Goal: Contribute content: Contribute content

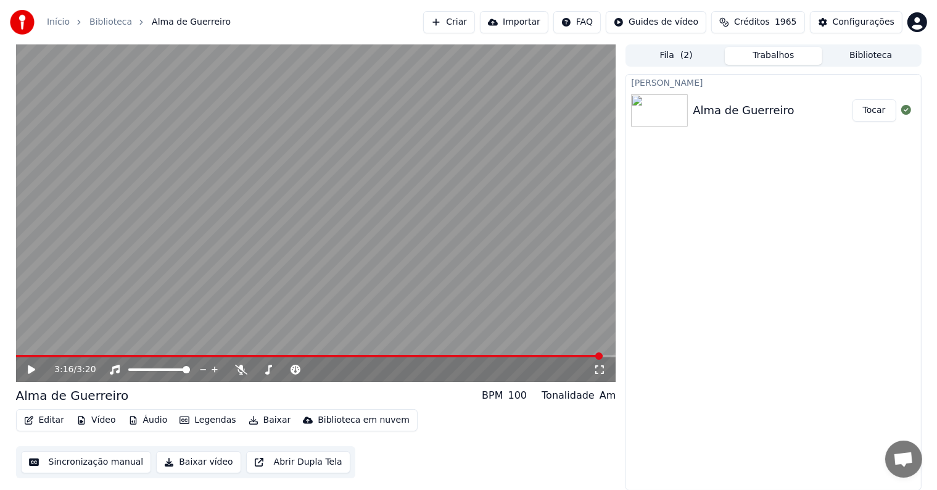
click at [467, 25] on button "Criar" at bounding box center [449, 22] width 52 height 22
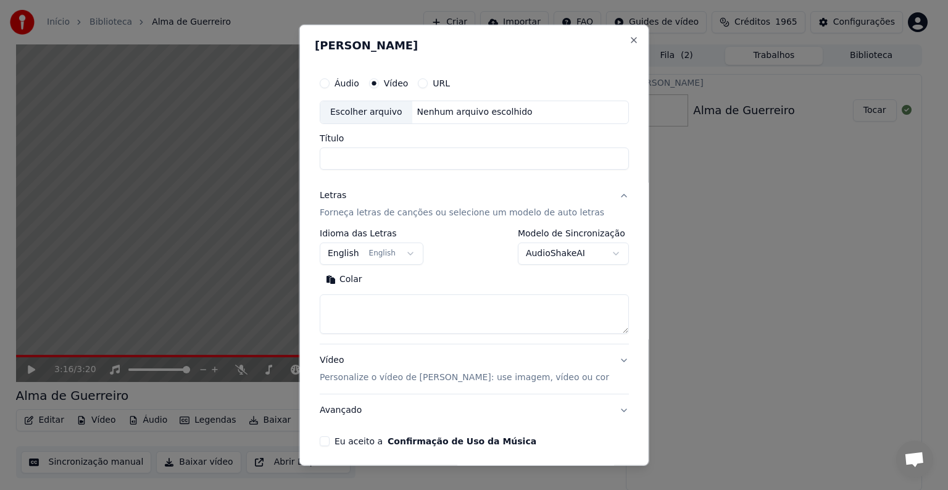
click at [373, 110] on div "Escolher arquivo" at bounding box center [366, 112] width 92 height 22
type input "**********"
click at [383, 257] on button "English English" at bounding box center [372, 253] width 104 height 22
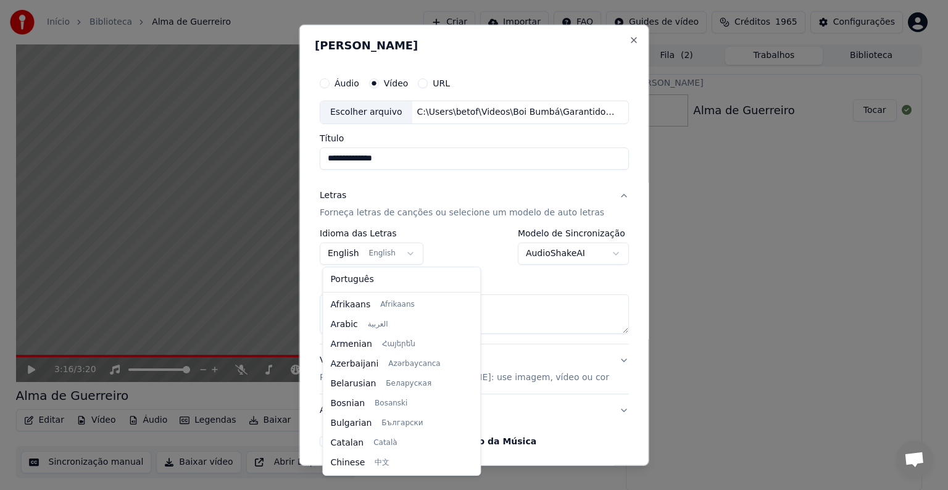
scroll to position [99, 0]
select select "**"
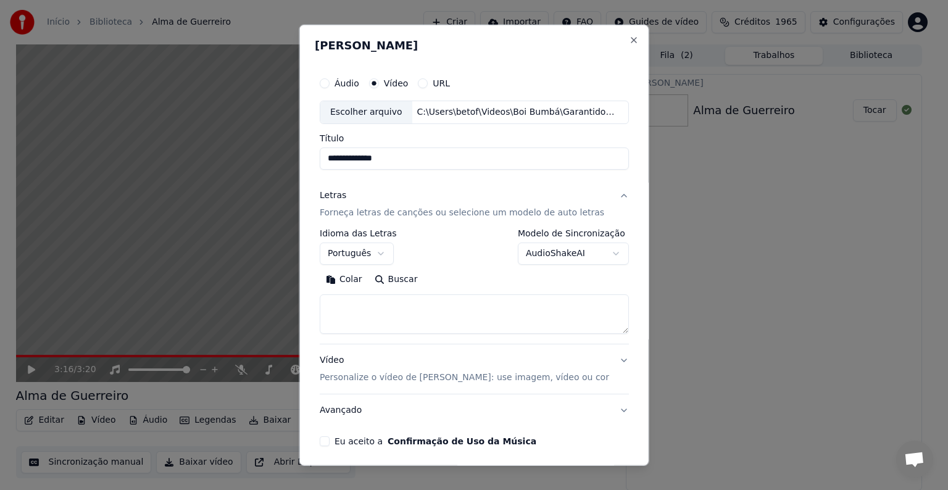
click at [355, 280] on button "Colar" at bounding box center [344, 280] width 49 height 20
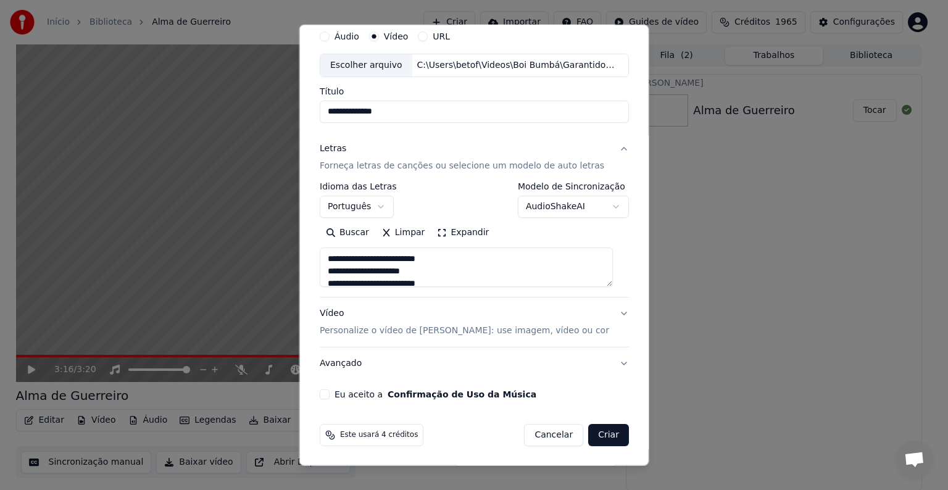
click at [328, 395] on button "Eu aceito a Confirmação de Uso da Música" at bounding box center [325, 394] width 10 height 10
click at [592, 434] on button "Criar" at bounding box center [608, 435] width 41 height 22
type textarea "**********"
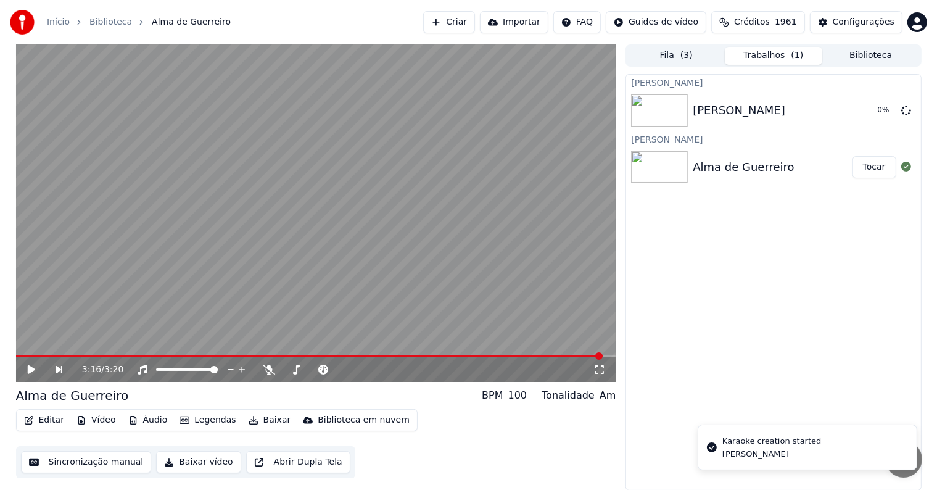
click at [212, 276] on video at bounding box center [316, 212] width 600 height 337
click at [873, 168] on button "Tocar" at bounding box center [875, 167] width 44 height 22
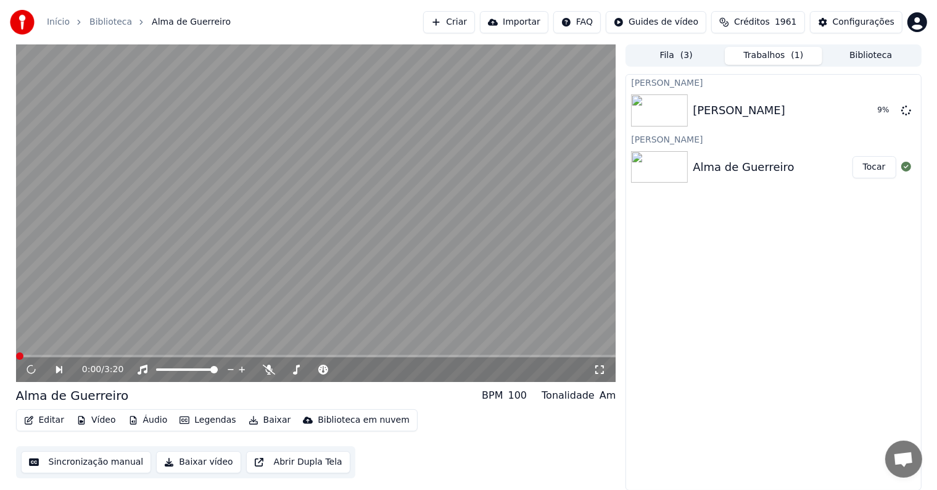
click at [321, 318] on video at bounding box center [316, 212] width 600 height 337
click at [496, 260] on video at bounding box center [316, 212] width 600 height 337
click at [471, 20] on button "Criar" at bounding box center [449, 22] width 52 height 22
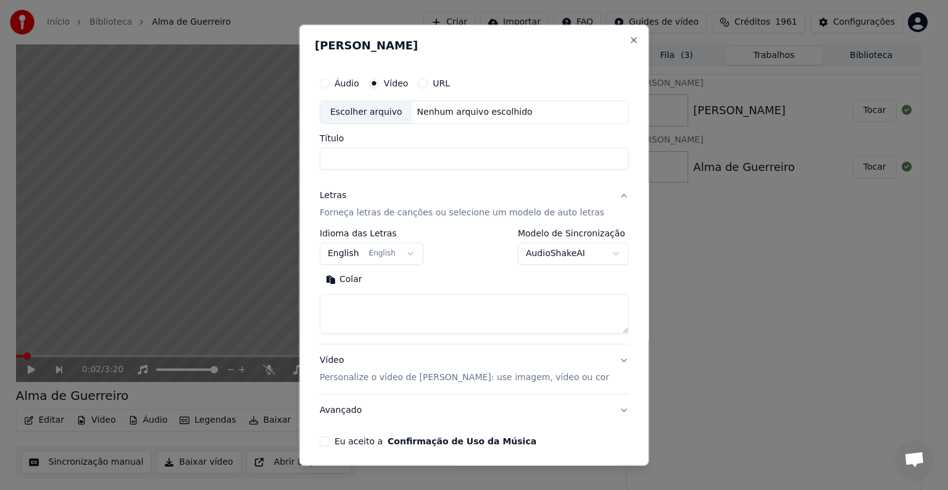
click at [369, 111] on div "Escolher arquivo" at bounding box center [366, 112] width 92 height 22
type input "**********"
click at [354, 252] on button "English English" at bounding box center [372, 253] width 104 height 22
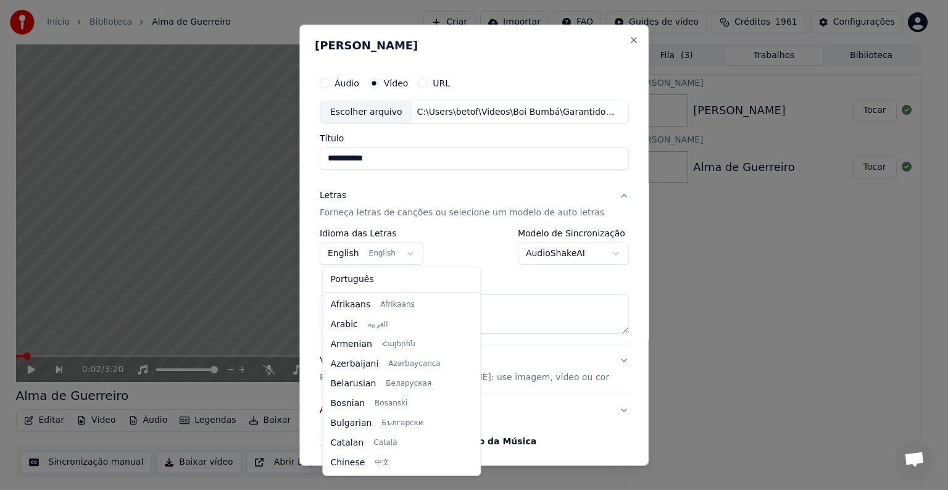
scroll to position [99, 0]
select select "**"
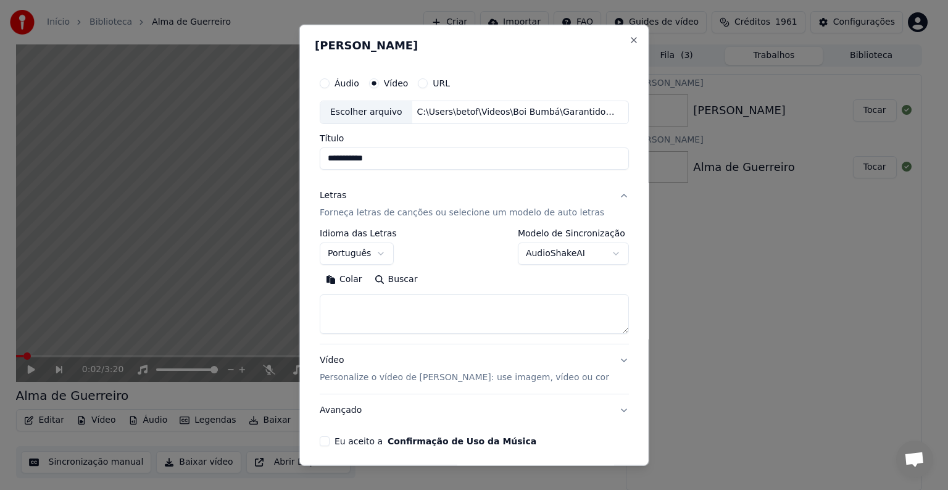
click at [355, 281] on button "Colar" at bounding box center [344, 280] width 49 height 20
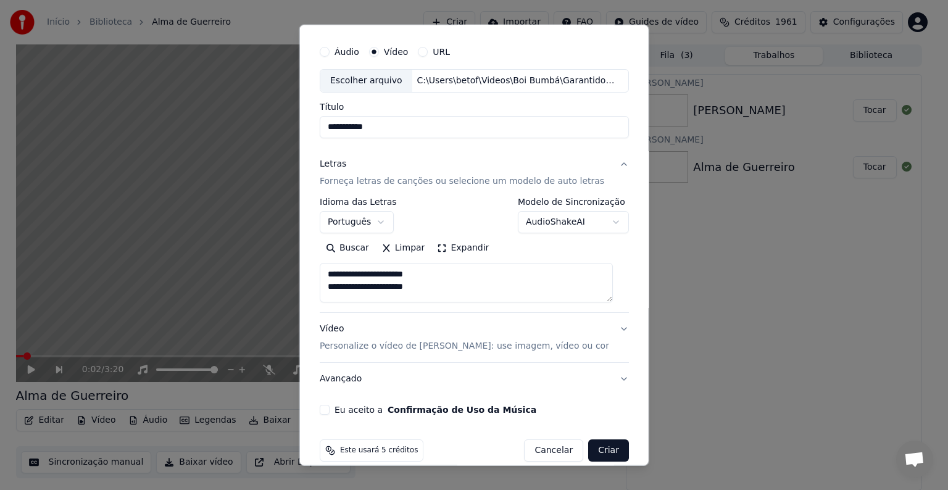
scroll to position [47, 0]
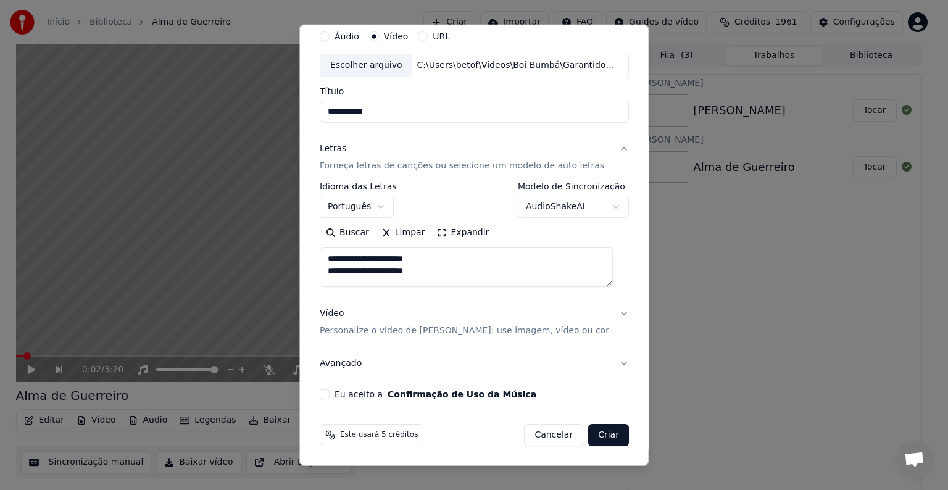
click at [325, 389] on button "Eu aceito a Confirmação de Uso da Música" at bounding box center [325, 394] width 10 height 10
click at [602, 433] on button "Criar" at bounding box center [608, 435] width 41 height 22
type textarea "**********"
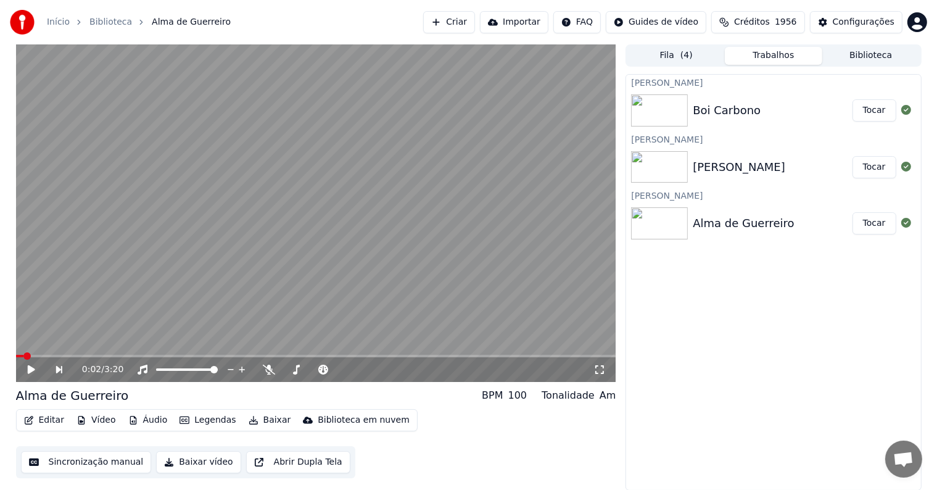
click at [475, 22] on button "Criar" at bounding box center [449, 22] width 52 height 22
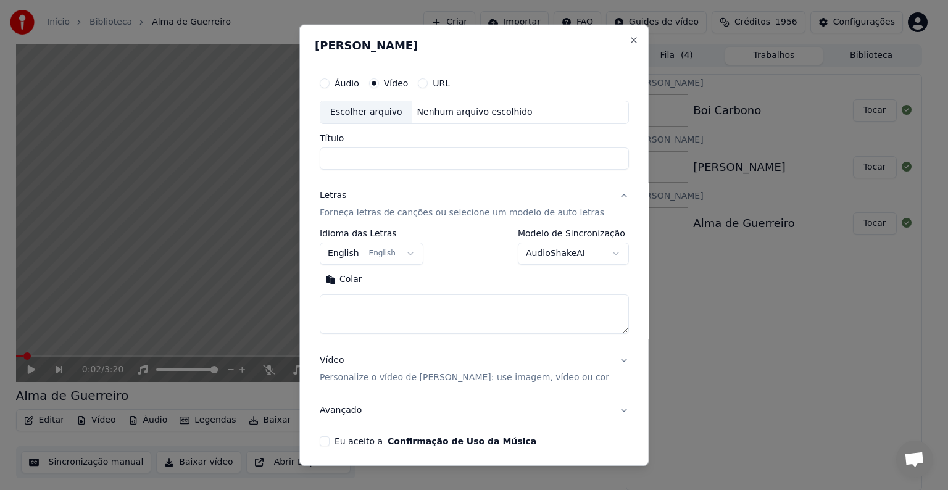
click at [384, 107] on div "Escolher arquivo" at bounding box center [366, 112] width 92 height 22
type input "**********"
click at [347, 257] on button "English English" at bounding box center [372, 253] width 104 height 22
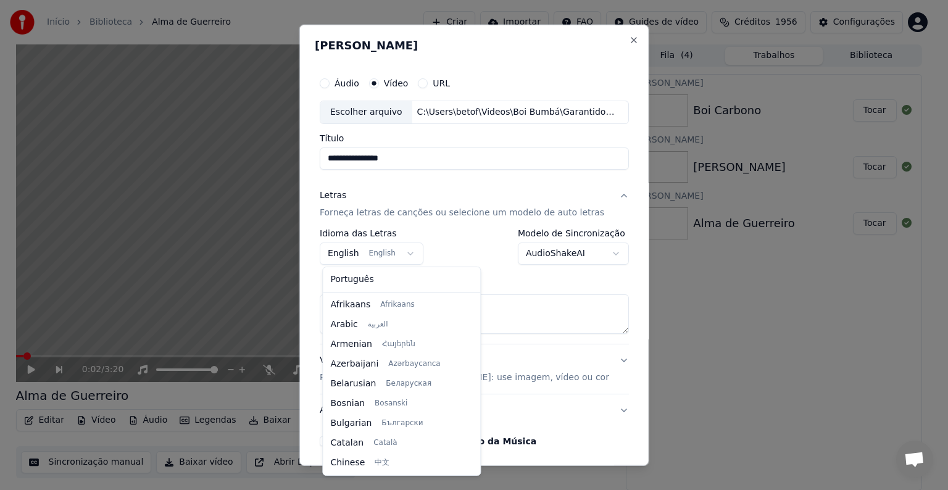
scroll to position [99, 0]
select select "**"
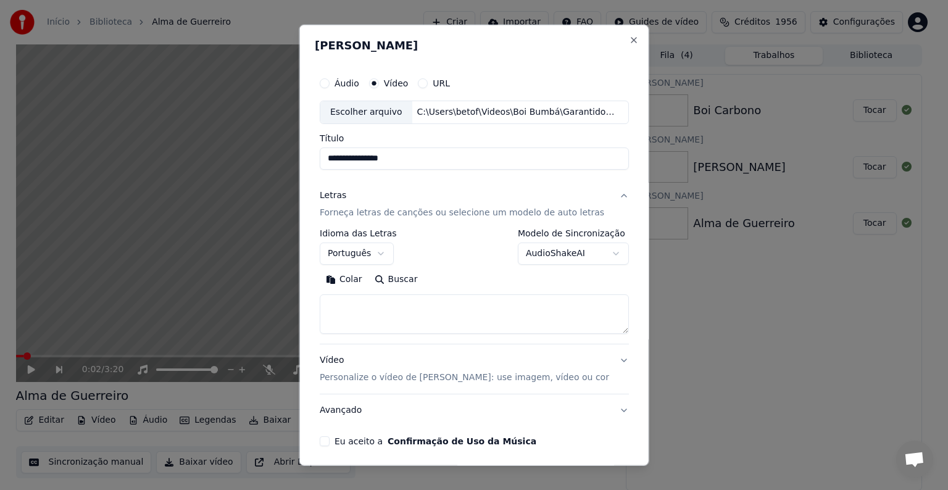
click at [350, 276] on button "Colar" at bounding box center [344, 280] width 49 height 20
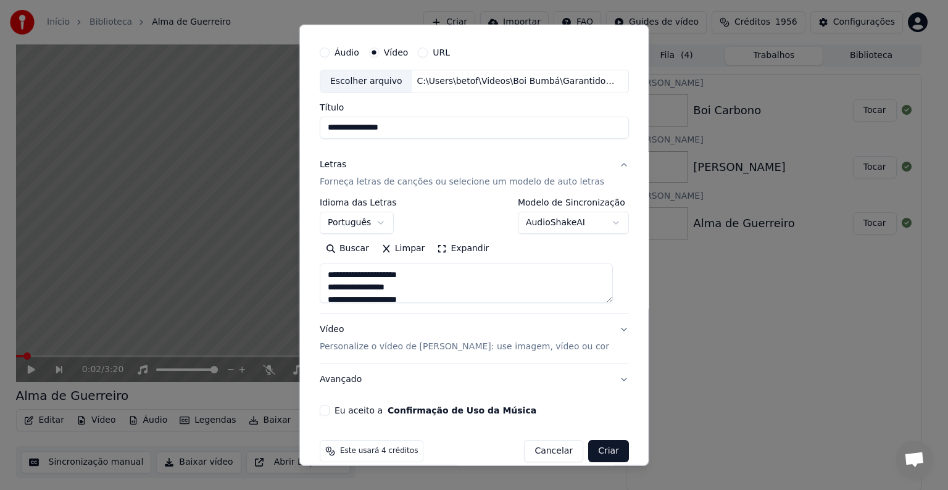
scroll to position [47, 0]
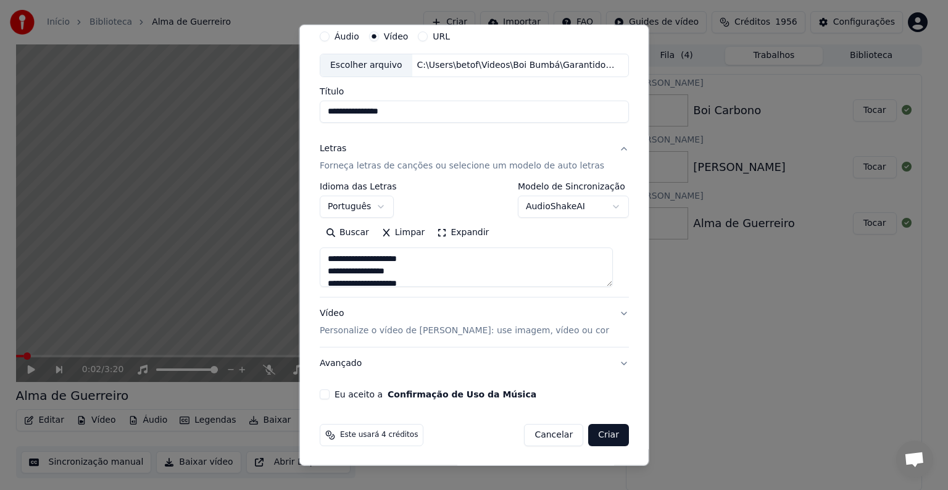
type textarea "**********"
click at [327, 394] on button "Eu aceito a Confirmação de Uso da Música" at bounding box center [325, 394] width 10 height 10
click at [598, 434] on button "Criar" at bounding box center [608, 435] width 41 height 22
select select "**"
type textarea "**********"
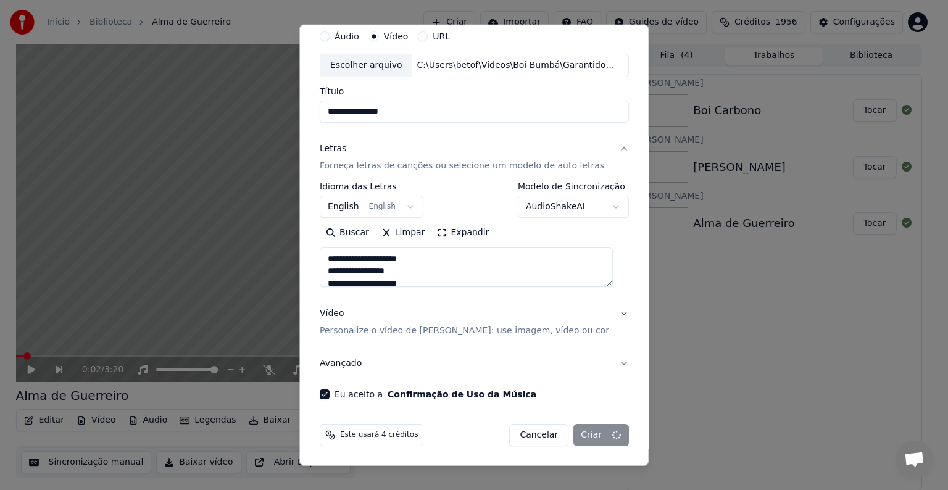
select select "**"
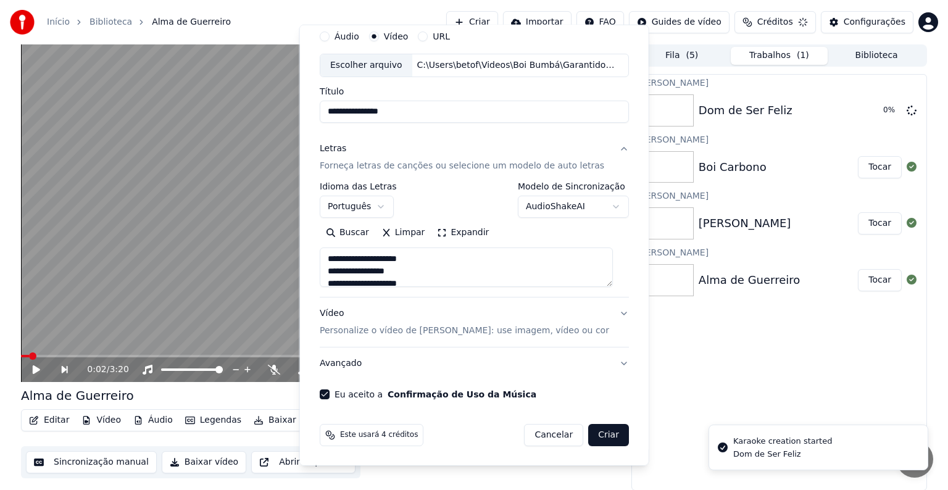
type textarea "**********"
select select
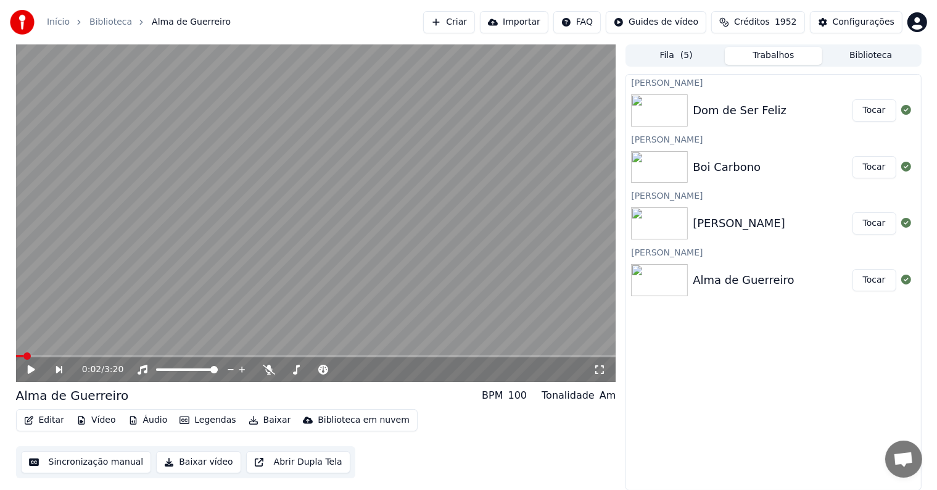
click at [473, 22] on button "Criar" at bounding box center [449, 22] width 52 height 22
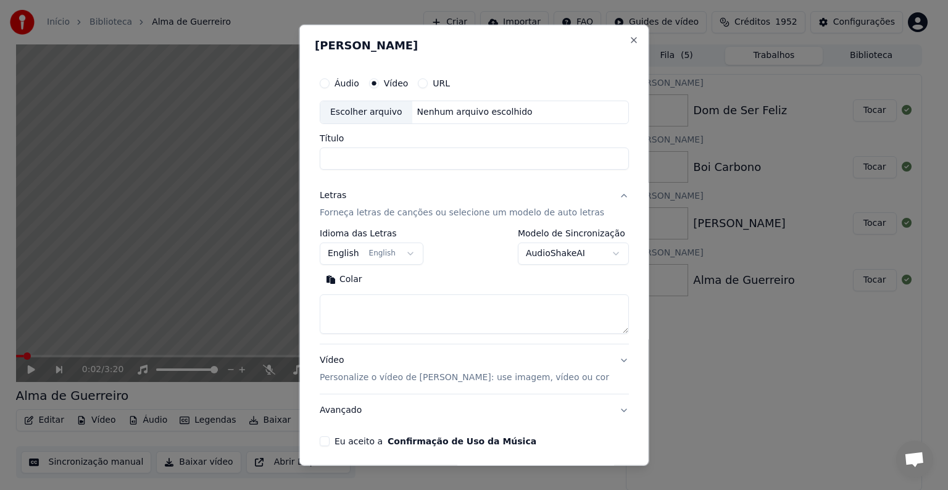
click at [373, 117] on div "Escolher arquivo" at bounding box center [366, 112] width 92 height 22
type input "**********"
click at [345, 251] on button "English English" at bounding box center [372, 253] width 104 height 22
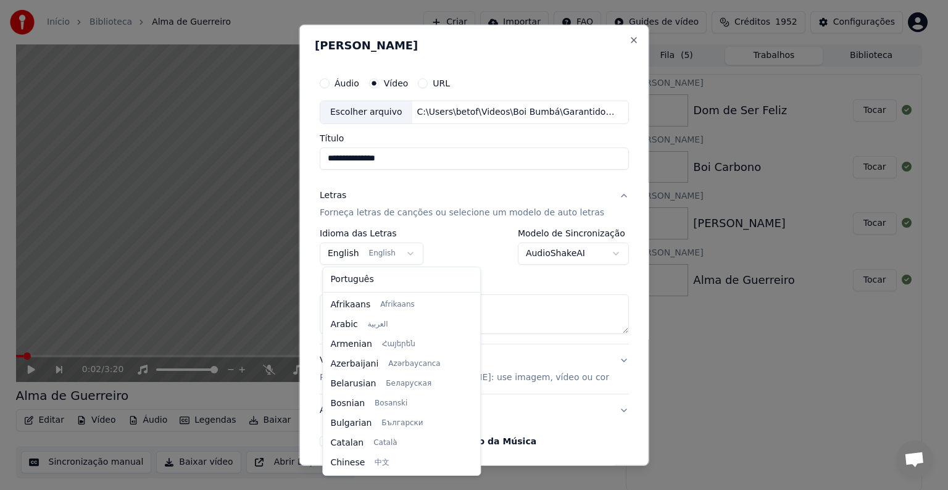
scroll to position [99, 0]
select select "**"
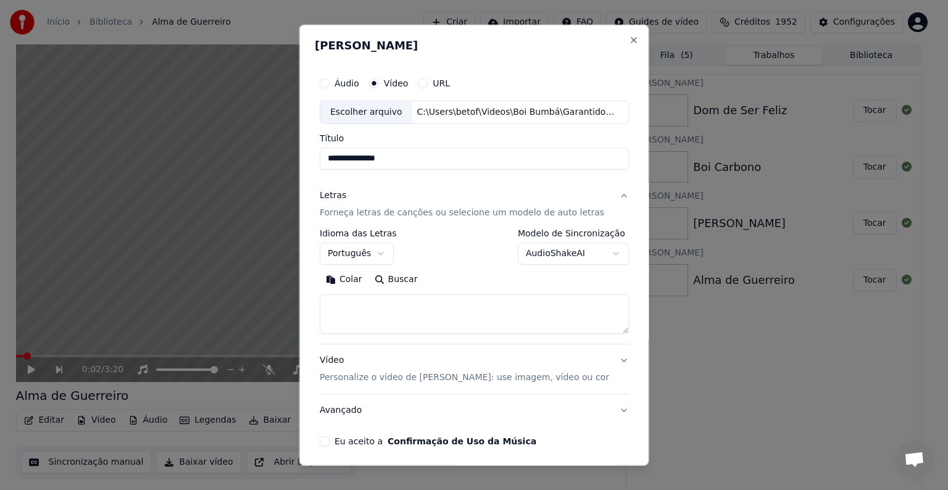
click at [348, 277] on button "Colar" at bounding box center [344, 280] width 49 height 20
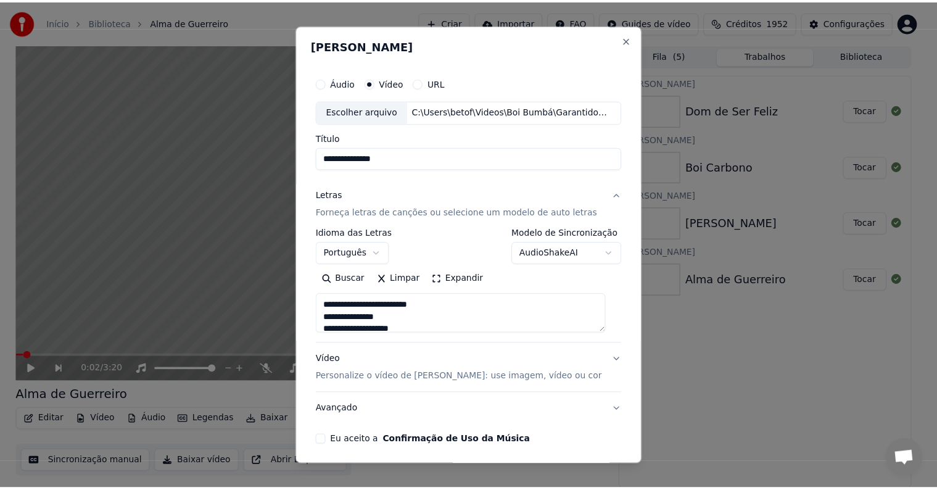
scroll to position [47, 0]
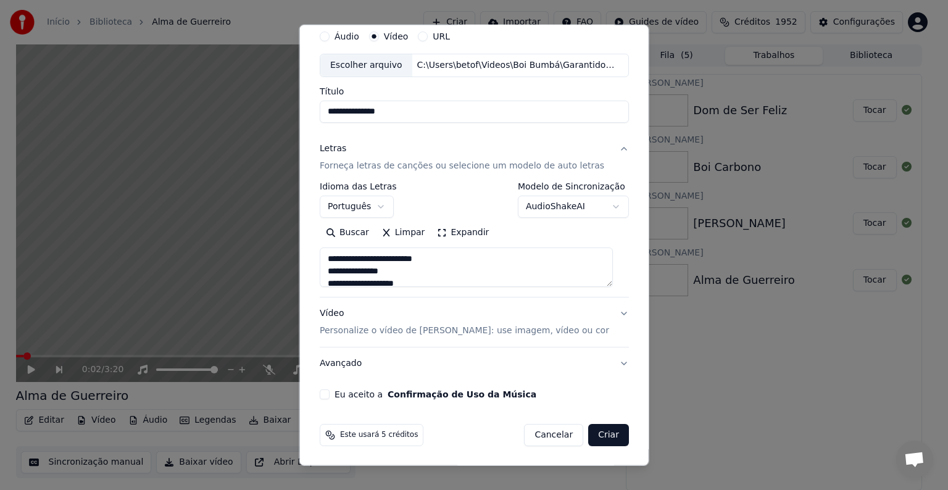
click at [350, 397] on label "Eu aceito a Confirmação de Uso da Música" at bounding box center [435, 394] width 202 height 9
click at [329, 397] on button "Eu aceito a Confirmação de Uso da Música" at bounding box center [325, 394] width 10 height 10
type textarea "**********"
click at [595, 434] on button "Criar" at bounding box center [608, 435] width 41 height 22
select select "**"
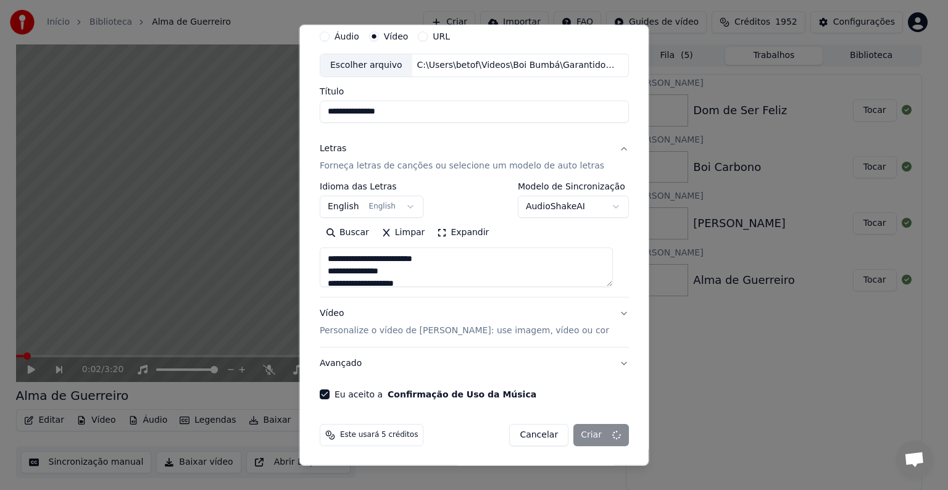
type textarea "**********"
select select "**"
type textarea "**********"
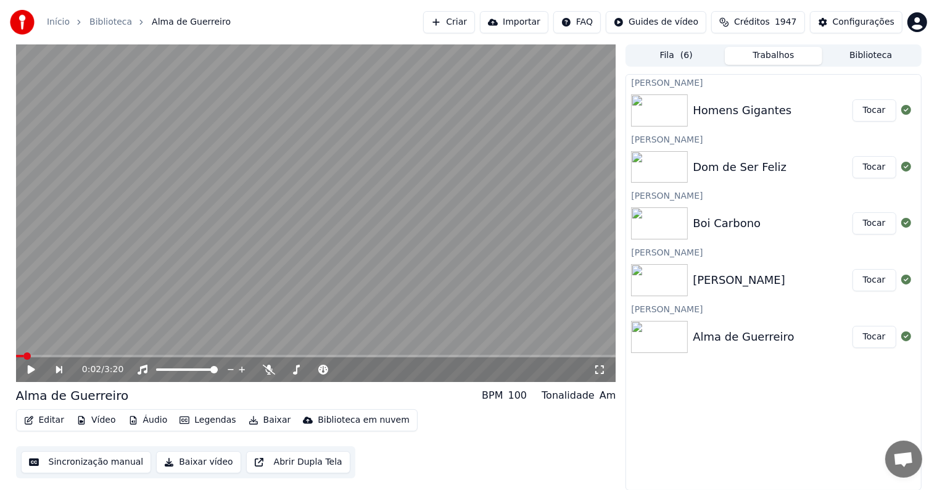
click at [877, 342] on button "Tocar" at bounding box center [875, 337] width 44 height 22
click at [215, 207] on video at bounding box center [316, 212] width 600 height 337
click at [46, 416] on button "Editar" at bounding box center [44, 420] width 50 height 17
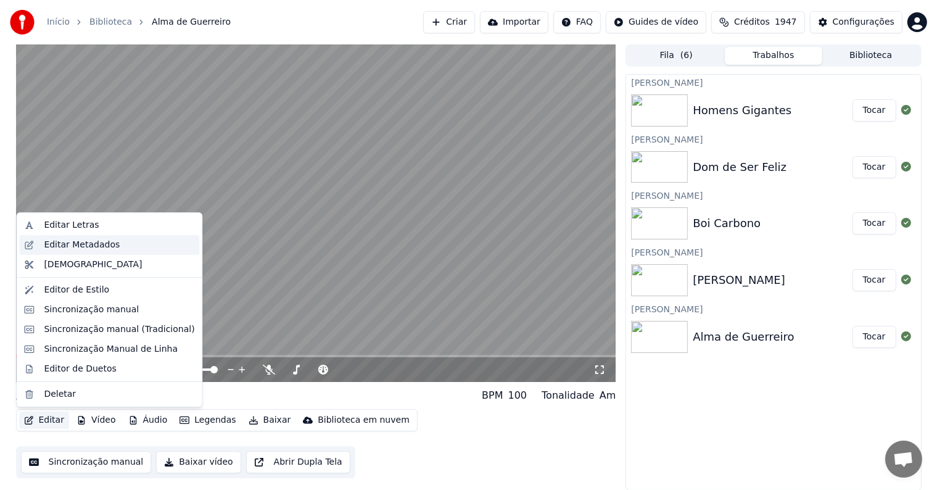
click at [58, 246] on div "Editar Metadados" at bounding box center [82, 245] width 76 height 12
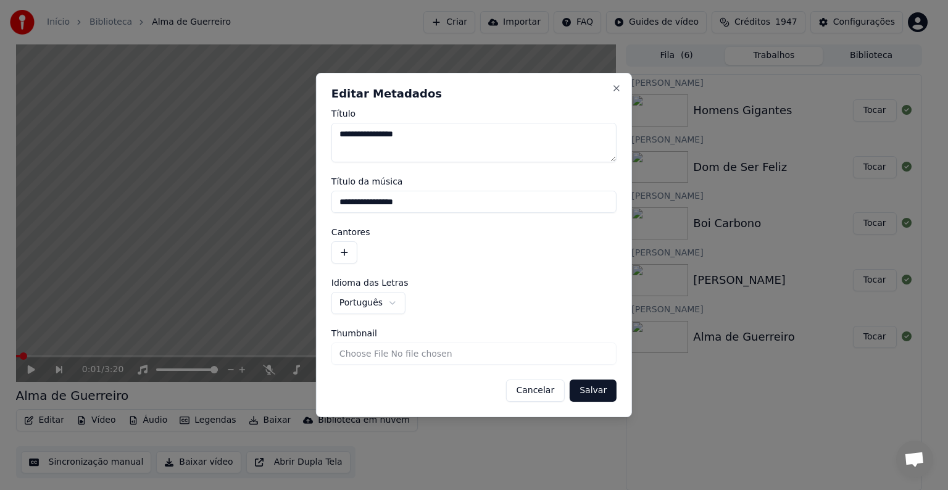
drag, startPoint x: 426, startPoint y: 204, endPoint x: 307, endPoint y: 202, distance: 119.1
click at [307, 202] on body "**********" at bounding box center [468, 245] width 937 height 490
drag, startPoint x: 457, startPoint y: 79, endPoint x: 505, endPoint y: 109, distance: 56.5
click at [505, 109] on div "**********" at bounding box center [474, 245] width 316 height 344
click at [344, 249] on button "button" at bounding box center [344, 252] width 26 height 22
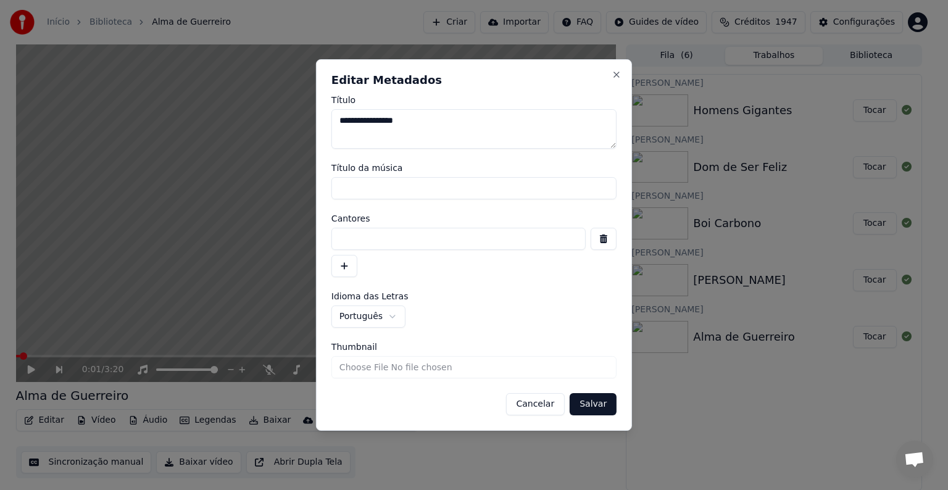
click at [349, 238] on input at bounding box center [458, 239] width 254 height 22
paste input "**********"
type input "**********"
click at [597, 408] on button "Salvar" at bounding box center [592, 404] width 47 height 22
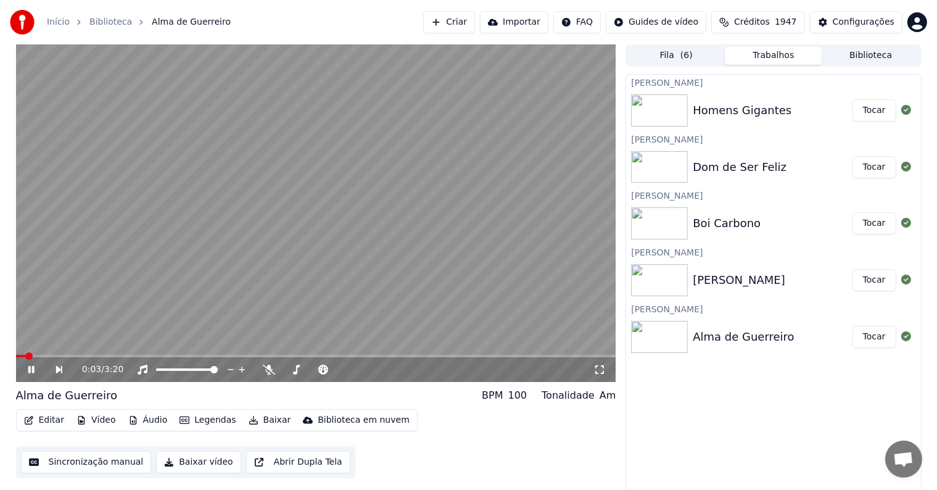
click at [79, 299] on video at bounding box center [316, 212] width 600 height 337
click at [94, 462] on button "Sincronização manual" at bounding box center [86, 462] width 131 height 22
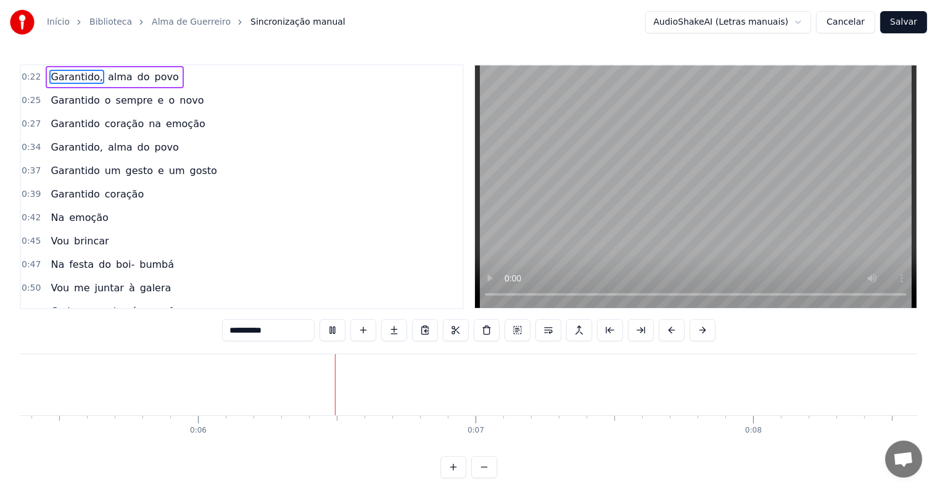
scroll to position [0, 1489]
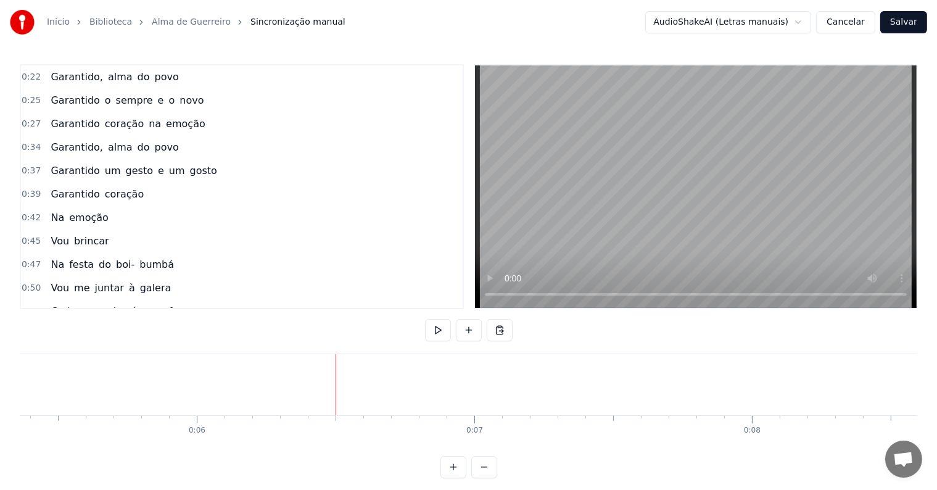
click at [468, 329] on button at bounding box center [469, 330] width 26 height 22
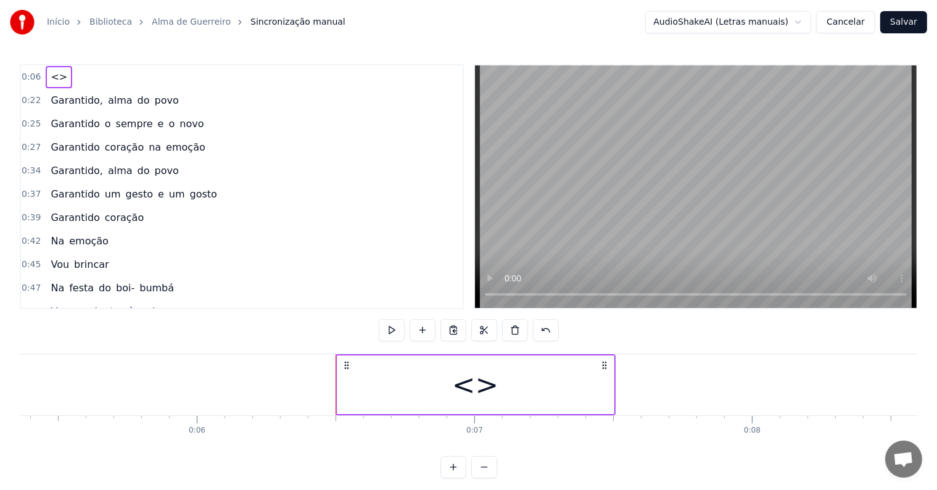
click at [394, 381] on div "<>" at bounding box center [475, 384] width 276 height 59
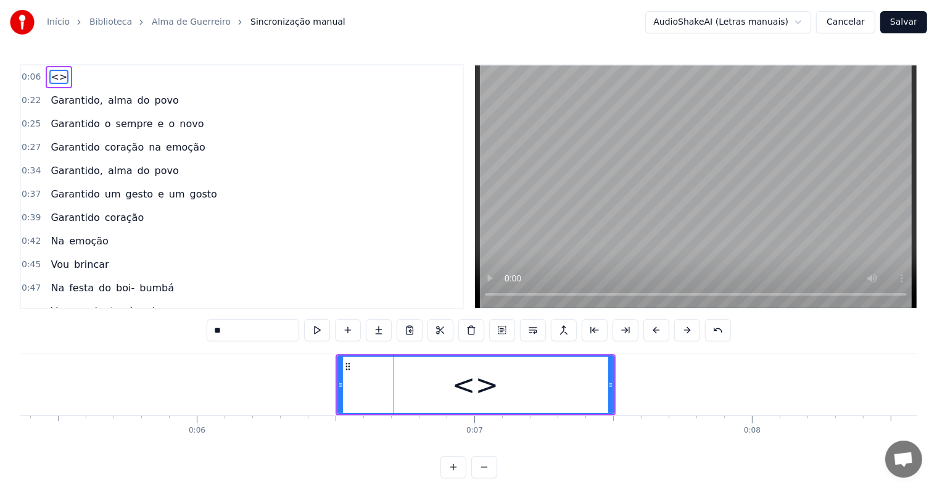
drag, startPoint x: 283, startPoint y: 328, endPoint x: 185, endPoint y: 325, distance: 97.5
click at [185, 325] on div "0:06 <> 0:22 Garantido, alma do povo 0:25 Garantido o sempre e o novo 0:27 Gara…" at bounding box center [469, 271] width 898 height 414
paste input "**********"
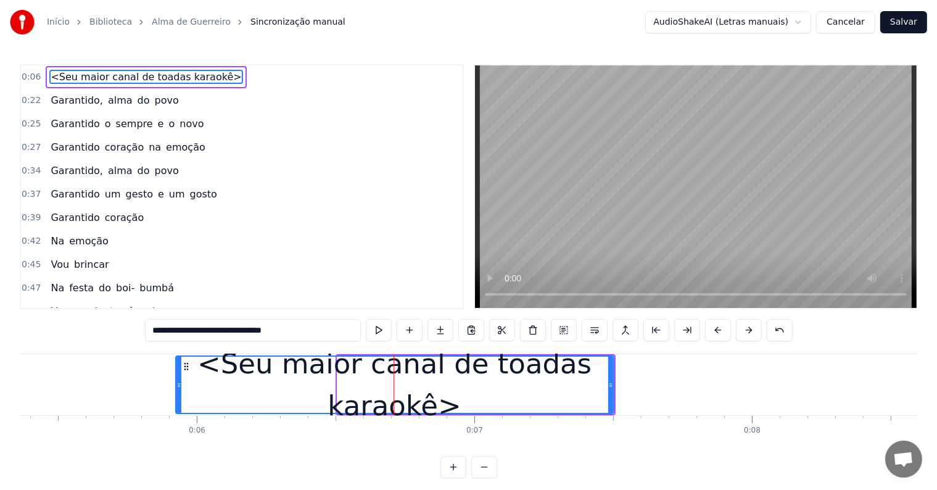
drag, startPoint x: 338, startPoint y: 386, endPoint x: 173, endPoint y: 385, distance: 165.4
click at [176, 385] on icon at bounding box center [178, 385] width 5 height 10
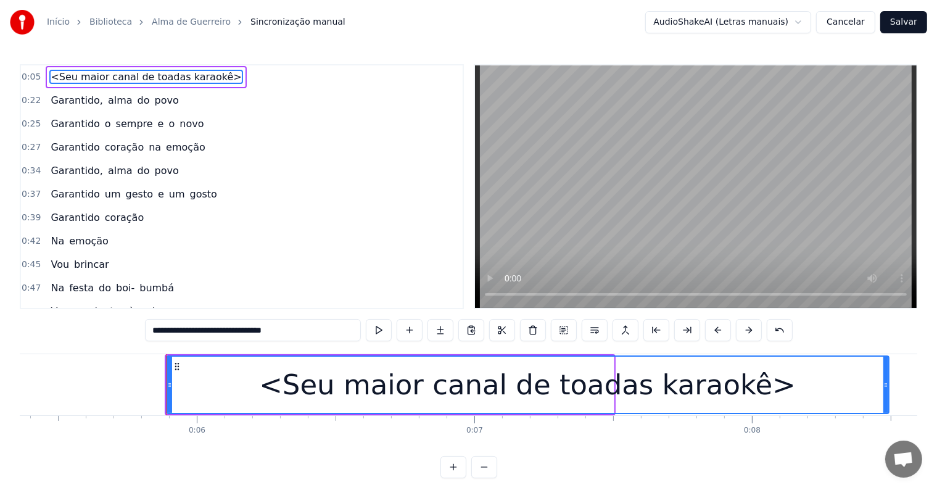
drag, startPoint x: 609, startPoint y: 384, endPoint x: 884, endPoint y: 396, distance: 275.4
click at [884, 396] on div at bounding box center [886, 385] width 5 height 56
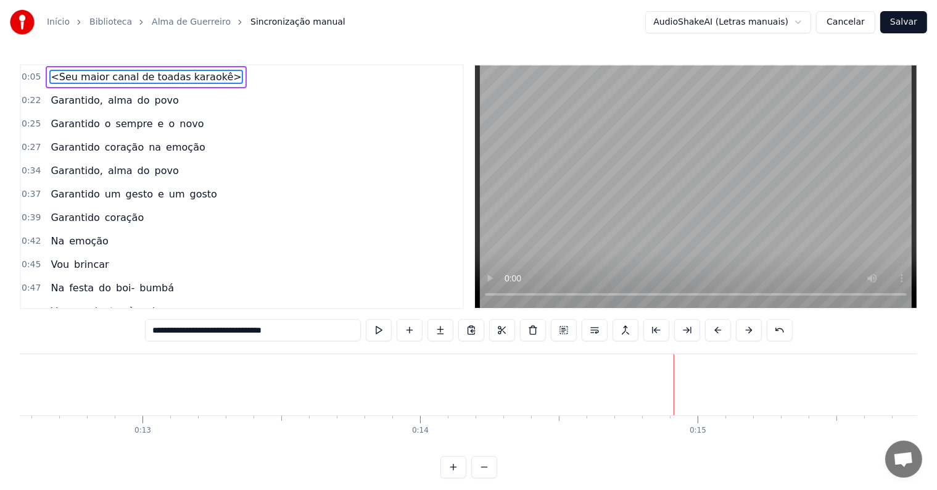
scroll to position [0, 3946]
click at [63, 77] on span "<Seu maior canal de toadas karaokê>" at bounding box center [145, 77] width 193 height 14
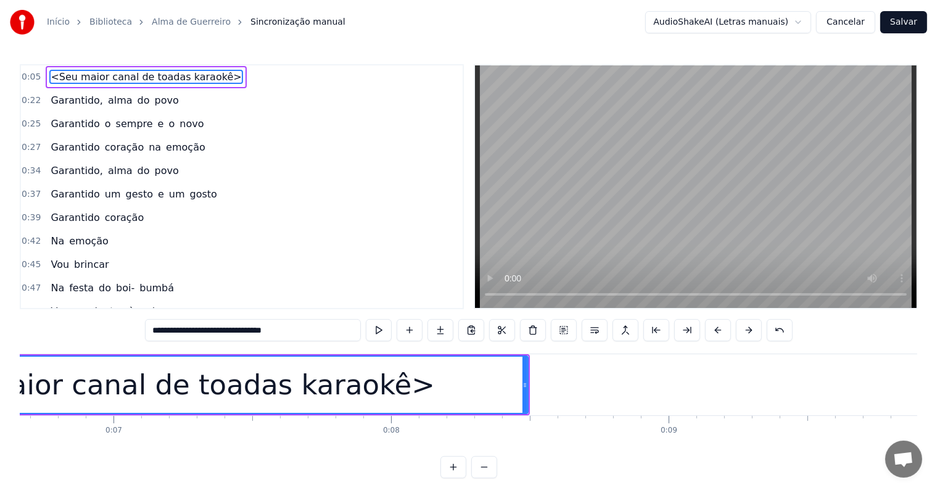
scroll to position [0, 1975]
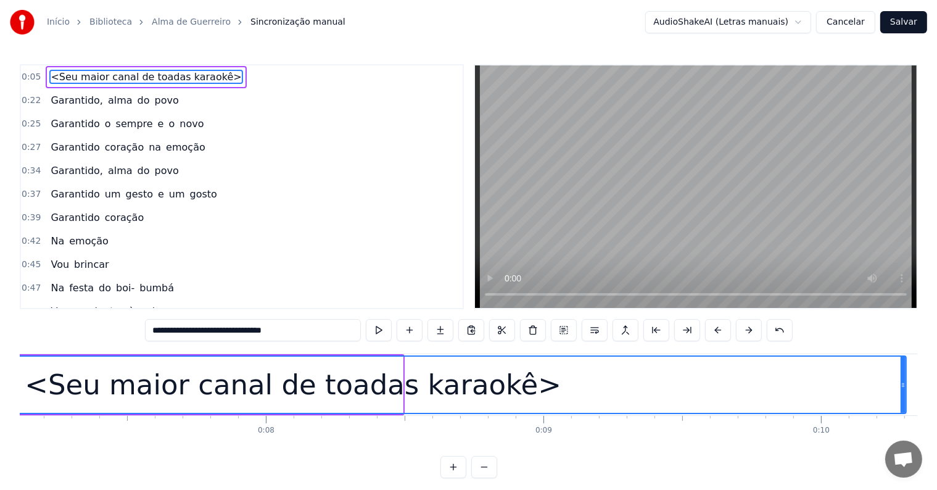
drag, startPoint x: 400, startPoint y: 387, endPoint x: 903, endPoint y: 384, distance: 503.5
click at [903, 384] on icon at bounding box center [903, 385] width 5 height 10
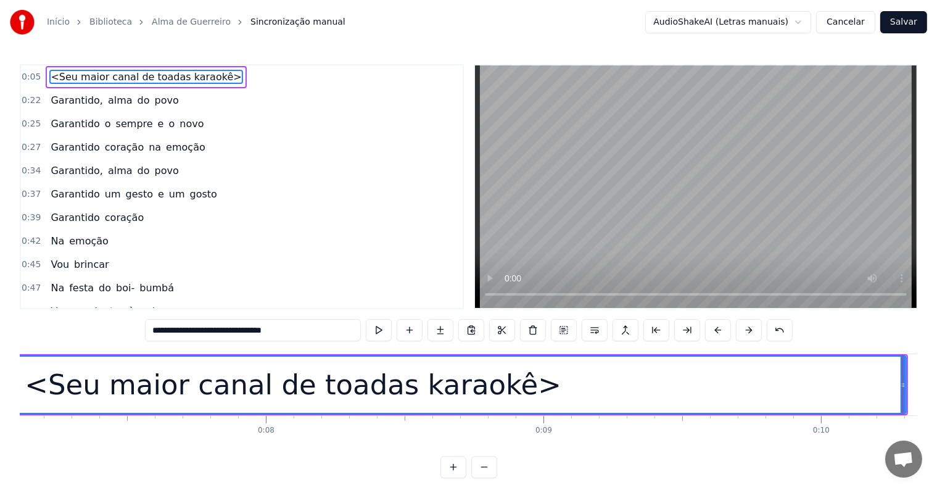
click at [376, 382] on div "<Seu maior canal de toadas karaokê>" at bounding box center [293, 385] width 537 height 42
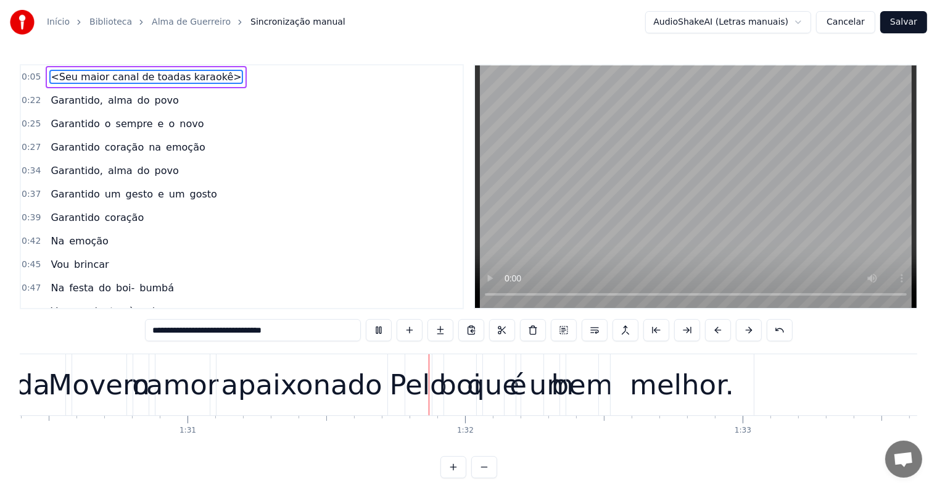
scroll to position [0, 25255]
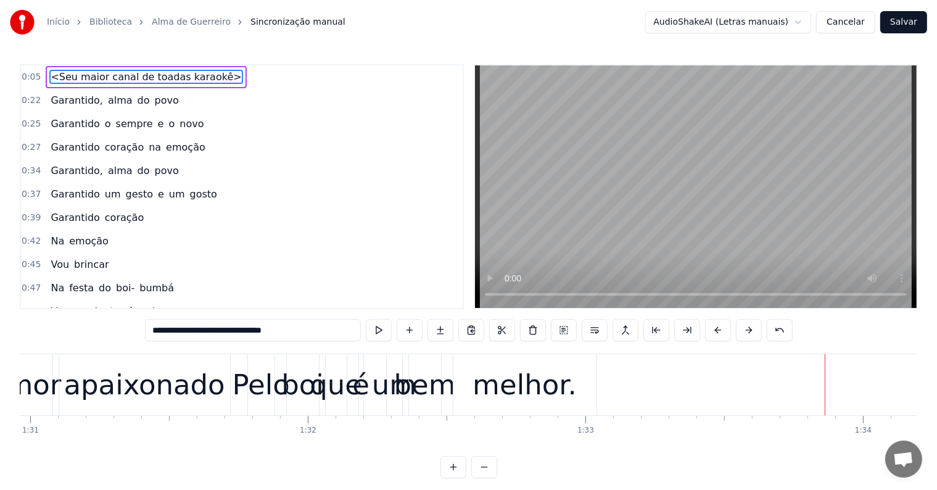
click at [350, 396] on div "que" at bounding box center [336, 385] width 52 height 42
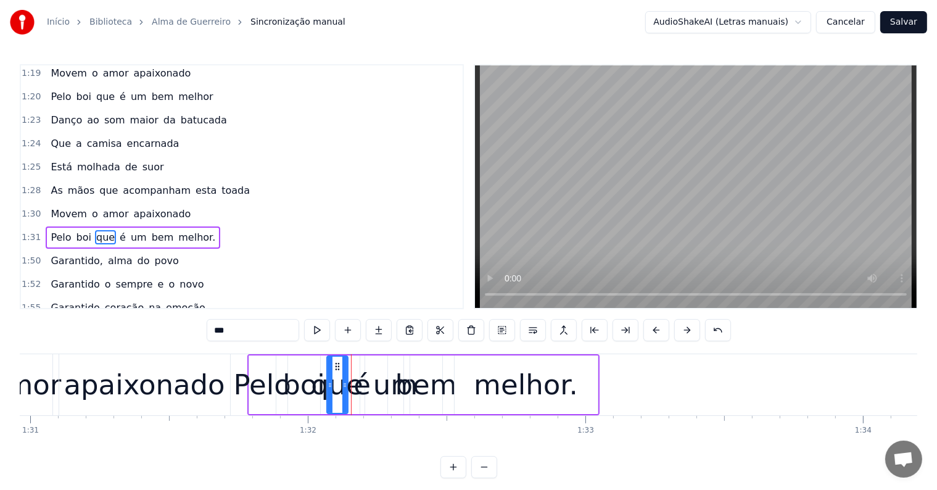
scroll to position [548, 0]
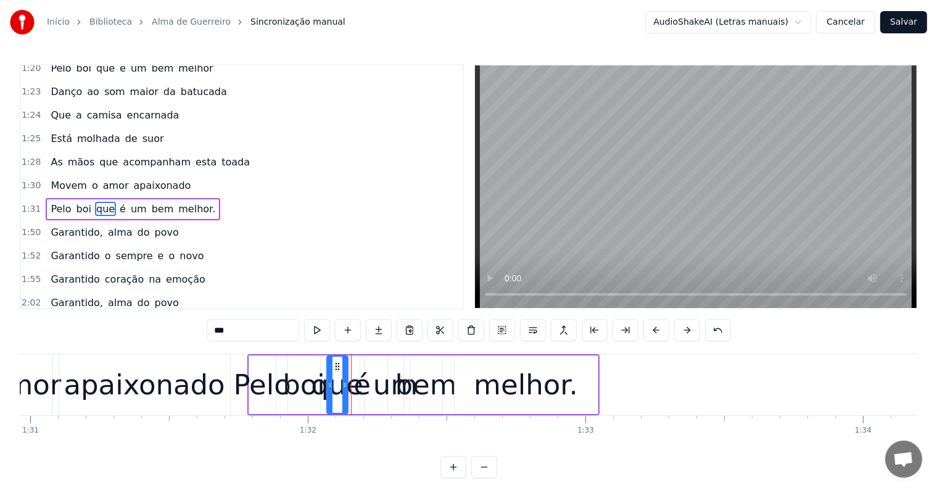
click at [194, 155] on span "esta" at bounding box center [205, 162] width 23 height 14
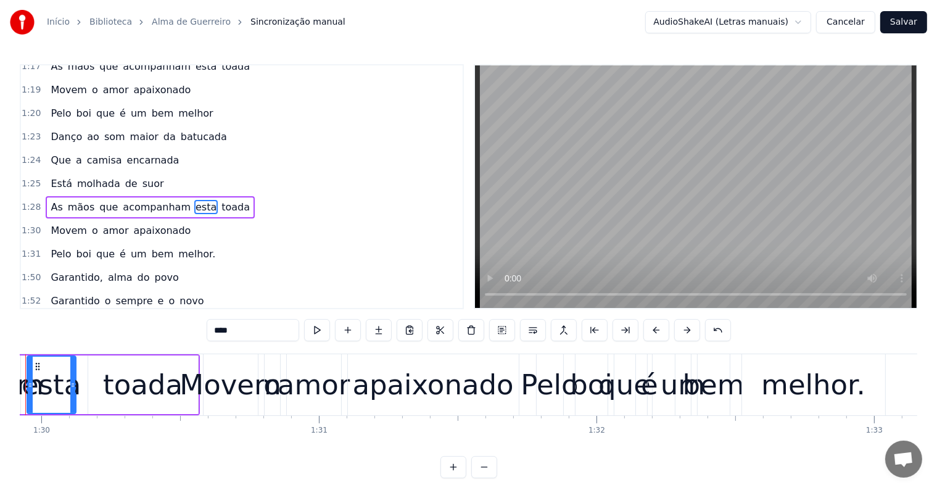
scroll to position [0, 24909]
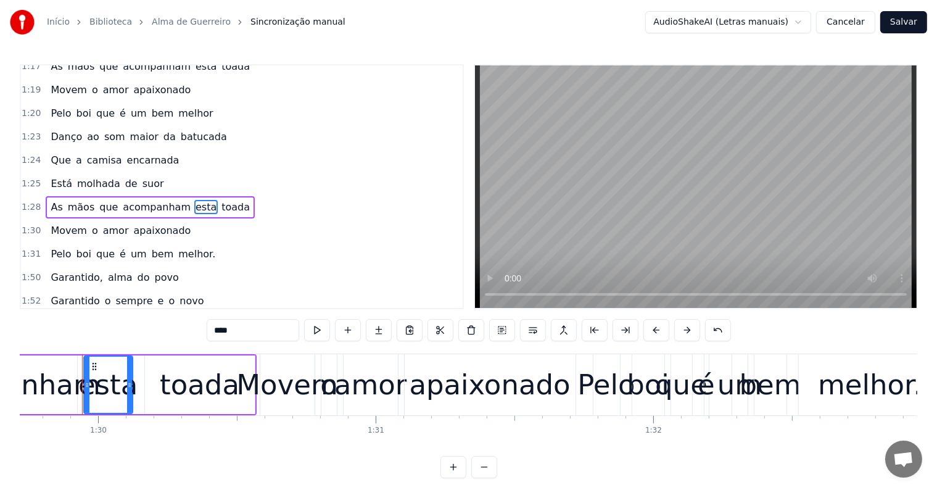
click at [220, 200] on span "toada" at bounding box center [235, 207] width 31 height 14
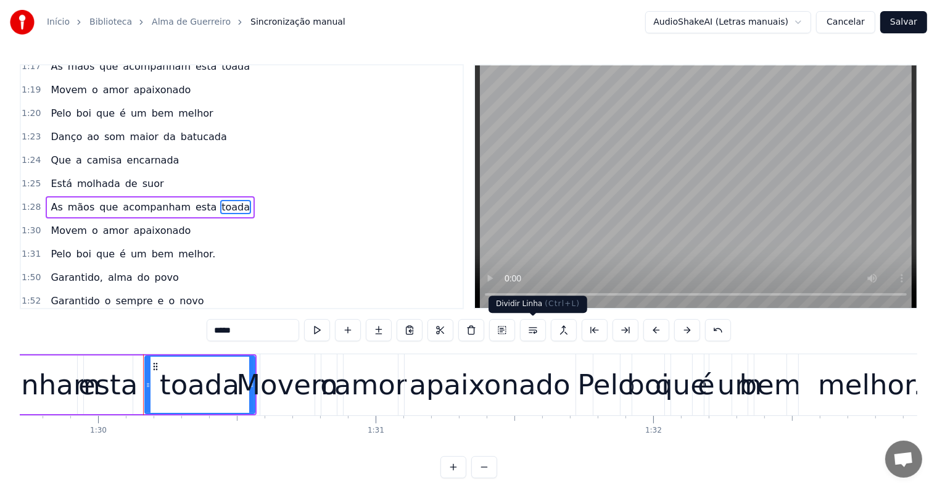
click at [533, 331] on button at bounding box center [533, 330] width 26 height 22
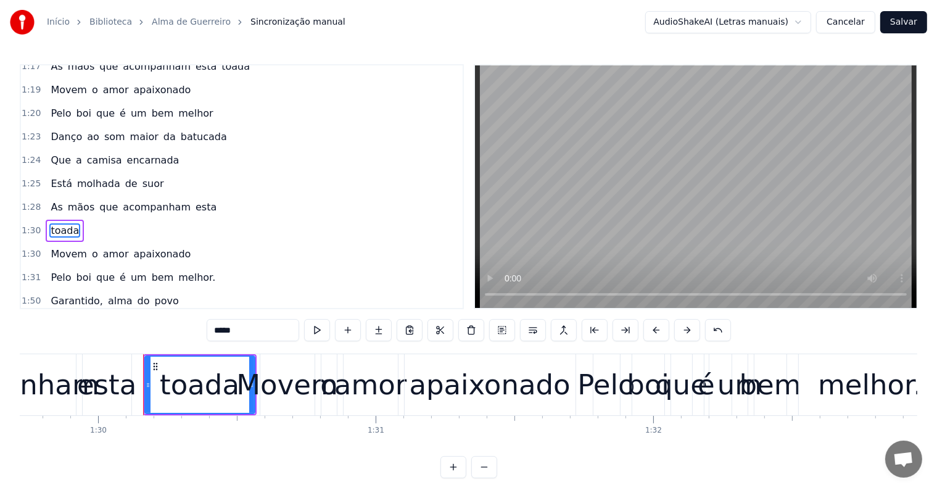
scroll to position [526, 0]
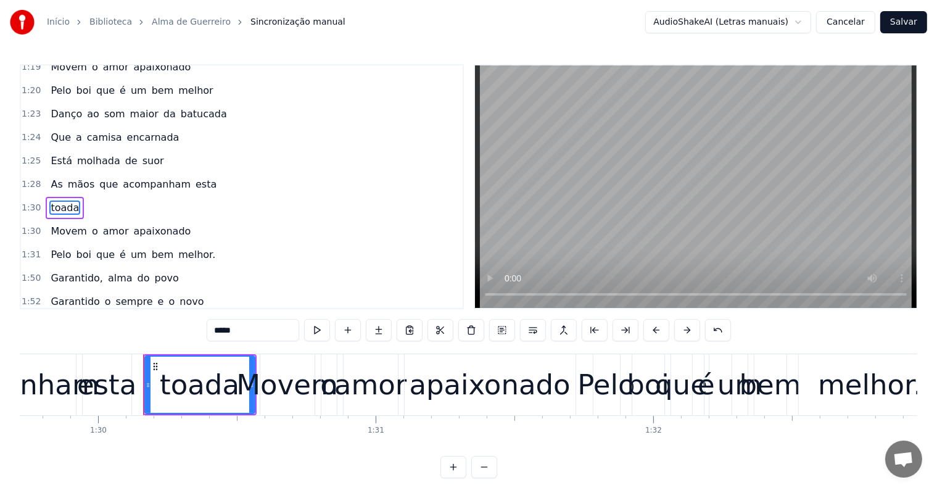
click at [194, 177] on span "esta" at bounding box center [205, 184] width 23 height 14
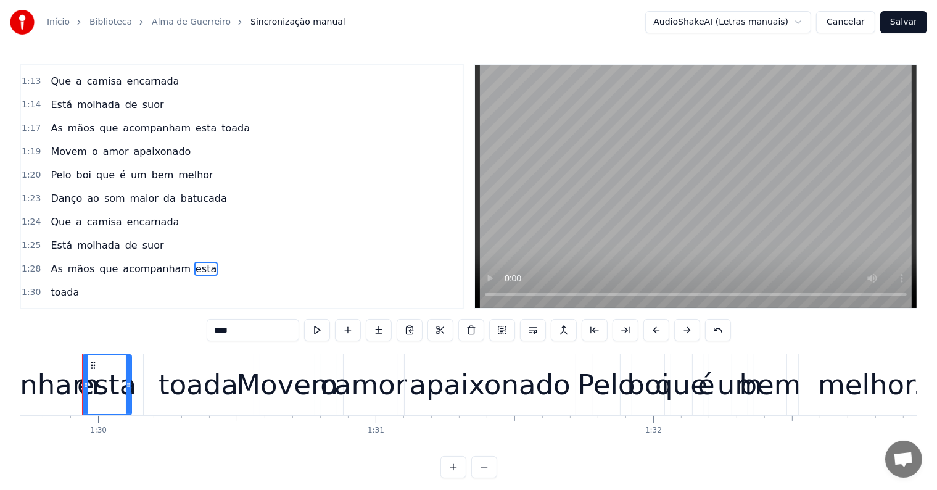
scroll to position [379, 0]
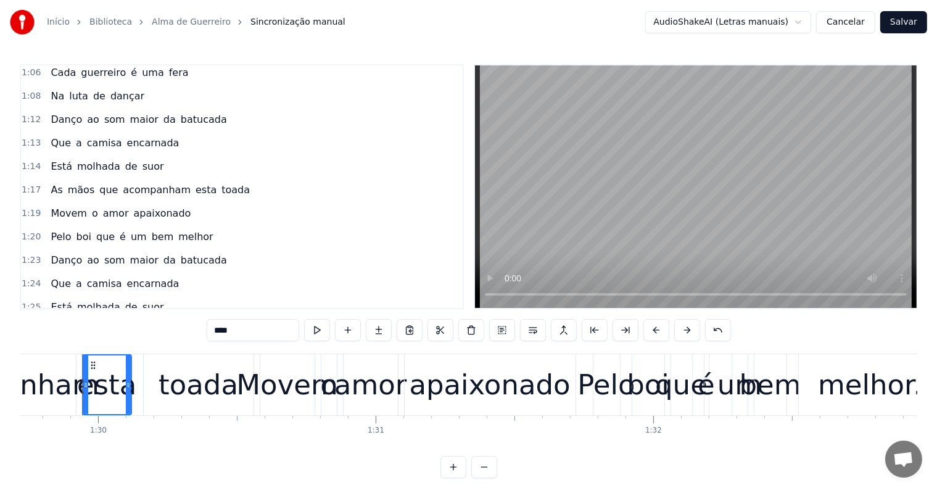
click at [220, 183] on span "toada" at bounding box center [235, 190] width 31 height 14
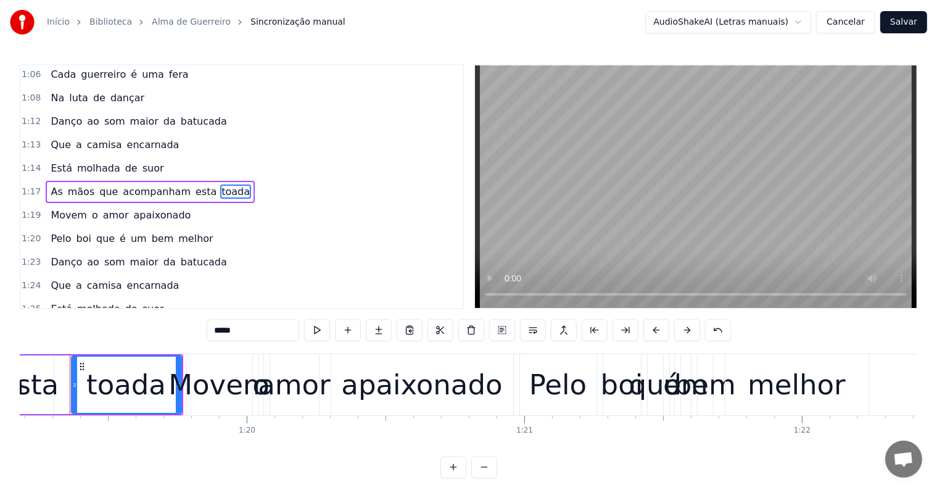
scroll to position [0, 21972]
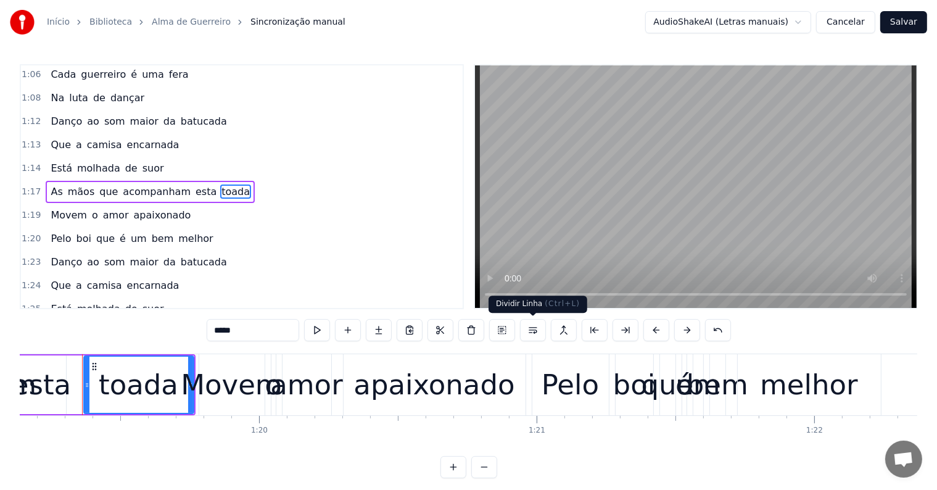
click at [534, 329] on button at bounding box center [533, 330] width 26 height 22
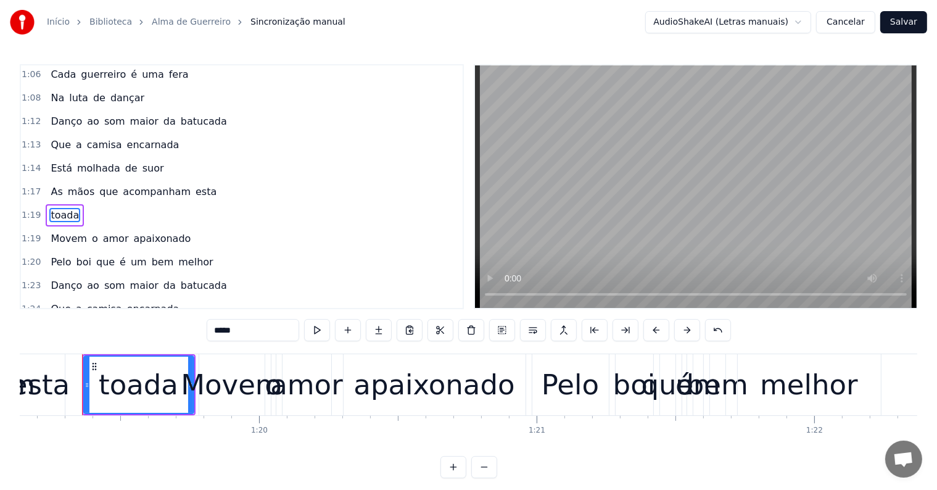
scroll to position [389, 0]
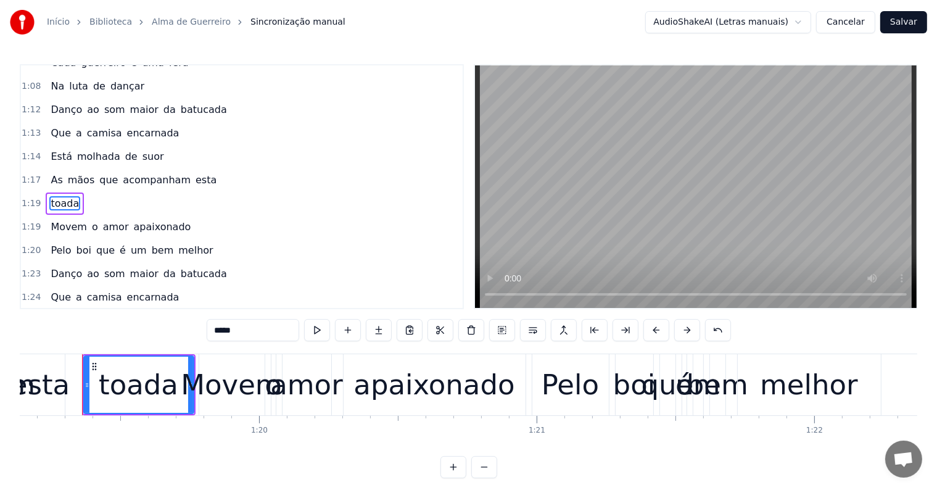
click at [194, 173] on span "esta" at bounding box center [205, 180] width 23 height 14
type input "****"
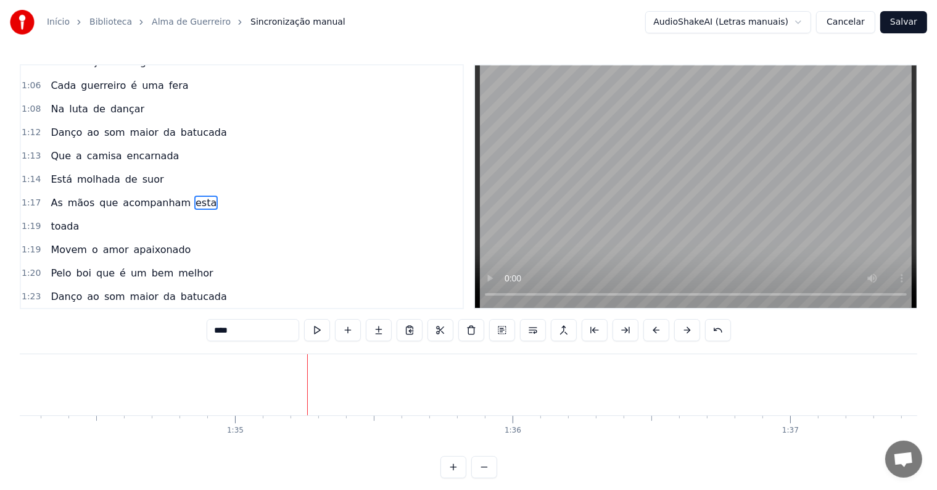
scroll to position [0, 26219]
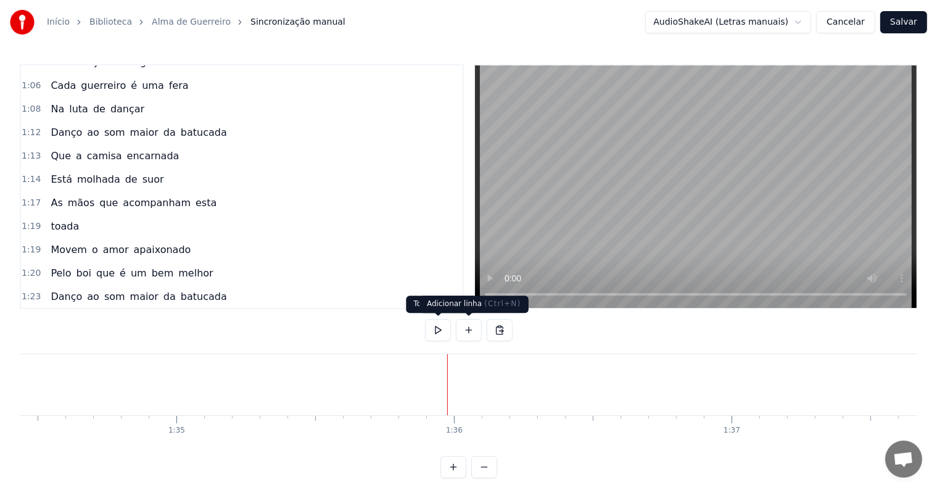
click at [464, 333] on button at bounding box center [469, 330] width 26 height 22
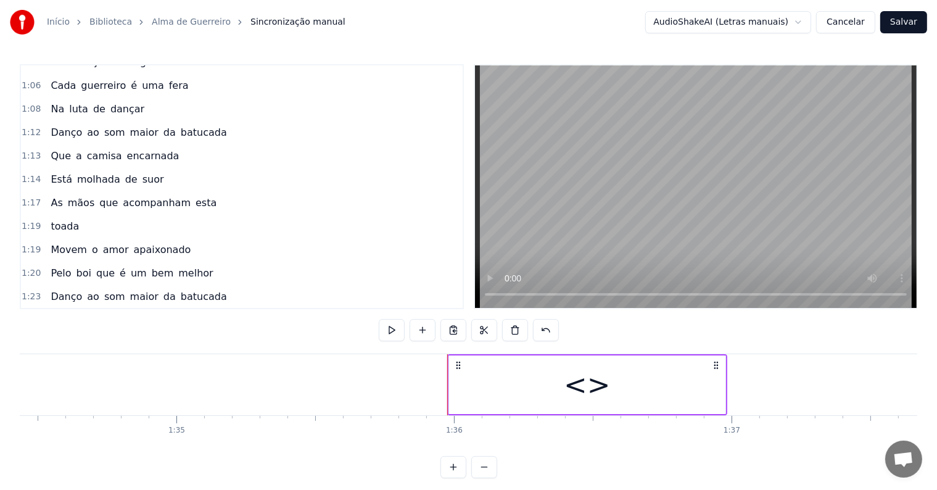
click at [486, 395] on div "<>" at bounding box center [587, 384] width 276 height 59
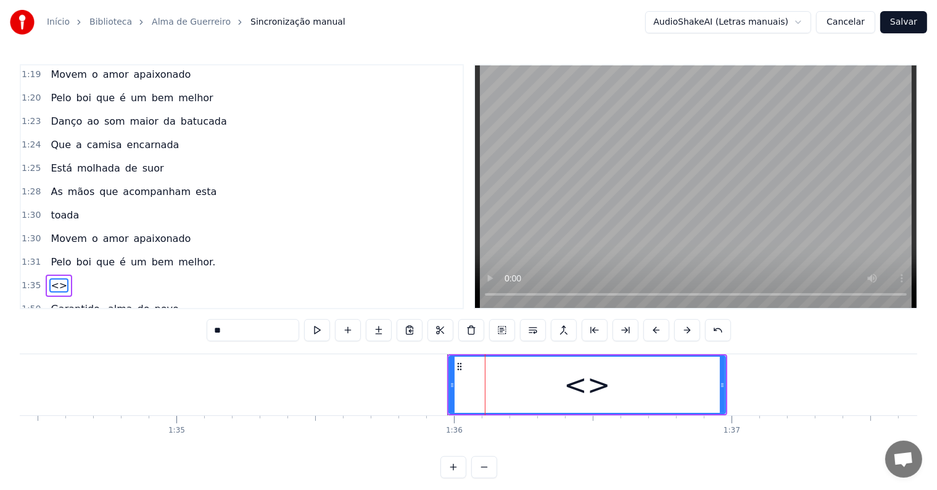
scroll to position [616, 0]
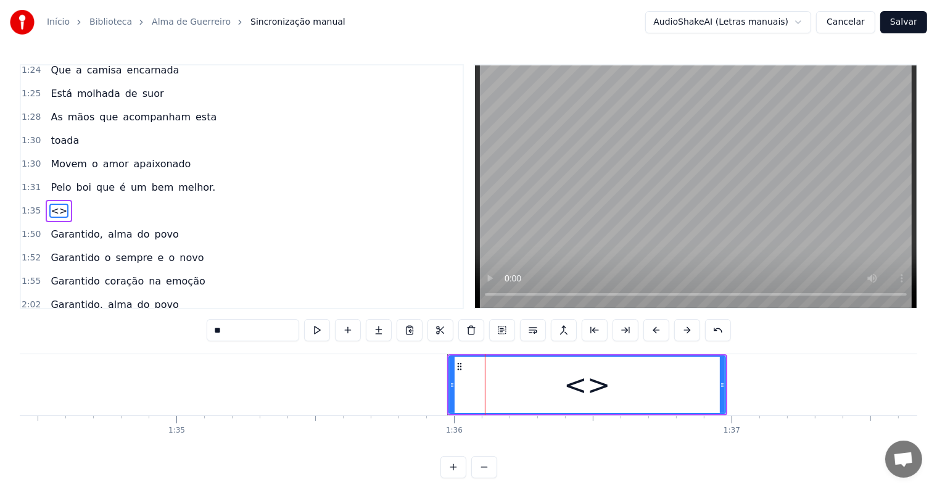
drag, startPoint x: 267, startPoint y: 326, endPoint x: 174, endPoint y: 325, distance: 93.2
click at [174, 325] on div "0:05 <Seu maior canal de toadas karaokê> 0:22 Garantido, alma do povo 0:25 Gara…" at bounding box center [469, 271] width 898 height 414
paste input "**********"
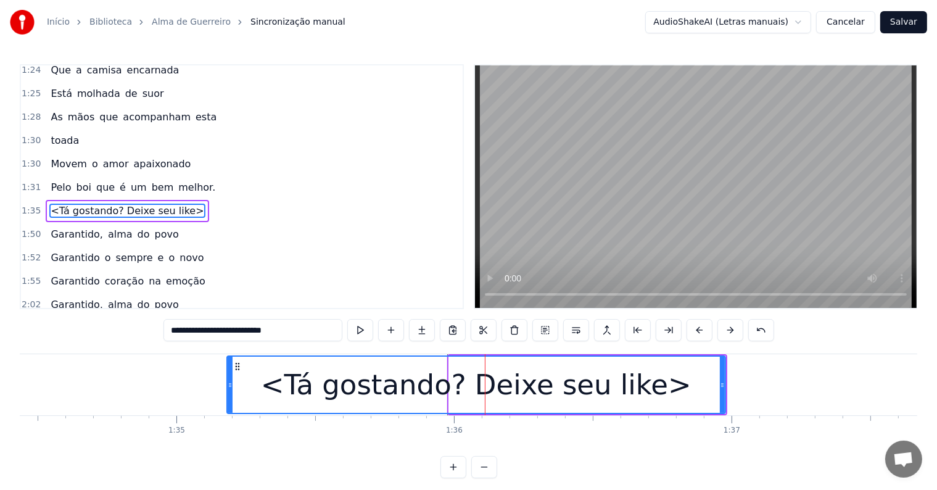
drag, startPoint x: 450, startPoint y: 386, endPoint x: 228, endPoint y: 376, distance: 222.3
click at [228, 376] on div at bounding box center [230, 385] width 5 height 56
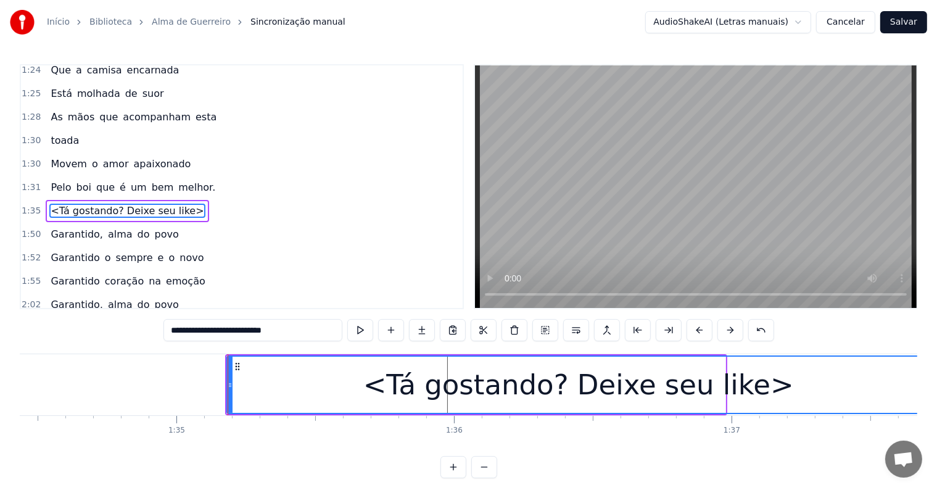
drag, startPoint x: 721, startPoint y: 385, endPoint x: 925, endPoint y: 387, distance: 204.8
click at [925, 387] on div "Início Biblioteca Alma de Guerreiro Sincronização manual AudioShakeAI (Letras m…" at bounding box center [468, 239] width 937 height 478
click at [880, 380] on div "<Tá gostando? Deixe seu like>" at bounding box center [579, 385] width 702 height 56
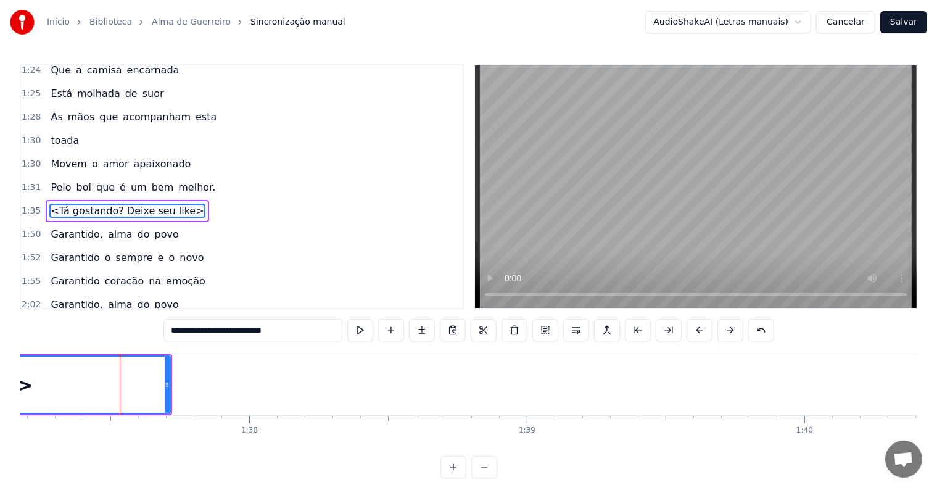
scroll to position [0, 27017]
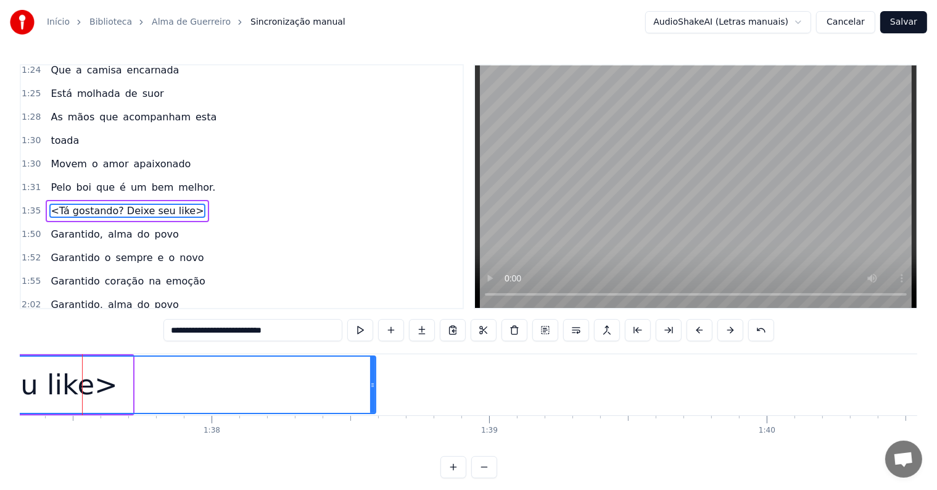
drag, startPoint x: 129, startPoint y: 385, endPoint x: 372, endPoint y: 394, distance: 243.2
click at [372, 394] on div at bounding box center [372, 385] width 5 height 56
click at [67, 204] on span "<Tá gostando? Deixe seu like>" at bounding box center [126, 211] width 155 height 14
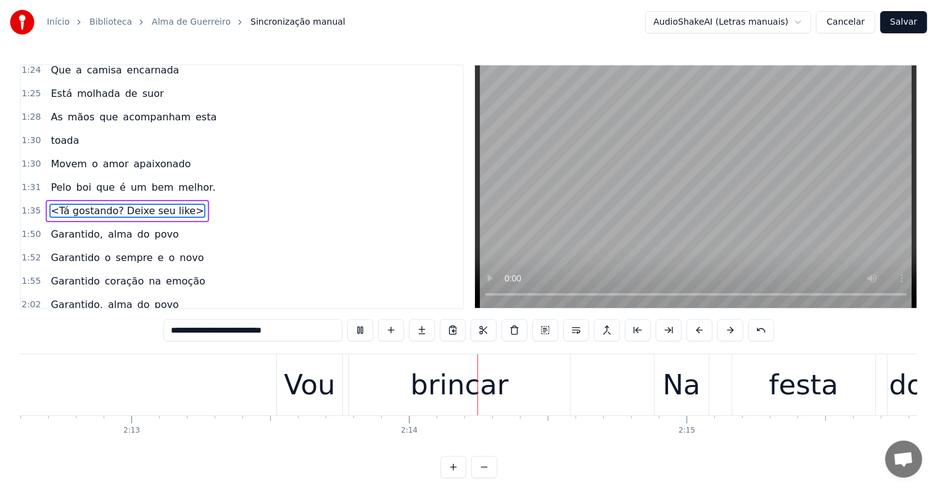
scroll to position [0, 37025]
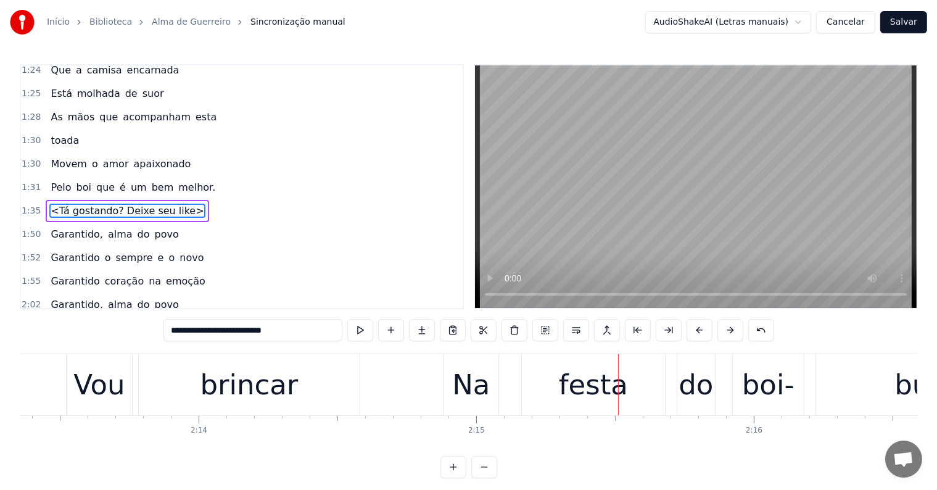
click at [107, 387] on div "Vou" at bounding box center [98, 385] width 51 height 42
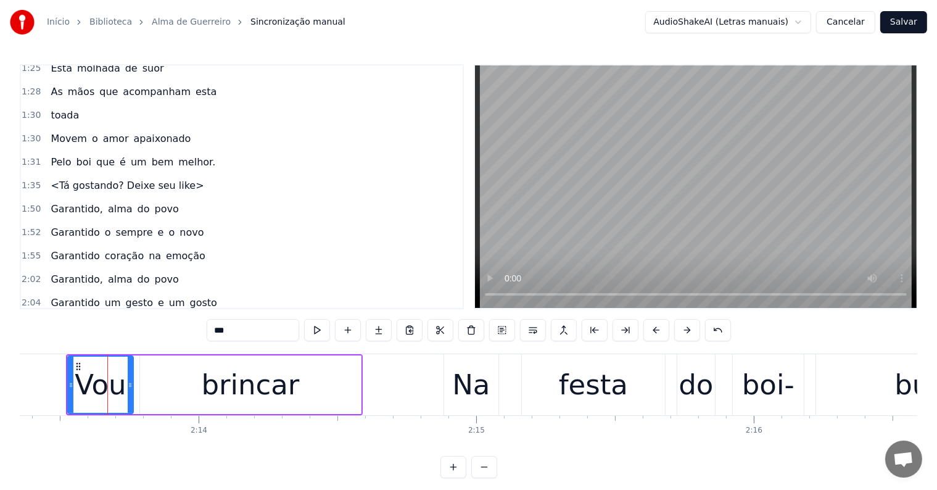
scroll to position [798, 0]
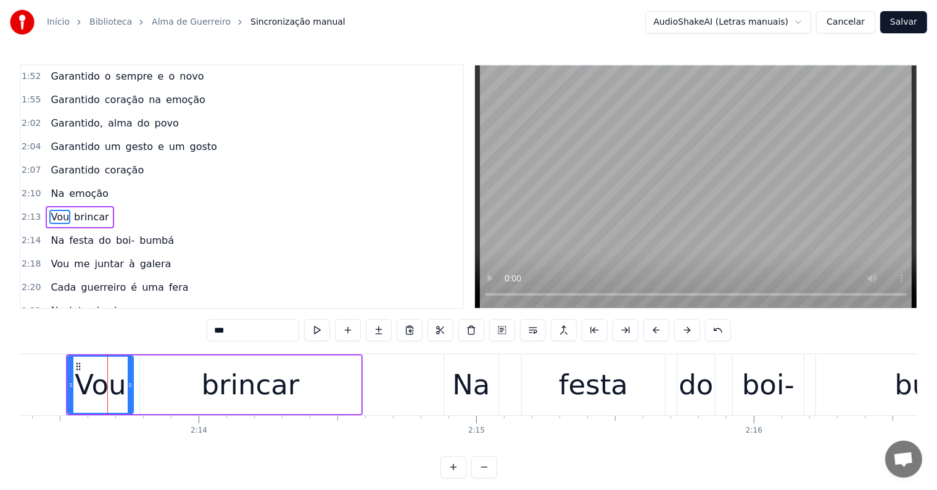
click at [165, 93] on span "emoção" at bounding box center [186, 100] width 42 height 14
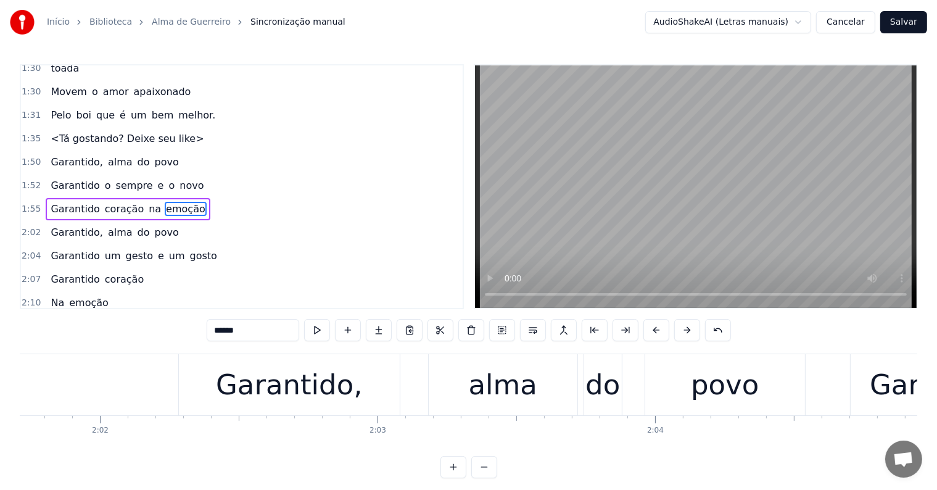
scroll to position [0, 32817]
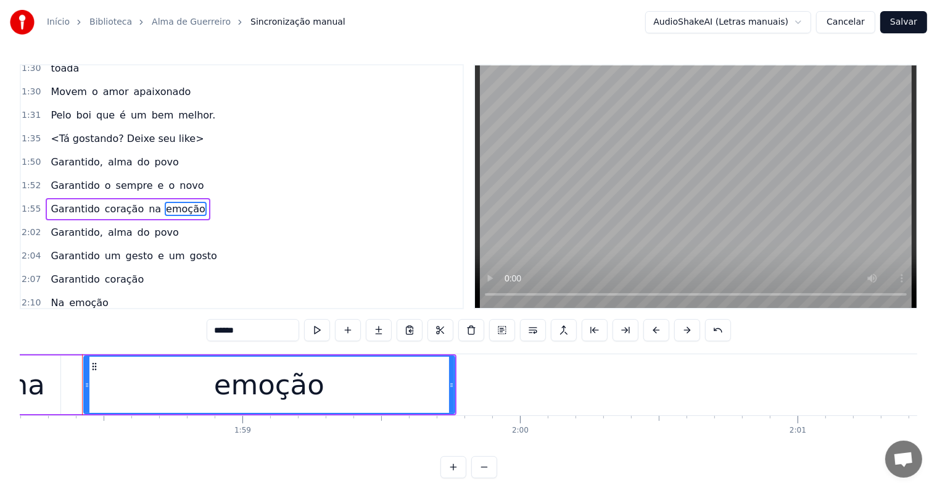
click at [112, 272] on span "coração" at bounding box center [124, 279] width 41 height 14
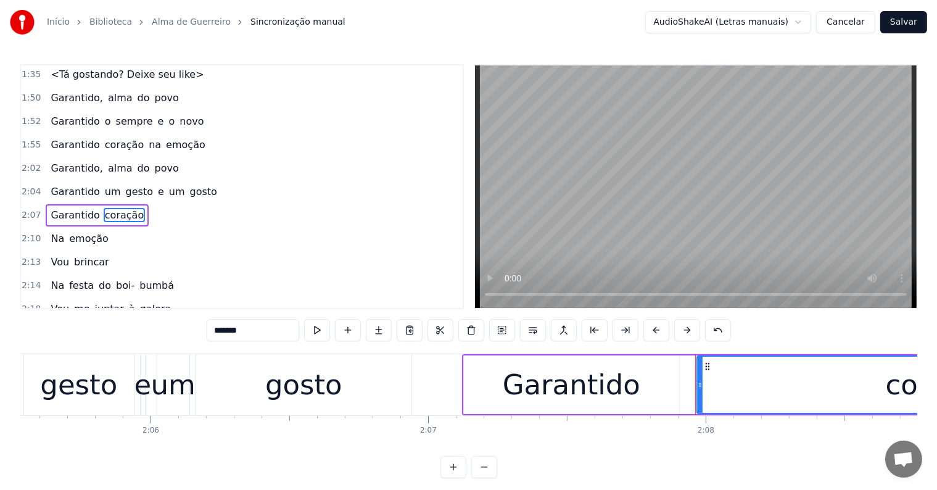
scroll to position [0, 35465]
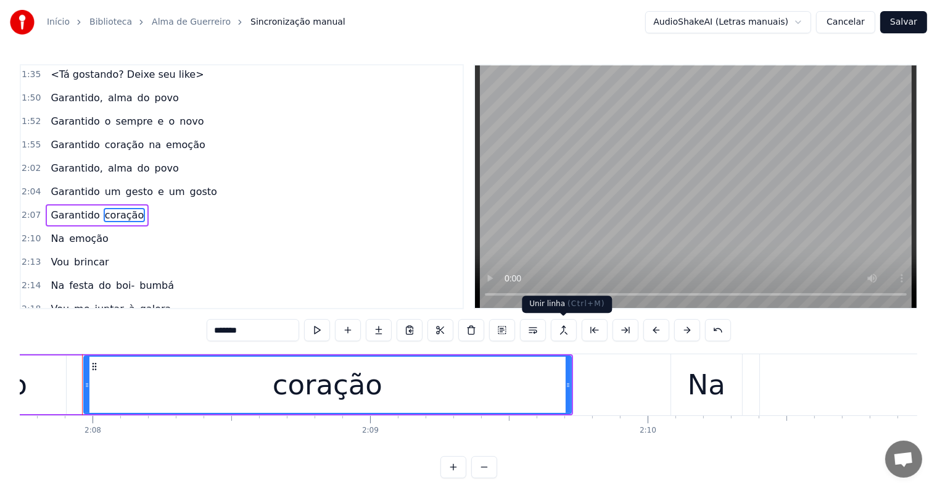
click at [565, 333] on button at bounding box center [564, 330] width 26 height 22
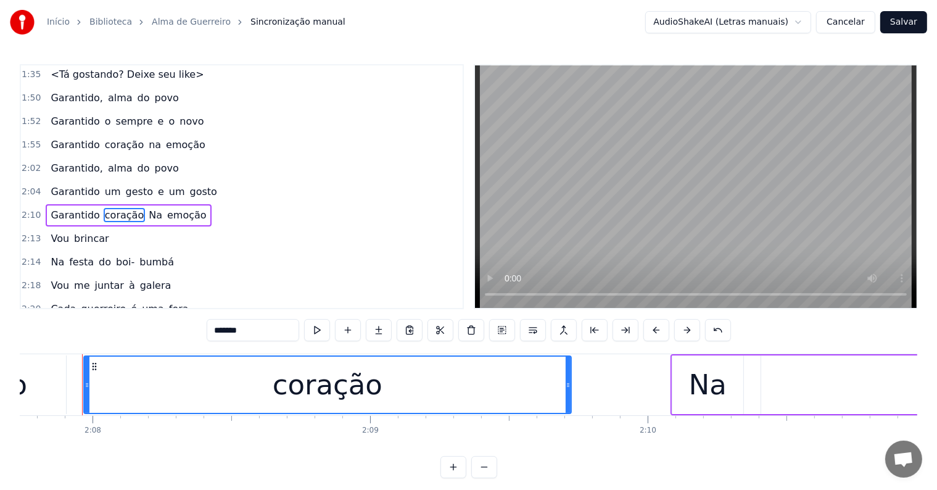
click at [107, 208] on span "coração" at bounding box center [124, 215] width 41 height 14
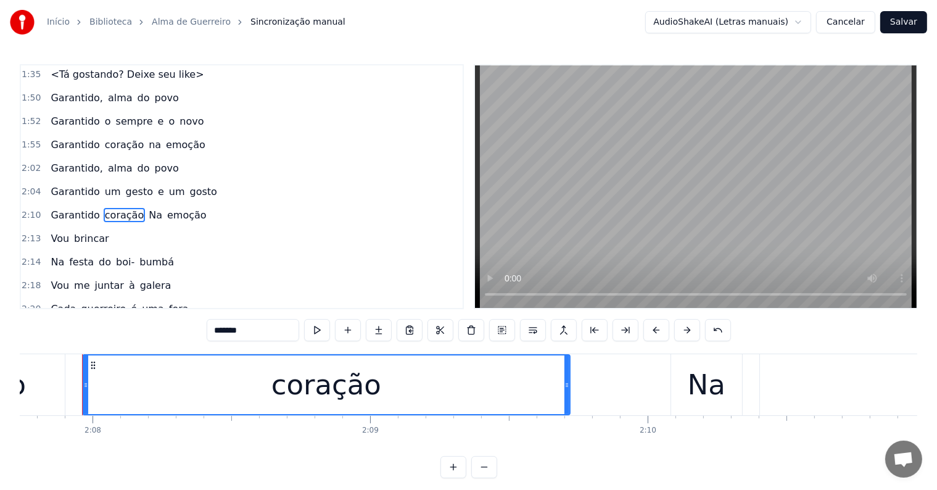
click at [147, 208] on span "Na" at bounding box center [155, 215] width 16 height 14
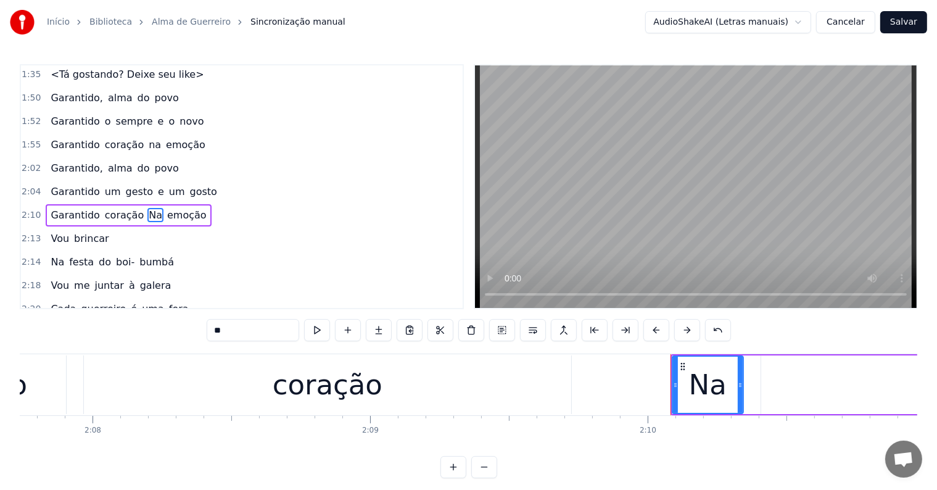
drag, startPoint x: 222, startPoint y: 328, endPoint x: 210, endPoint y: 328, distance: 12.3
click at [209, 328] on input "**" at bounding box center [253, 330] width 93 height 22
click at [106, 208] on span "coração" at bounding box center [124, 215] width 41 height 14
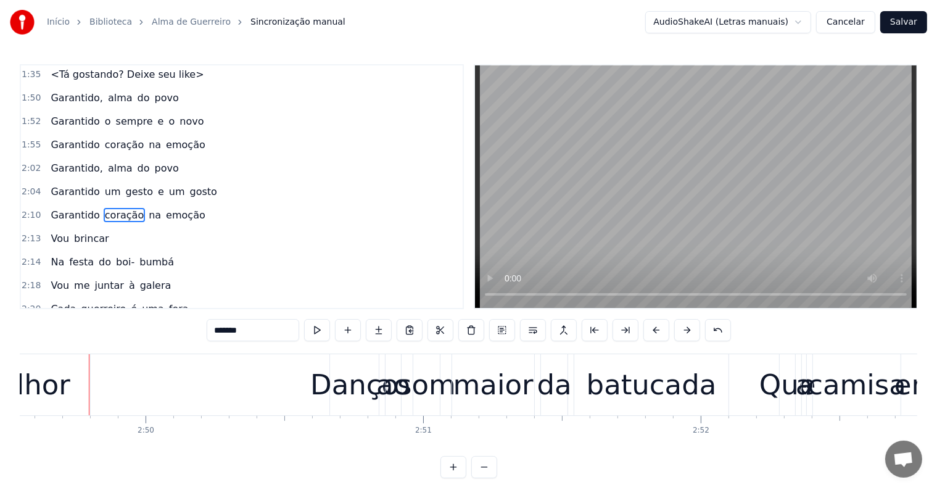
scroll to position [0, 47081]
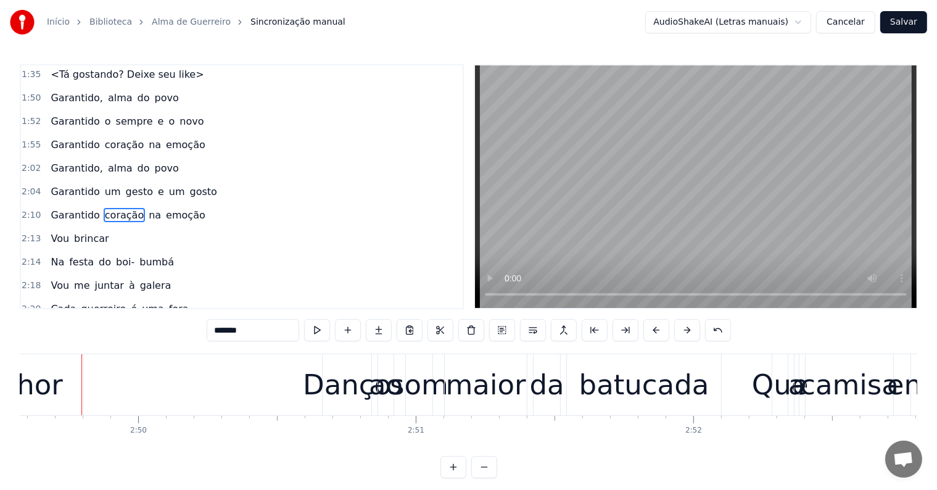
click at [48, 386] on div "melhor" at bounding box center [14, 385] width 98 height 42
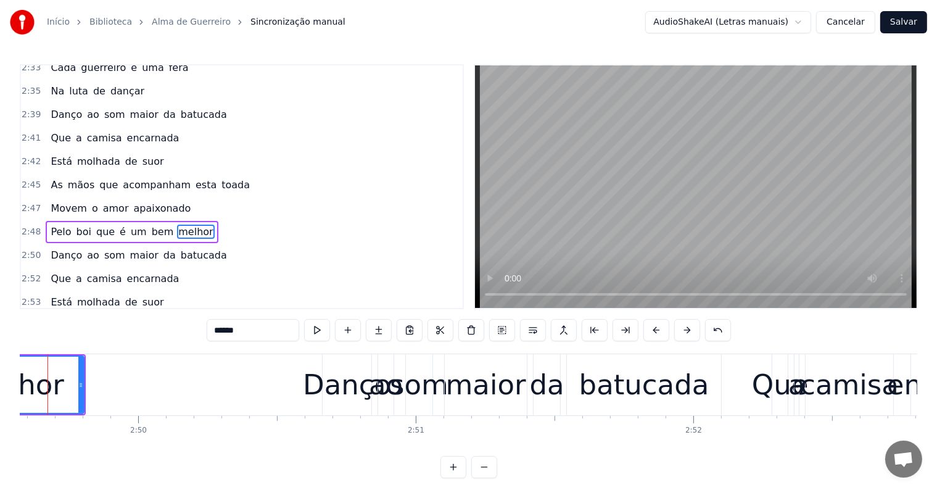
scroll to position [0, 47046]
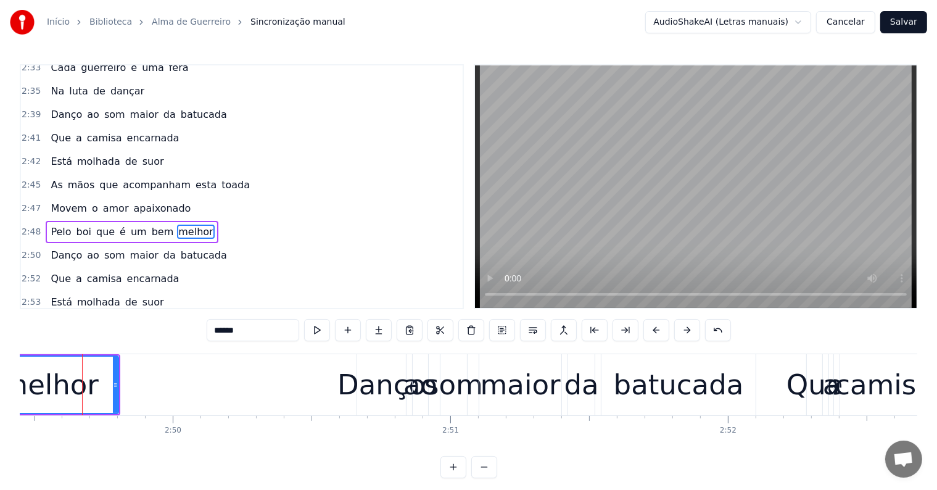
click at [220, 178] on span "toada" at bounding box center [235, 185] width 31 height 14
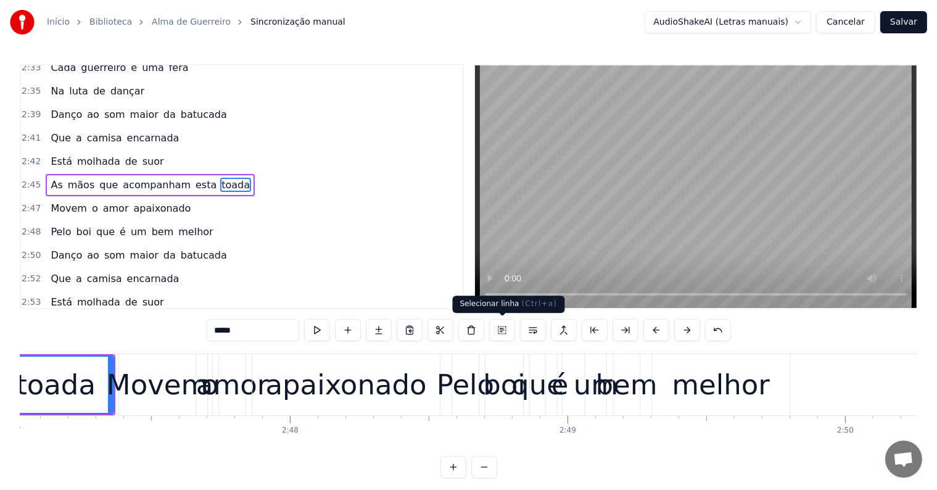
scroll to position [0, 46288]
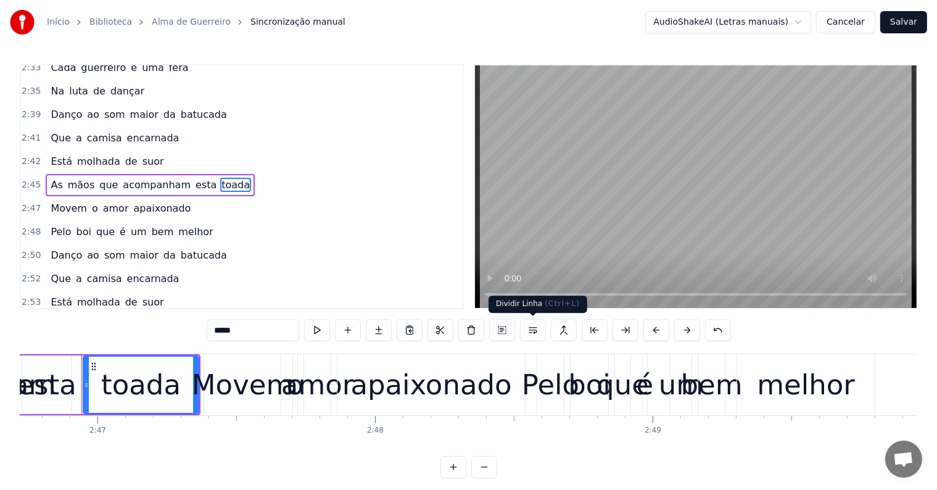
click at [539, 333] on button at bounding box center [533, 330] width 26 height 22
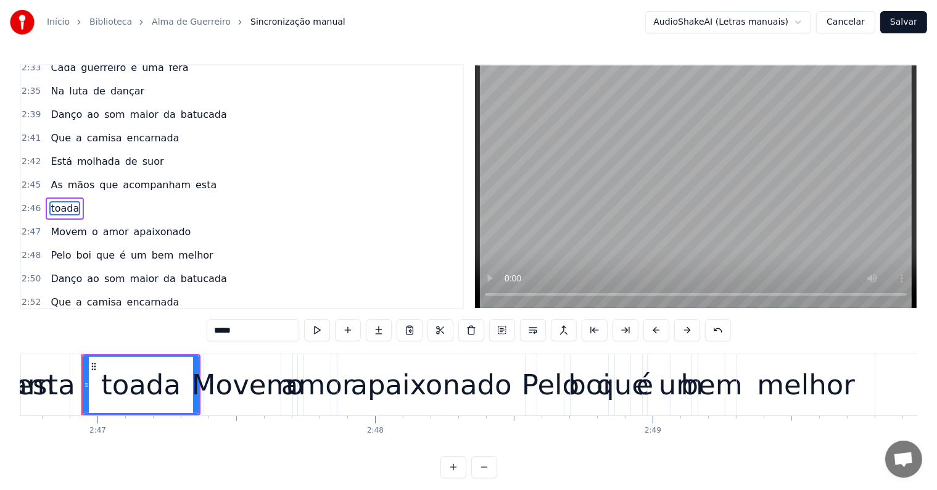
scroll to position [1093, 0]
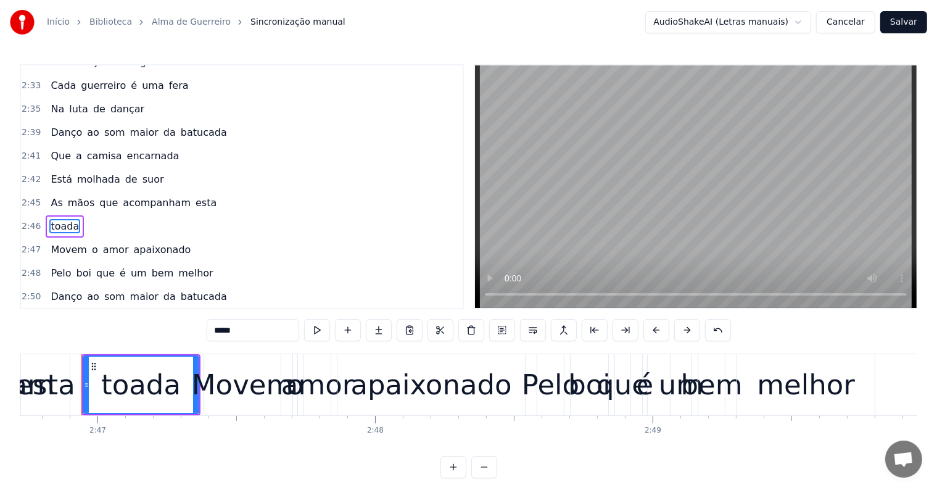
click at [194, 196] on span "esta" at bounding box center [205, 203] width 23 height 14
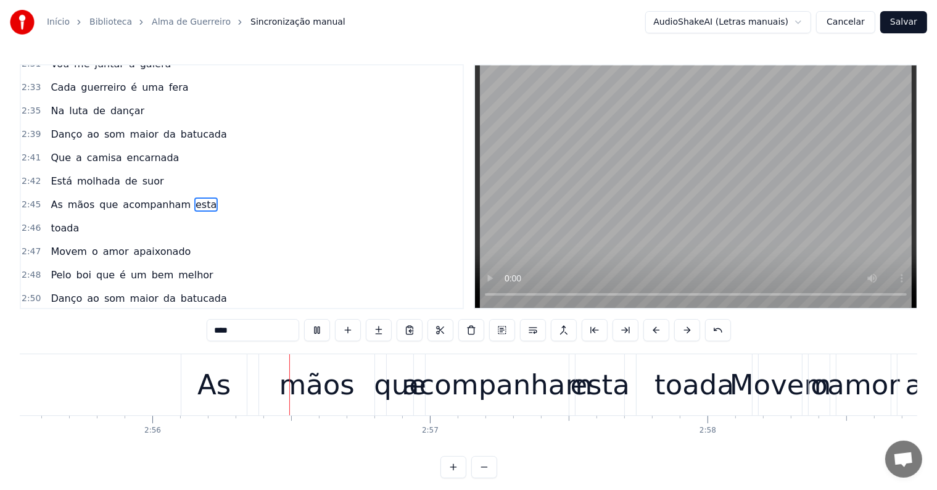
scroll to position [0, 48775]
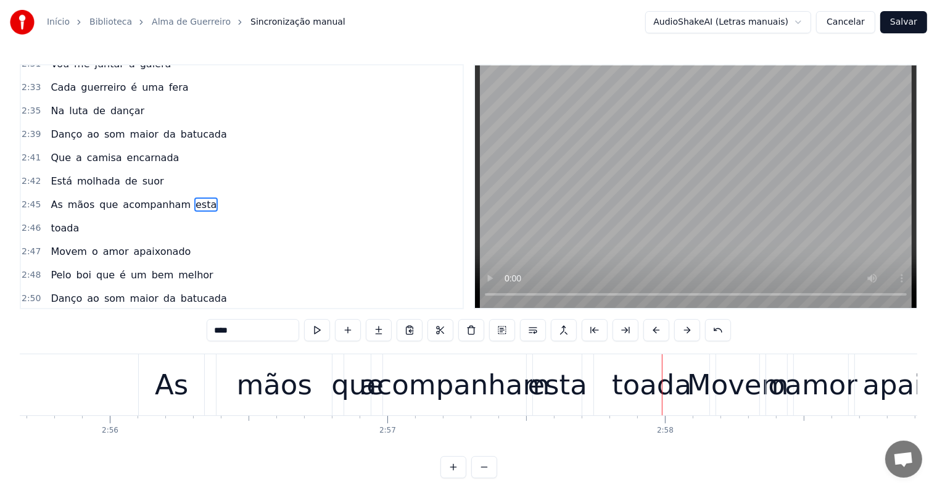
click at [622, 386] on div "toada" at bounding box center [652, 385] width 80 height 42
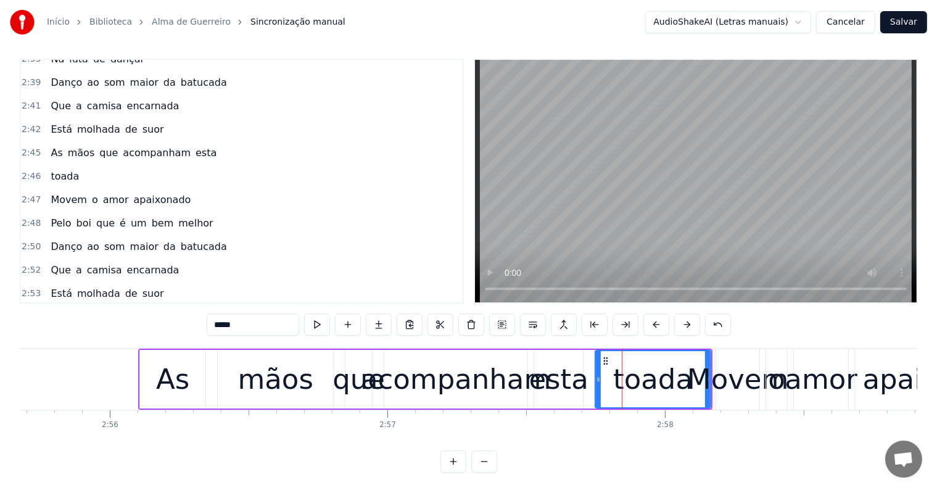
scroll to position [1165, 0]
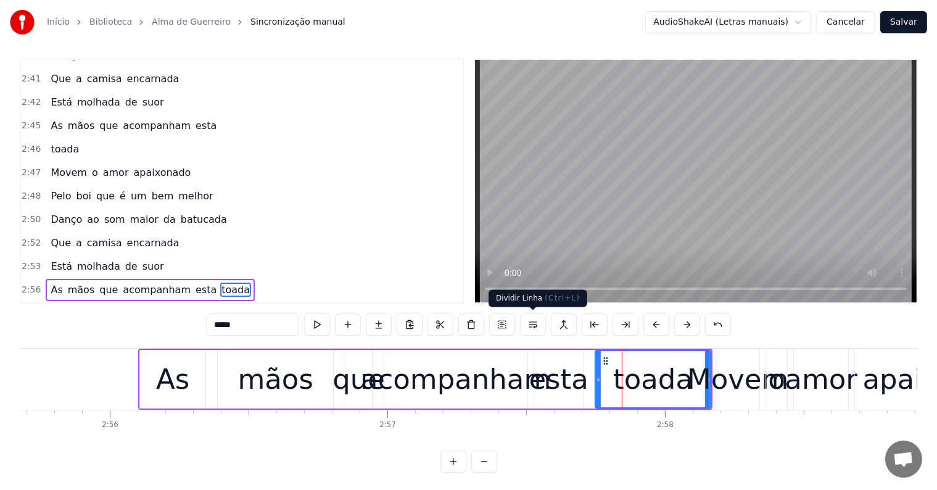
click at [532, 326] on button at bounding box center [533, 324] width 26 height 22
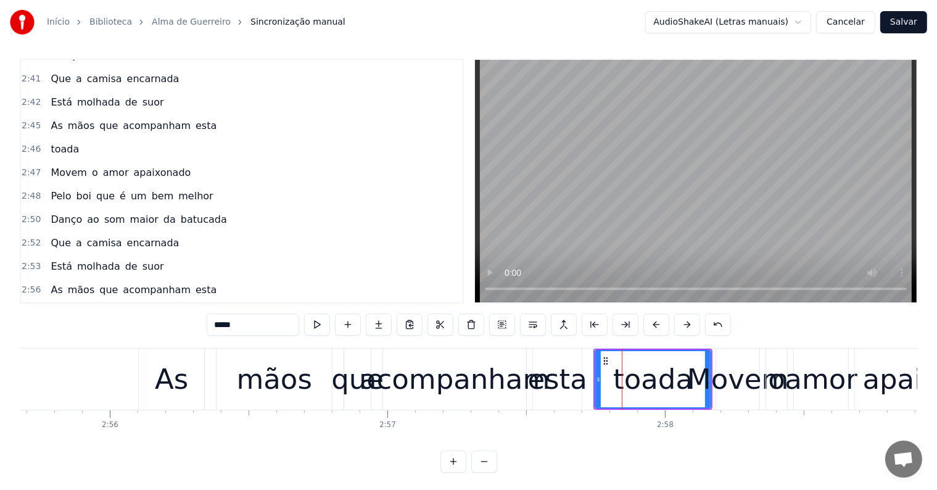
click at [538, 381] on div "esta" at bounding box center [557, 379] width 59 height 42
type input "****"
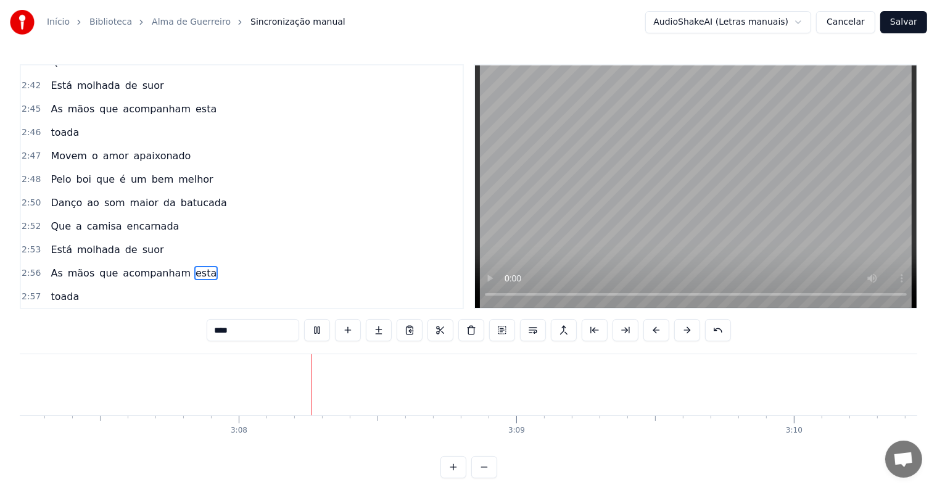
scroll to position [0, 52031]
click at [896, 20] on button "Salvar" at bounding box center [903, 22] width 47 height 22
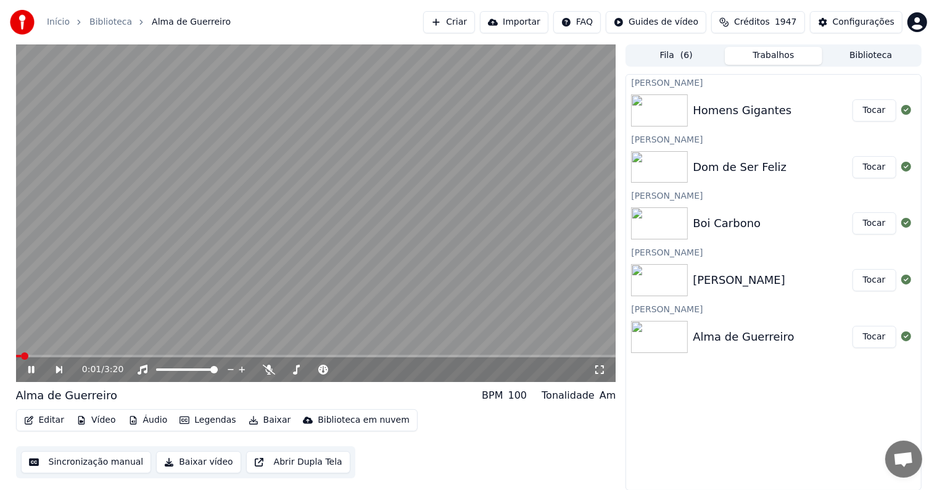
click at [273, 292] on video at bounding box center [316, 212] width 600 height 337
click at [872, 285] on button "Tocar" at bounding box center [875, 280] width 44 height 22
click at [315, 106] on video at bounding box center [316, 212] width 600 height 337
click at [124, 363] on div "0:02 / 3:28" at bounding box center [316, 212] width 600 height 337
click at [96, 333] on video at bounding box center [316, 212] width 600 height 337
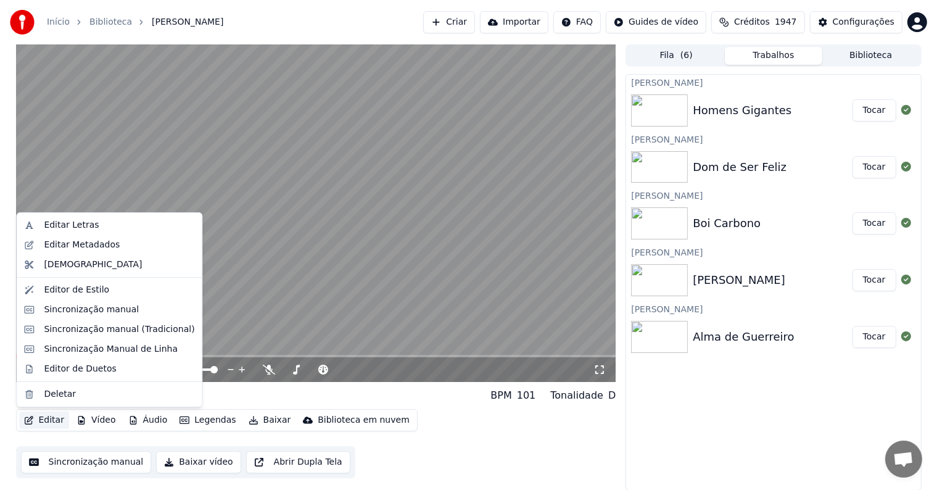
click at [41, 418] on button "Editar" at bounding box center [44, 420] width 50 height 17
click at [58, 244] on div "Editar Metadados" at bounding box center [82, 245] width 76 height 12
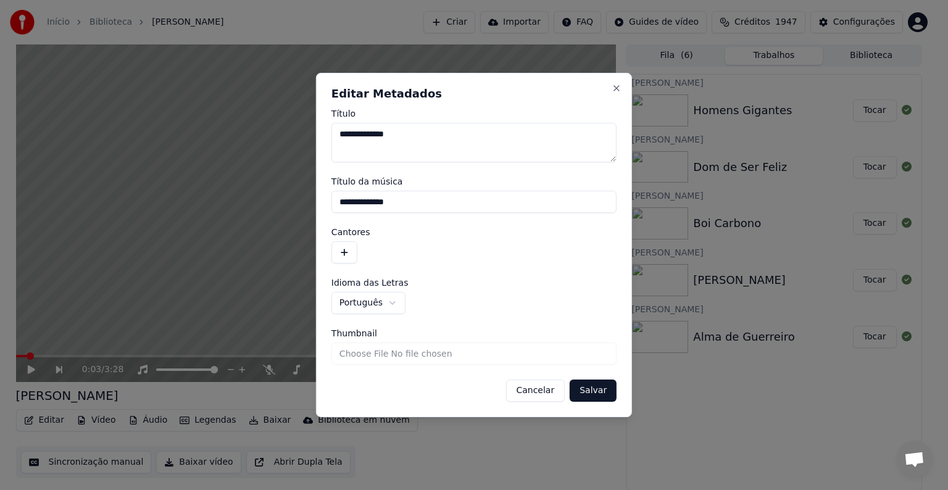
drag, startPoint x: 403, startPoint y: 204, endPoint x: 294, endPoint y: 197, distance: 109.4
click at [294, 197] on body "**********" at bounding box center [468, 245] width 937 height 490
click at [344, 254] on button "button" at bounding box center [344, 252] width 26 height 22
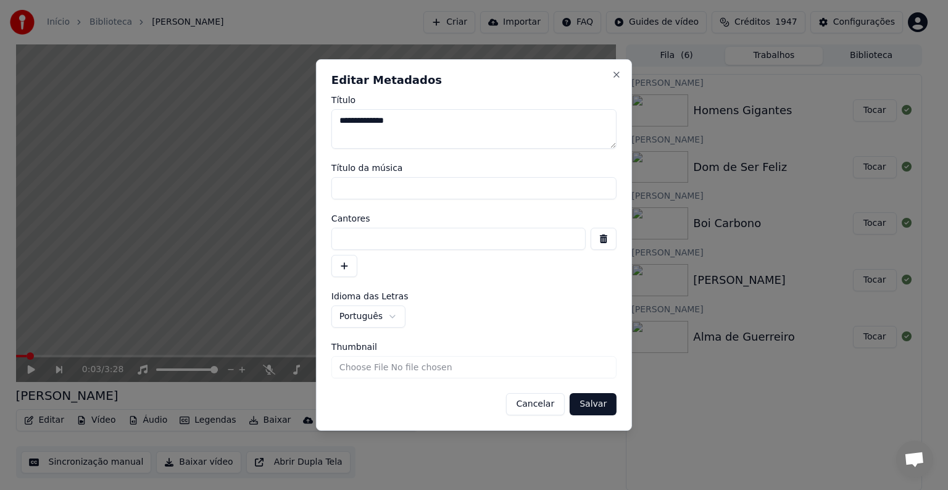
click at [355, 239] on input at bounding box center [458, 239] width 254 height 22
paste input "**********"
type input "**********"
click at [587, 410] on button "Salvar" at bounding box center [592, 404] width 47 height 22
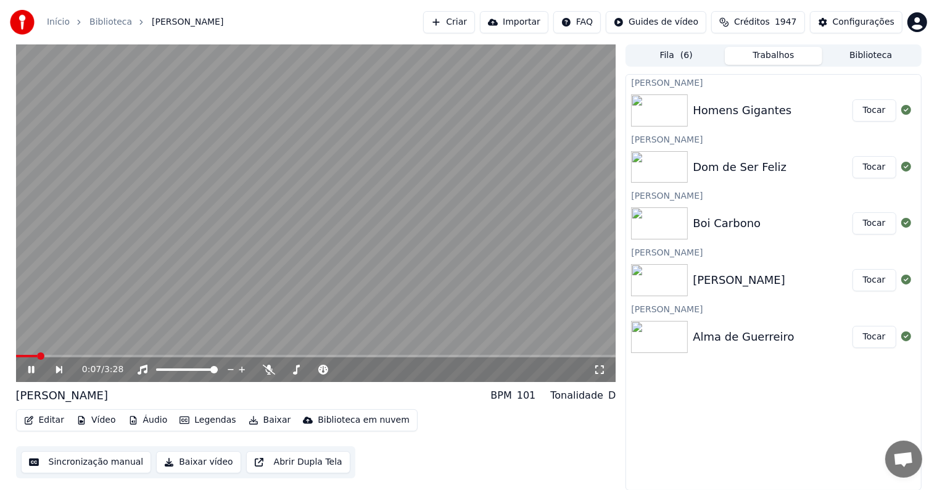
click at [22, 355] on span at bounding box center [27, 356] width 22 height 2
click at [30, 370] on icon at bounding box center [40, 370] width 28 height 10
click at [91, 462] on button "Sincronização manual" at bounding box center [86, 462] width 131 height 22
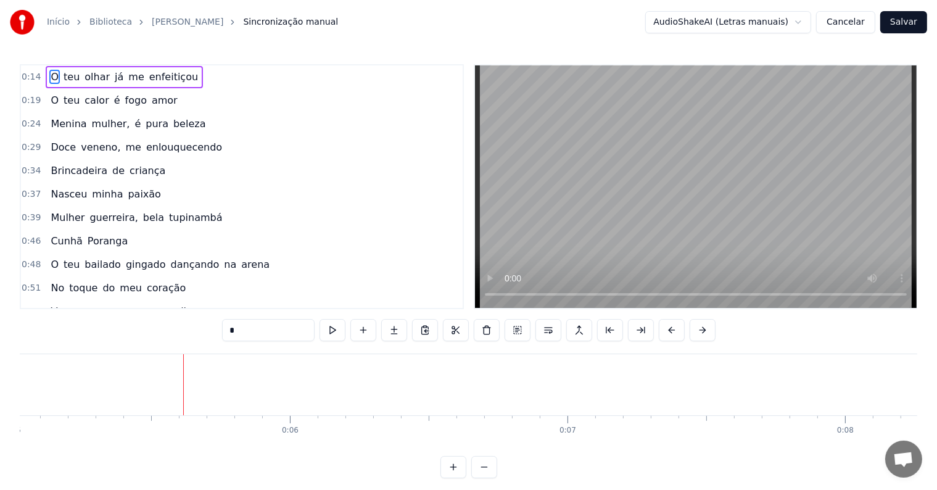
scroll to position [0, 1399]
click at [180, 389] on div at bounding box center [180, 384] width 1 height 61
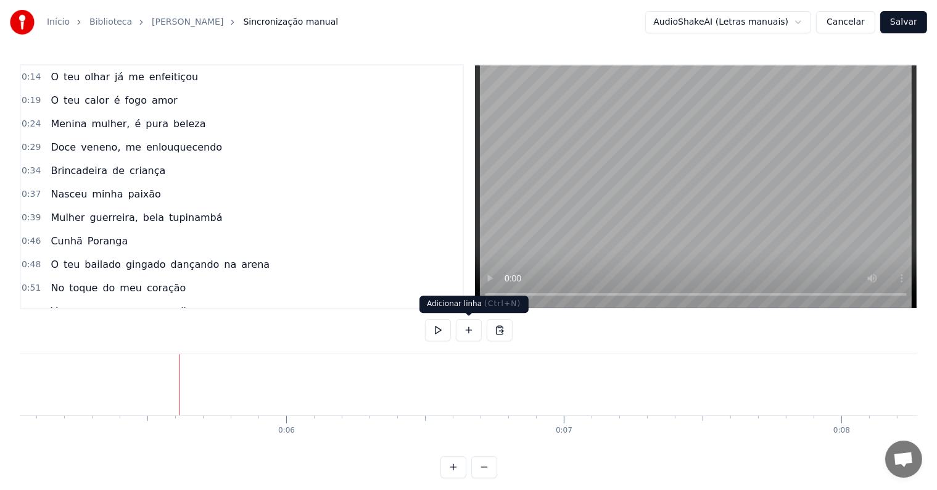
click at [470, 331] on button at bounding box center [469, 330] width 26 height 22
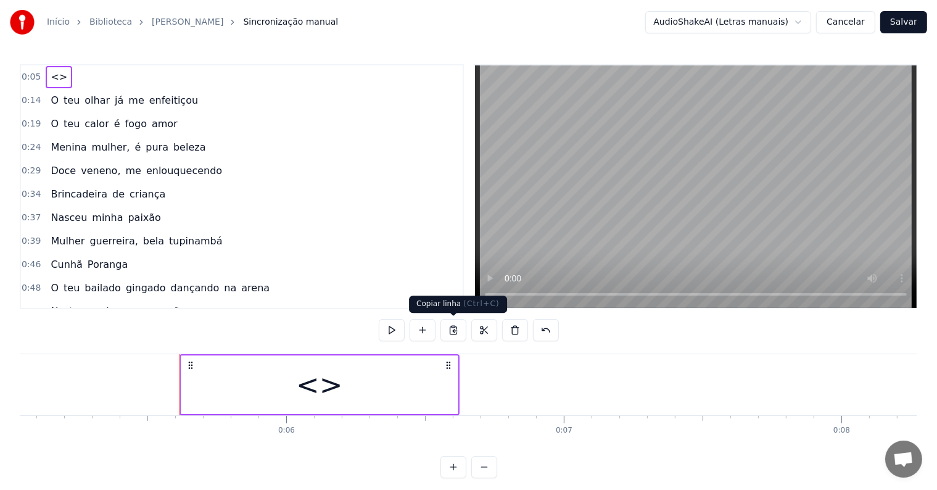
click at [381, 383] on div "<>" at bounding box center [319, 384] width 276 height 59
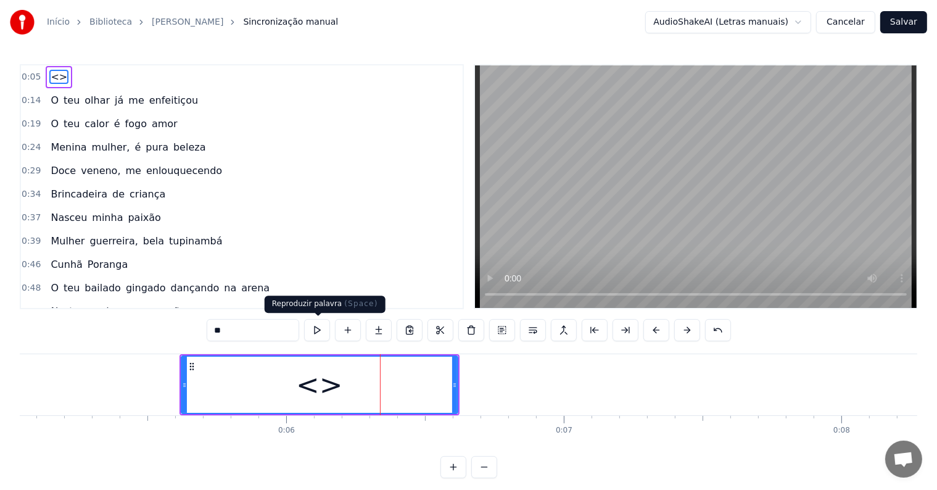
drag, startPoint x: 262, startPoint y: 329, endPoint x: 217, endPoint y: 331, distance: 44.5
click at [186, 321] on div "0:05 <> 0:14 O teu olhar já me enfeitiçou 0:19 O teu calor é fogo amor 0:24 Men…" at bounding box center [469, 271] width 898 height 414
paste input "**********"
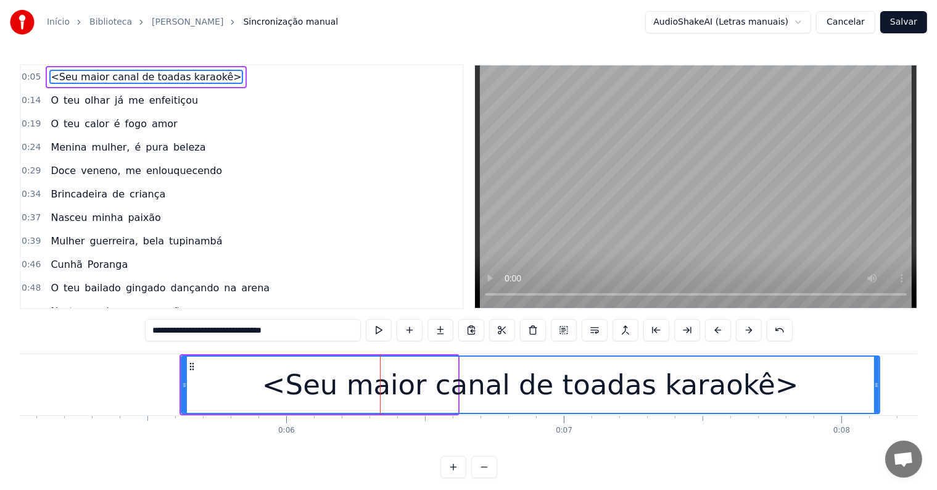
drag, startPoint x: 454, startPoint y: 380, endPoint x: 876, endPoint y: 397, distance: 422.4
click at [876, 397] on div at bounding box center [876, 385] width 5 height 56
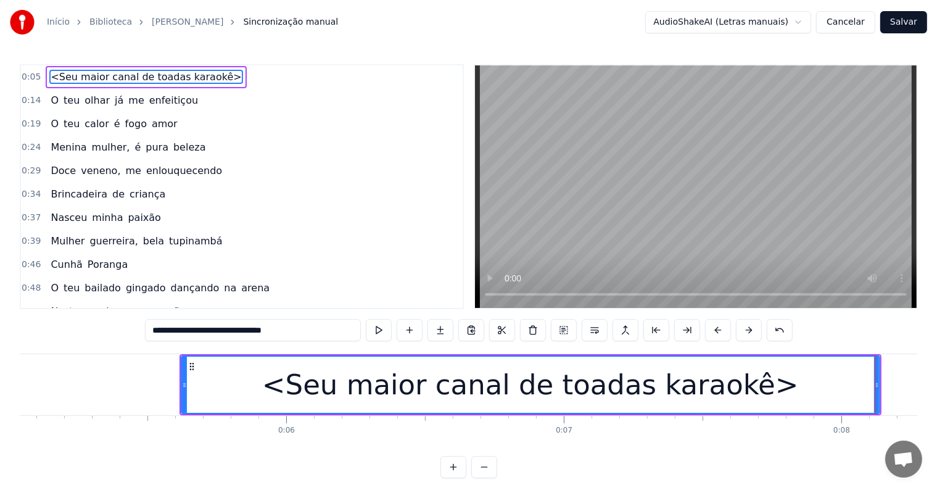
click at [52, 350] on div "0:05 <Seu maior canal de toadas karaokê> 0:14 O teu olhar já me enfeitiçou 0:19…" at bounding box center [469, 271] width 898 height 414
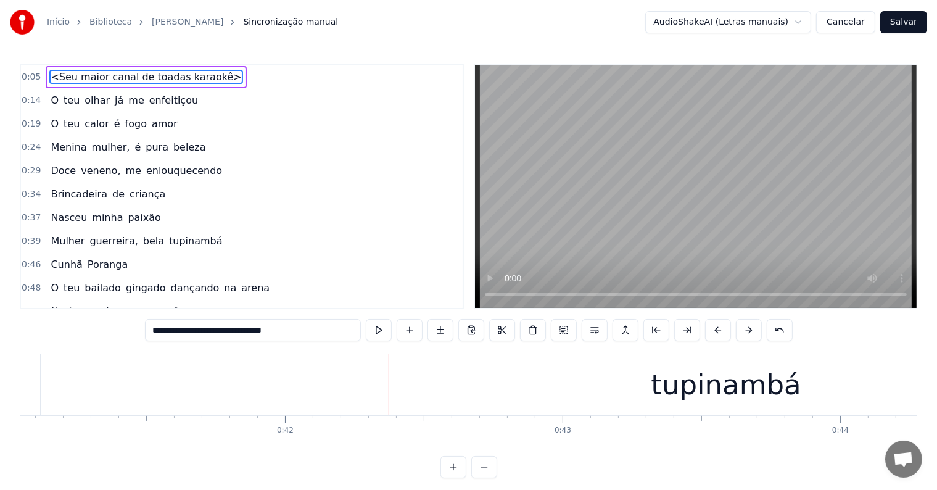
scroll to position [0, 11463]
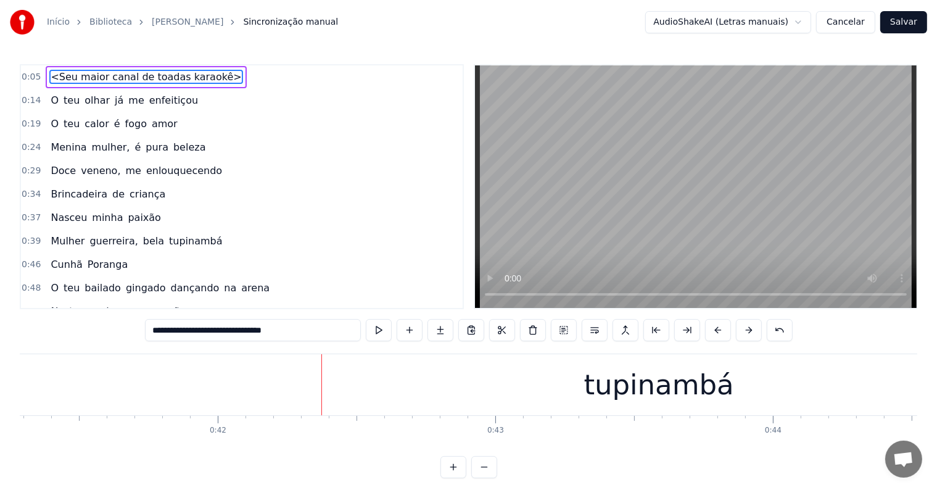
click at [521, 390] on div "tupinambá" at bounding box center [659, 384] width 1348 height 61
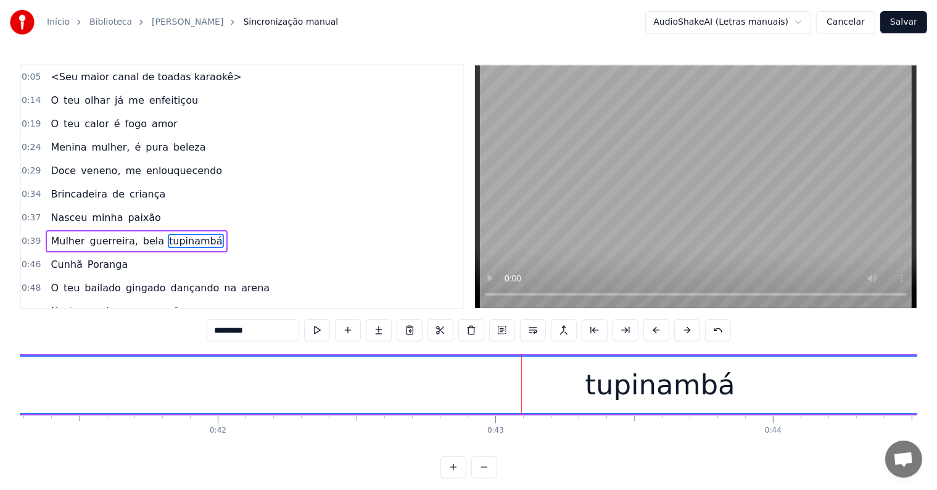
scroll to position [49, 0]
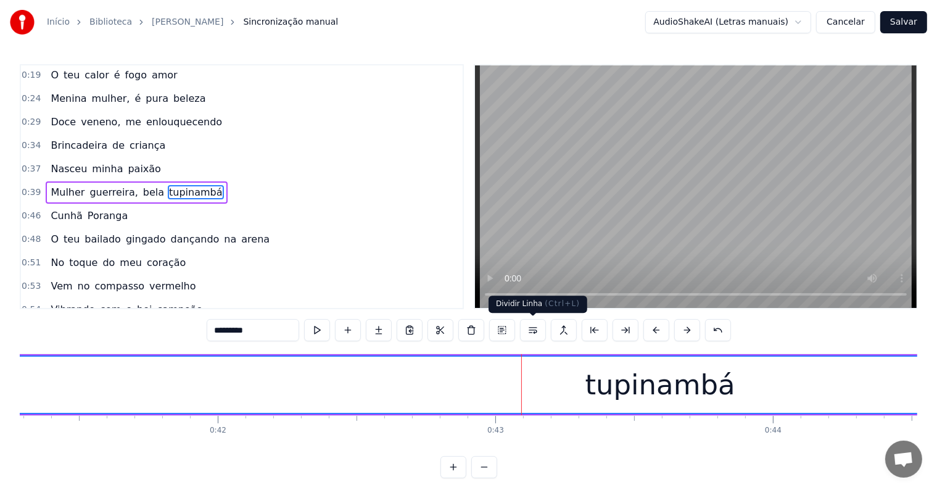
click at [532, 331] on button at bounding box center [533, 330] width 26 height 22
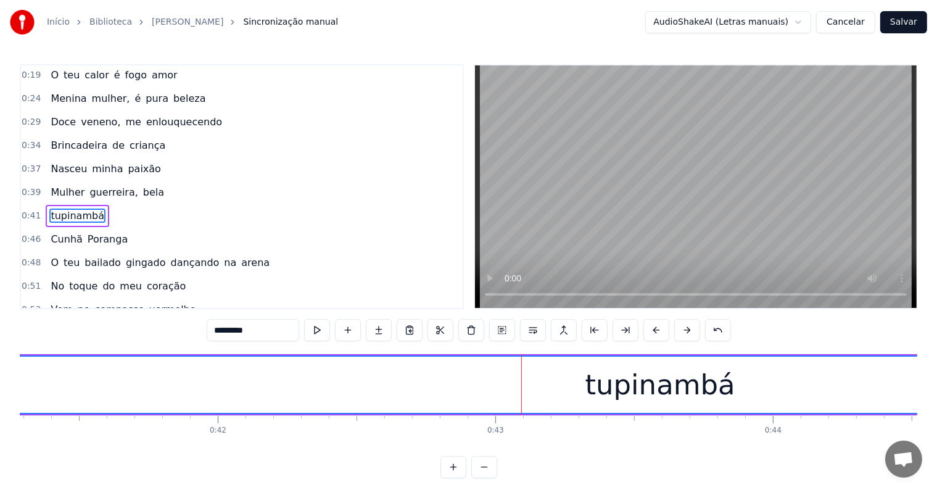
scroll to position [72, 0]
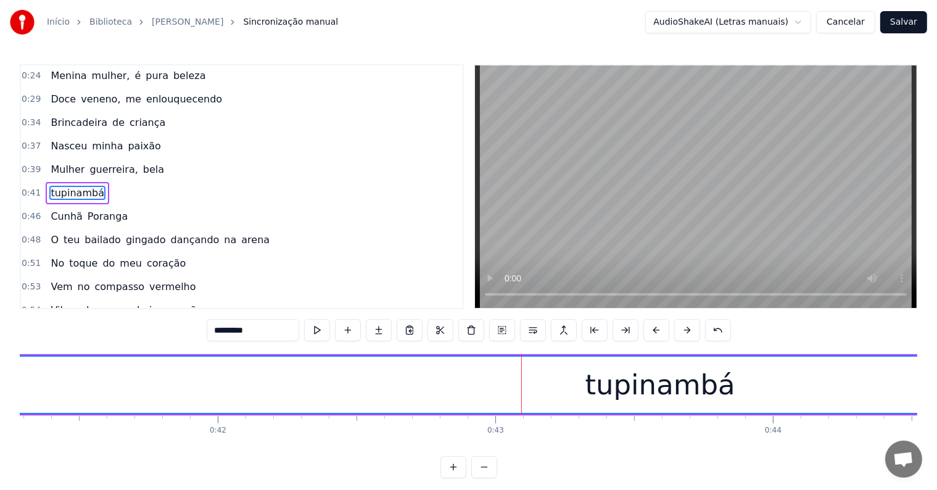
click at [142, 162] on span "bela" at bounding box center [153, 169] width 23 height 14
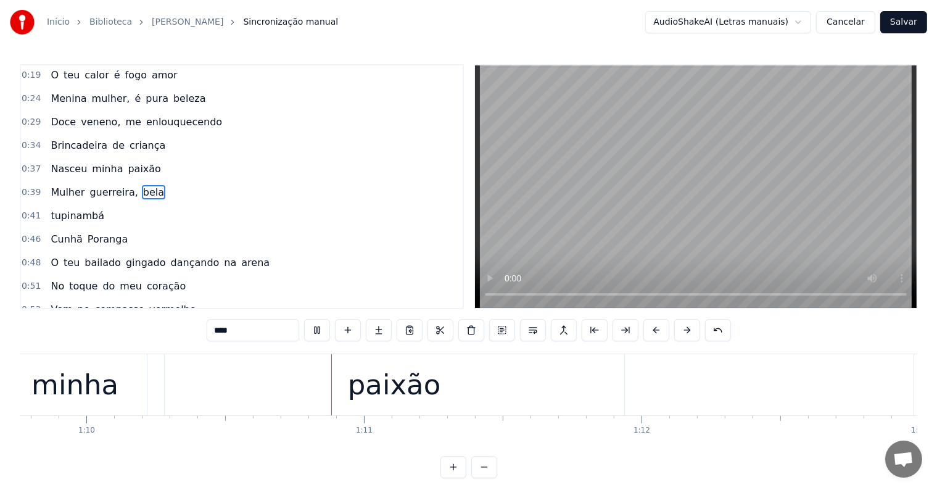
scroll to position [0, 19371]
click at [410, 383] on div "paixão" at bounding box center [392, 385] width 93 height 42
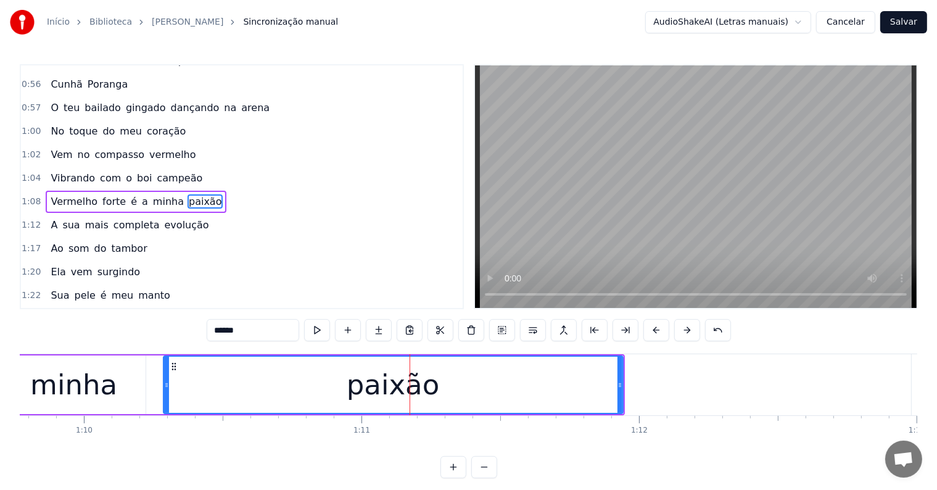
scroll to position [321, 0]
click at [534, 328] on button at bounding box center [533, 330] width 26 height 22
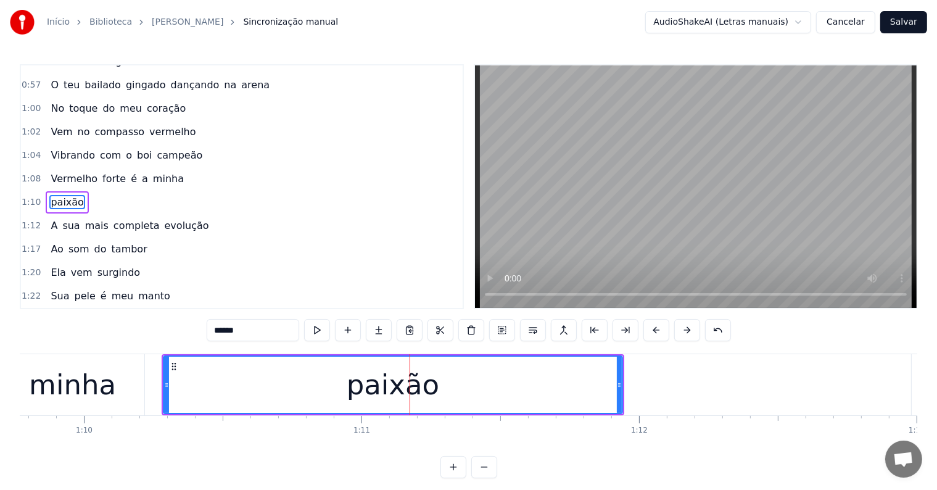
click at [104, 384] on div "minha" at bounding box center [72, 385] width 87 height 42
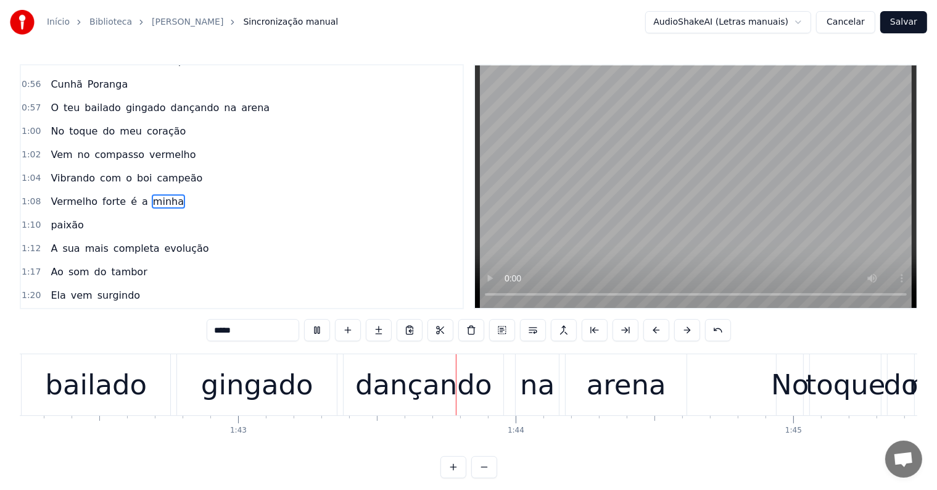
scroll to position [0, 28571]
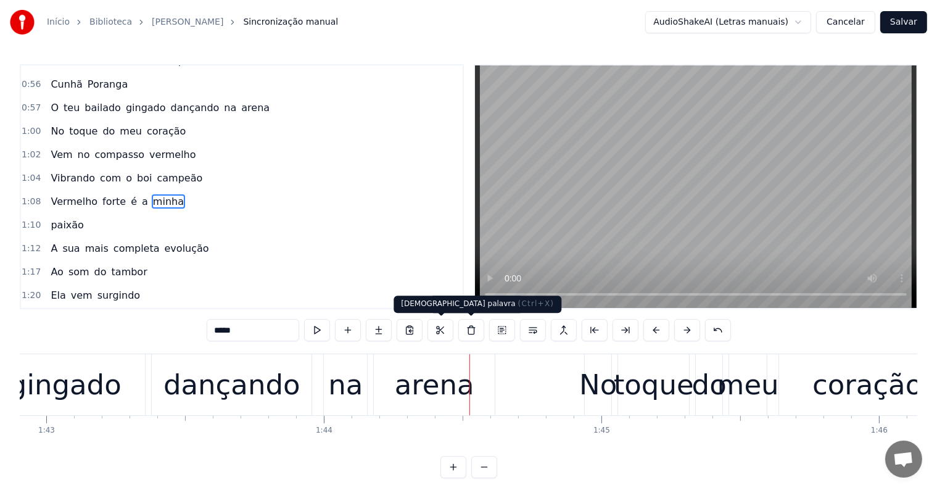
click at [442, 386] on div "arena" at bounding box center [435, 385] width 80 height 42
type input "*****"
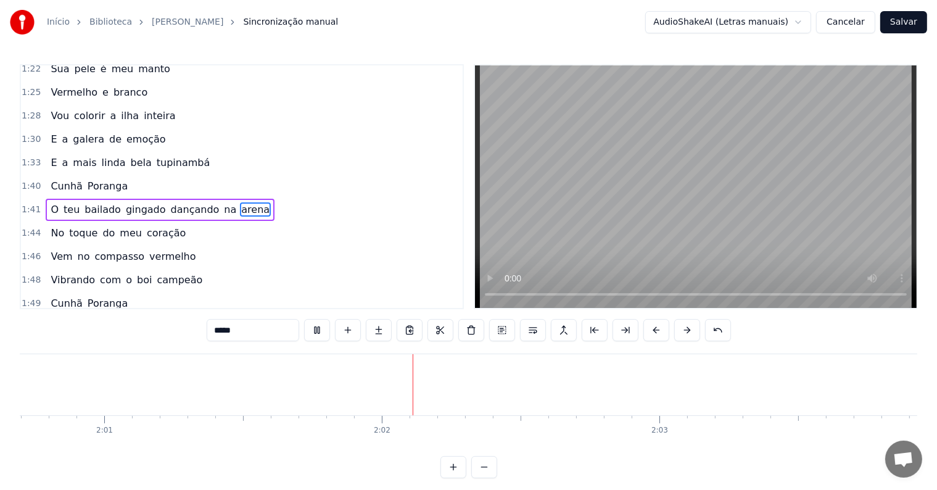
scroll to position [0, 33650]
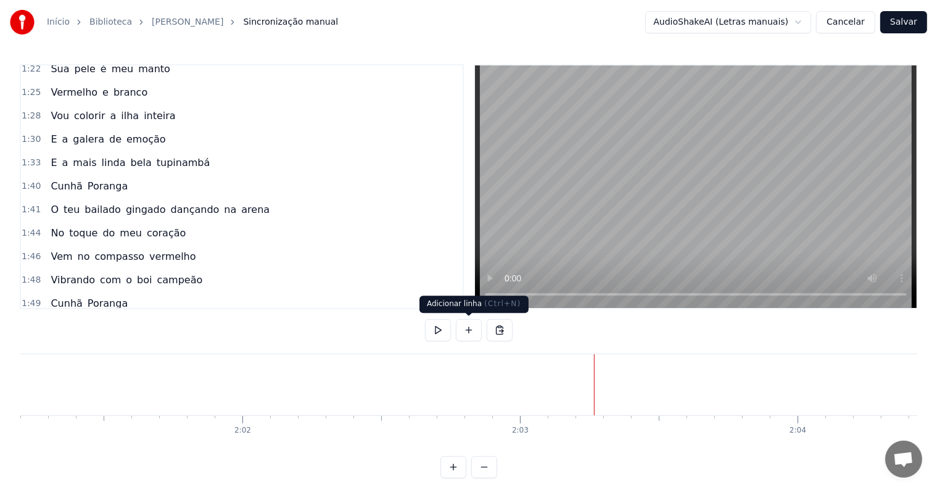
click at [471, 328] on button at bounding box center [469, 330] width 26 height 22
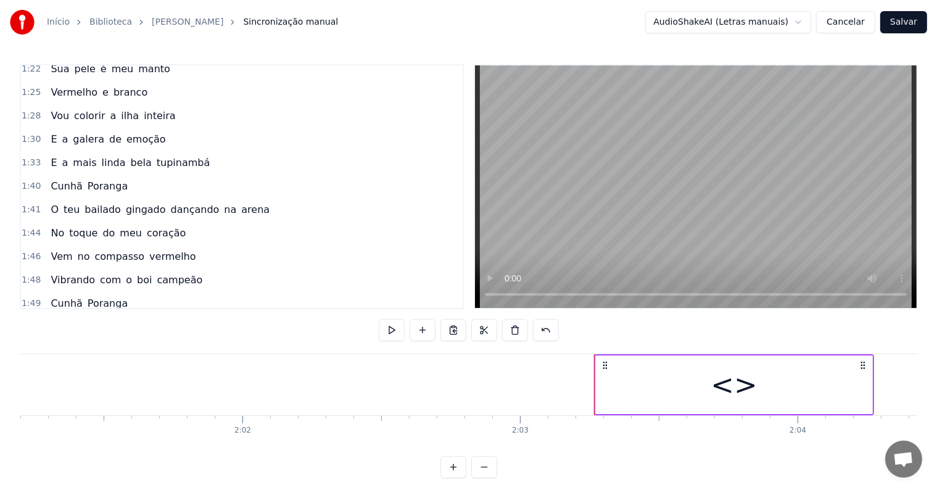
click at [605, 397] on div "<>" at bounding box center [734, 384] width 276 height 59
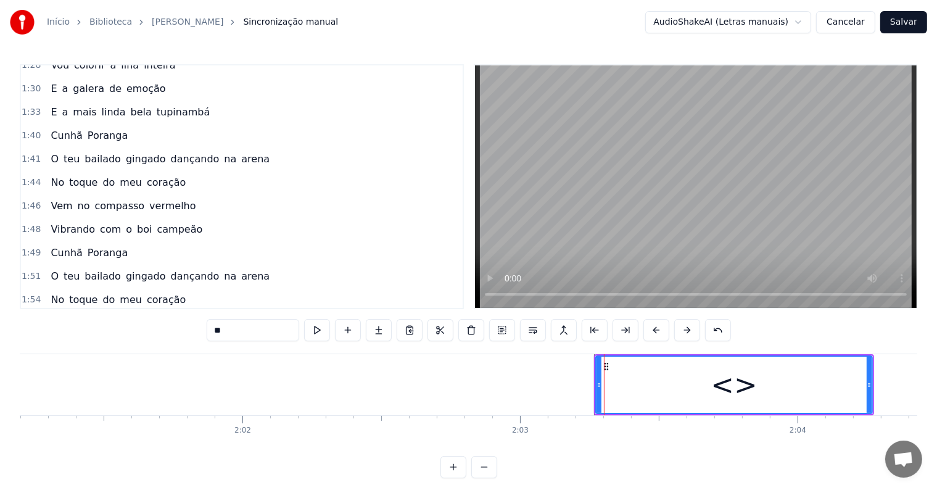
scroll to position [775, 0]
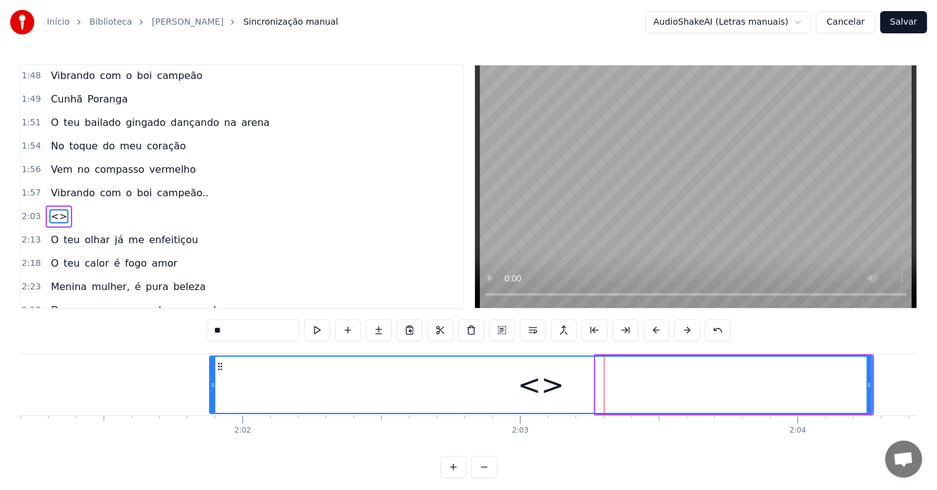
drag, startPoint x: 599, startPoint y: 386, endPoint x: 213, endPoint y: 350, distance: 387.9
click at [213, 350] on div "0:05 <Seu maior canal de toadas karaokê> 0:14 O teu olhar já me enfeitiçou 0:19…" at bounding box center [469, 271] width 898 height 414
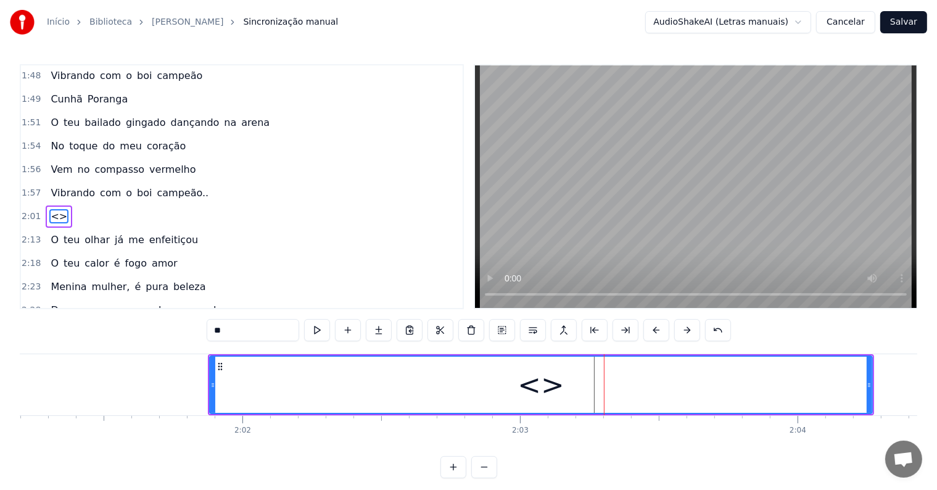
click at [393, 386] on div "<>" at bounding box center [540, 385] width 661 height 56
drag, startPoint x: 259, startPoint y: 333, endPoint x: 178, endPoint y: 318, distance: 82.8
click at [178, 318] on div "0:05 <Seu maior canal de toadas karaokê> 0:14 O teu olhar já me enfeitiçou 0:19…" at bounding box center [469, 271] width 898 height 414
paste input "**********"
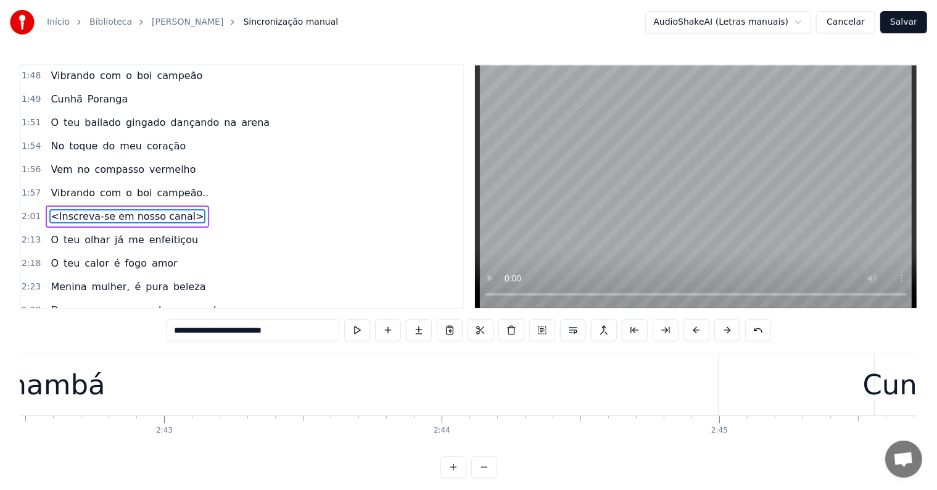
scroll to position [0, 45108]
click at [102, 397] on div "tupinambá" at bounding box center [34, 384] width 1376 height 61
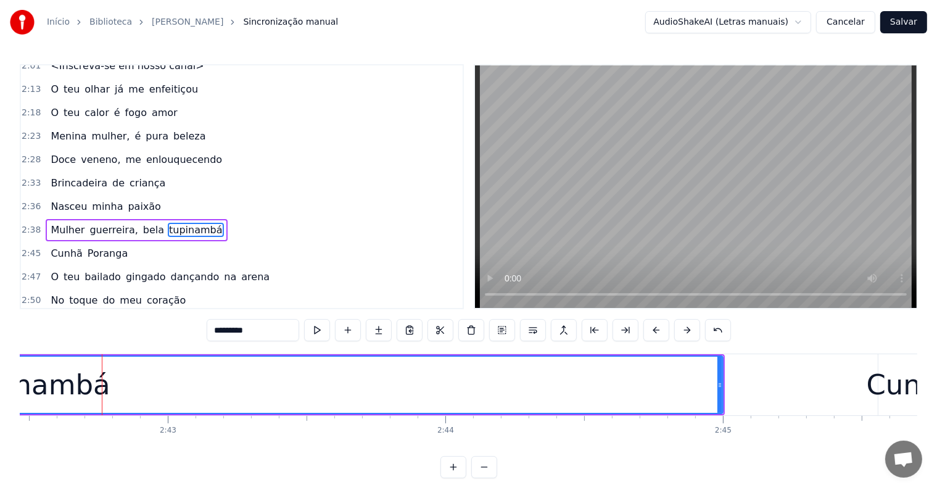
scroll to position [934, 0]
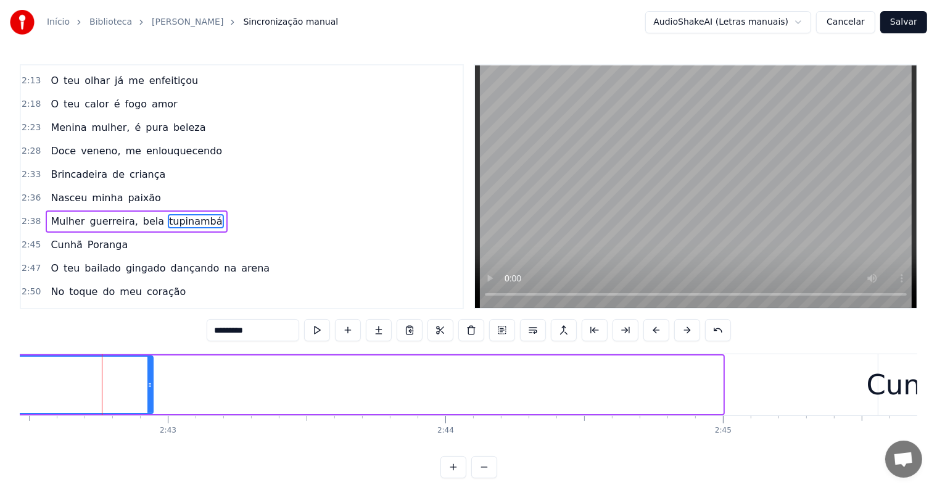
drag, startPoint x: 721, startPoint y: 383, endPoint x: 151, endPoint y: 346, distance: 571.3
click at [151, 346] on div "0:05 <Seu maior canal de toadas karaokê> 0:14 O teu olhar já me enfeitiçou 0:19…" at bounding box center [469, 271] width 898 height 414
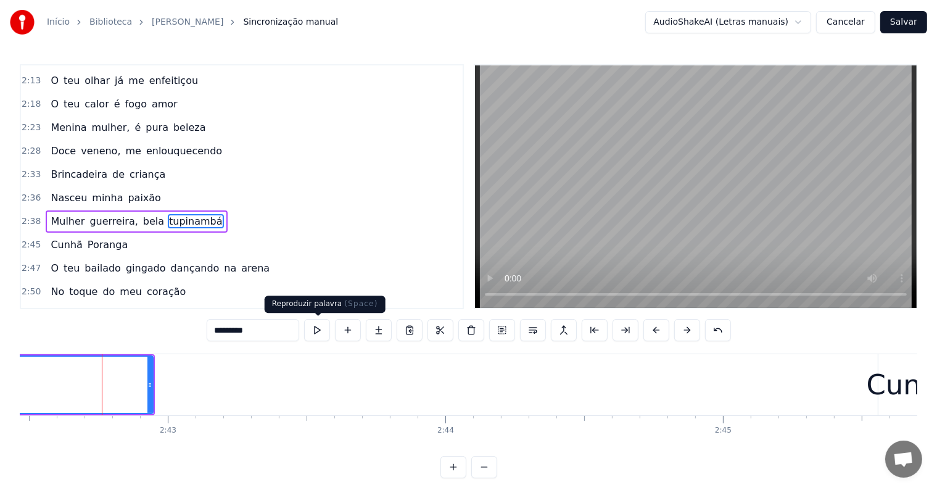
click at [316, 328] on button at bounding box center [317, 330] width 26 height 22
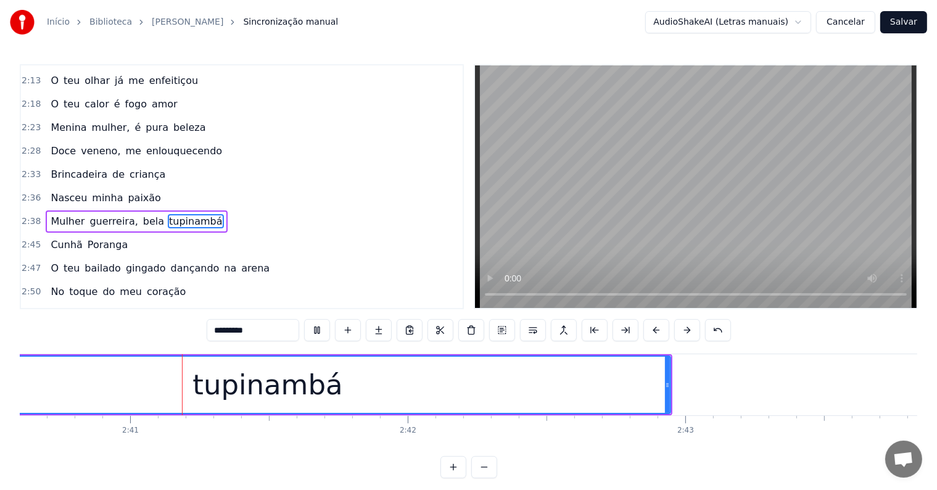
scroll to position [0, 44629]
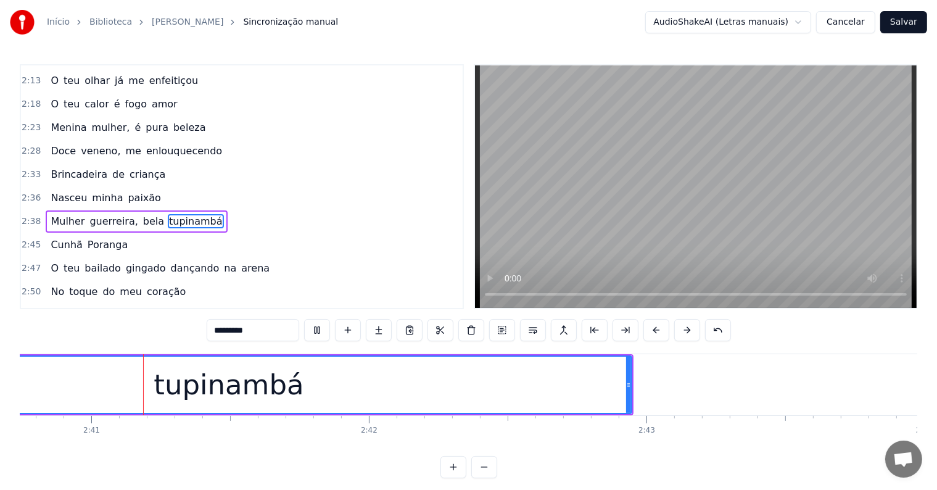
click at [316, 328] on button at bounding box center [317, 330] width 26 height 22
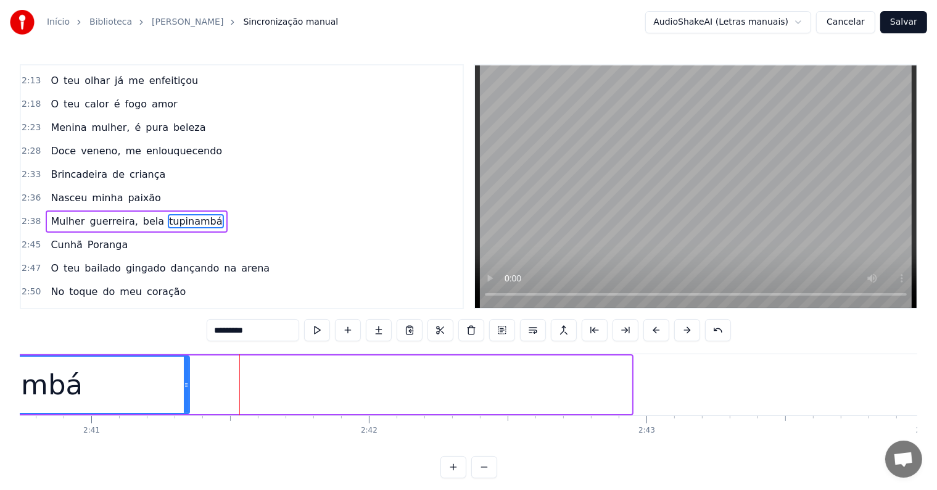
drag, startPoint x: 630, startPoint y: 385, endPoint x: 188, endPoint y: 387, distance: 442.4
click at [188, 387] on icon at bounding box center [186, 385] width 5 height 10
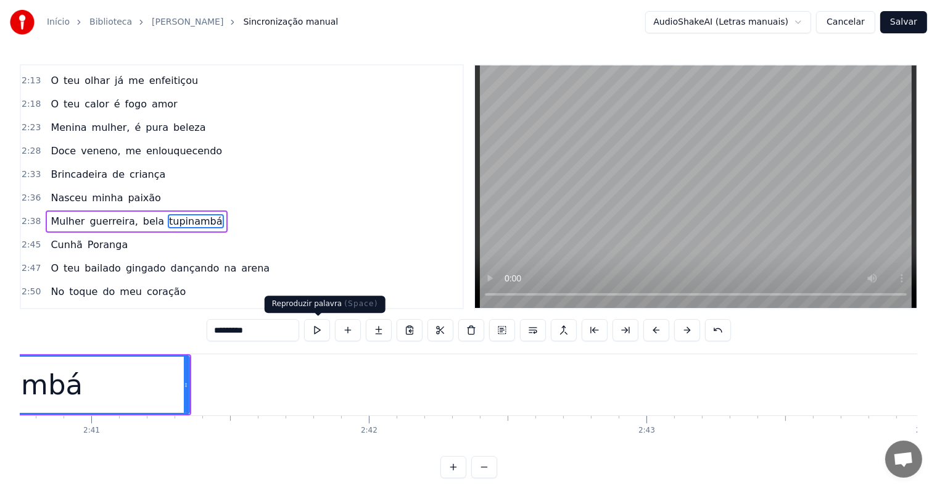
click at [316, 334] on button at bounding box center [317, 330] width 26 height 22
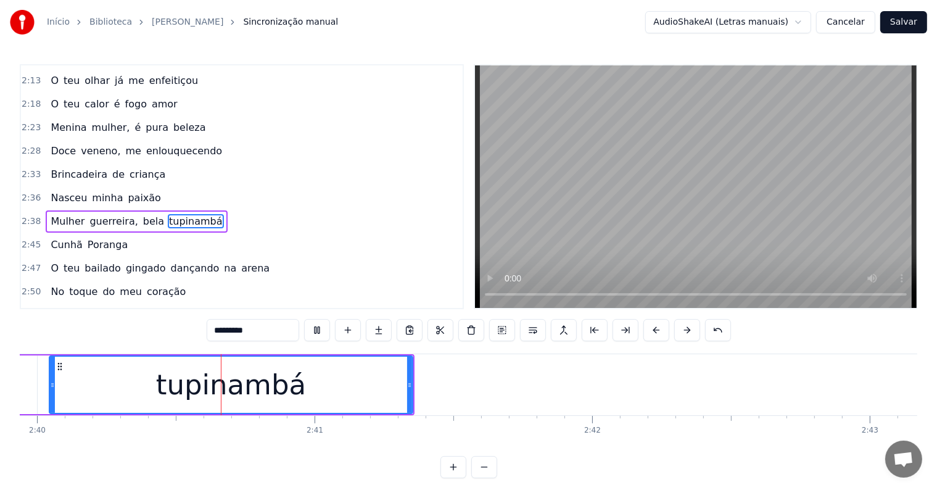
scroll to position [0, 44371]
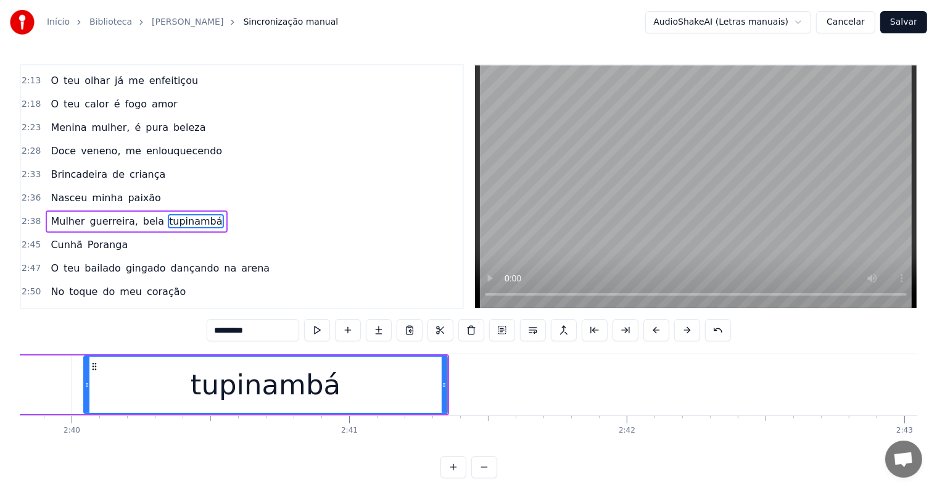
click at [316, 334] on button at bounding box center [317, 330] width 26 height 22
click at [316, 333] on button at bounding box center [317, 330] width 26 height 22
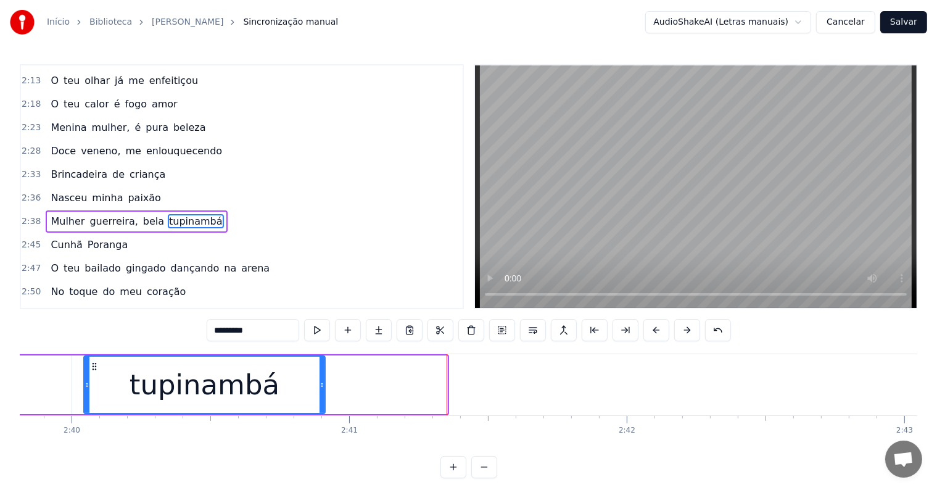
drag, startPoint x: 443, startPoint y: 383, endPoint x: 321, endPoint y: 385, distance: 122.2
click at [321, 385] on icon at bounding box center [322, 385] width 5 height 10
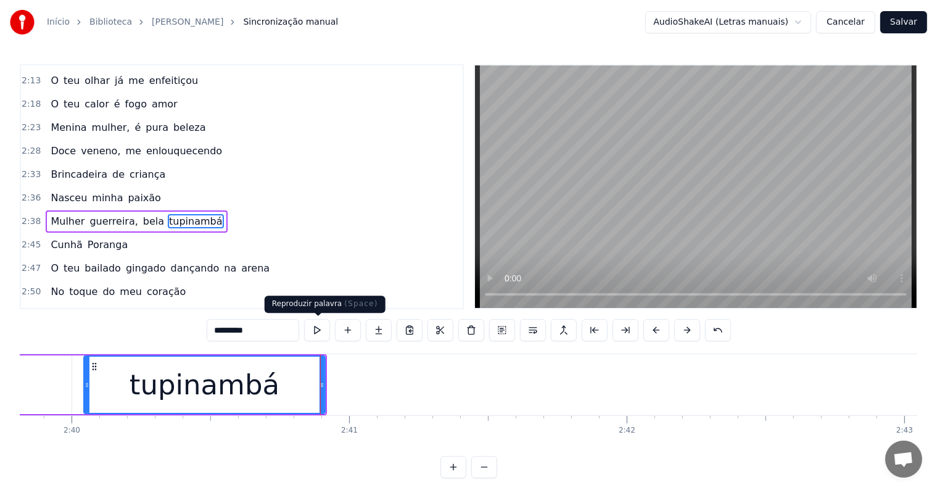
click at [312, 328] on button at bounding box center [317, 330] width 26 height 22
click at [277, 331] on input "*********" at bounding box center [253, 330] width 93 height 22
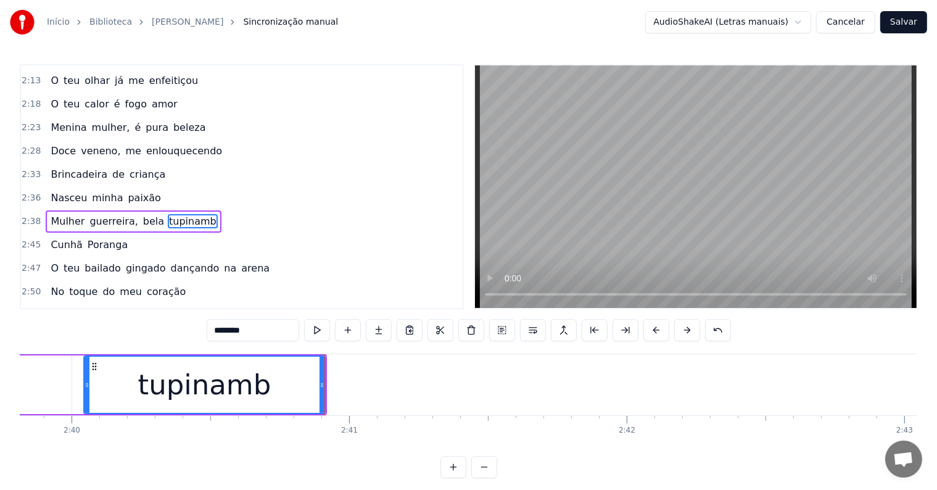
type input "********"
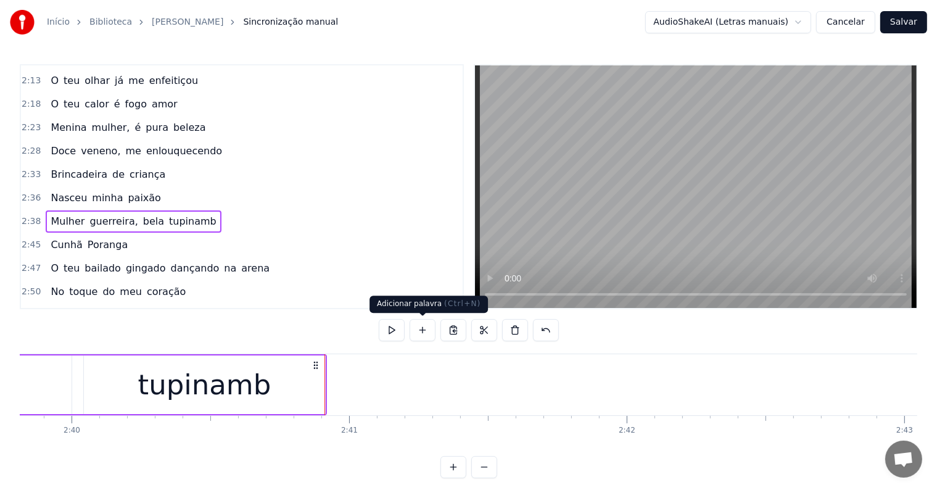
click at [422, 329] on button at bounding box center [423, 330] width 26 height 22
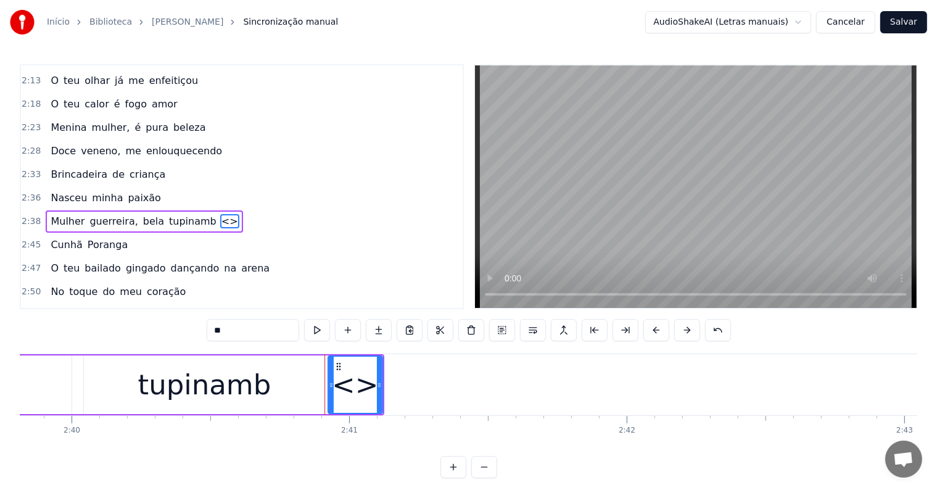
drag, startPoint x: 253, startPoint y: 332, endPoint x: 189, endPoint y: 322, distance: 64.3
click at [189, 322] on div "0:05 <Seu maior canal de toadas karaokê> 0:14 O teu olhar já me enfeitiçou 0:19…" at bounding box center [469, 271] width 898 height 414
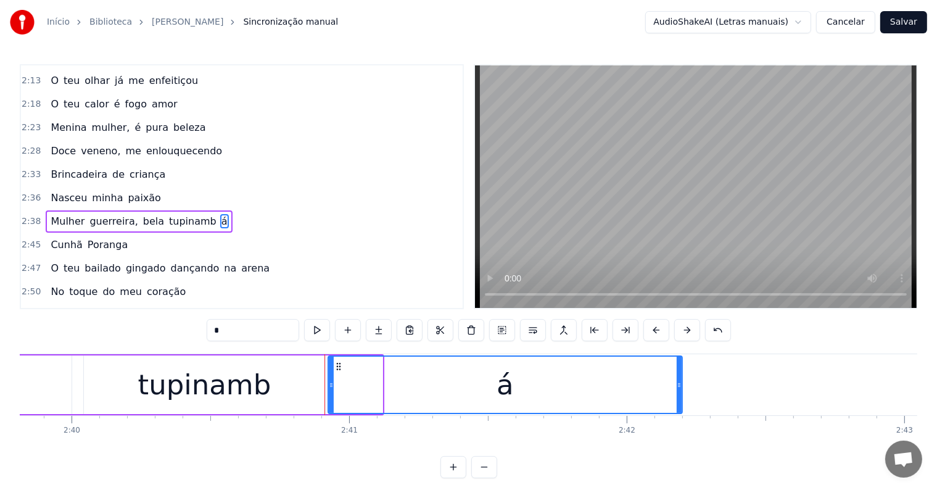
drag, startPoint x: 379, startPoint y: 384, endPoint x: 679, endPoint y: 415, distance: 301.4
click at [679, 415] on div "<Seu maior canal de toadas karaokê> O teu olhar já me enfeitiçou O teu calor é …" at bounding box center [469, 400] width 898 height 93
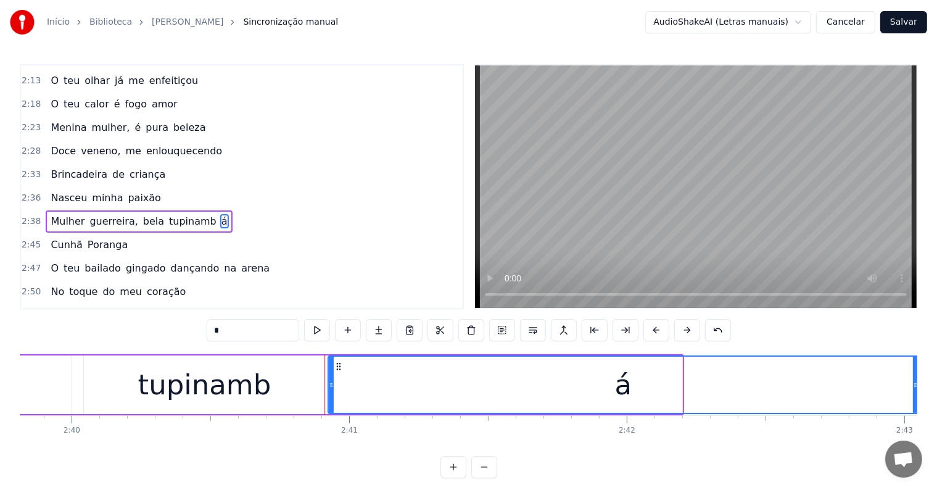
drag, startPoint x: 677, startPoint y: 384, endPoint x: 914, endPoint y: 395, distance: 236.6
click at [914, 395] on div at bounding box center [915, 385] width 5 height 56
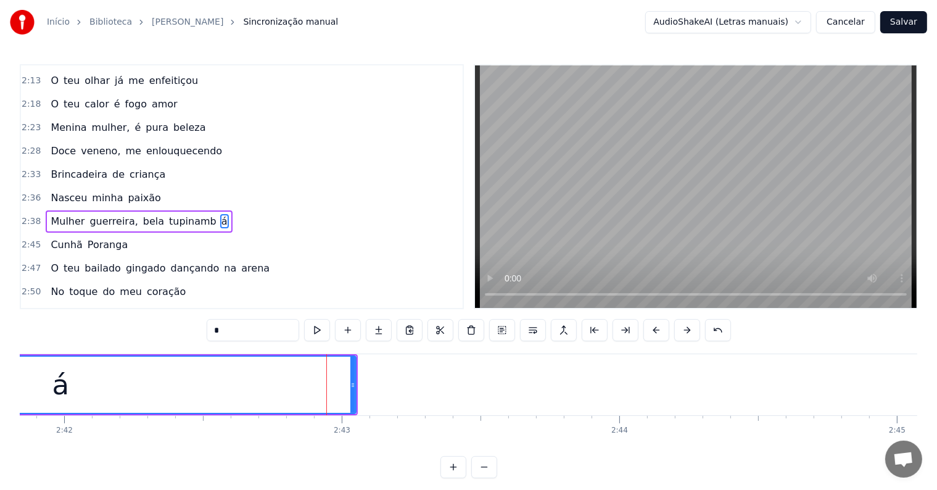
scroll to position [0, 45178]
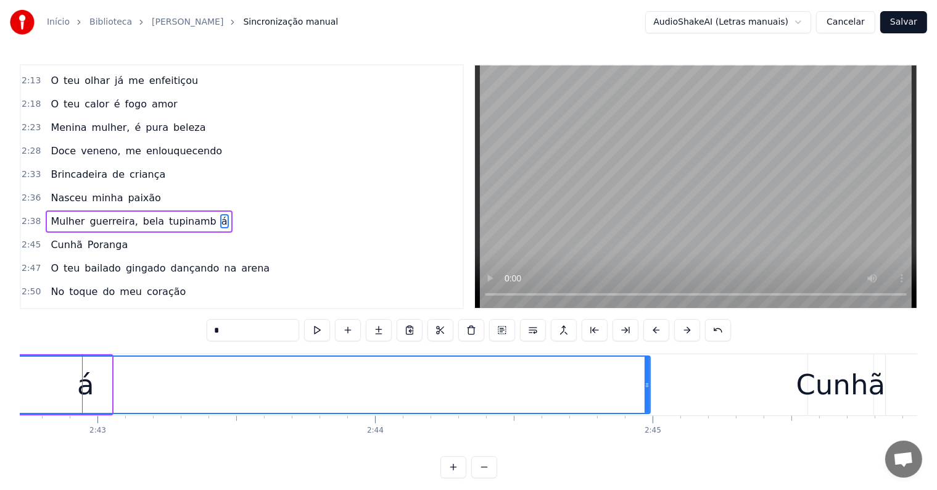
drag, startPoint x: 108, startPoint y: 382, endPoint x: 647, endPoint y: 402, distance: 539.0
click at [647, 402] on div at bounding box center [647, 385] width 5 height 56
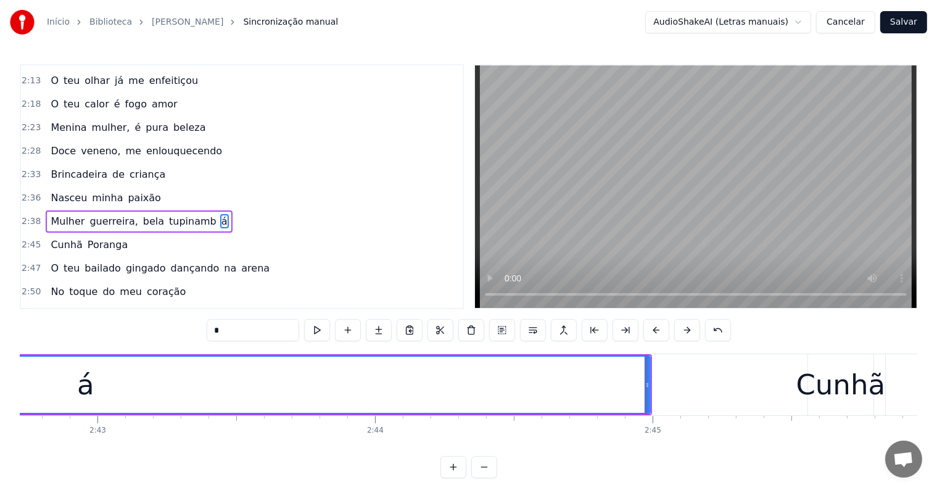
click at [168, 214] on span "tupinamb" at bounding box center [193, 221] width 50 height 14
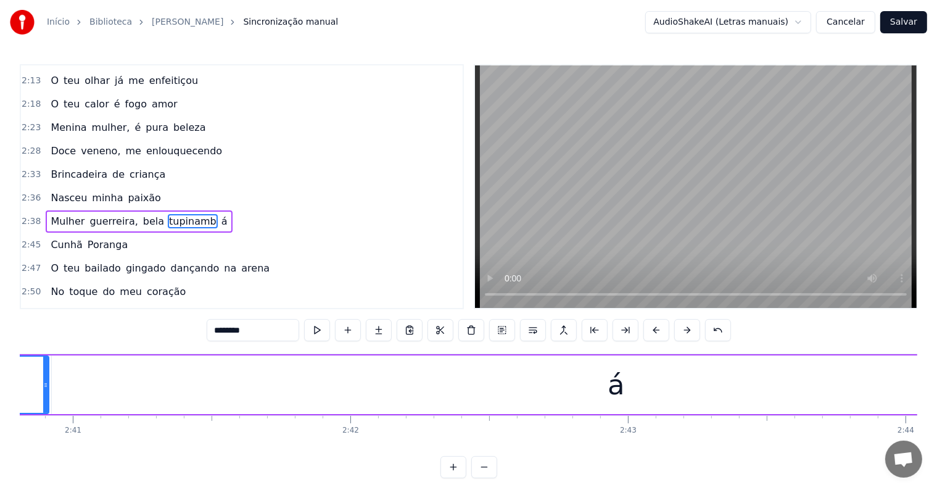
scroll to position [0, 44371]
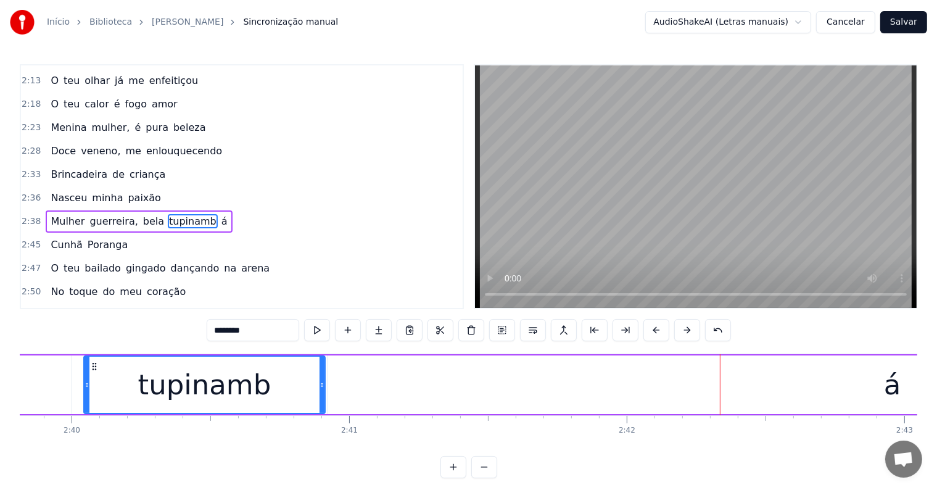
click at [276, 390] on div "tupinamb" at bounding box center [205, 385] width 240 height 56
click at [272, 331] on input "********" at bounding box center [253, 330] width 93 height 22
type input "*********"
click at [228, 381] on div "tupinamb-" at bounding box center [204, 385] width 143 height 42
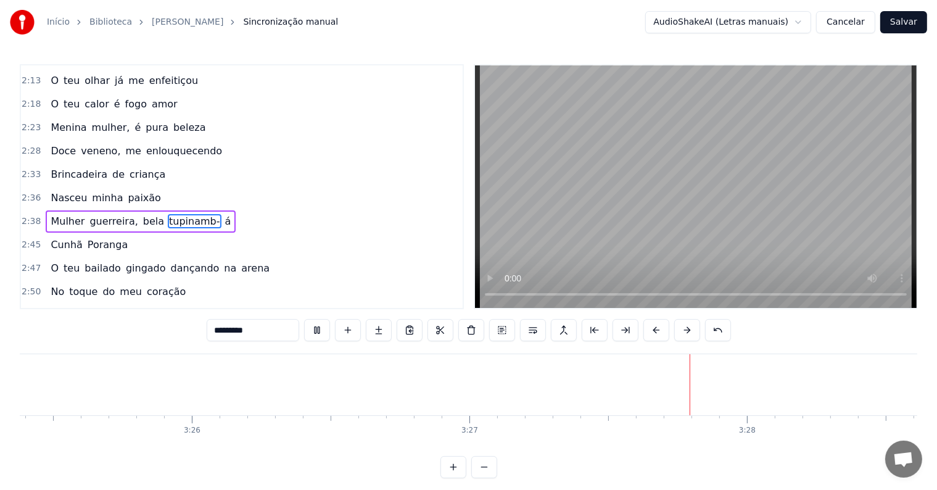
scroll to position [0, 57078]
click at [905, 19] on button "Salvar" at bounding box center [903, 22] width 47 height 22
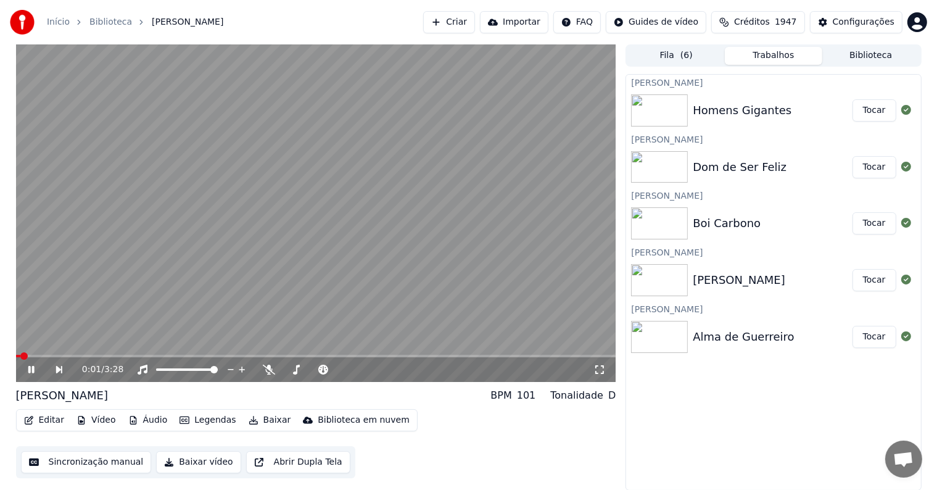
click at [387, 241] on video at bounding box center [316, 212] width 600 height 337
click at [867, 222] on button "Tocar" at bounding box center [875, 223] width 44 height 22
click at [72, 288] on video at bounding box center [316, 212] width 600 height 337
click at [49, 422] on button "Editar" at bounding box center [44, 420] width 50 height 17
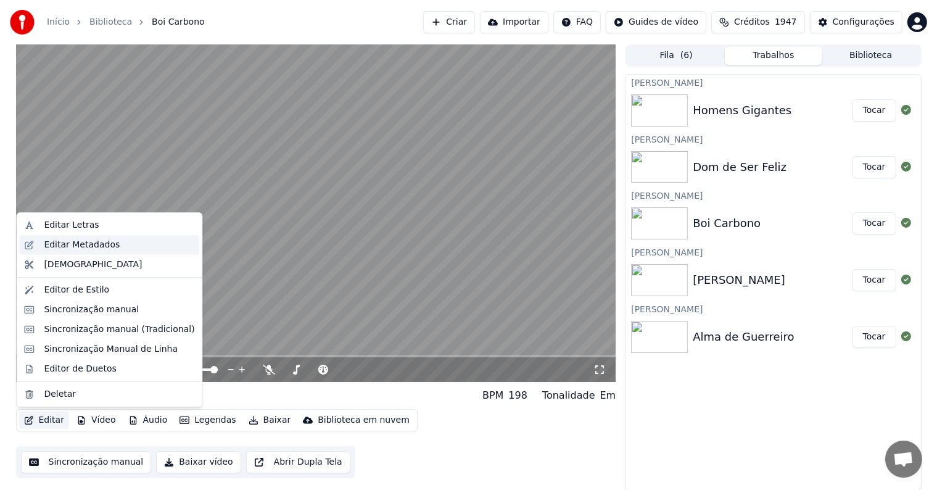
click at [66, 247] on div "Editar Metadados" at bounding box center [82, 245] width 76 height 12
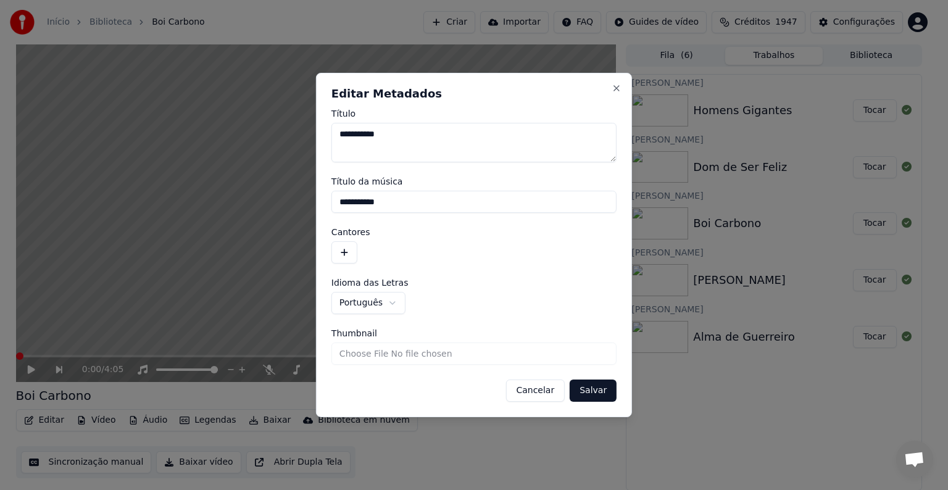
drag, startPoint x: 397, startPoint y: 200, endPoint x: 304, endPoint y: 200, distance: 92.5
click at [304, 200] on body "**********" at bounding box center [468, 245] width 937 height 490
click at [340, 252] on button "button" at bounding box center [344, 252] width 26 height 22
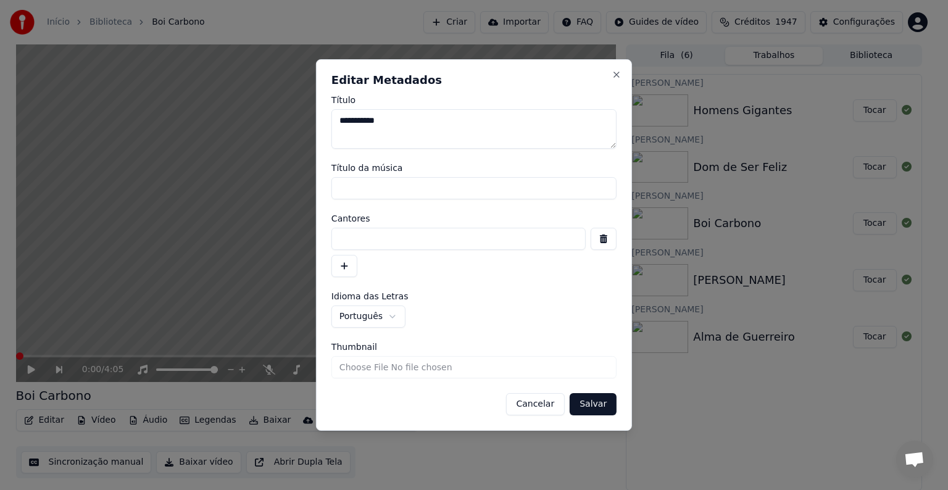
click at [351, 238] on input at bounding box center [458, 239] width 254 height 22
paste input "**********"
type input "**********"
click at [592, 401] on button "Salvar" at bounding box center [592, 404] width 47 height 22
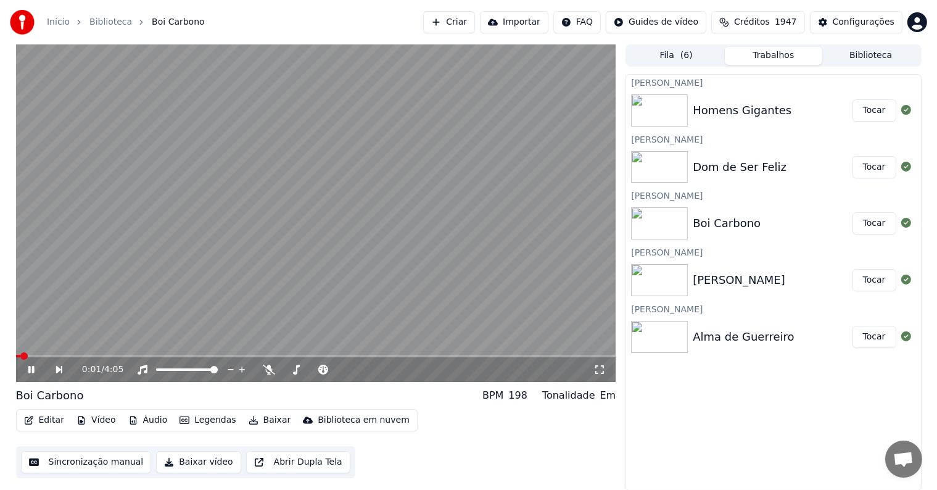
click at [91, 168] on video at bounding box center [316, 212] width 600 height 337
click at [79, 463] on button "Sincronização manual" at bounding box center [86, 462] width 131 height 22
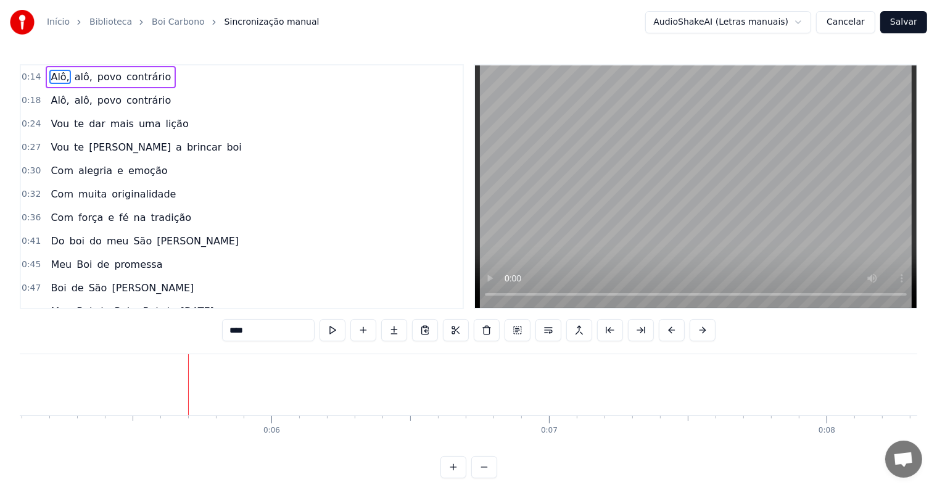
scroll to position [0, 1436]
click at [166, 383] on div at bounding box center [166, 384] width 1 height 61
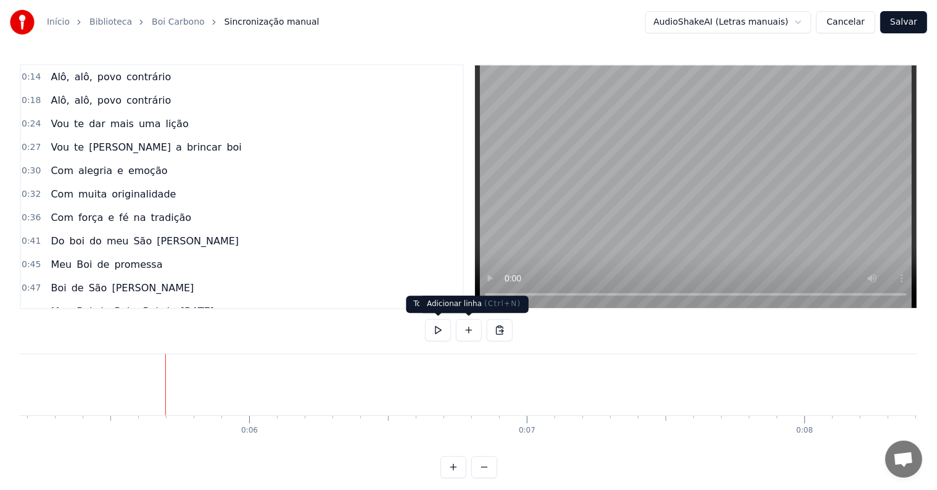
click at [472, 333] on button at bounding box center [469, 330] width 26 height 22
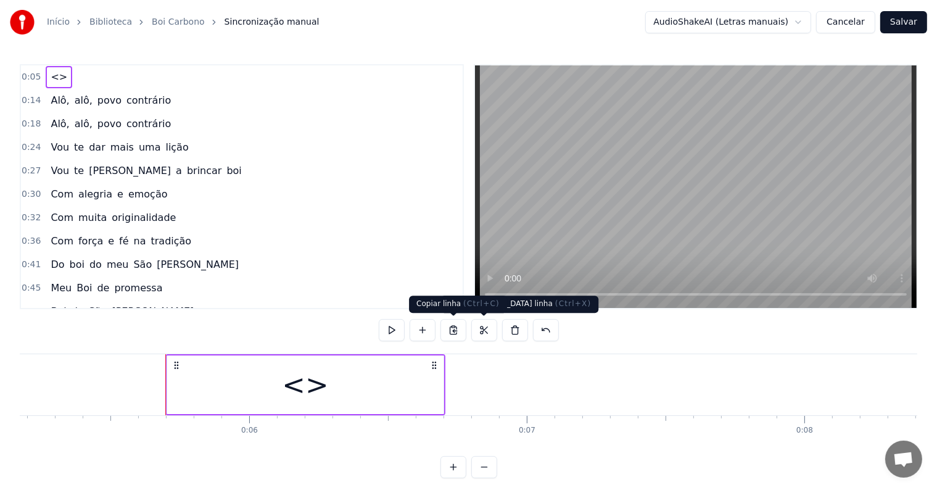
click at [360, 397] on div "<>" at bounding box center [305, 384] width 276 height 59
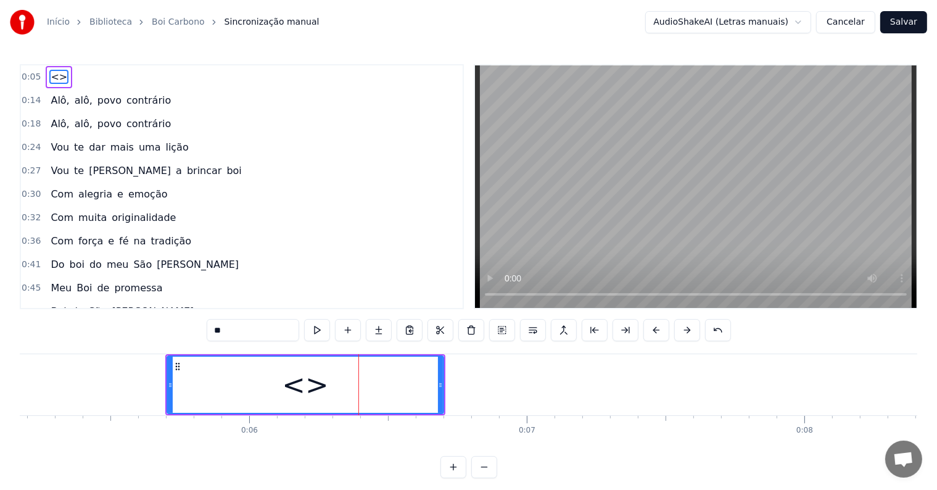
click at [180, 331] on div "0:05 <> 0:14 Alô, alô, povo contrário 0:18 Alô, alô, povo contrário 0:24 Vou te…" at bounding box center [469, 271] width 898 height 414
paste input "**********"
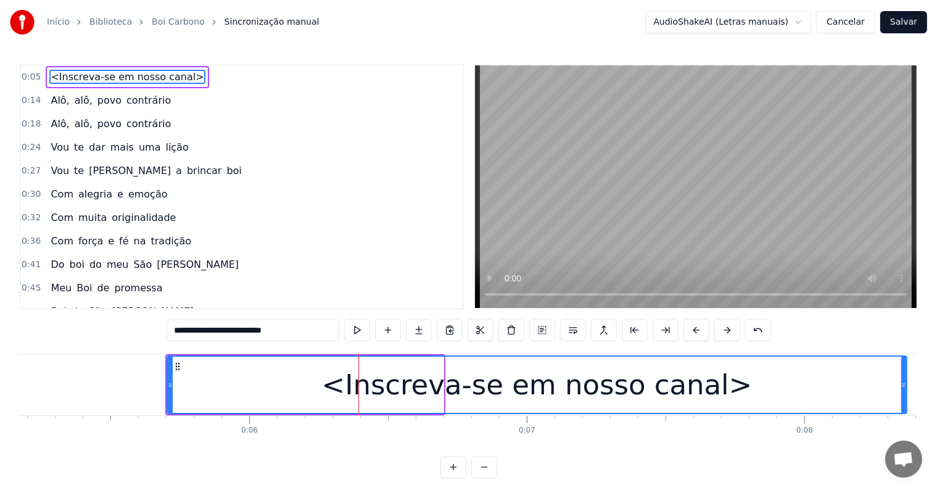
drag, startPoint x: 439, startPoint y: 387, endPoint x: 903, endPoint y: 410, distance: 463.9
click at [903, 410] on div at bounding box center [903, 385] width 5 height 56
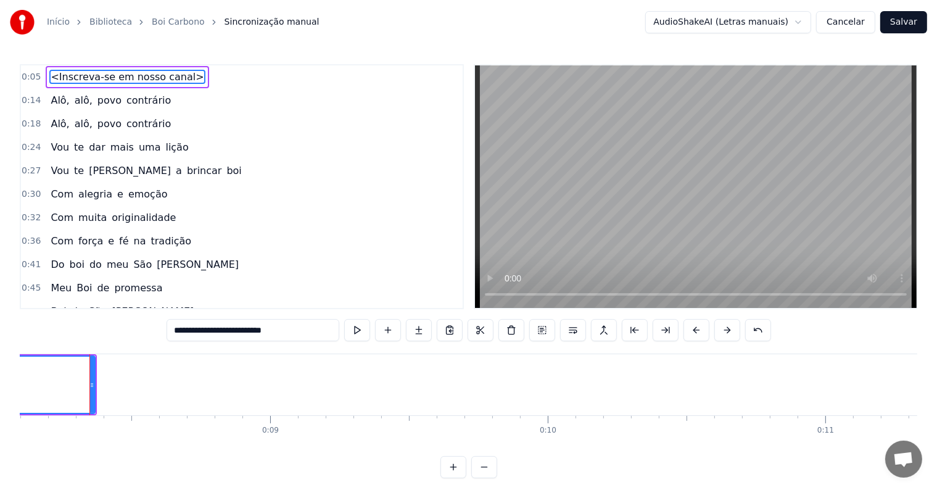
scroll to position [0, 2256]
type input "**********"
click at [46, 73] on div "<Inscreva-se em nosso canal>" at bounding box center [127, 77] width 163 height 22
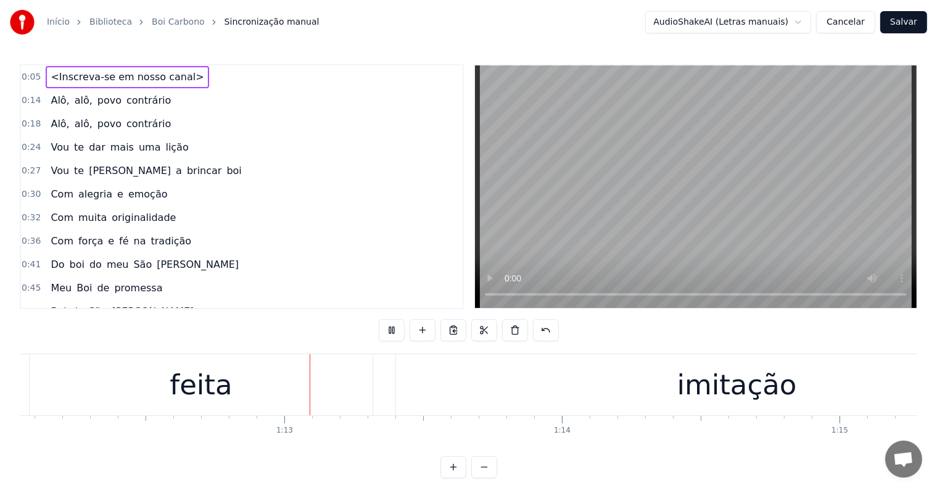
scroll to position [0, 20007]
click at [702, 389] on div "imitação" at bounding box center [733, 385] width 120 height 42
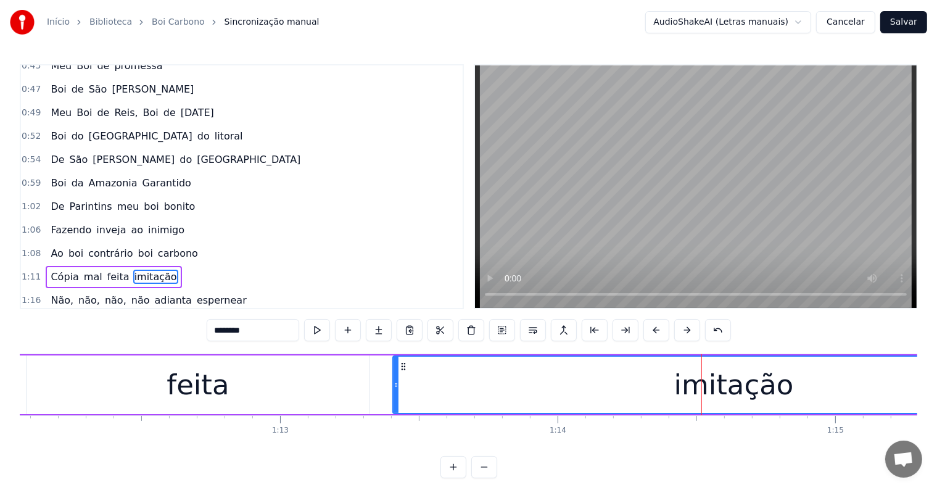
scroll to position [299, 0]
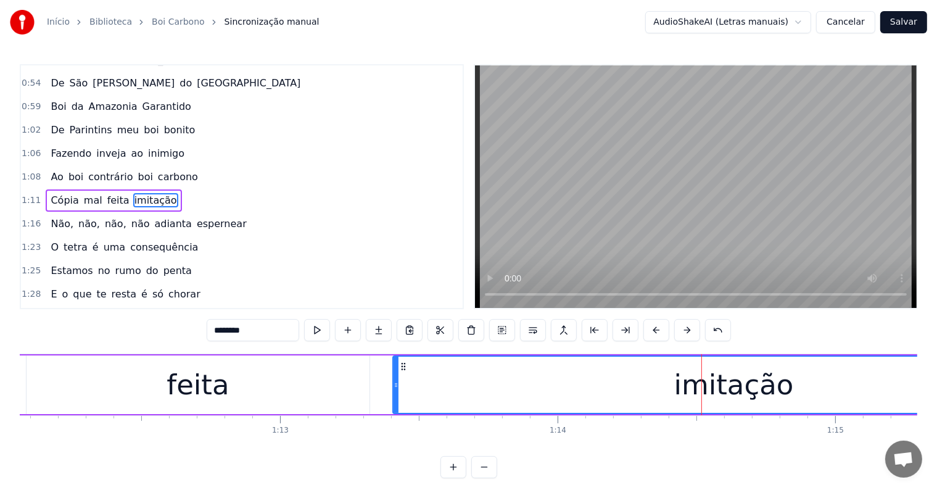
click at [190, 390] on div "feita" at bounding box center [198, 385] width 62 height 42
type input "*****"
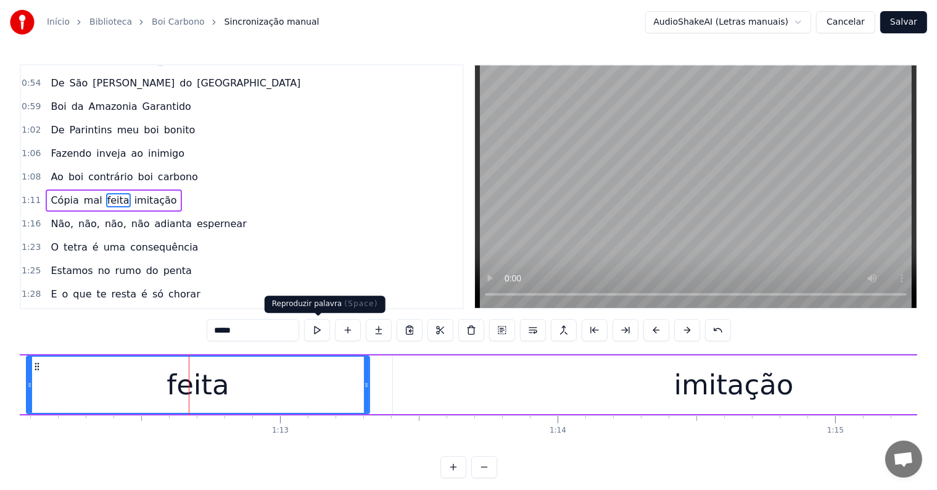
click at [317, 328] on button at bounding box center [317, 330] width 26 height 22
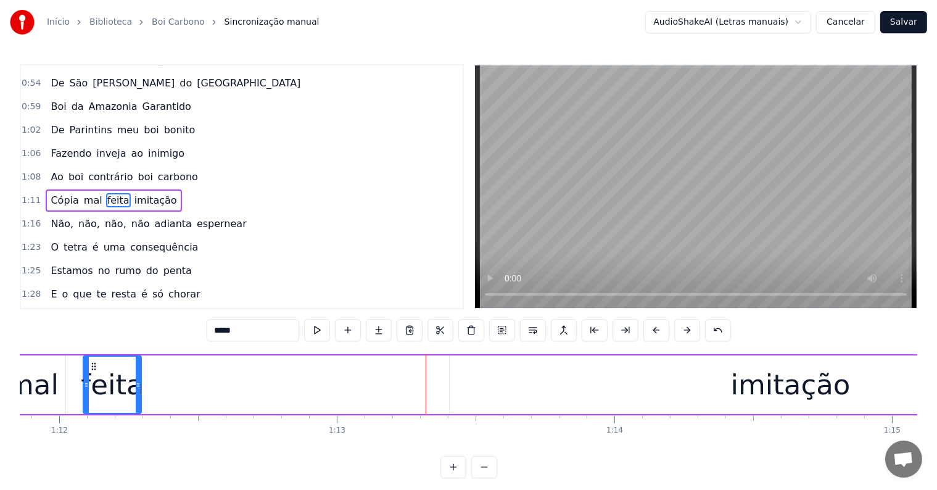
drag, startPoint x: 422, startPoint y: 385, endPoint x: 137, endPoint y: 363, distance: 285.9
click at [137, 363] on div at bounding box center [138, 385] width 5 height 56
click at [316, 331] on button at bounding box center [317, 330] width 26 height 22
click at [273, 396] on div "Cópia mal feita imitação" at bounding box center [508, 384] width 1252 height 61
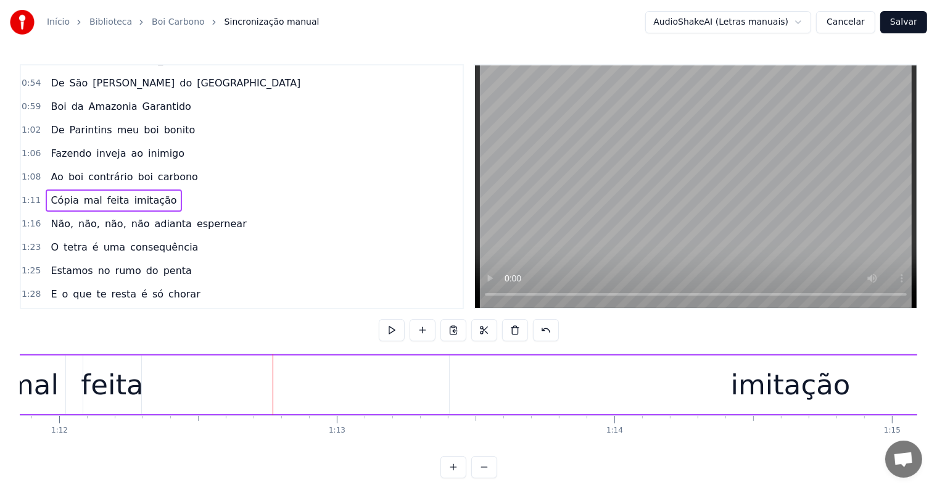
click at [346, 389] on div "Cópia mal feita imitação" at bounding box center [508, 384] width 1252 height 61
click at [523, 389] on div "imitação" at bounding box center [791, 384] width 682 height 59
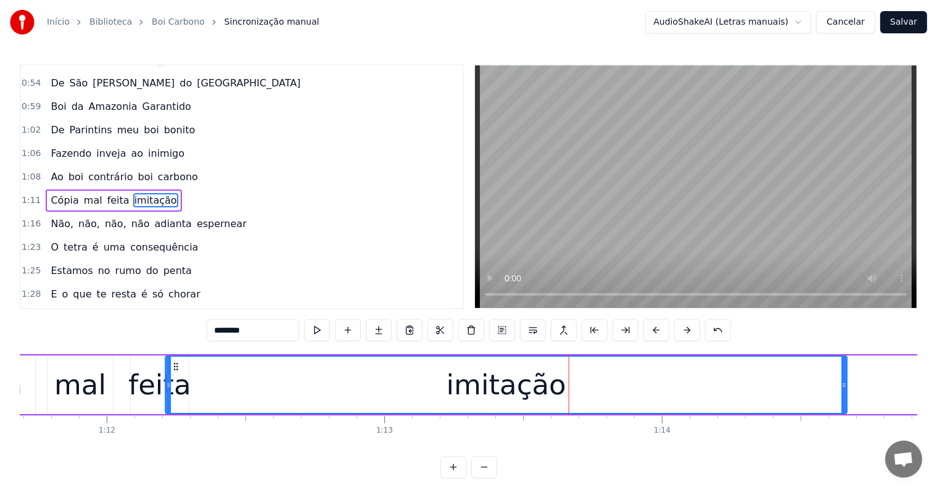
scroll to position [0, 19900]
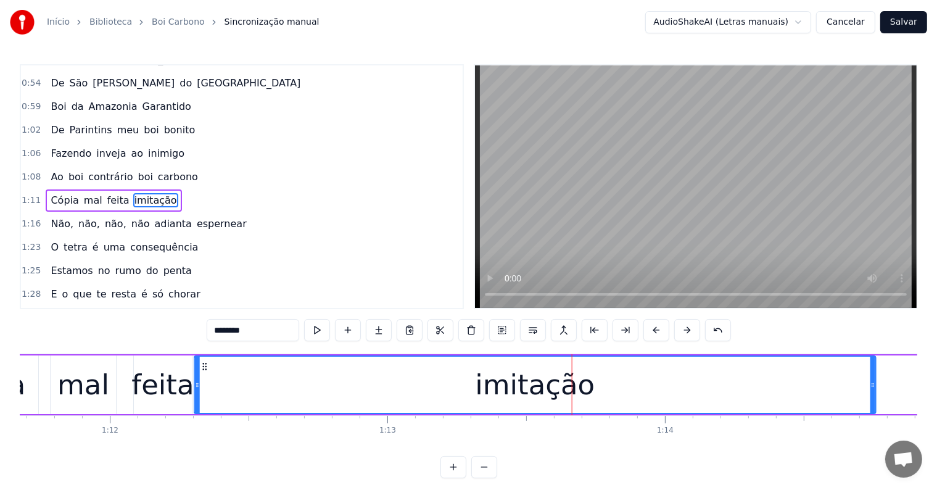
drag, startPoint x: 460, startPoint y: 367, endPoint x: 204, endPoint y: 376, distance: 255.6
click at [204, 376] on div "imitação" at bounding box center [535, 385] width 681 height 56
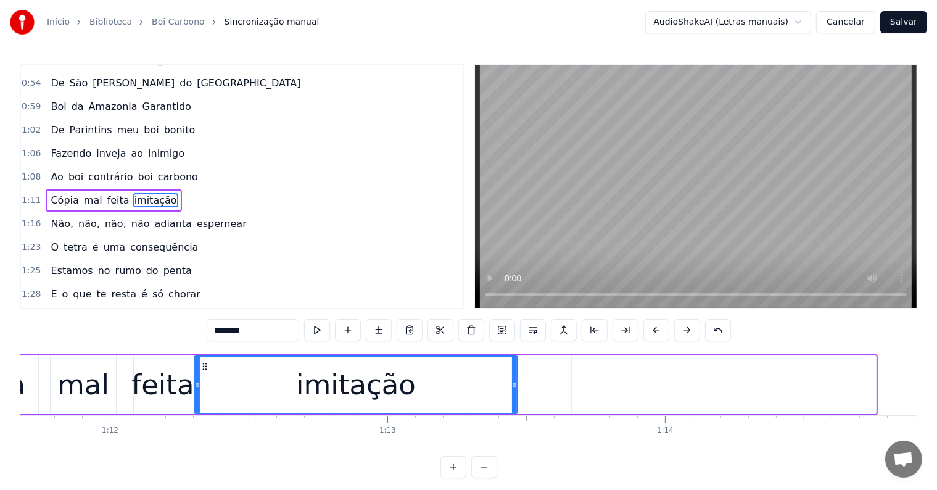
drag, startPoint x: 872, startPoint y: 384, endPoint x: 514, endPoint y: 383, distance: 358.5
click at [514, 383] on icon at bounding box center [514, 385] width 5 height 10
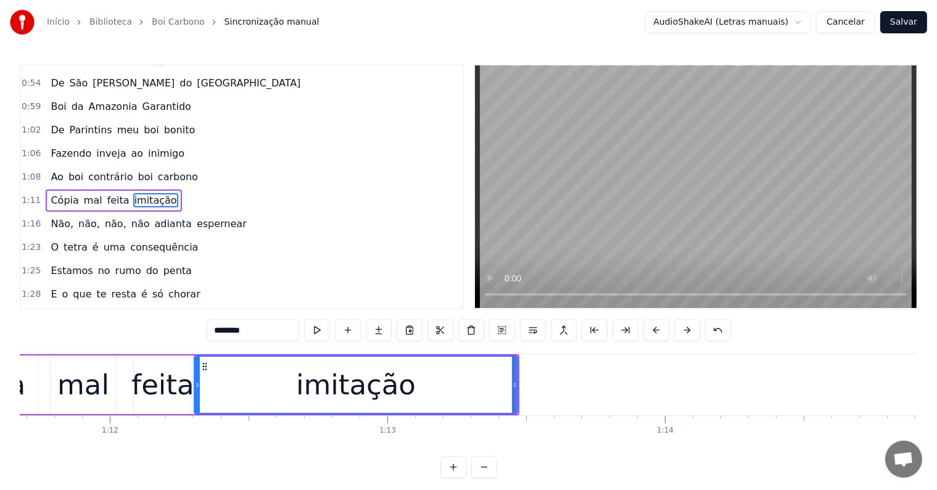
click at [88, 380] on div "mal" at bounding box center [83, 385] width 52 height 42
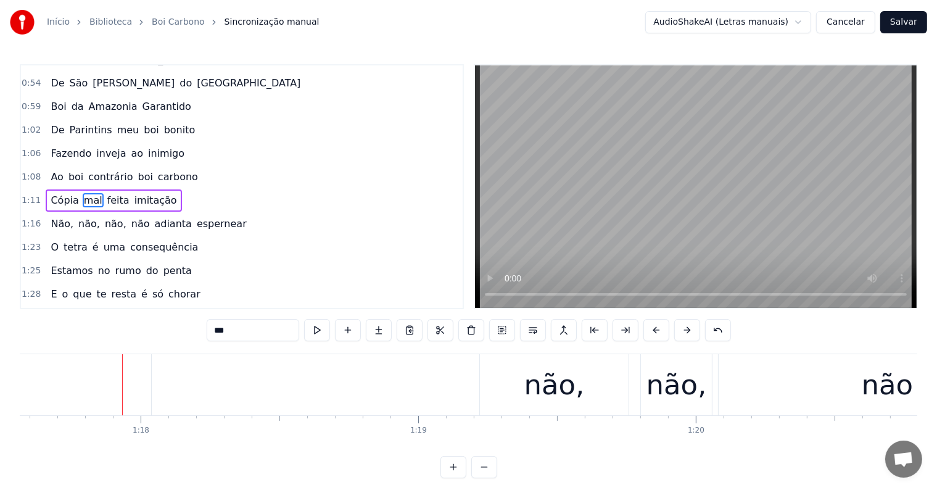
scroll to position [0, 21575]
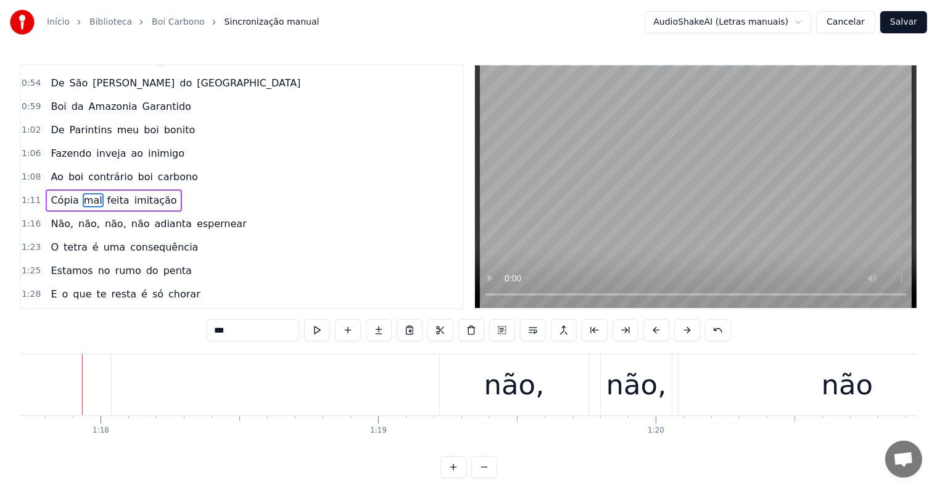
type input "****"
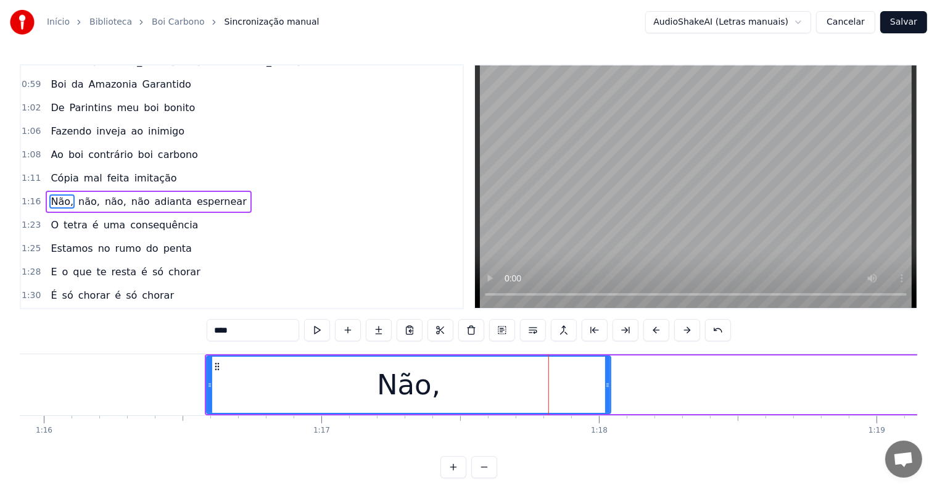
scroll to position [0, 21074]
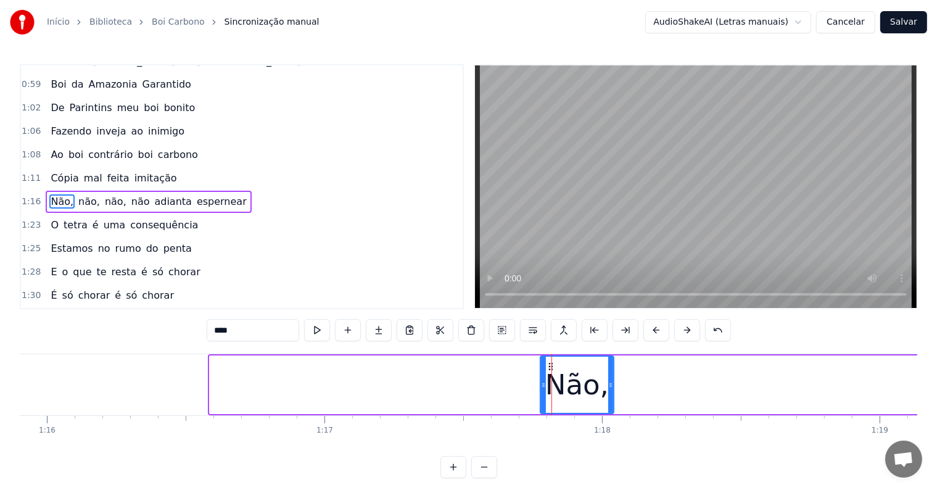
drag, startPoint x: 210, startPoint y: 385, endPoint x: 541, endPoint y: 415, distance: 332.0
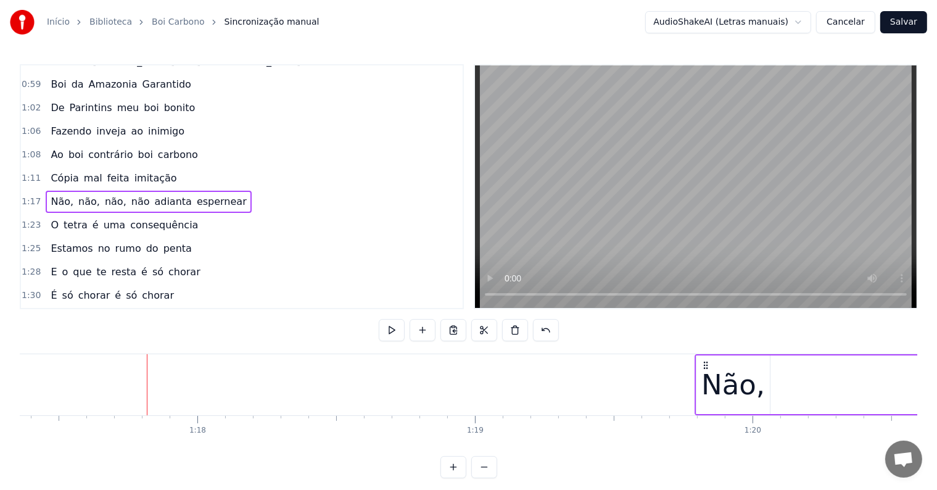
scroll to position [0, 21478]
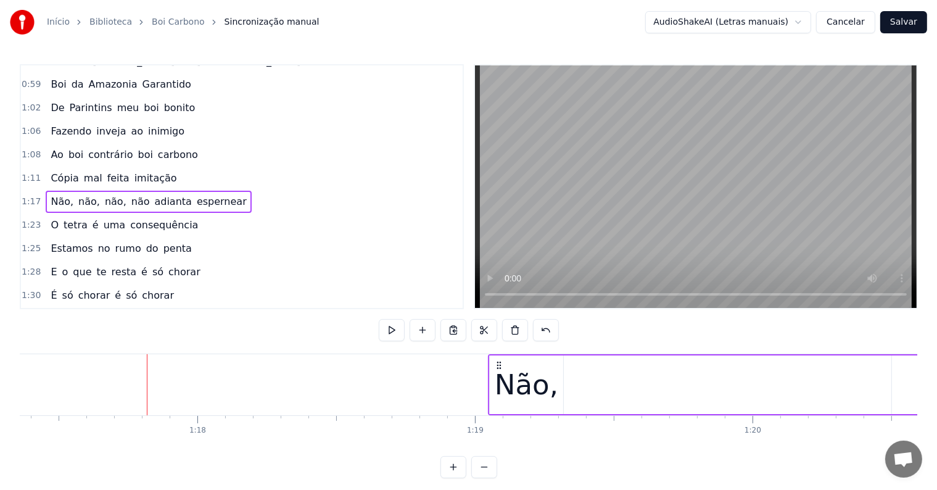
drag, startPoint x: 548, startPoint y: 363, endPoint x: 497, endPoint y: 374, distance: 52.4
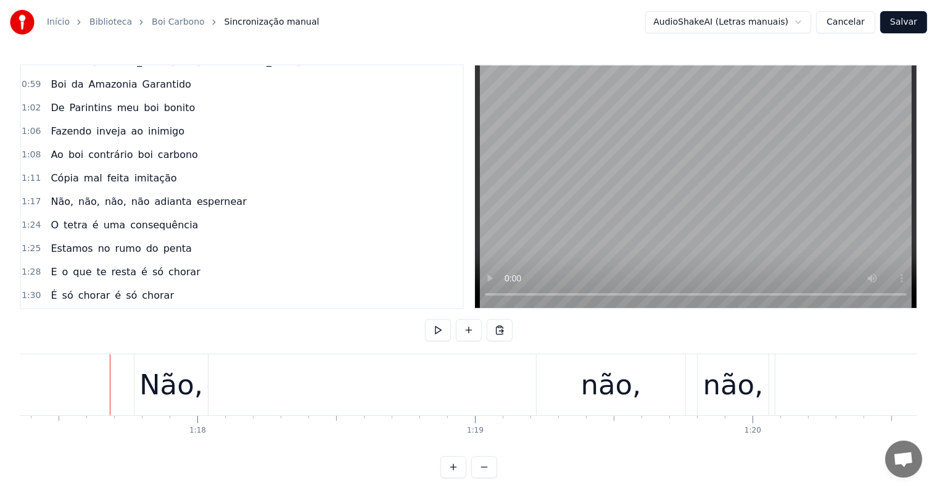
click at [164, 384] on div "Não," at bounding box center [171, 385] width 64 height 42
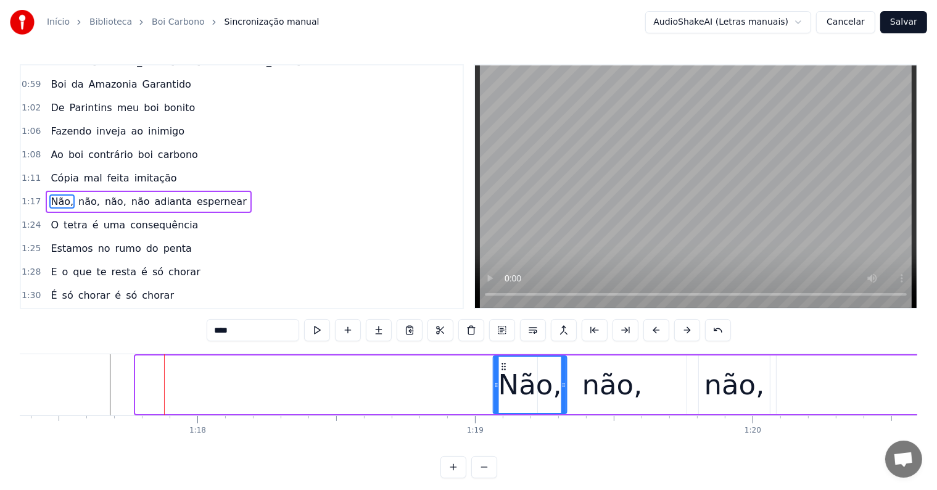
drag, startPoint x: 143, startPoint y: 365, endPoint x: 501, endPoint y: 394, distance: 359.0
click at [501, 394] on div "Não," at bounding box center [530, 385] width 72 height 56
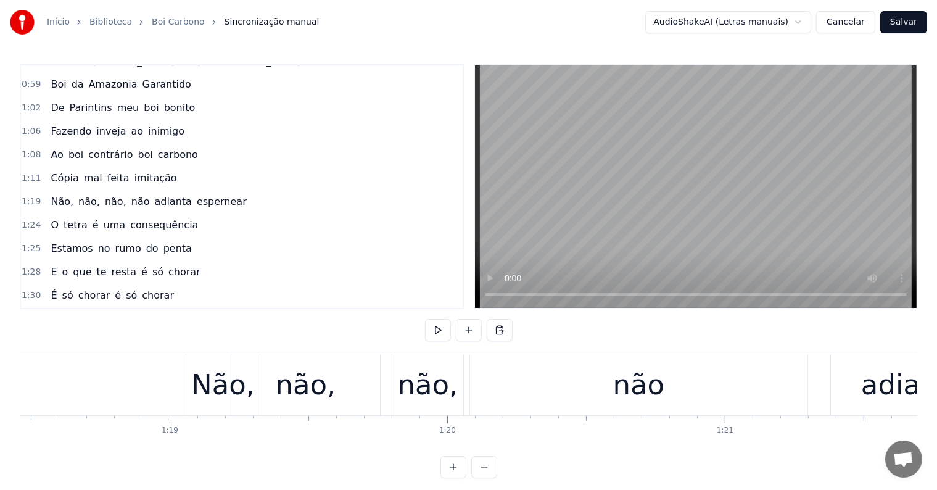
scroll to position [0, 21762]
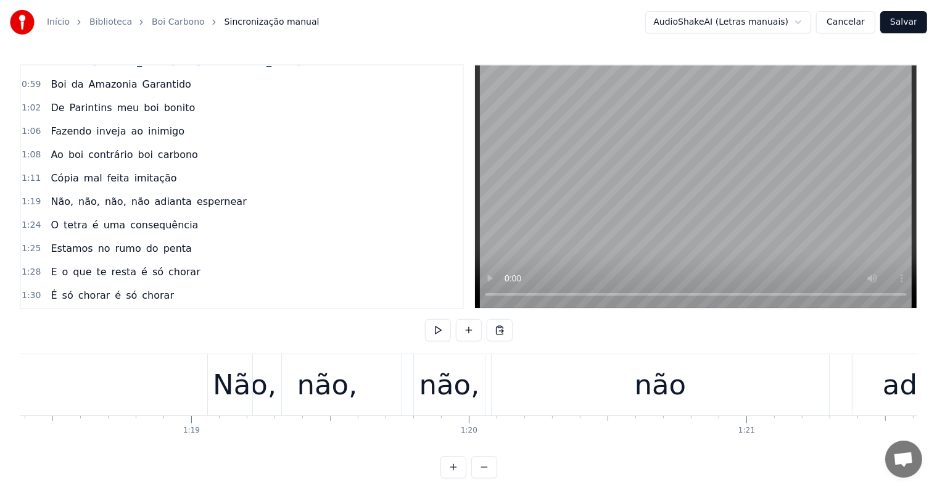
click at [545, 395] on div "não" at bounding box center [660, 384] width 337 height 61
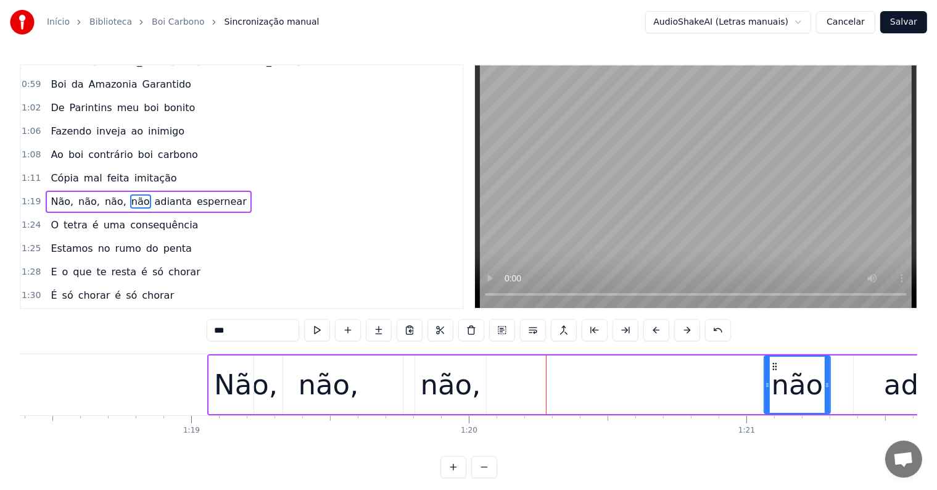
drag, startPoint x: 494, startPoint y: 385, endPoint x: 765, endPoint y: 382, distance: 271.5
click at [765, 382] on icon at bounding box center [767, 385] width 5 height 10
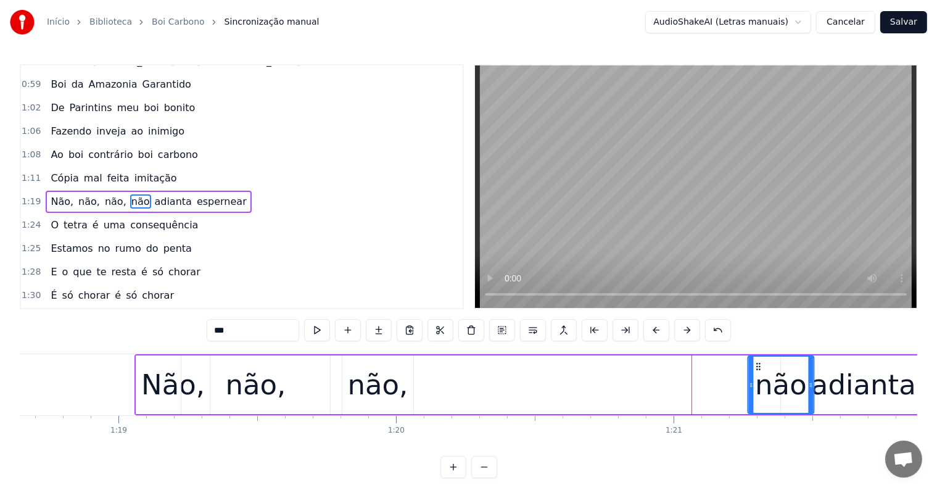
scroll to position [0, 21839]
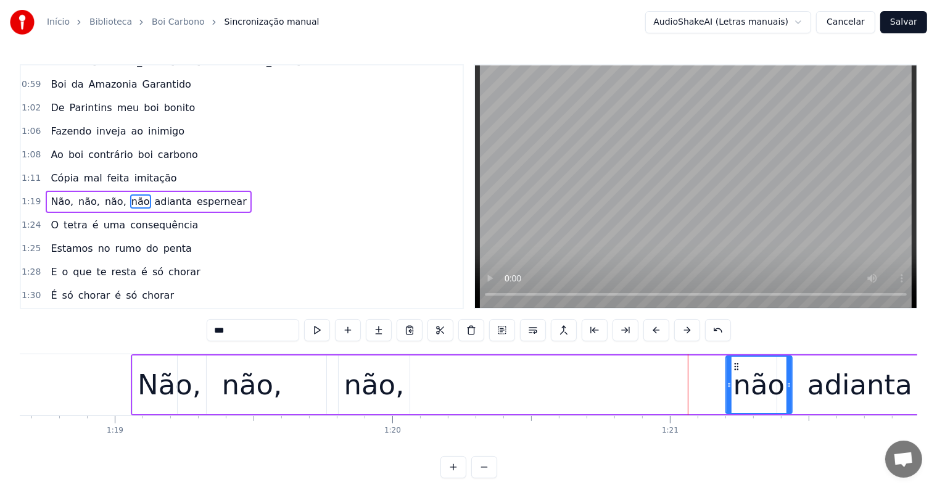
drag, startPoint x: 772, startPoint y: 366, endPoint x: 734, endPoint y: 370, distance: 39.1
click at [734, 370] on icon at bounding box center [737, 367] width 10 height 10
click at [353, 388] on div "não," at bounding box center [374, 385] width 60 height 42
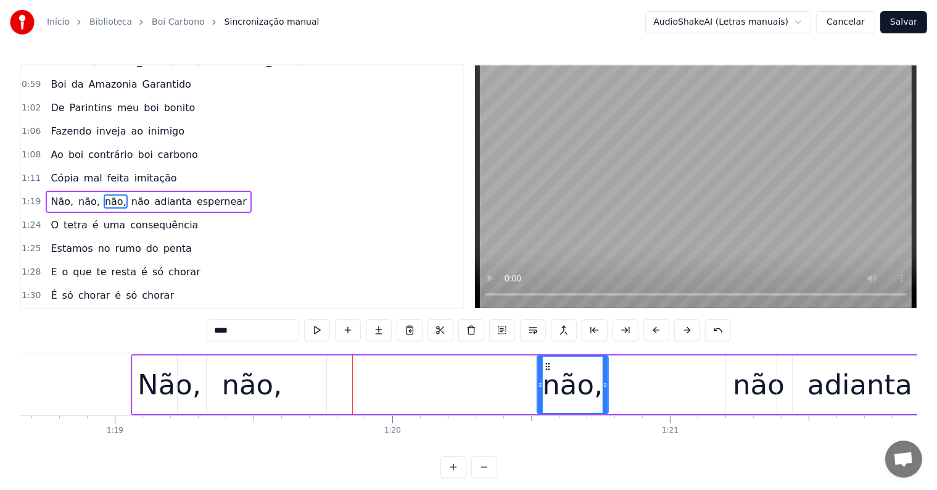
drag, startPoint x: 348, startPoint y: 365, endPoint x: 542, endPoint y: 380, distance: 195.0
click at [547, 370] on icon at bounding box center [548, 367] width 10 height 10
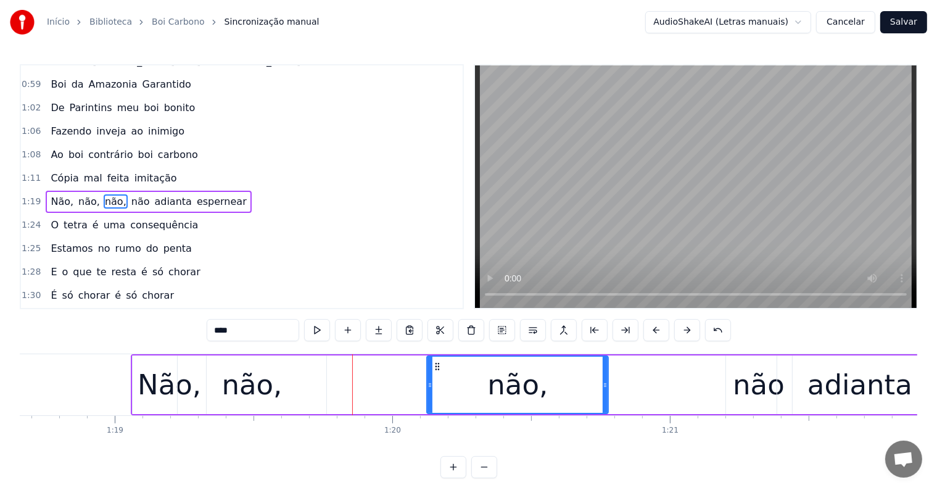
drag, startPoint x: 540, startPoint y: 384, endPoint x: 430, endPoint y: 384, distance: 110.4
click at [430, 384] on icon at bounding box center [430, 385] width 5 height 10
click at [245, 387] on div "não," at bounding box center [252, 385] width 60 height 42
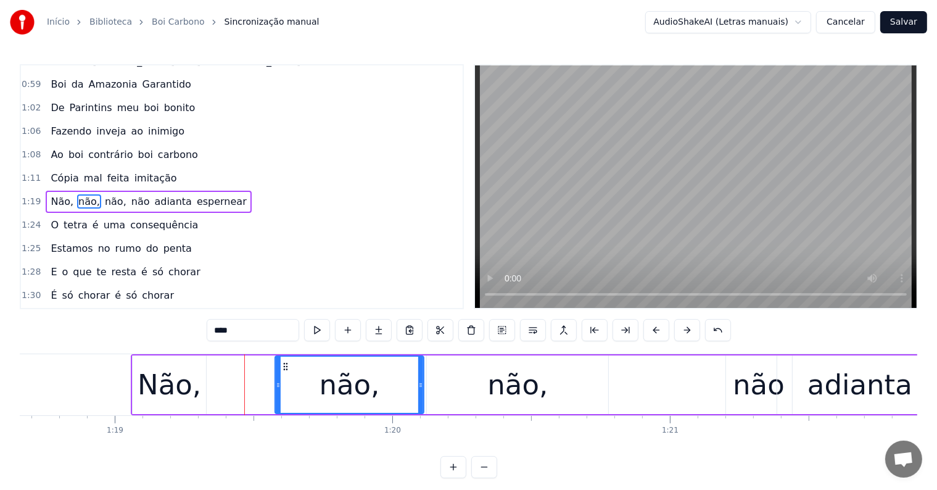
drag, startPoint x: 185, startPoint y: 364, endPoint x: 284, endPoint y: 365, distance: 99.3
click at [284, 365] on icon at bounding box center [286, 367] width 10 height 10
click at [188, 378] on div "Não," at bounding box center [170, 385] width 64 height 42
type input "****"
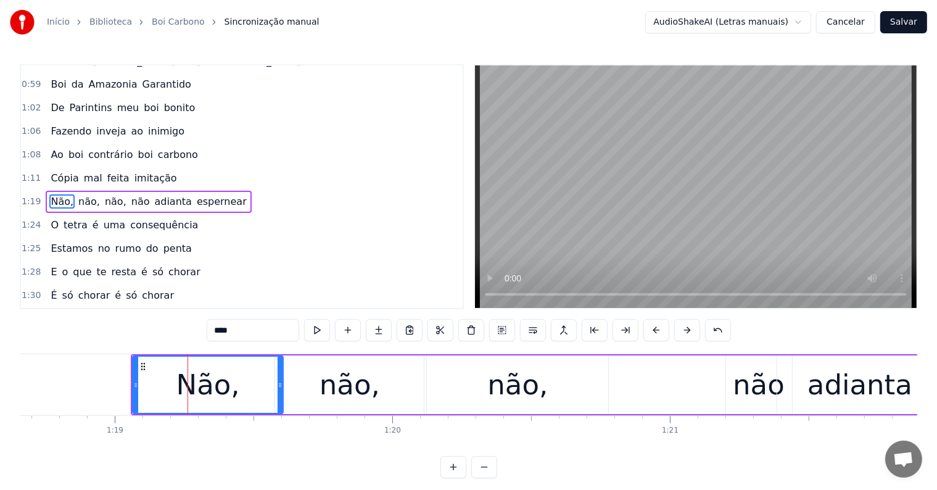
drag, startPoint x: 203, startPoint y: 384, endPoint x: 280, endPoint y: 384, distance: 77.1
click at [280, 384] on icon at bounding box center [280, 385] width 5 height 10
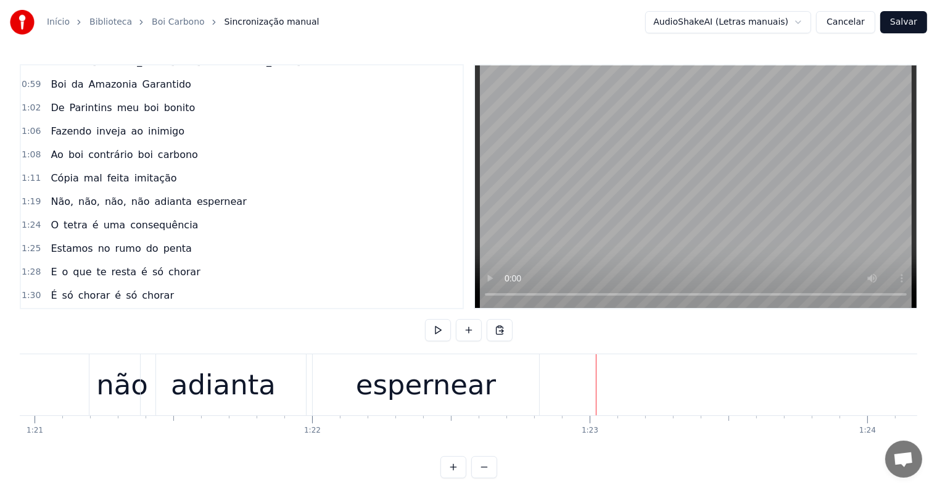
scroll to position [0, 22460]
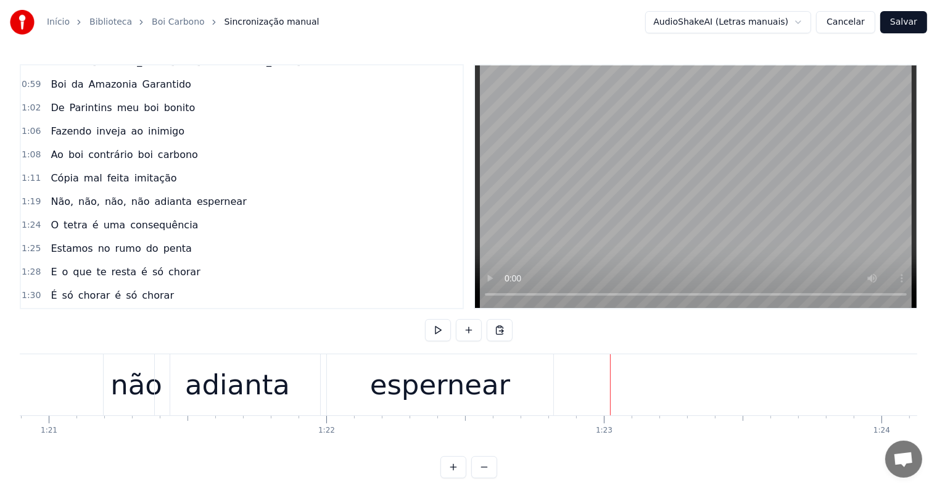
click at [133, 387] on div "não" at bounding box center [136, 385] width 52 height 42
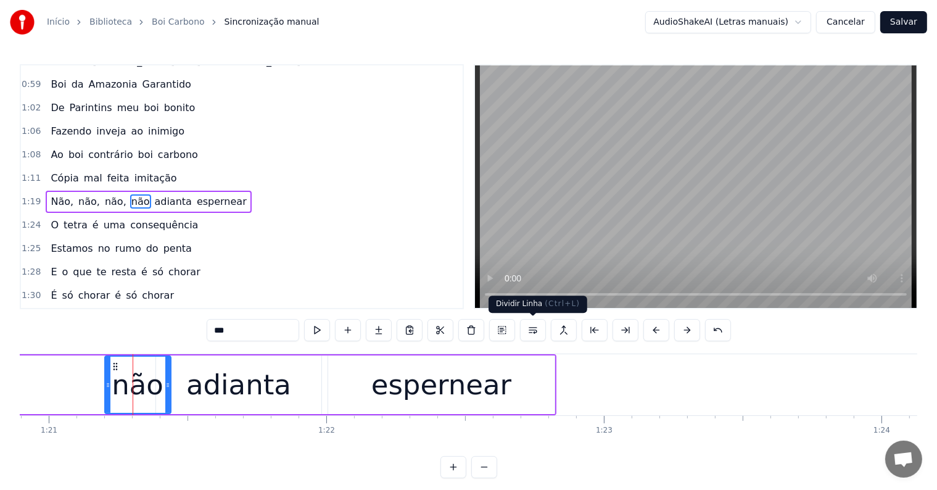
click at [532, 326] on button at bounding box center [533, 330] width 26 height 22
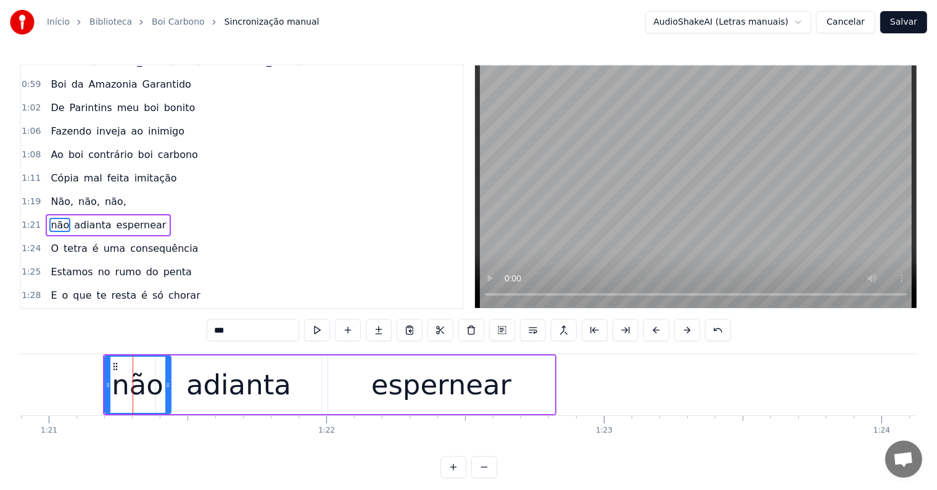
scroll to position [344, 0]
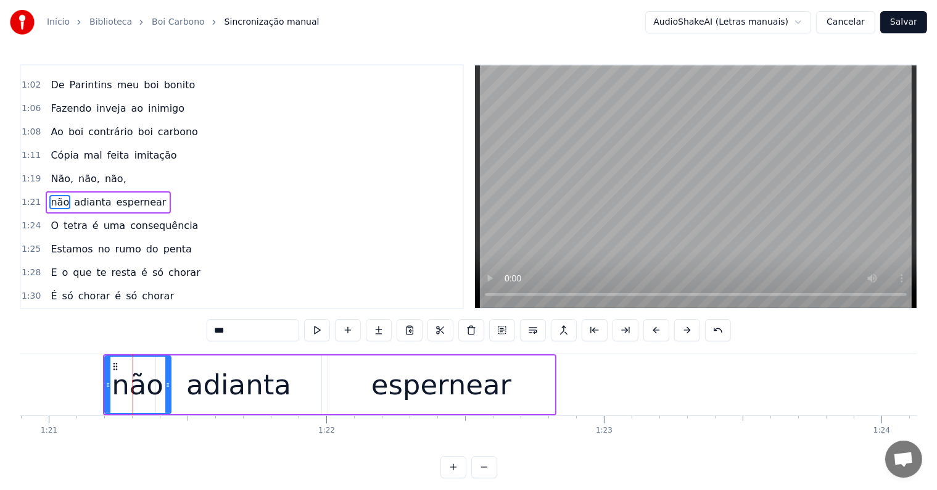
click at [104, 172] on span "não," at bounding box center [116, 179] width 24 height 14
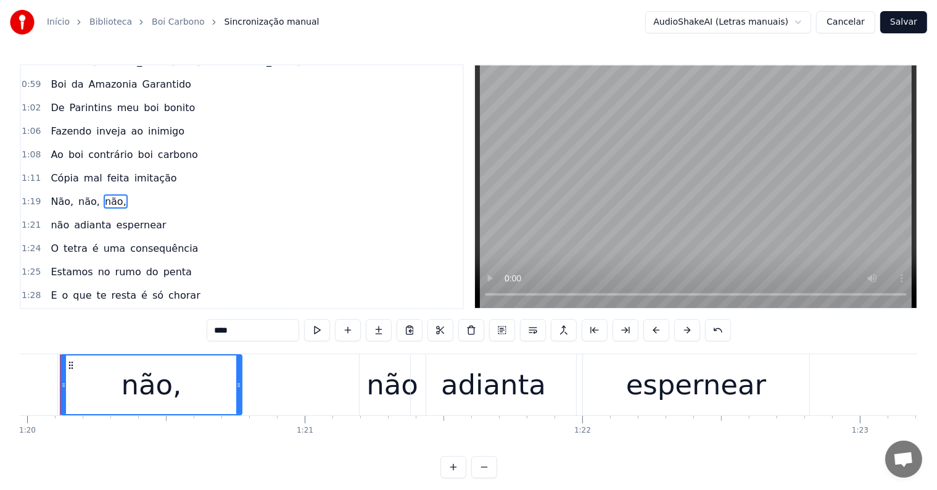
scroll to position [0, 22182]
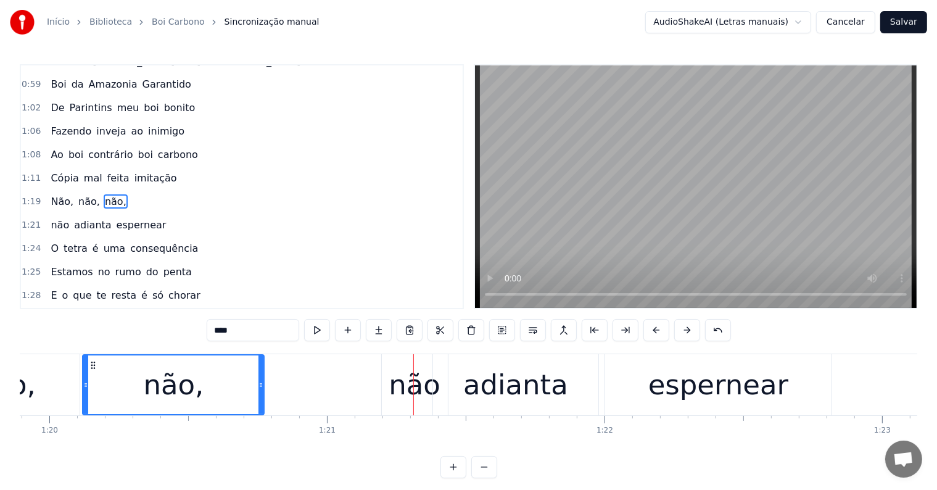
click at [390, 385] on div "não" at bounding box center [415, 384] width 66 height 61
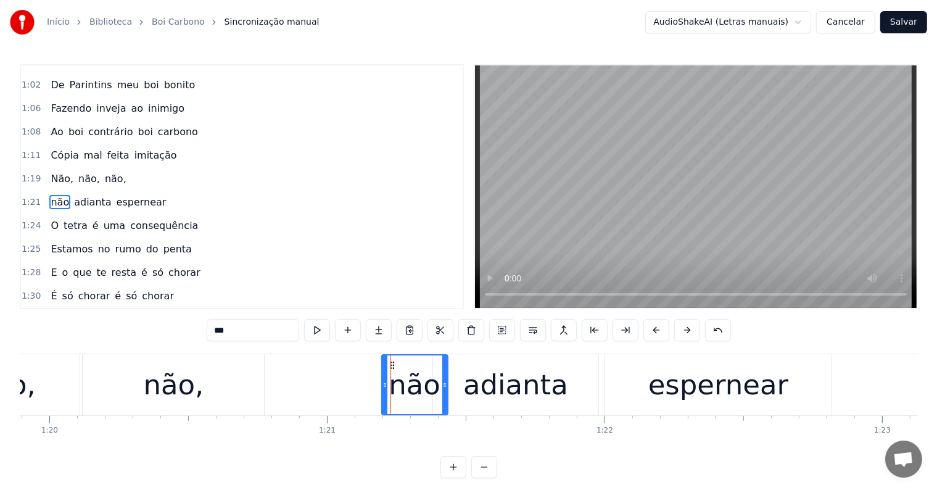
drag, startPoint x: 220, startPoint y: 330, endPoint x: 195, endPoint y: 328, distance: 24.8
click at [195, 328] on div "0:05 <Inscreva-se em nosso canal> 0:14 Alô, alô, povo contrário 0:18 Alô, alô, …" at bounding box center [469, 271] width 898 height 414
drag, startPoint x: 180, startPoint y: 380, endPoint x: 234, endPoint y: 370, distance: 55.8
click at [180, 381] on div "não," at bounding box center [173, 385] width 60 height 42
type input "****"
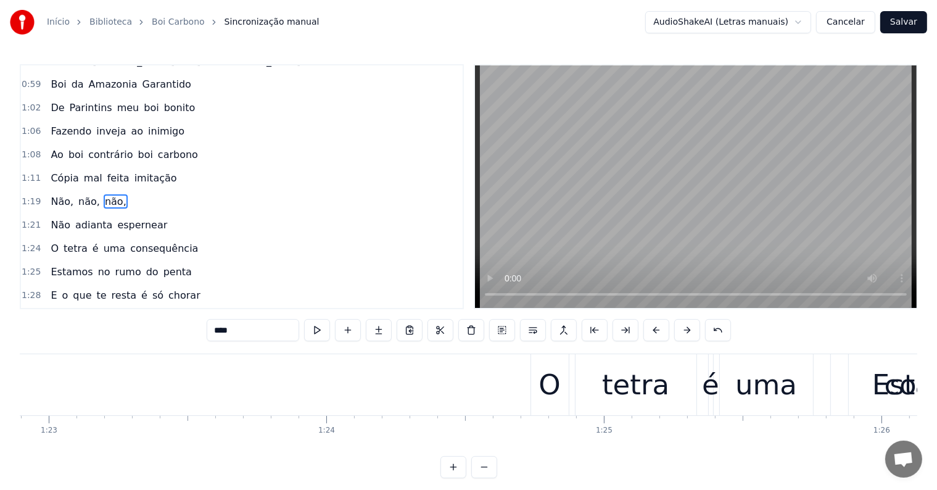
scroll to position [0, 23013]
click at [573, 404] on div "O tetra é uma consequência" at bounding box center [833, 384] width 602 height 61
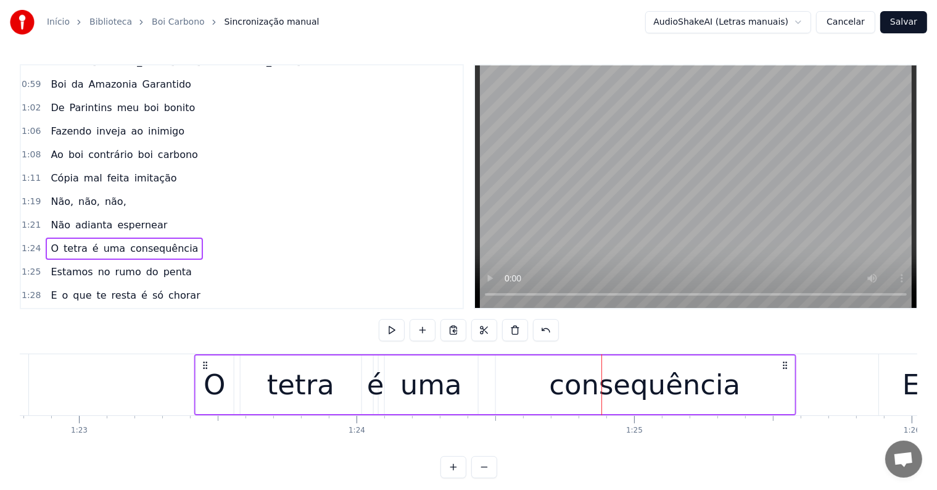
scroll to position [0, 22983]
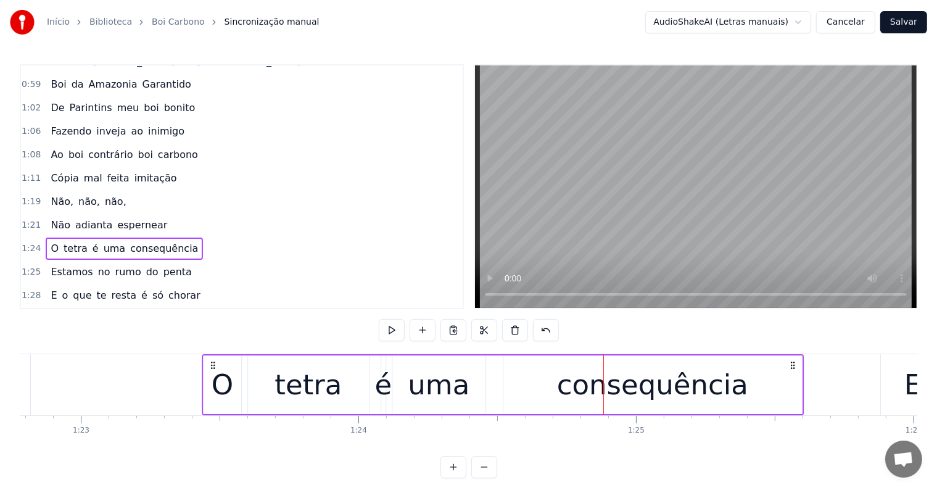
drag, startPoint x: 540, startPoint y: 364, endPoint x: 210, endPoint y: 360, distance: 330.7
click at [210, 360] on icon at bounding box center [213, 365] width 10 height 10
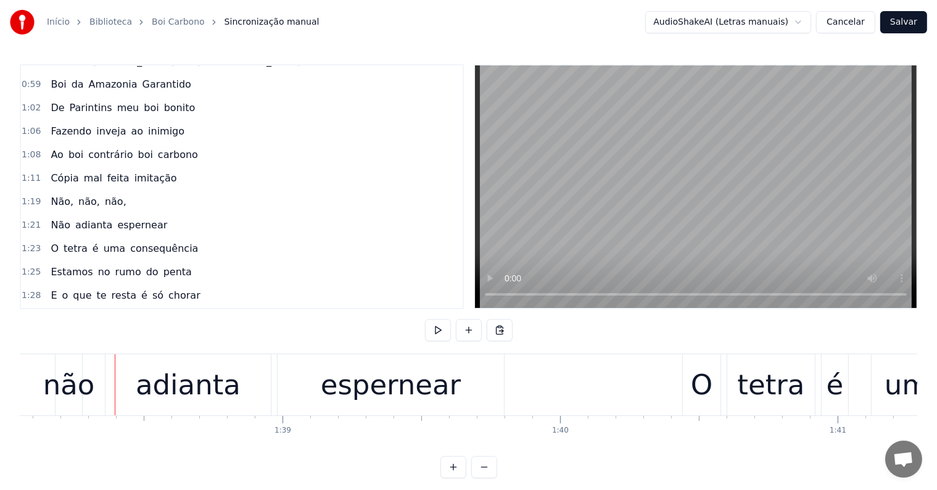
scroll to position [0, 27256]
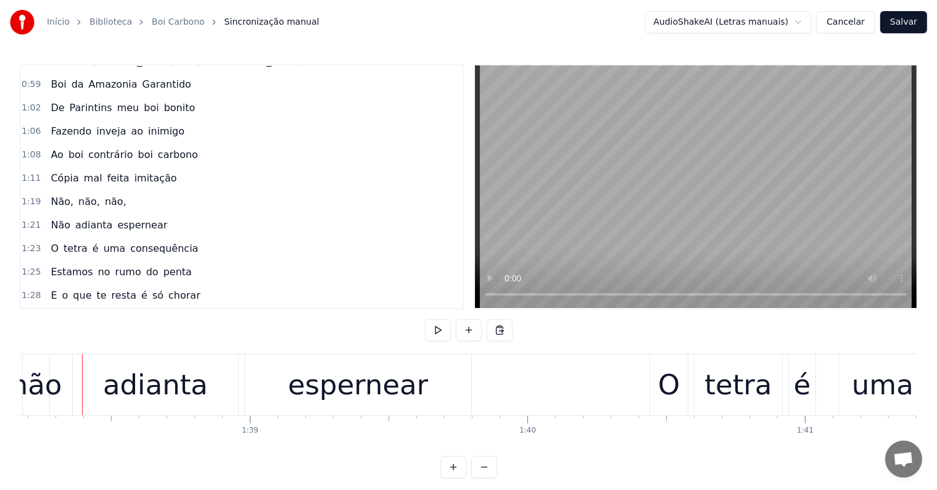
click at [31, 385] on div "não" at bounding box center [36, 385] width 52 height 42
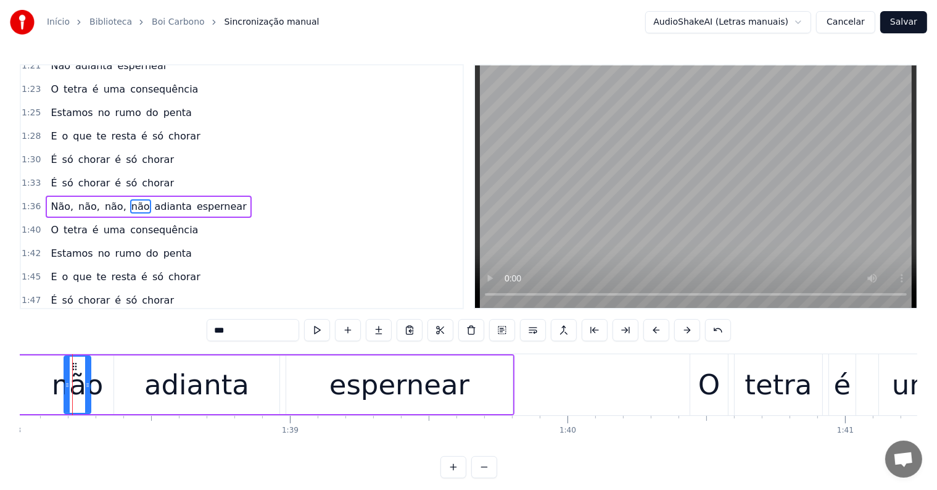
scroll to position [0, 27206]
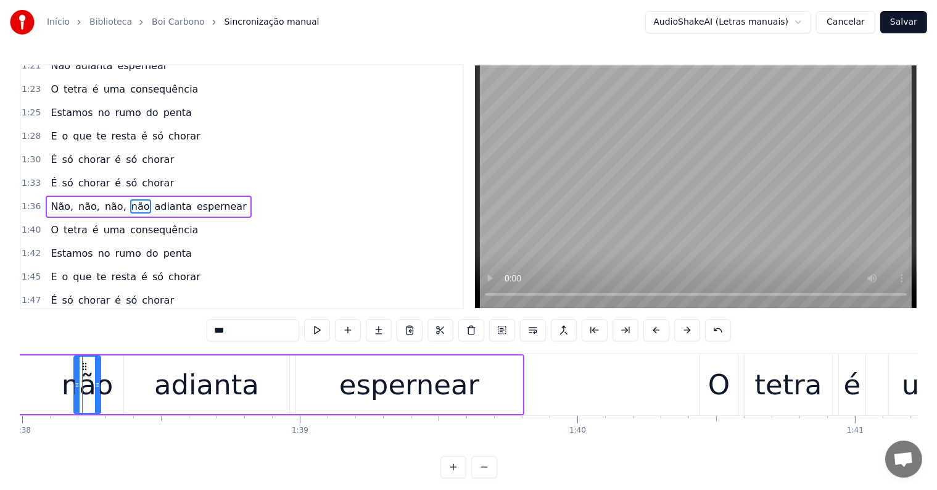
drag, startPoint x: 220, startPoint y: 329, endPoint x: 207, endPoint y: 329, distance: 13.6
click at [207, 329] on div "0:05 <Inscreva-se em nosso canal> 0:14 Alô, alô, povo contrário 0:18 Alô, alô, …" at bounding box center [469, 271] width 898 height 414
type input "***"
click at [536, 334] on button at bounding box center [533, 330] width 26 height 22
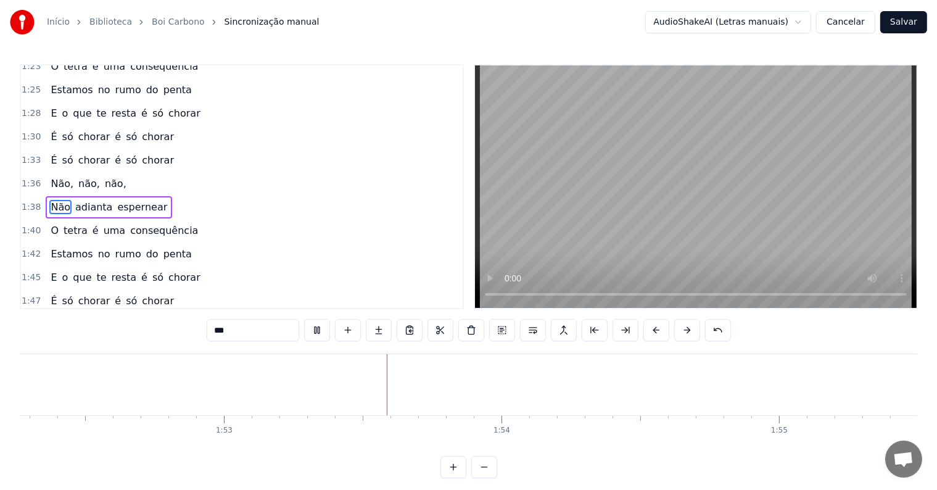
scroll to position [0, 31229]
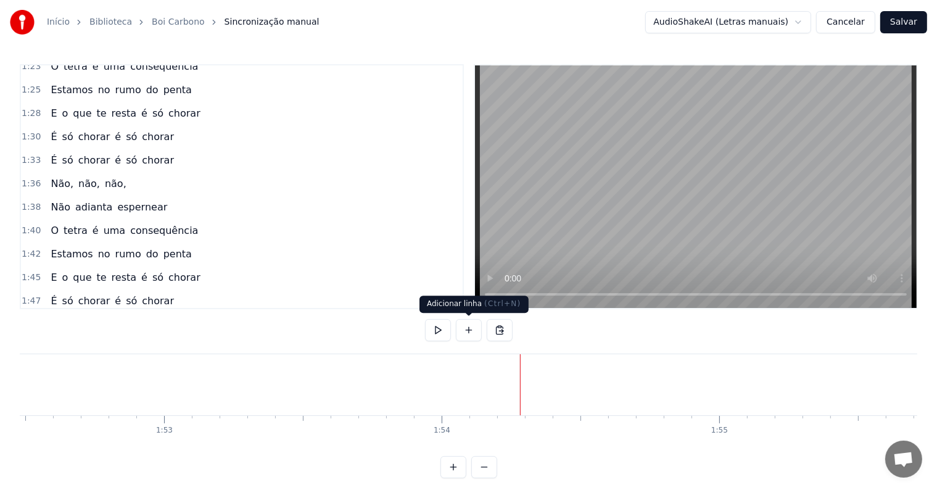
click at [464, 331] on button at bounding box center [469, 330] width 26 height 22
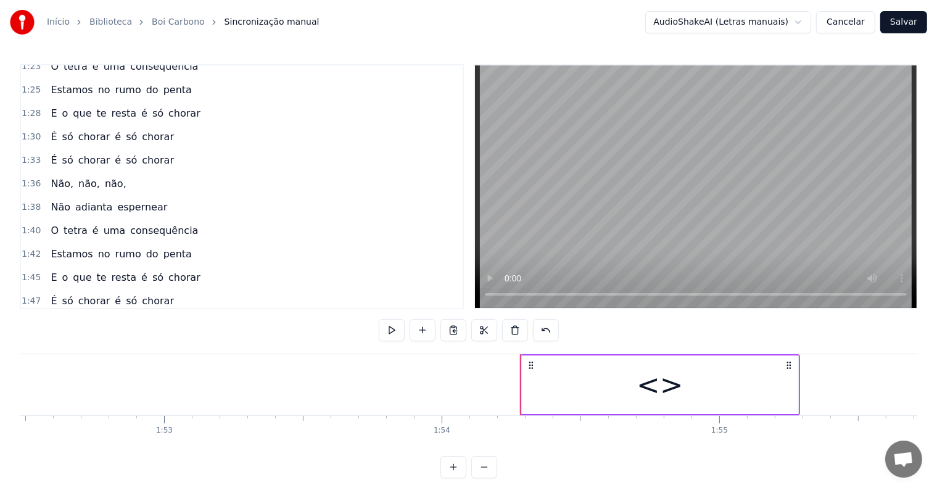
click at [545, 394] on div "<>" at bounding box center [660, 384] width 276 height 59
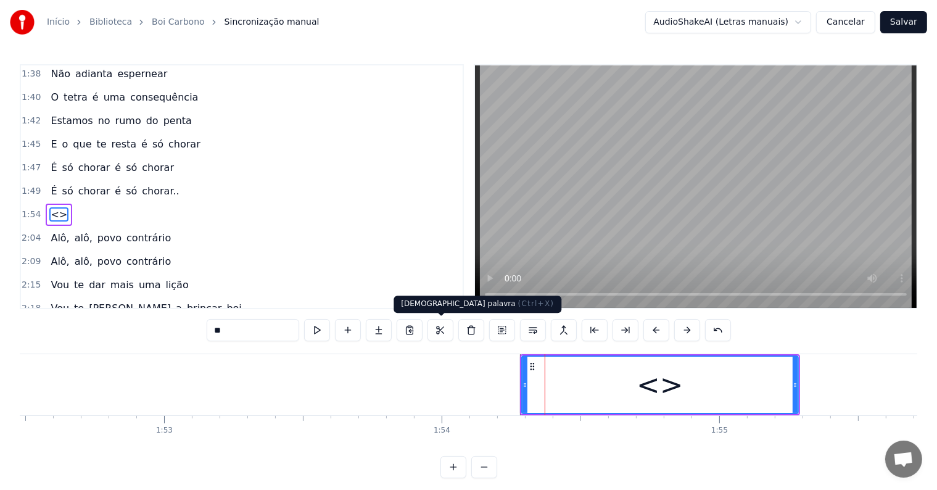
scroll to position [639, 0]
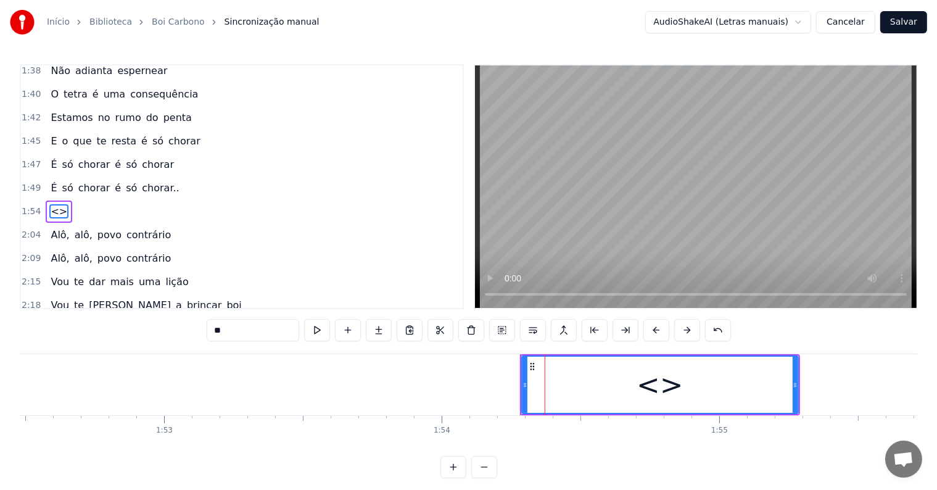
drag, startPoint x: 282, startPoint y: 328, endPoint x: 170, endPoint y: 318, distance: 112.8
click at [170, 318] on div "0:05 <Inscreva-se em nosso canal> 0:14 Alô, alô, povo contrário 0:18 Alô, alô, …" at bounding box center [469, 271] width 898 height 414
paste input "**********"
type input "**********"
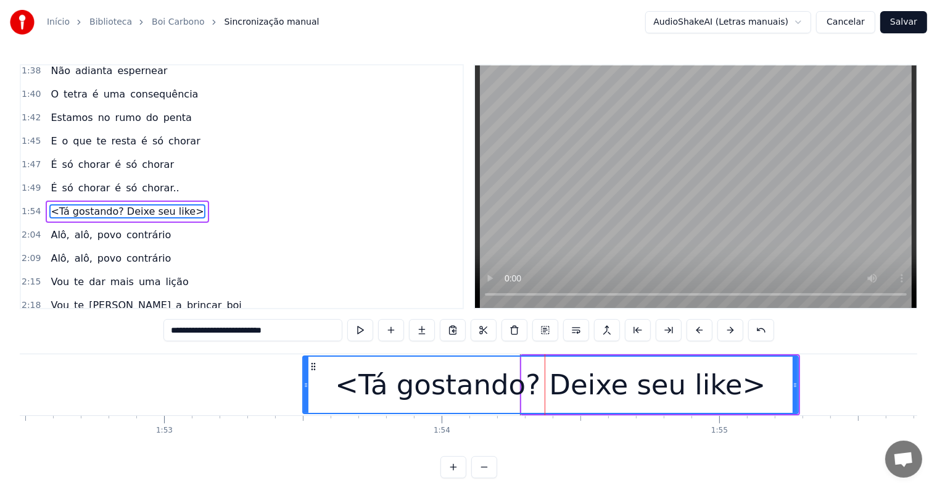
drag, startPoint x: 526, startPoint y: 384, endPoint x: 307, endPoint y: 353, distance: 221.3
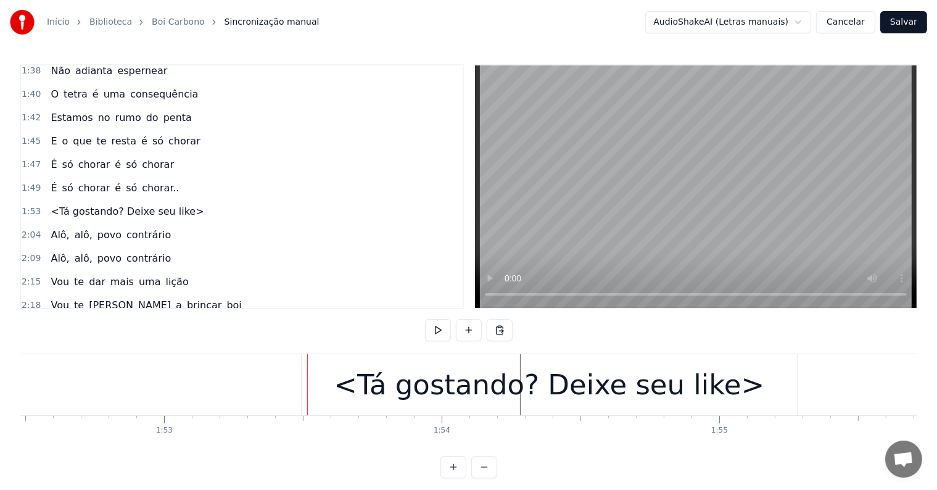
click at [321, 387] on div "<Tá gostando? Deixe seu like>" at bounding box center [549, 384] width 495 height 61
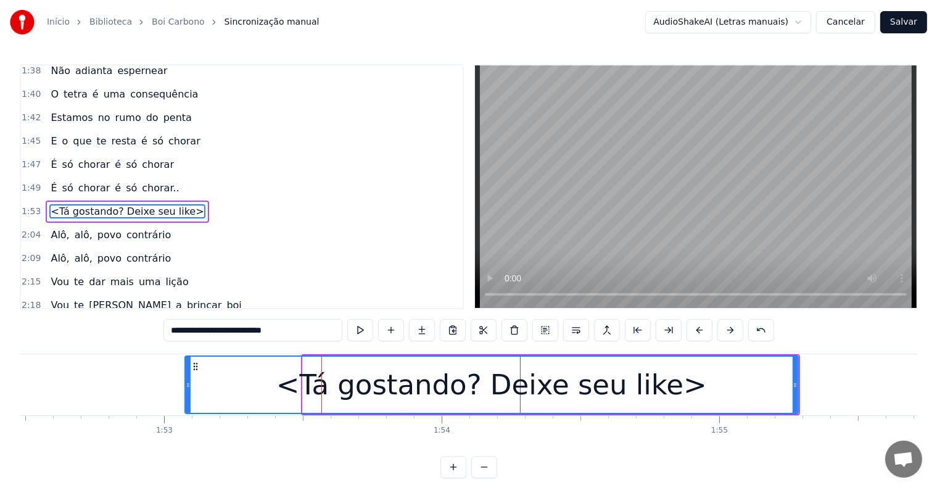
drag, startPoint x: 305, startPoint y: 384, endPoint x: 188, endPoint y: 375, distance: 118.2
click at [188, 375] on div at bounding box center [188, 385] width 5 height 56
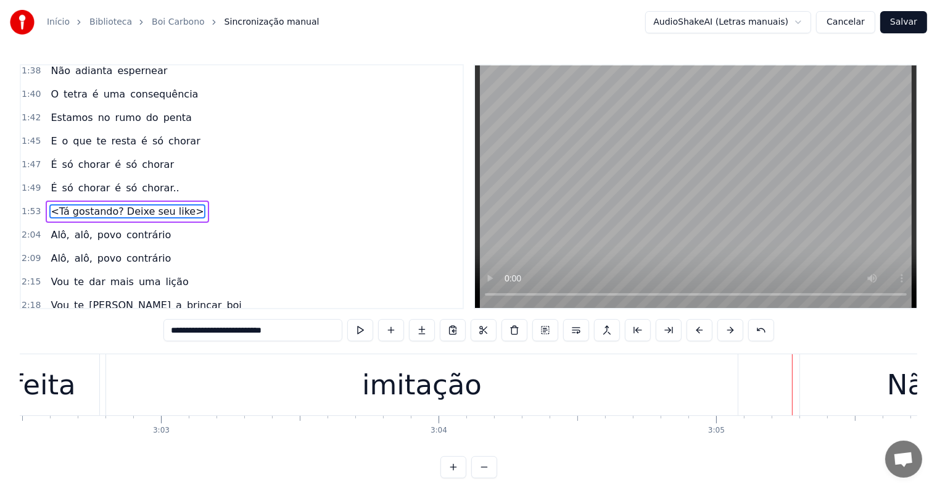
scroll to position [0, 50650]
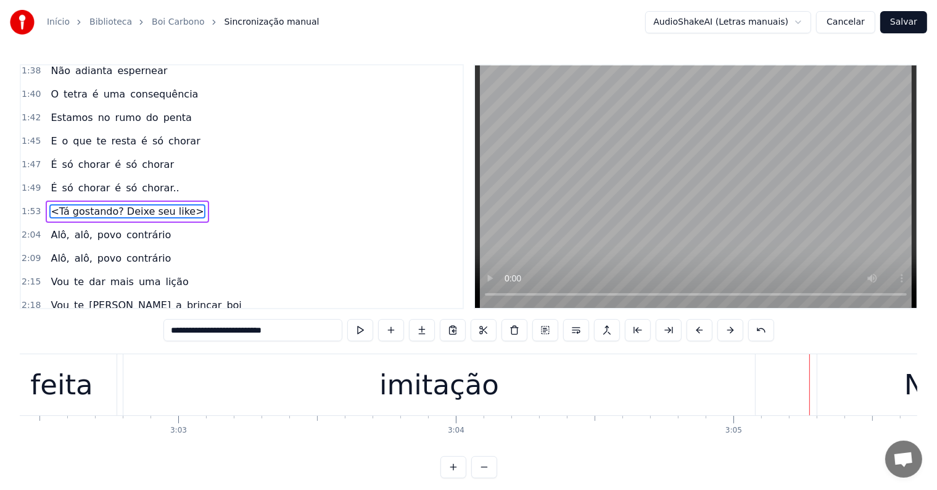
click at [228, 388] on div "imitação" at bounding box center [439, 384] width 632 height 61
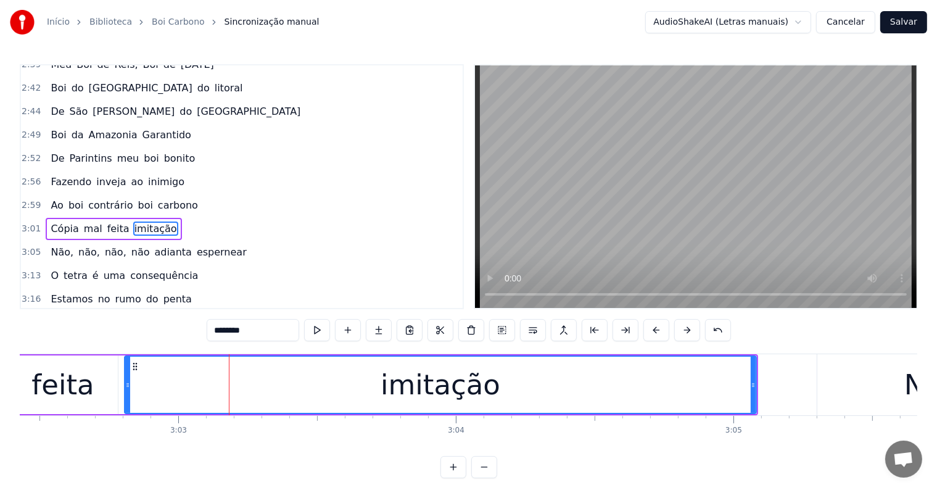
scroll to position [1048, 0]
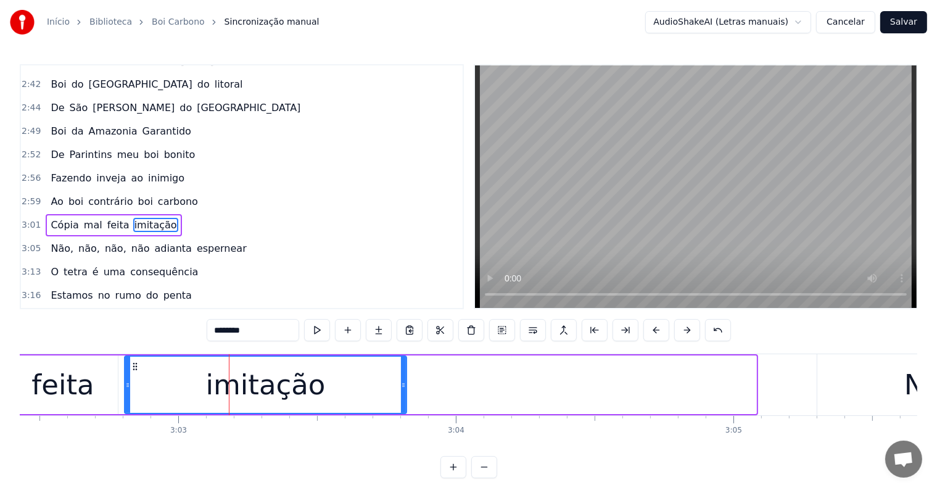
drag, startPoint x: 755, startPoint y: 383, endPoint x: 405, endPoint y: 358, distance: 350.7
click at [405, 358] on div at bounding box center [403, 385] width 5 height 56
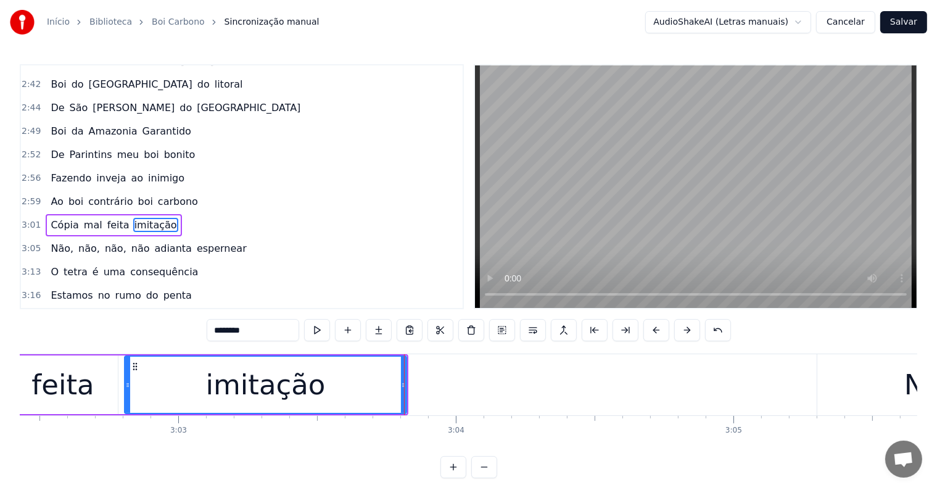
click at [37, 370] on div "feita" at bounding box center [62, 385] width 62 height 42
type input "*****"
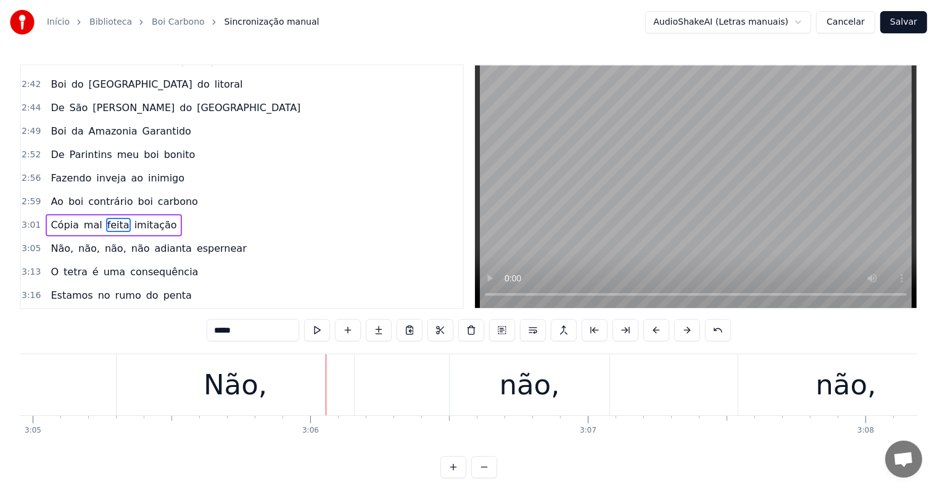
scroll to position [0, 51432]
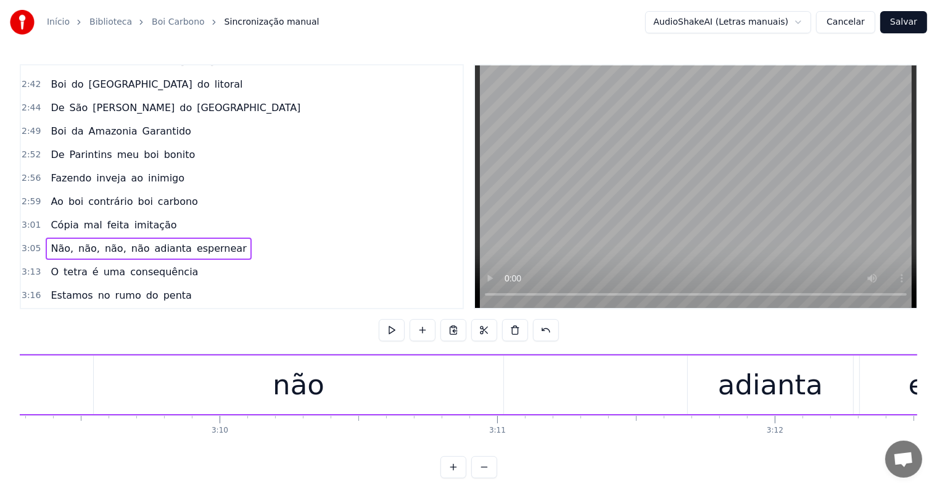
scroll to position [0, 52705]
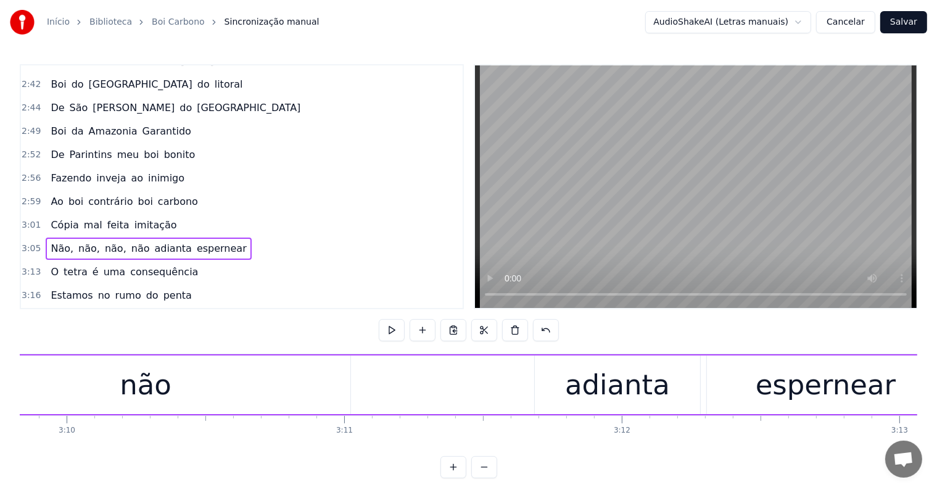
click at [147, 387] on div "não" at bounding box center [146, 385] width 52 height 42
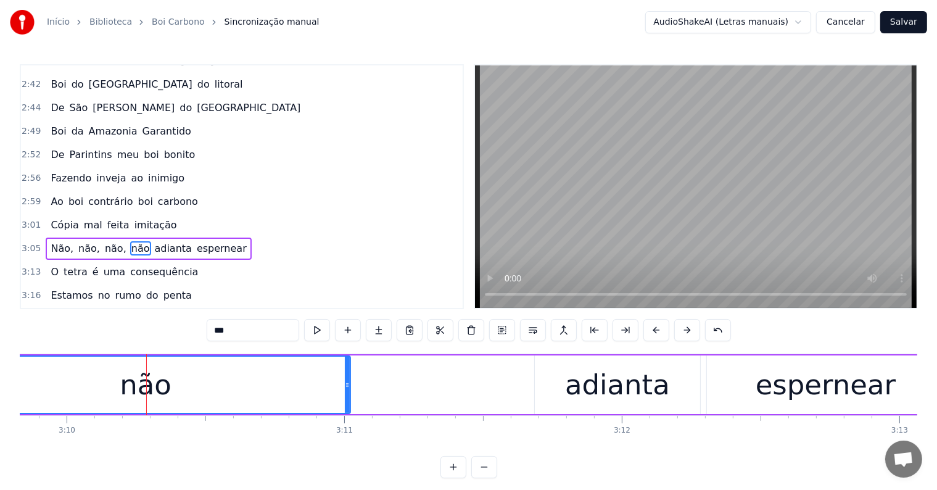
scroll to position [1070, 0]
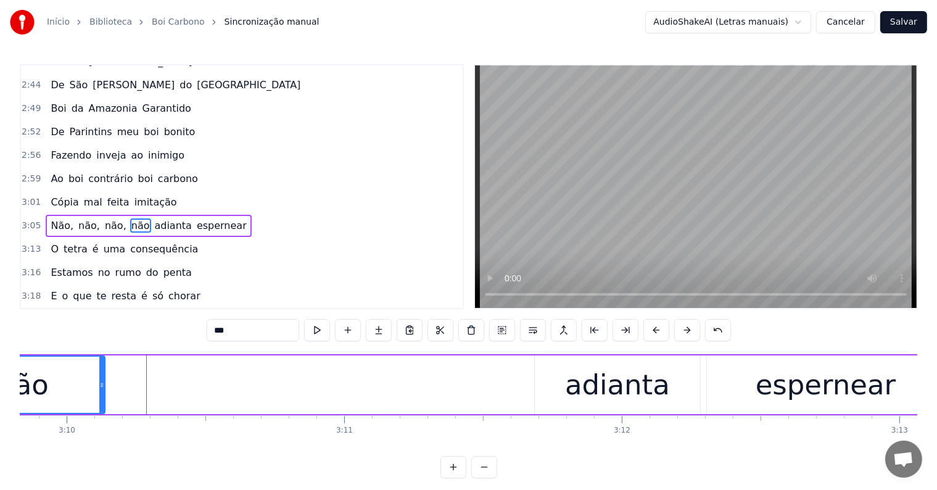
drag, startPoint x: 347, startPoint y: 383, endPoint x: 100, endPoint y: 384, distance: 247.4
click at [100, 384] on icon at bounding box center [101, 385] width 5 height 10
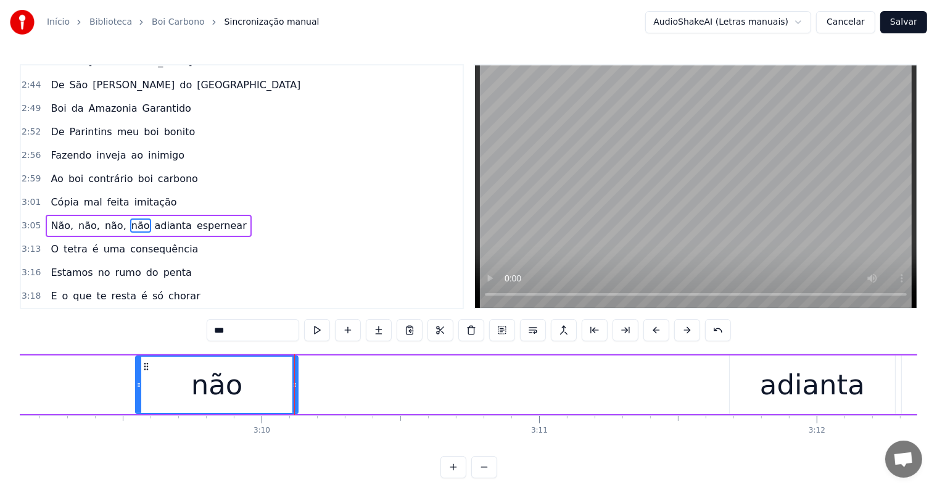
scroll to position [0, 52508]
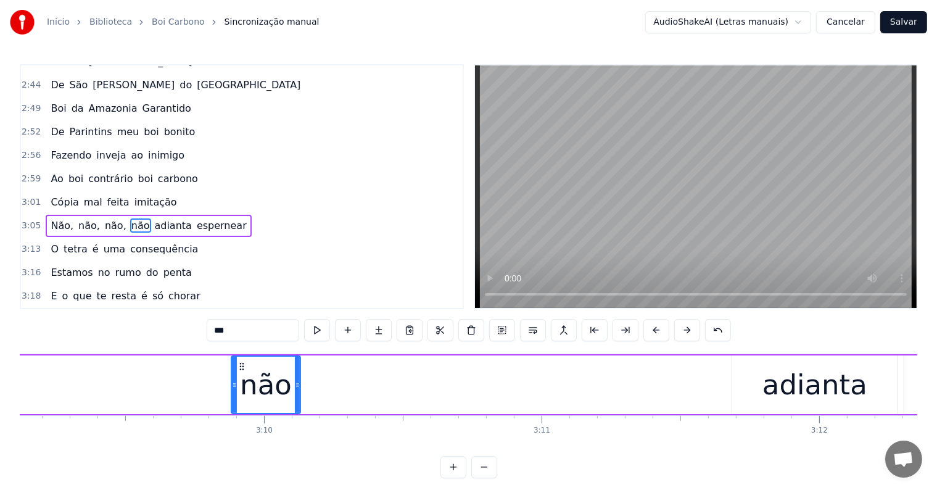
drag, startPoint x: 141, startPoint y: 387, endPoint x: 234, endPoint y: 391, distance: 93.3
click at [234, 391] on div at bounding box center [234, 385] width 5 height 56
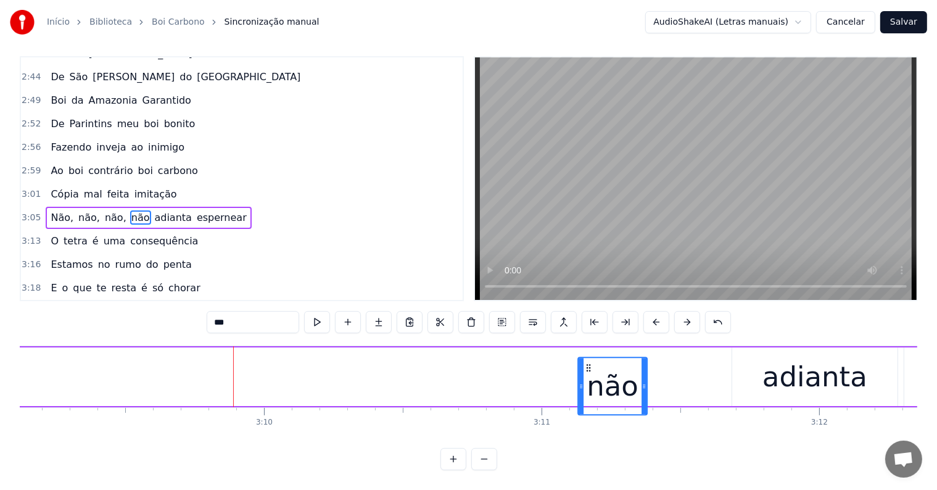
scroll to position [19, 0]
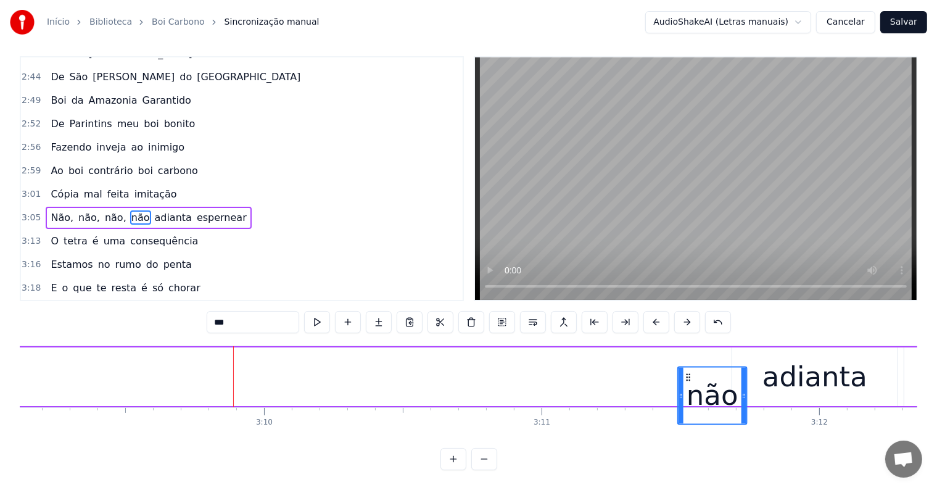
drag, startPoint x: 242, startPoint y: 365, endPoint x: 687, endPoint y: 386, distance: 445.9
click at [687, 386] on div "não" at bounding box center [713, 395] width 68 height 56
click at [684, 354] on icon at bounding box center [685, 359] width 10 height 10
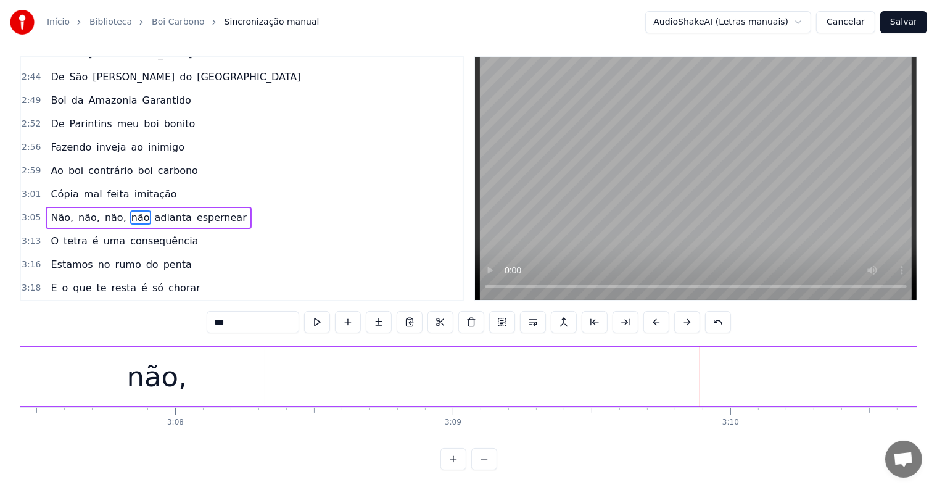
scroll to position [0, 52039]
click at [151, 380] on div "não," at bounding box center [160, 377] width 60 height 42
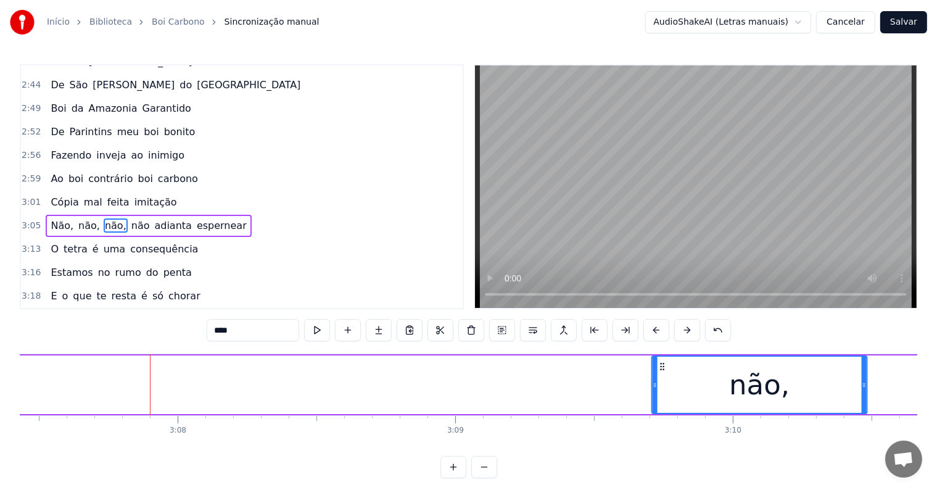
drag, startPoint x: 59, startPoint y: 365, endPoint x: 660, endPoint y: 373, distance: 600.4
click at [660, 373] on div "não," at bounding box center [760, 385] width 214 height 56
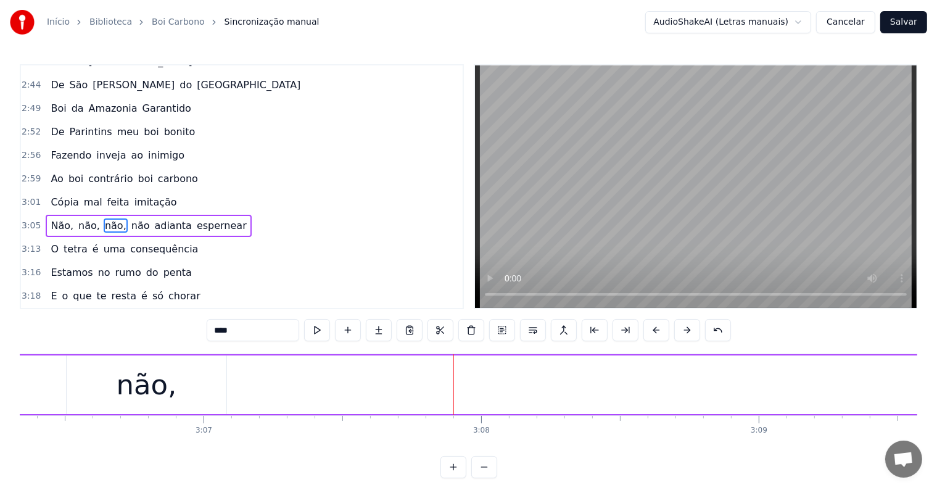
scroll to position [0, 51718]
click at [168, 384] on div "não," at bounding box center [164, 385] width 60 height 42
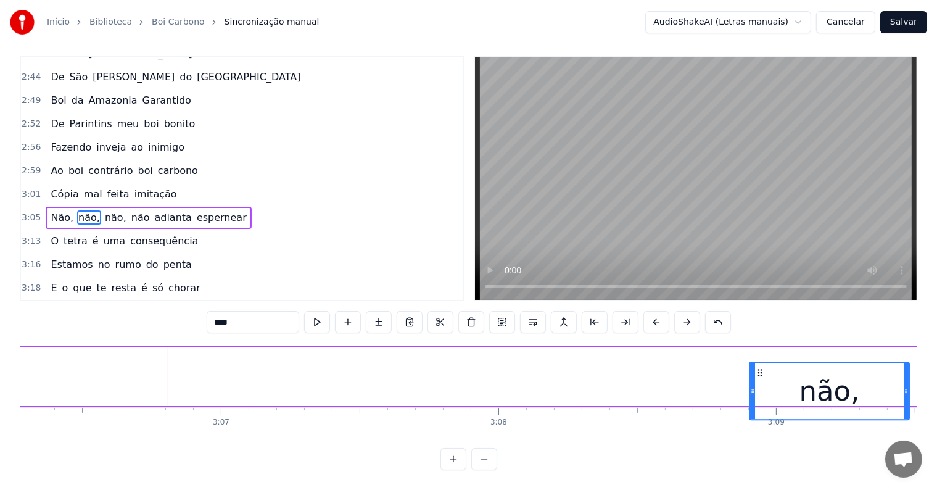
drag, startPoint x: 444, startPoint y: 378, endPoint x: 758, endPoint y: 403, distance: 315.0
click at [758, 403] on div "não," at bounding box center [829, 391] width 159 height 56
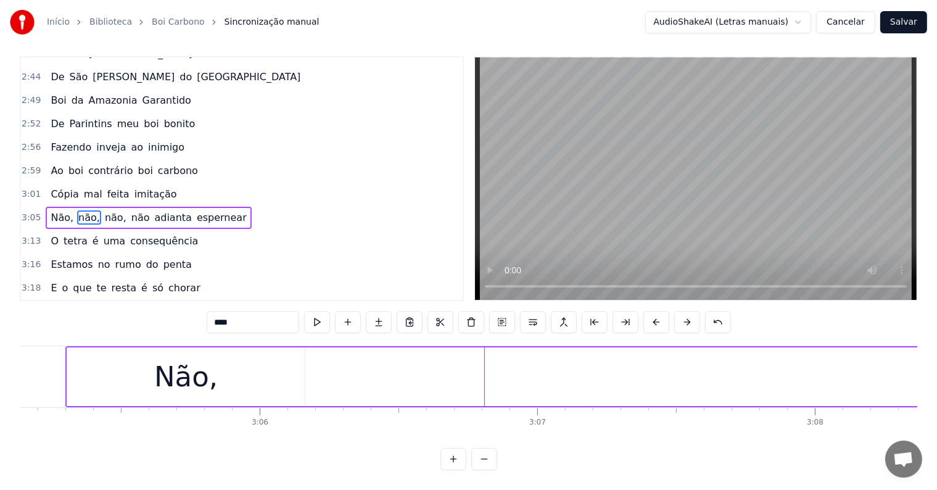
scroll to position [0, 51397]
click at [200, 392] on div "Não," at bounding box center [191, 376] width 238 height 59
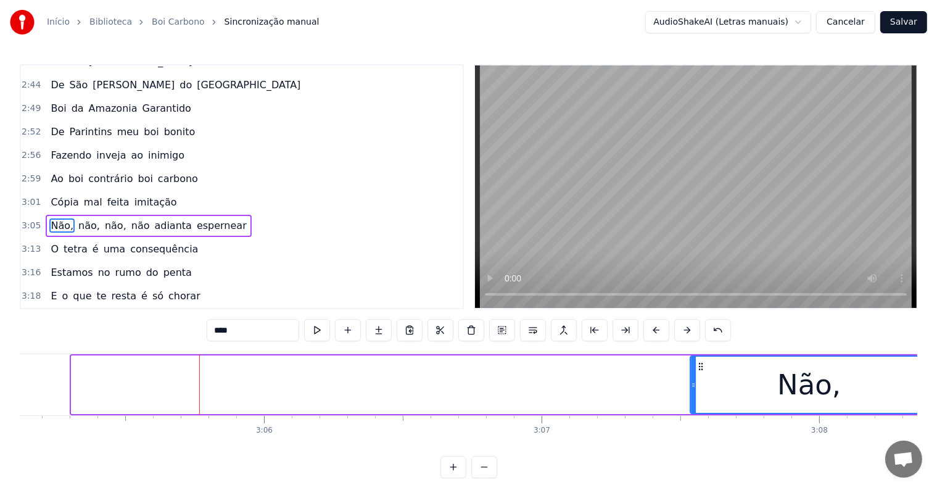
drag, startPoint x: 81, startPoint y: 363, endPoint x: 700, endPoint y: 358, distance: 618.9
click at [700, 358] on div "Não," at bounding box center [809, 385] width 236 height 56
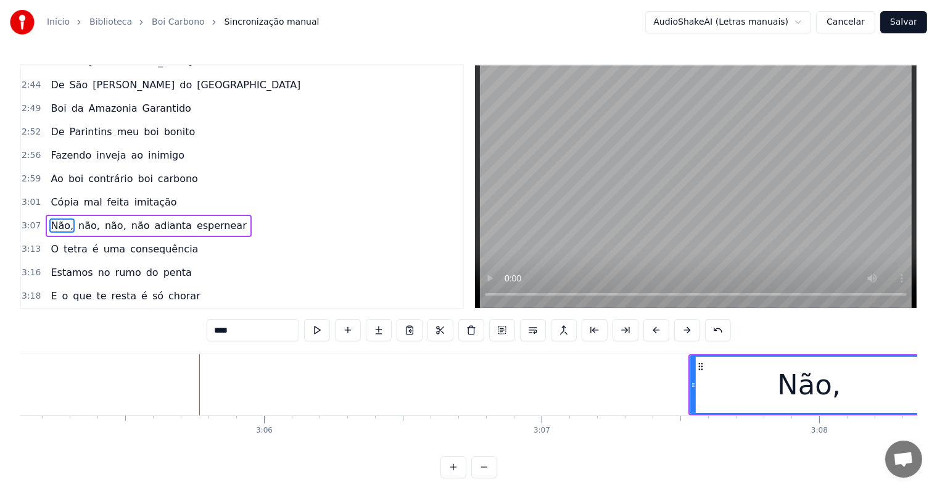
click at [753, 393] on div "Não," at bounding box center [809, 385] width 236 height 56
click at [856, 385] on div "Não," at bounding box center [809, 385] width 236 height 56
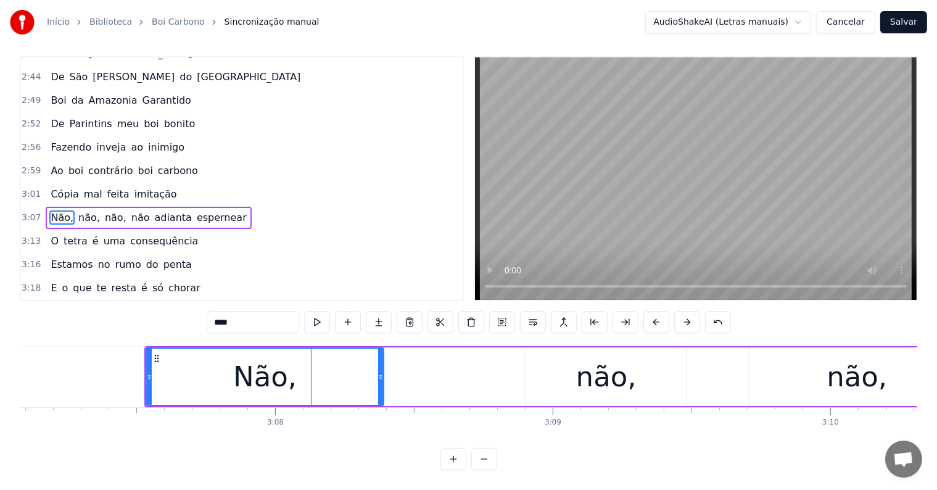
scroll to position [0, 52014]
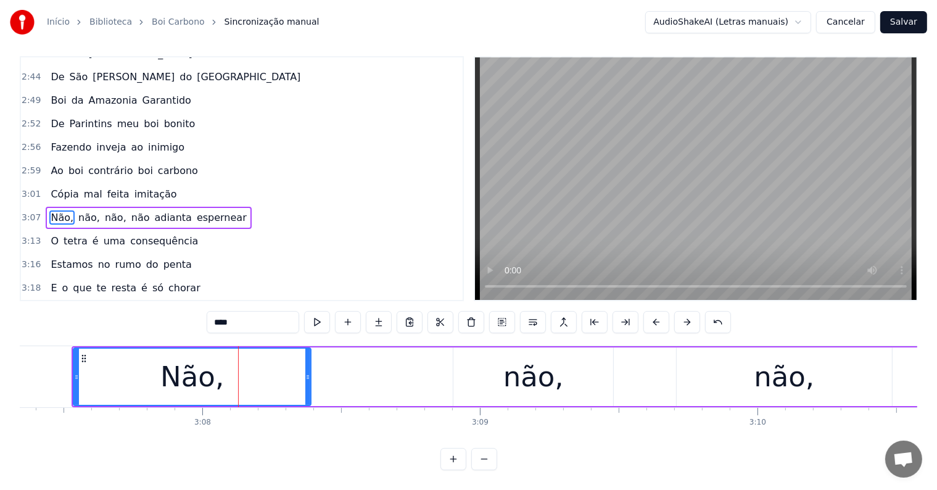
click at [774, 368] on div "não," at bounding box center [784, 377] width 60 height 42
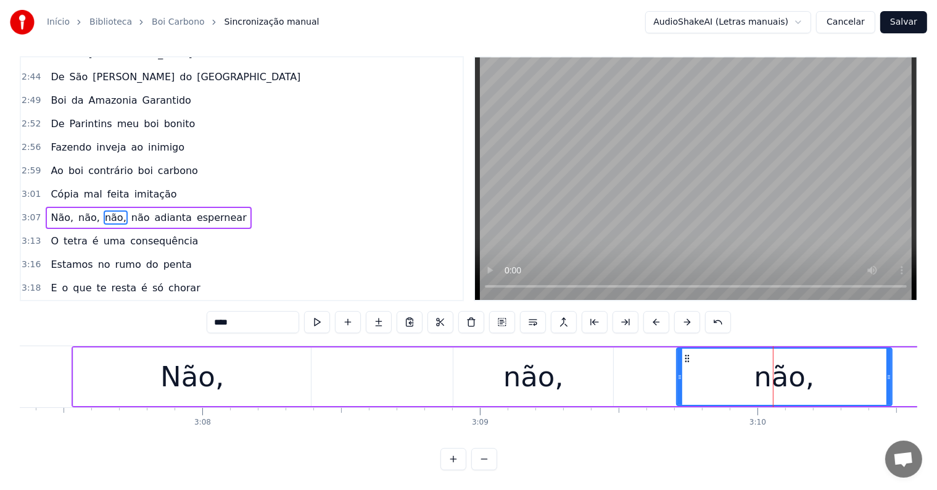
scroll to position [0, 0]
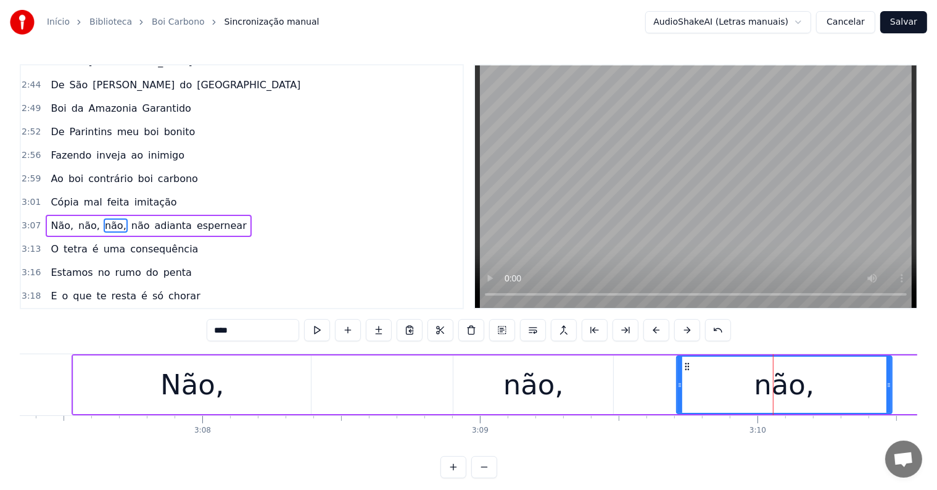
click at [558, 383] on div "não," at bounding box center [533, 385] width 60 height 42
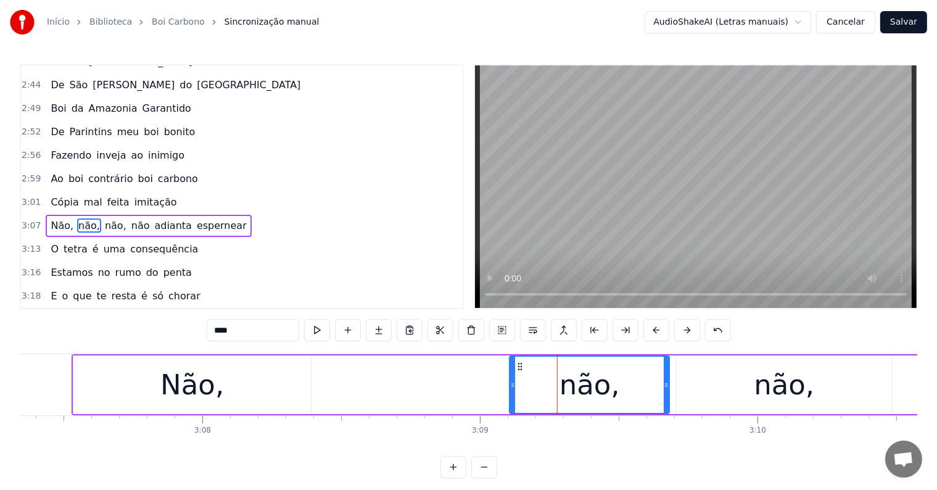
drag, startPoint x: 462, startPoint y: 366, endPoint x: 518, endPoint y: 371, distance: 57.0
click at [518, 371] on div "não," at bounding box center [589, 385] width 159 height 56
click at [197, 391] on div "Não," at bounding box center [192, 385] width 64 height 42
type input "****"
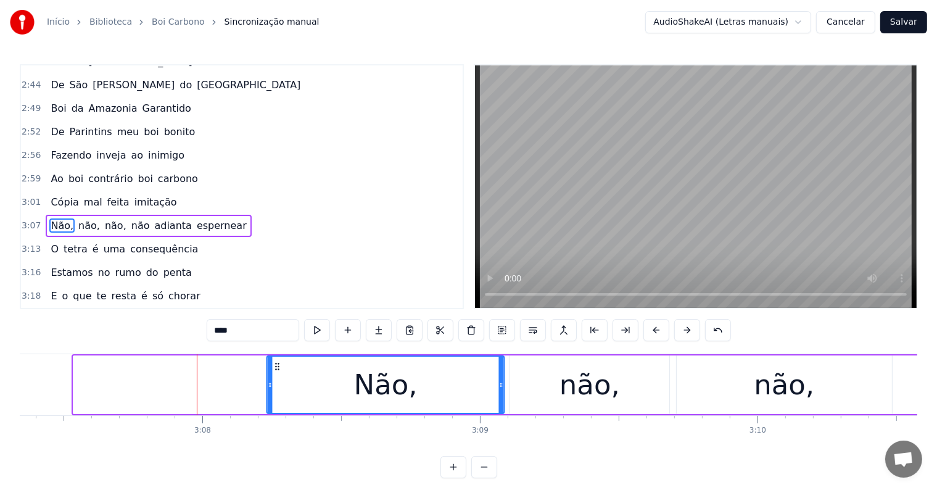
drag, startPoint x: 81, startPoint y: 363, endPoint x: 275, endPoint y: 364, distance: 193.7
click at [275, 364] on icon at bounding box center [278, 367] width 10 height 10
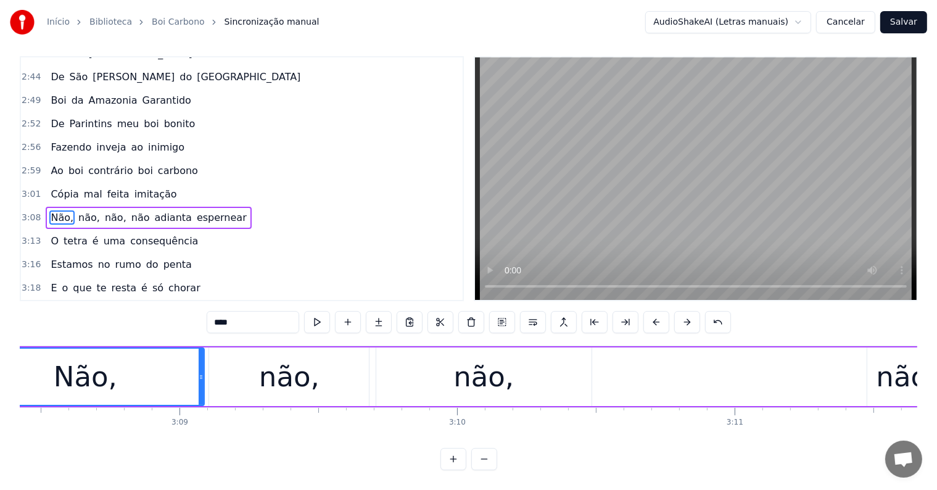
scroll to position [0, 52335]
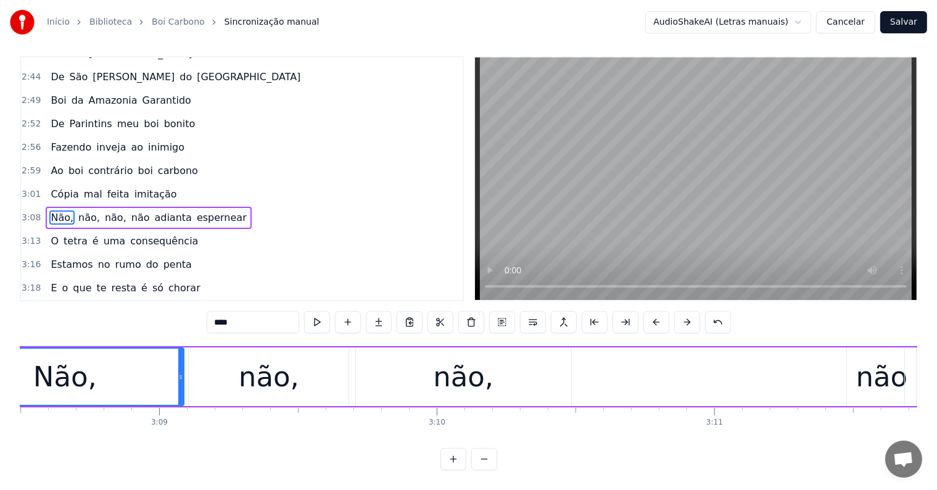
click at [669, 368] on div "Não, não, não, não adianta espernear" at bounding box center [630, 376] width 1372 height 61
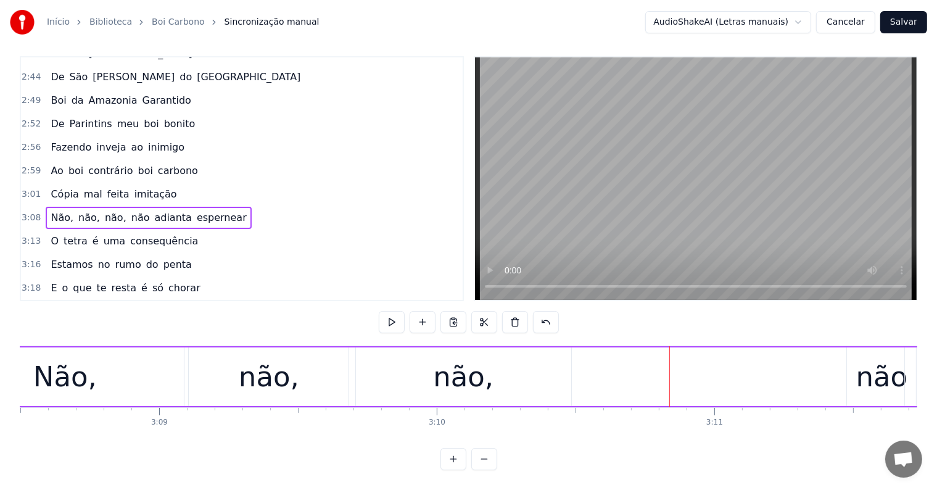
click at [449, 391] on div "não," at bounding box center [463, 376] width 215 height 59
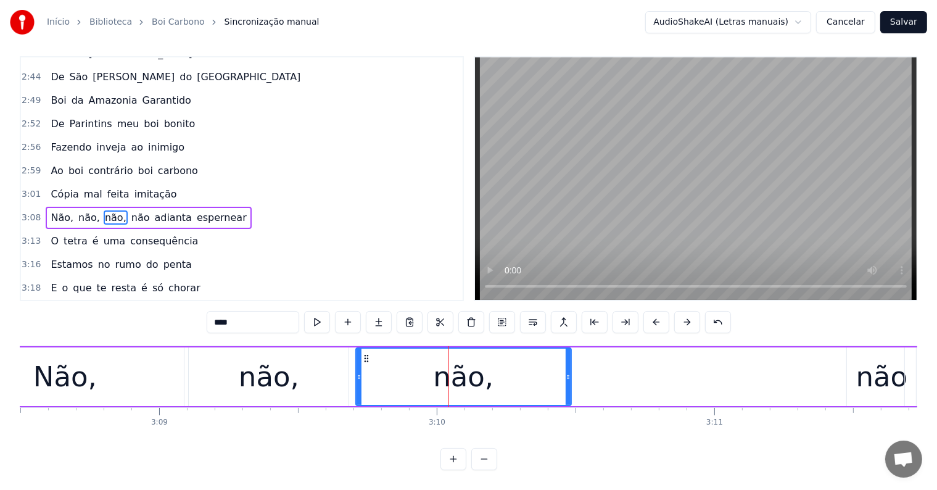
scroll to position [0, 0]
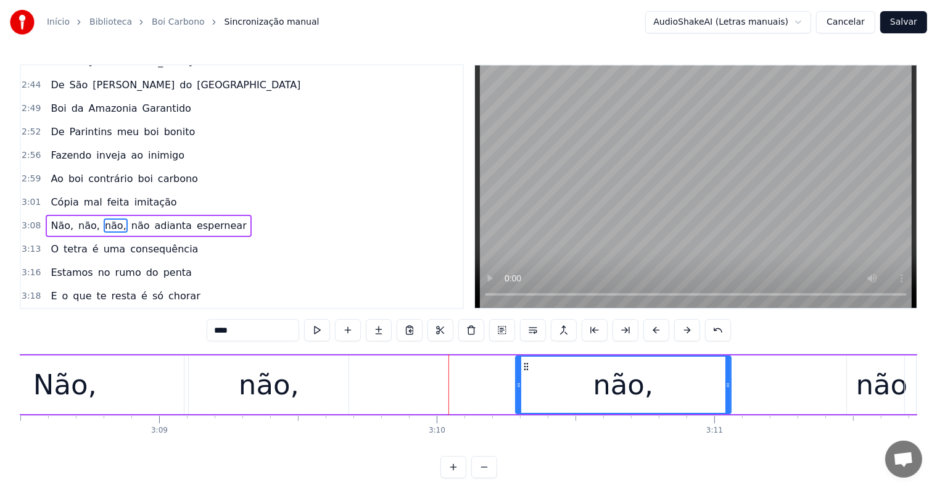
drag, startPoint x: 368, startPoint y: 364, endPoint x: 528, endPoint y: 368, distance: 159.9
click at [528, 368] on icon at bounding box center [526, 367] width 10 height 10
click at [279, 389] on div "não," at bounding box center [269, 385] width 60 height 42
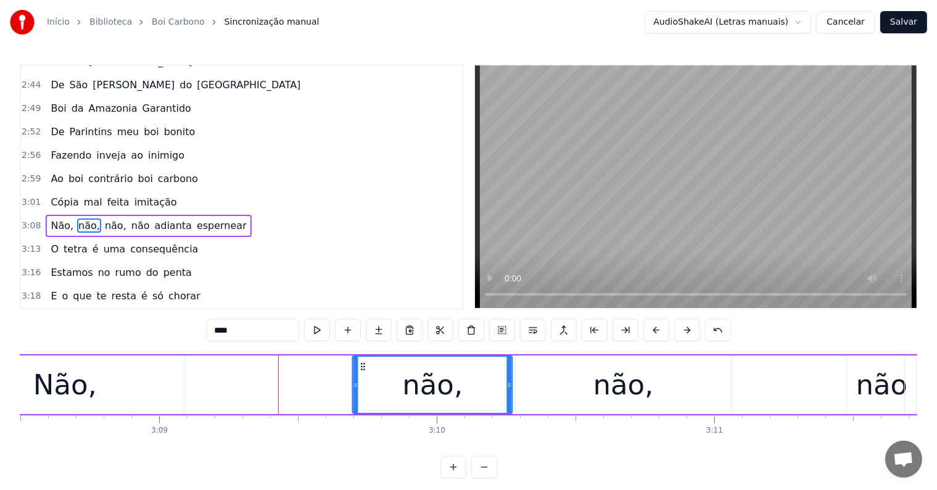
drag, startPoint x: 197, startPoint y: 365, endPoint x: 361, endPoint y: 374, distance: 163.7
click at [361, 374] on div "não," at bounding box center [433, 385] width 159 height 56
drag, startPoint x: 354, startPoint y: 383, endPoint x: 400, endPoint y: 385, distance: 45.7
click at [400, 385] on icon at bounding box center [401, 385] width 5 height 10
click at [539, 393] on div "não," at bounding box center [623, 384] width 215 height 59
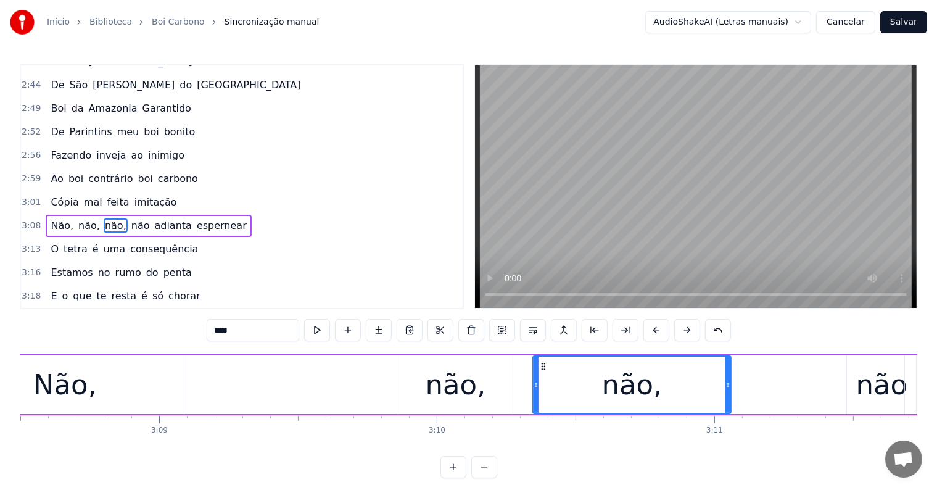
drag, startPoint x: 519, startPoint y: 384, endPoint x: 536, endPoint y: 384, distance: 17.3
click at [536, 384] on icon at bounding box center [536, 385] width 5 height 10
click at [476, 386] on div "não," at bounding box center [456, 385] width 60 height 42
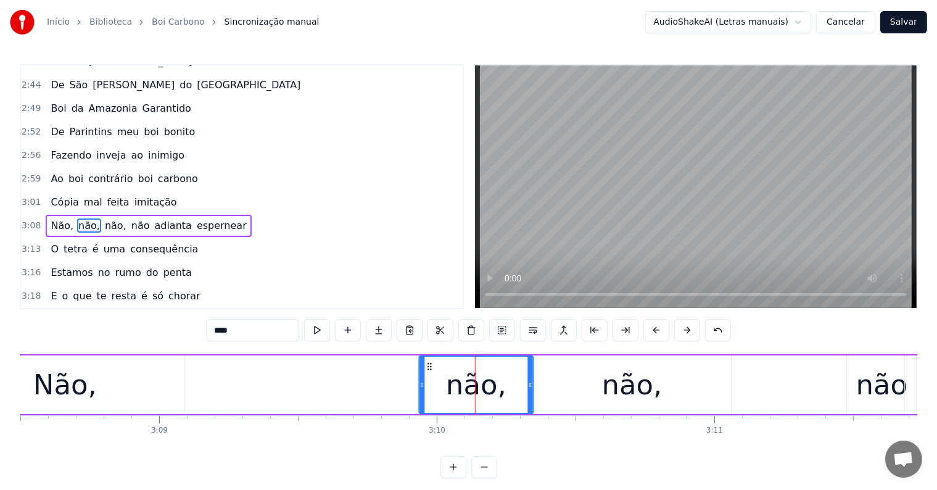
drag, startPoint x: 408, startPoint y: 365, endPoint x: 430, endPoint y: 365, distance: 22.2
click at [429, 365] on icon at bounding box center [430, 367] width 10 height 10
click at [85, 383] on div "Não," at bounding box center [65, 385] width 64 height 42
type input "****"
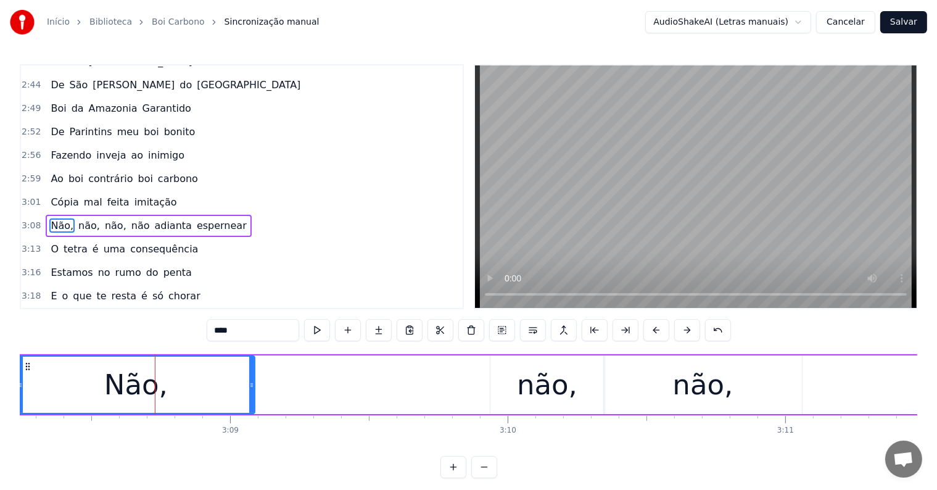
scroll to position [0, 52261]
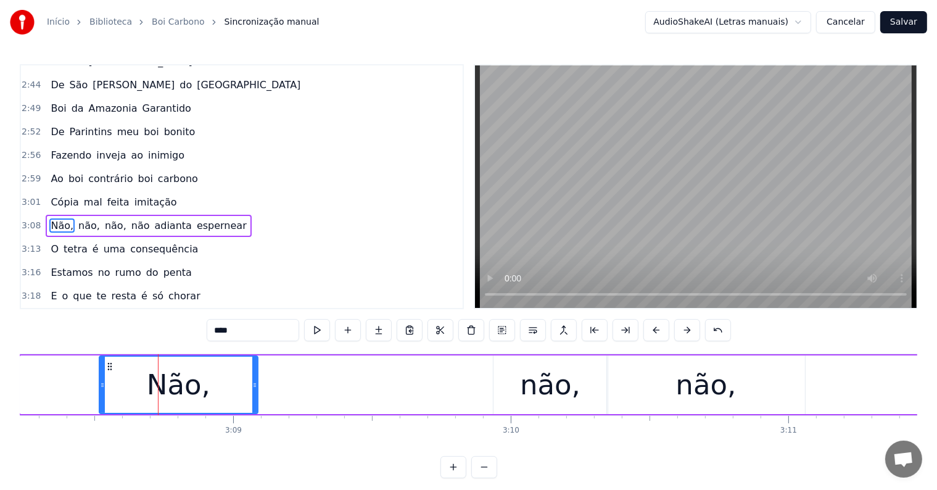
drag, startPoint x: 22, startPoint y: 383, endPoint x: 101, endPoint y: 384, distance: 79.0
click at [101, 384] on icon at bounding box center [102, 385] width 5 height 10
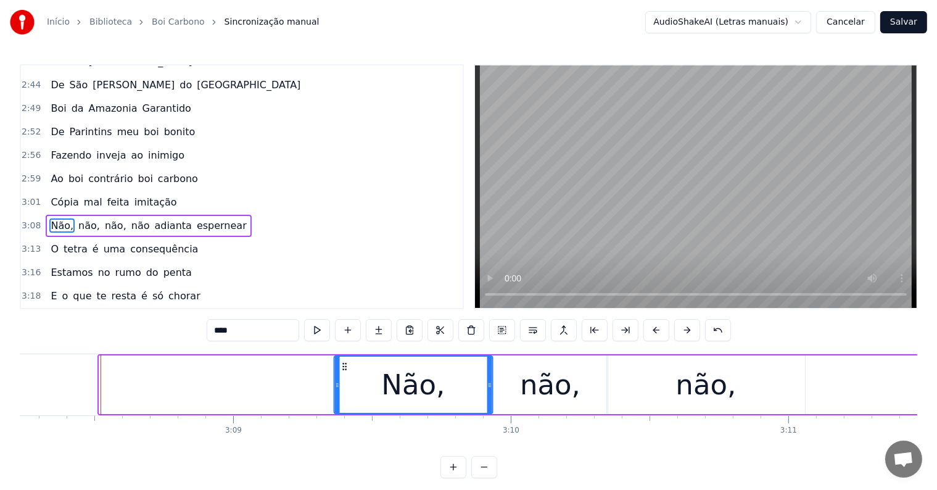
drag, startPoint x: 106, startPoint y: 365, endPoint x: 341, endPoint y: 384, distance: 235.8
click at [341, 384] on div "Não," at bounding box center [413, 385] width 157 height 56
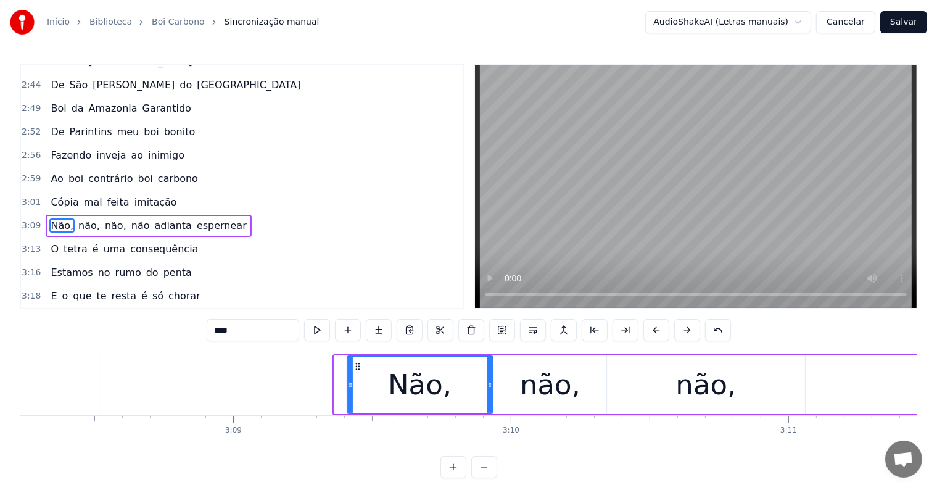
drag, startPoint x: 338, startPoint y: 384, endPoint x: 351, endPoint y: 384, distance: 13.0
click at [351, 384] on icon at bounding box center [350, 385] width 5 height 10
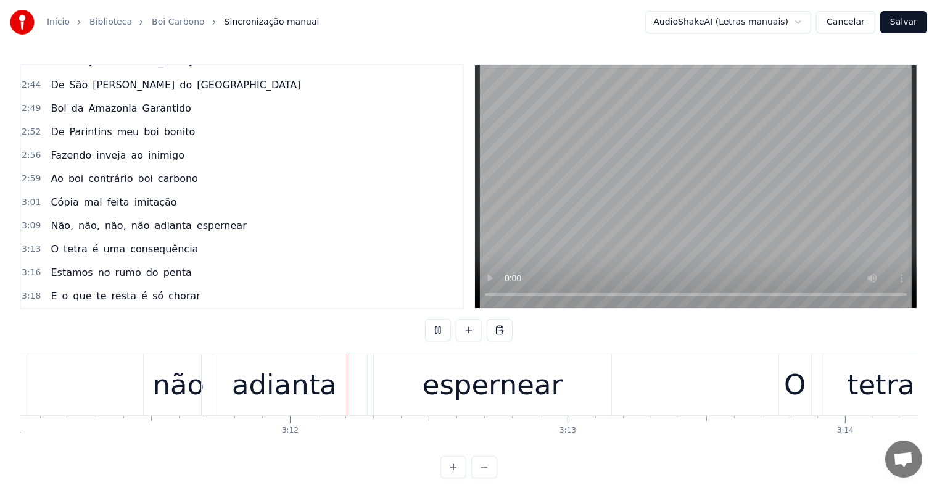
scroll to position [0, 53065]
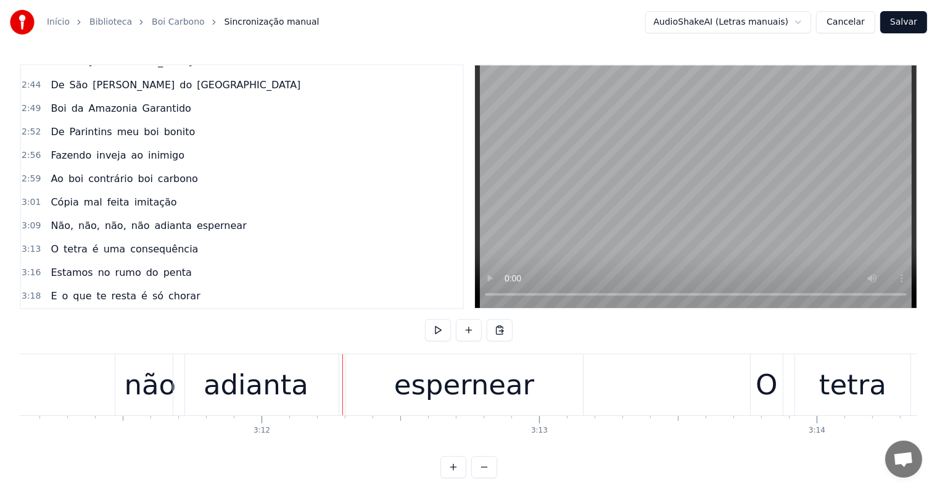
click at [155, 390] on div "não" at bounding box center [151, 385] width 52 height 42
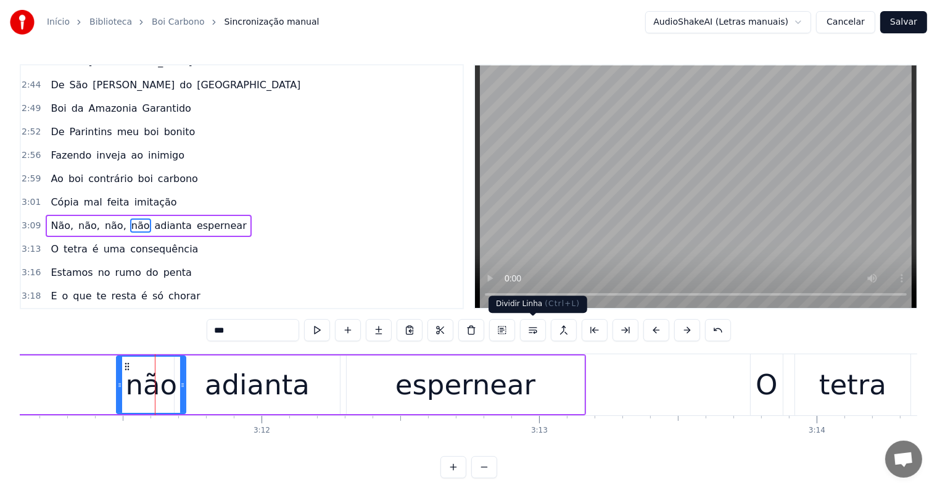
click at [531, 328] on button at bounding box center [533, 330] width 26 height 22
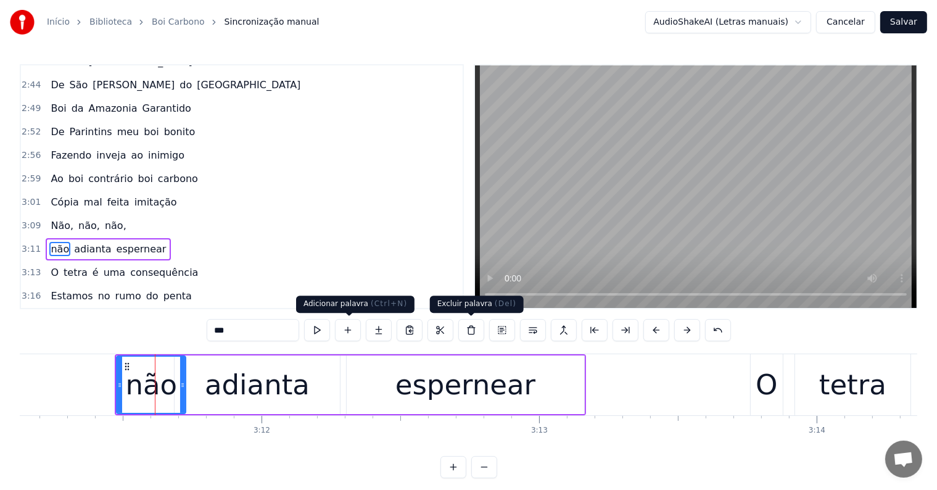
scroll to position [1093, 0]
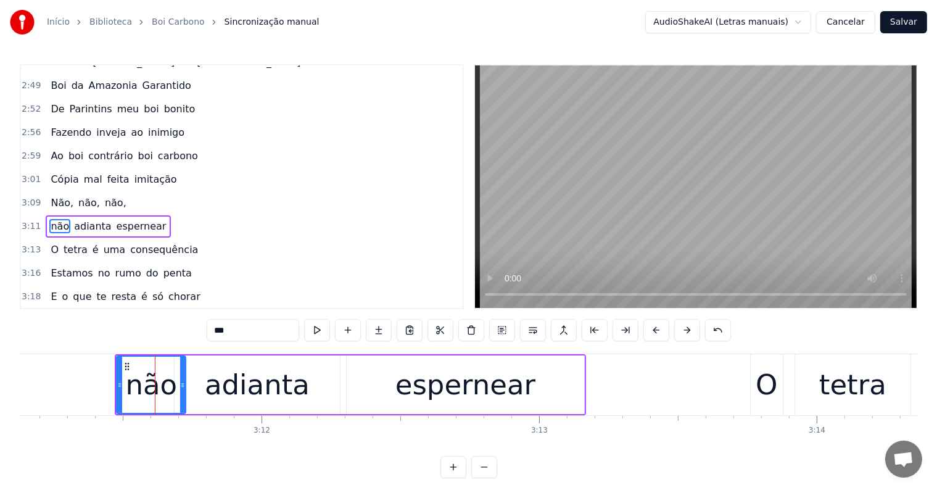
drag, startPoint x: 221, startPoint y: 333, endPoint x: 192, endPoint y: 333, distance: 29.6
click at [192, 333] on div "0:05 <Inscreva-se em nosso canal> 0:14 Alô, alô, povo contrário 0:18 Alô, alô, …" at bounding box center [469, 271] width 898 height 414
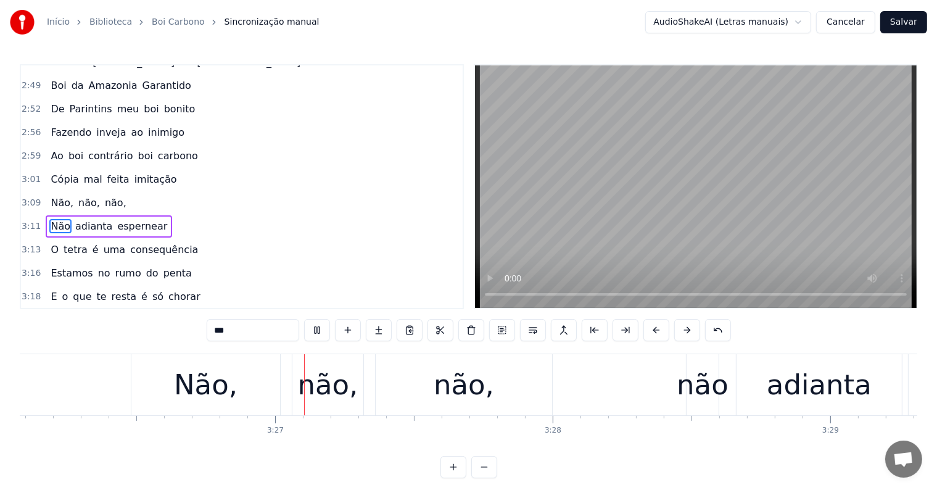
scroll to position [0, 57266]
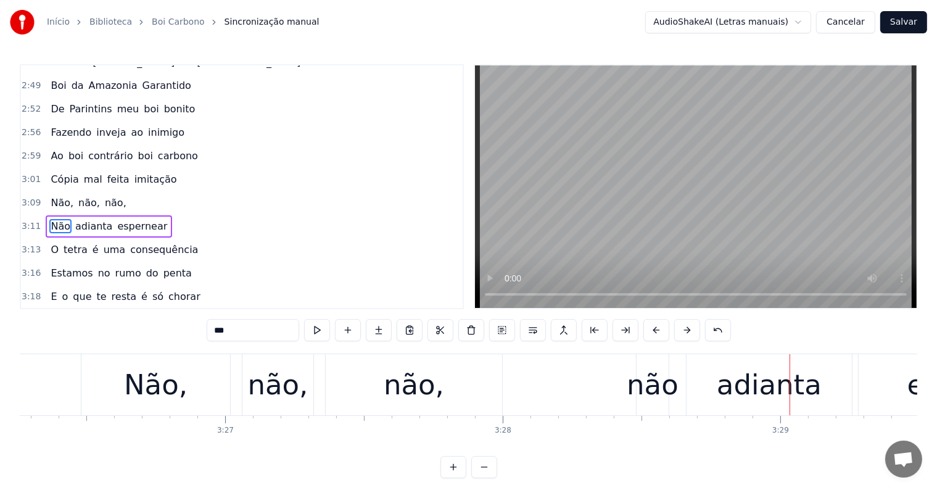
click at [648, 387] on div "não" at bounding box center [653, 385] width 52 height 42
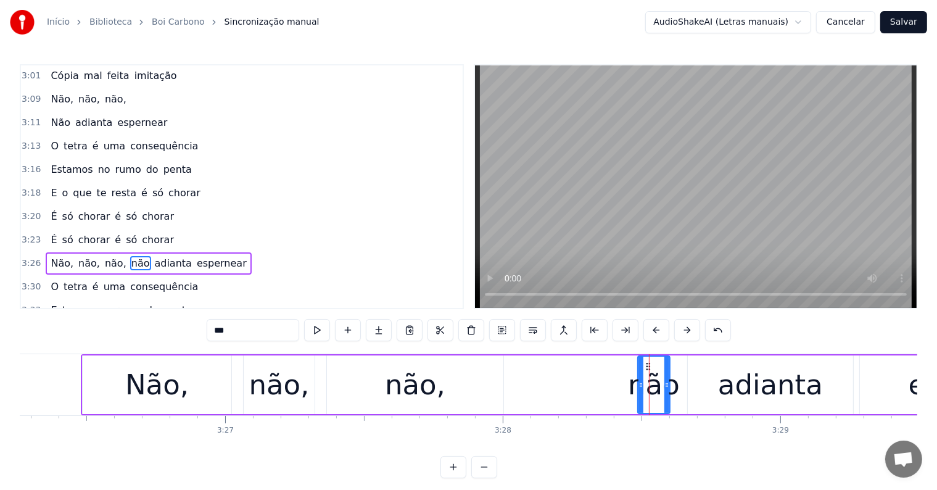
scroll to position [1229, 0]
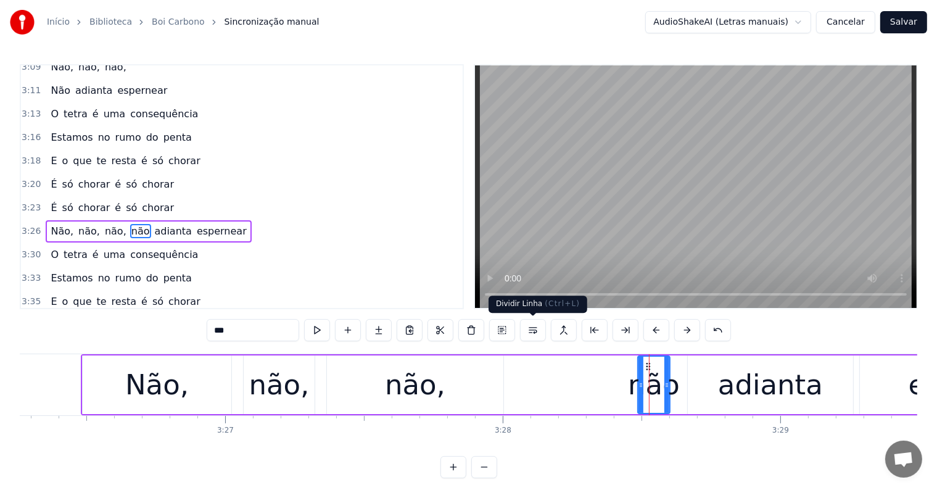
click at [523, 331] on button at bounding box center [533, 330] width 26 height 22
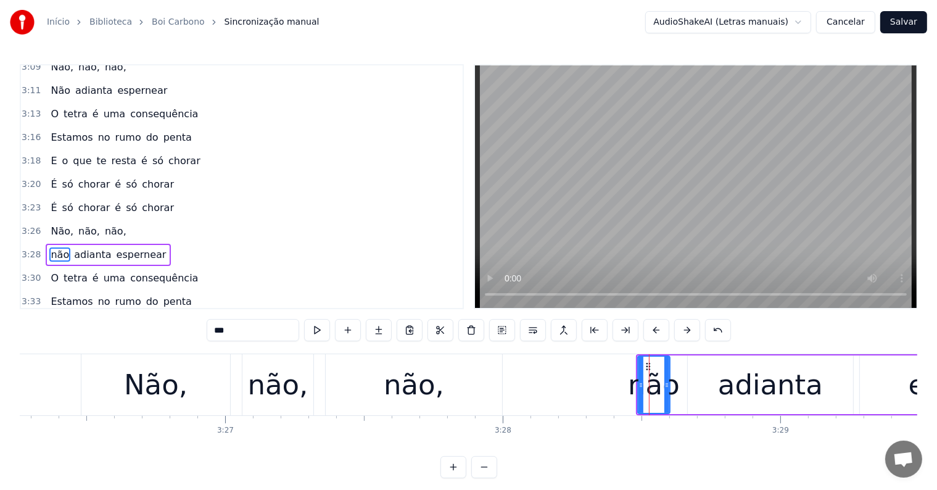
scroll to position [1252, 0]
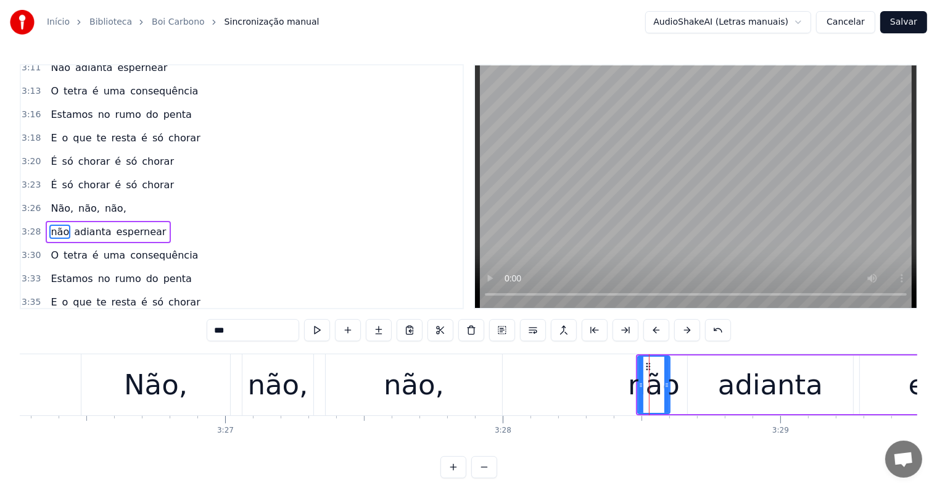
click at [198, 326] on div "0:05 <Inscreva-se em nosso canal> 0:14 Alô, alô, povo contrário 0:18 Alô, alô, …" at bounding box center [469, 271] width 898 height 414
click at [215, 331] on input "***" at bounding box center [253, 330] width 93 height 22
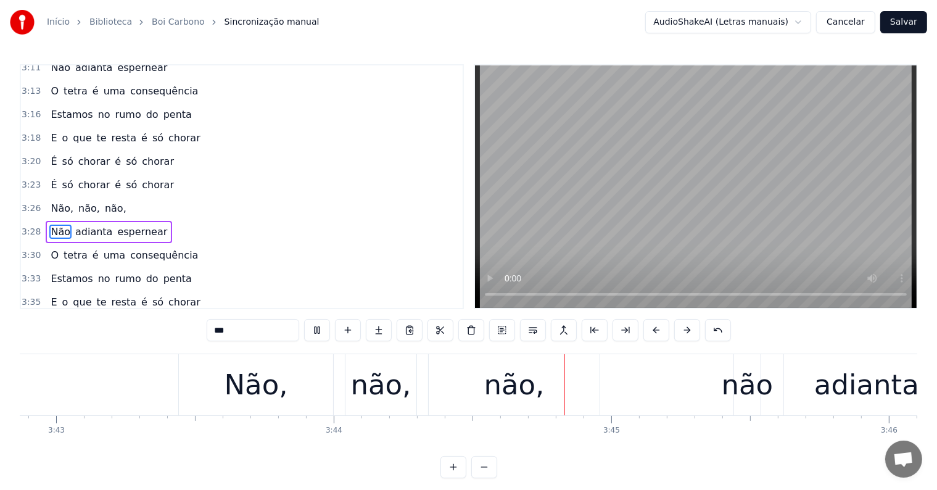
scroll to position [0, 62160]
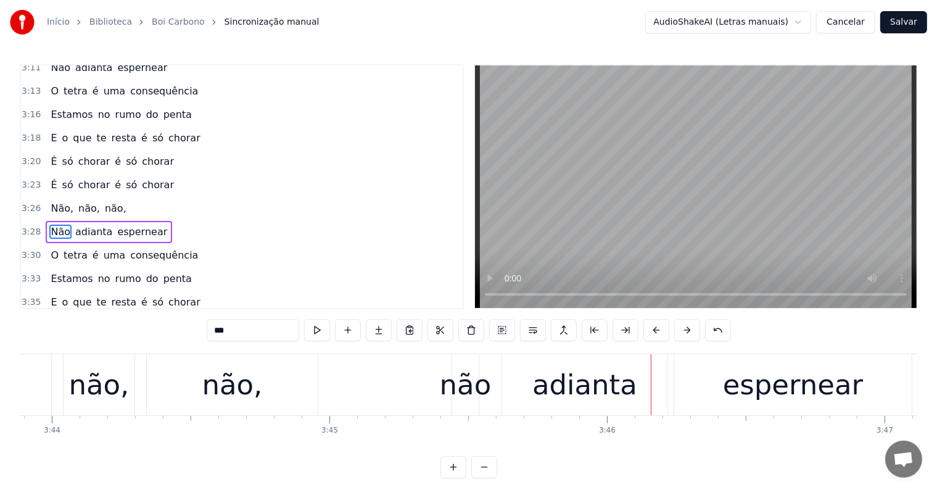
click at [476, 387] on div "não" at bounding box center [466, 385] width 52 height 42
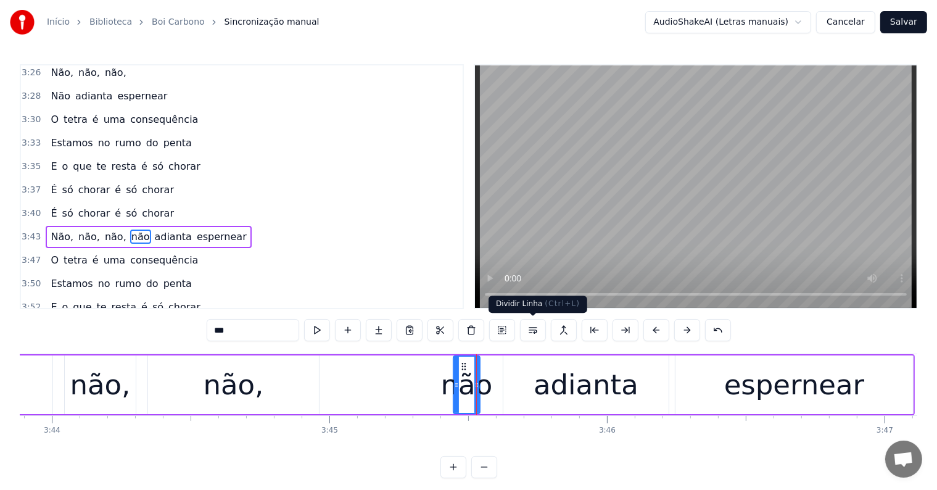
scroll to position [1388, 0]
click at [535, 329] on button at bounding box center [533, 330] width 26 height 22
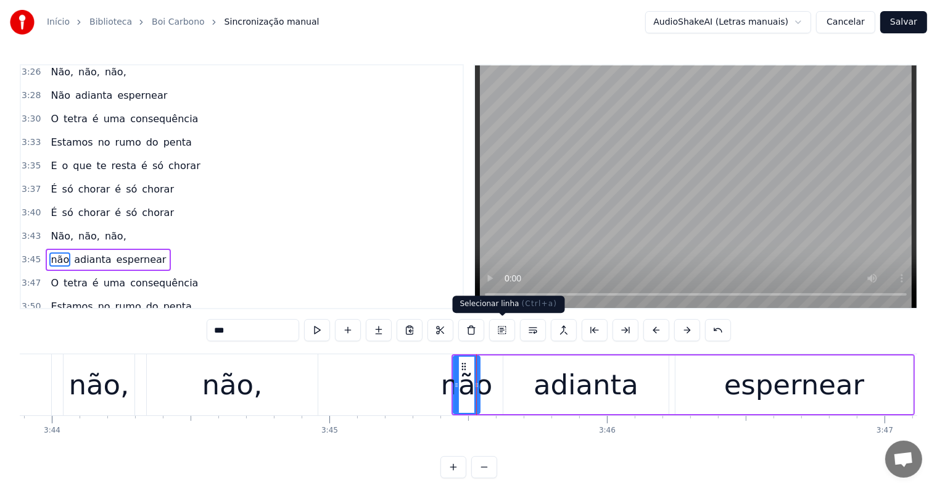
scroll to position [1411, 0]
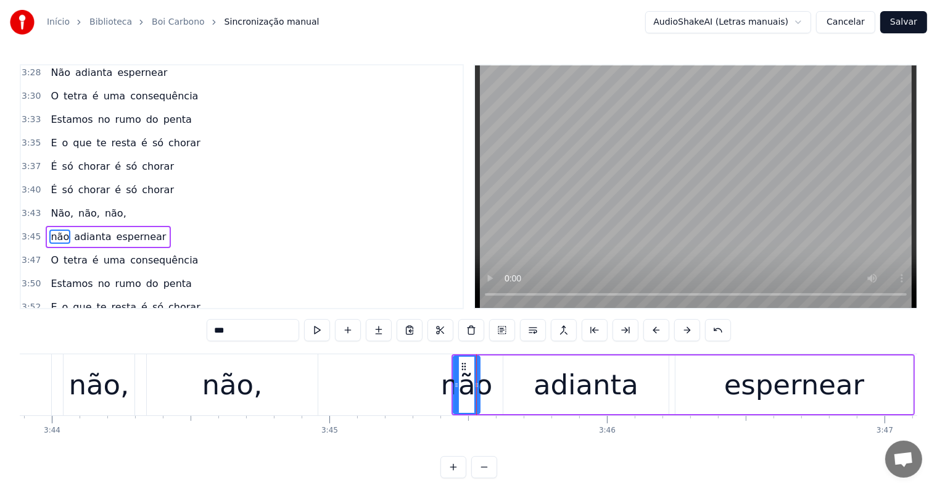
drag, startPoint x: 220, startPoint y: 327, endPoint x: 205, endPoint y: 326, distance: 15.4
click at [205, 326] on div "0:05 <Inscreva-se em nosso canal> 0:14 Alô, alô, povo contrário 0:18 Alô, alô, …" at bounding box center [469, 271] width 898 height 414
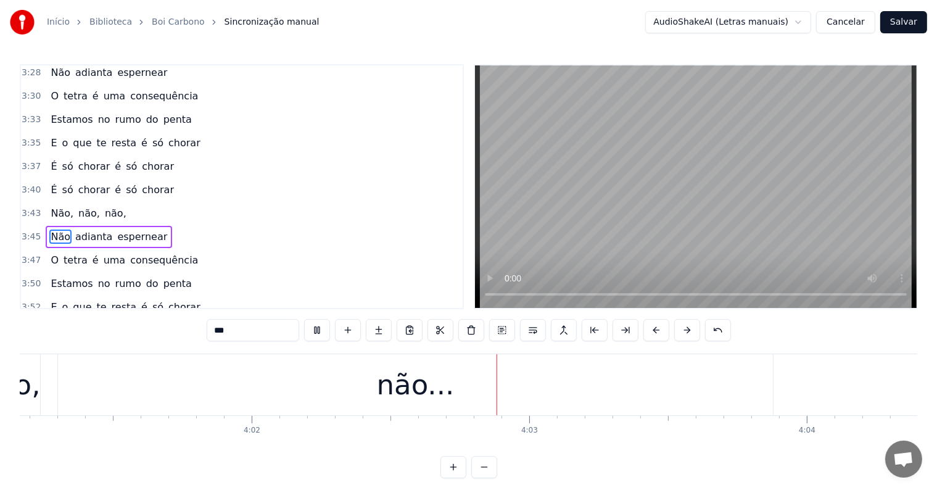
scroll to position [0, 67135]
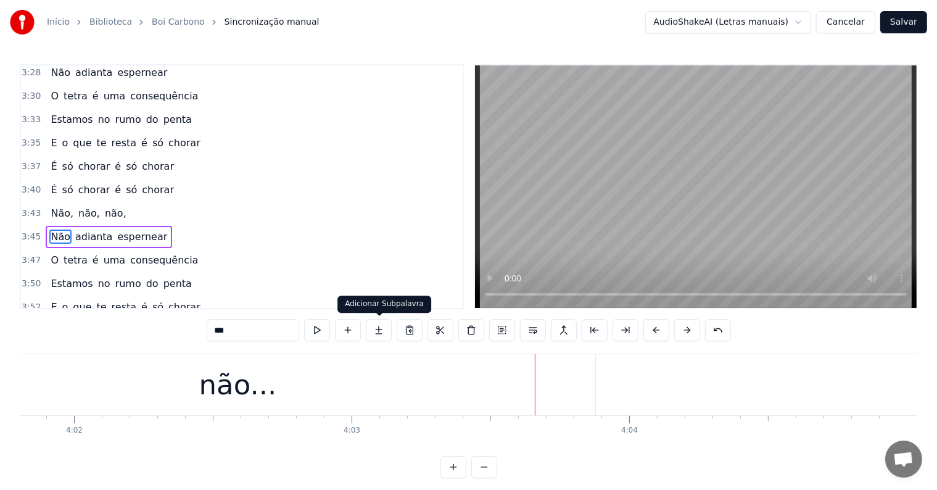
click at [232, 379] on div "não..." at bounding box center [238, 385] width 78 height 42
type input "******"
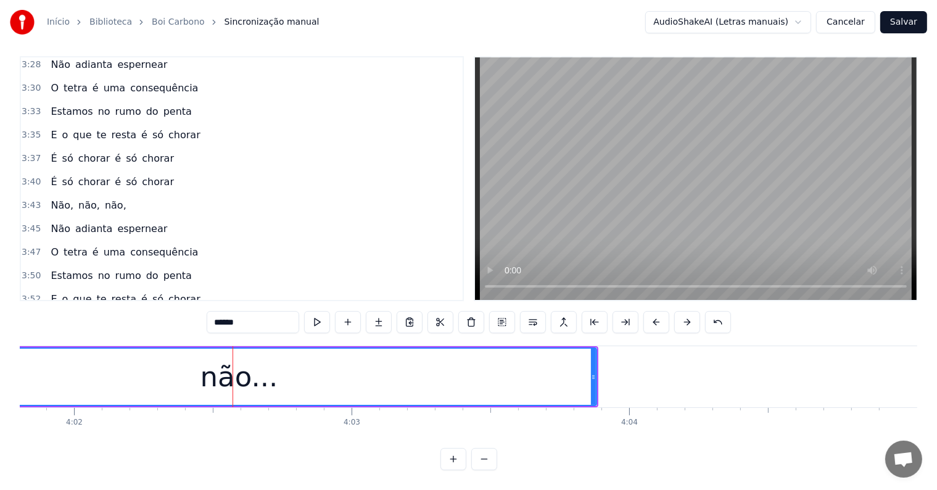
scroll to position [1437, 0]
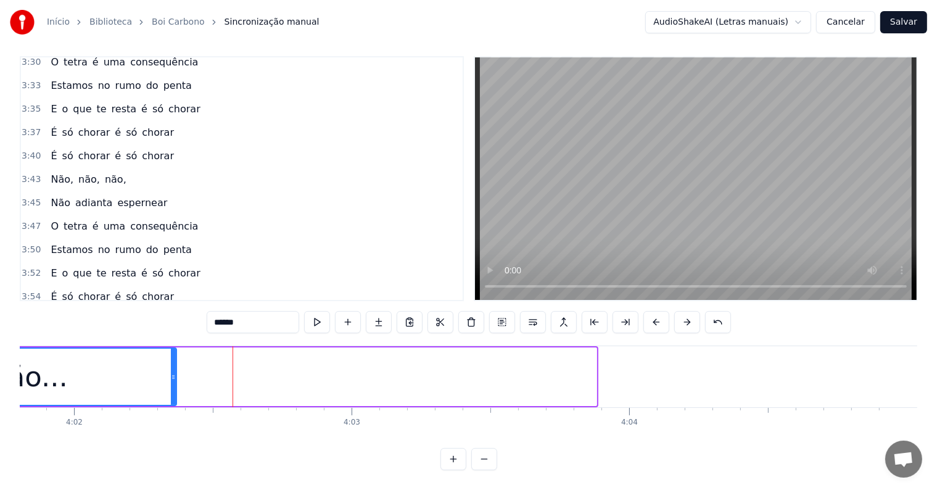
drag, startPoint x: 592, startPoint y: 363, endPoint x: 169, endPoint y: 358, distance: 423.3
click at [171, 358] on div at bounding box center [173, 377] width 5 height 56
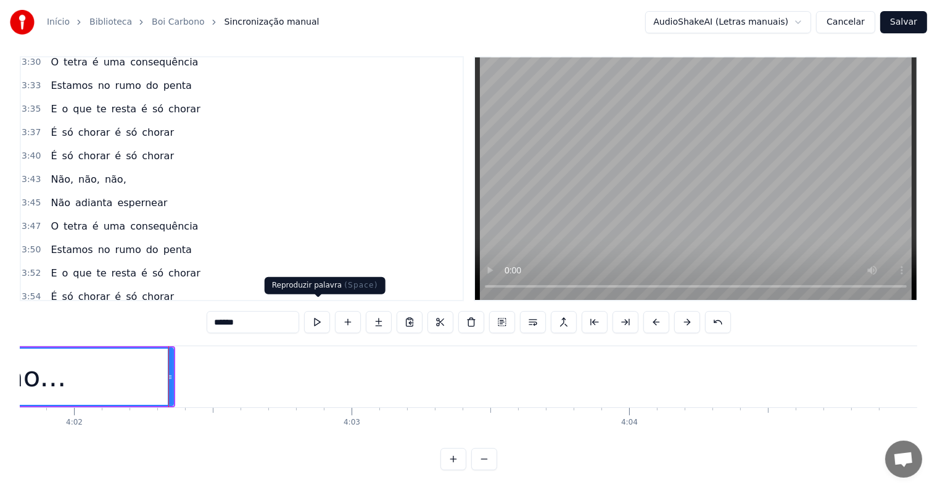
click at [314, 311] on button at bounding box center [317, 322] width 26 height 22
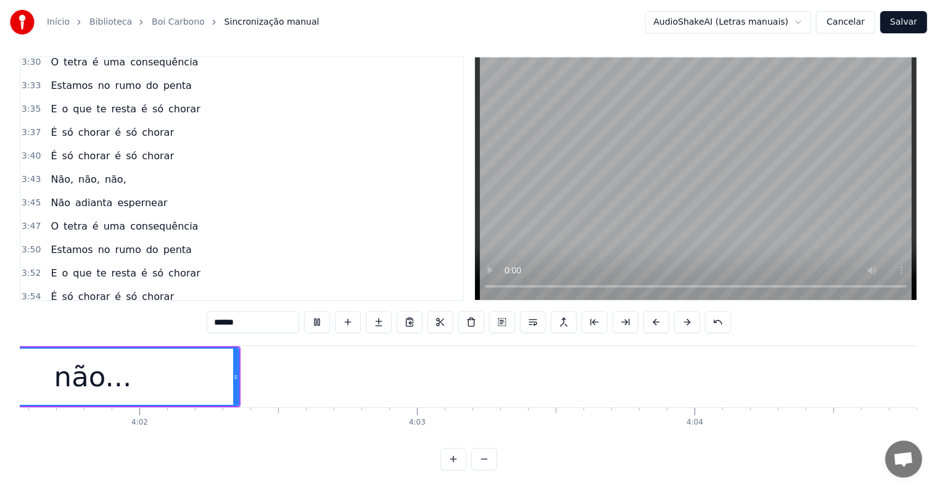
scroll to position [0, 66933]
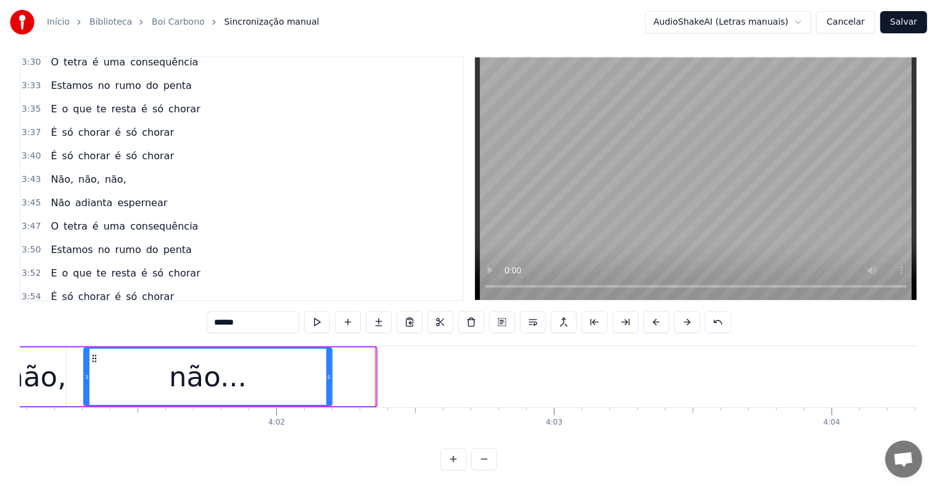
drag, startPoint x: 371, startPoint y: 365, endPoint x: 328, endPoint y: 365, distance: 43.8
click at [328, 376] on circle at bounding box center [328, 376] width 1 height 1
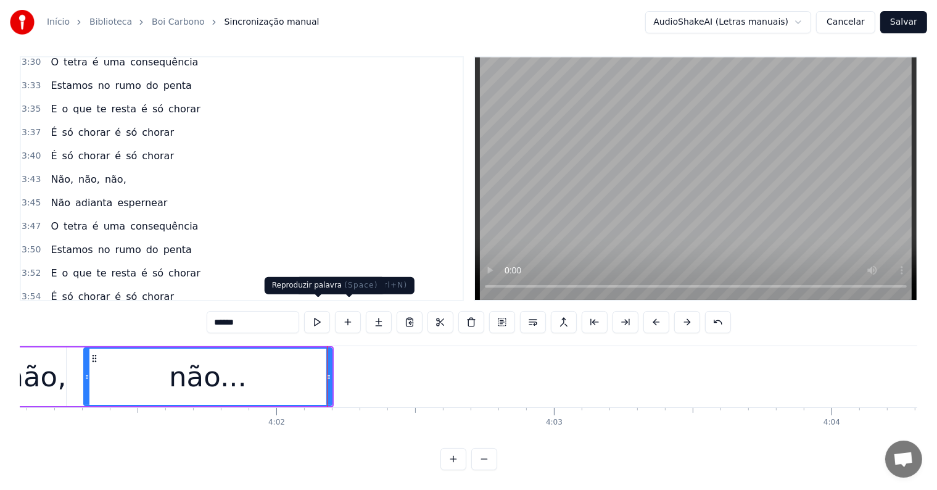
click at [320, 311] on button at bounding box center [317, 322] width 26 height 22
click at [892, 22] on button "Salvar" at bounding box center [903, 22] width 47 height 22
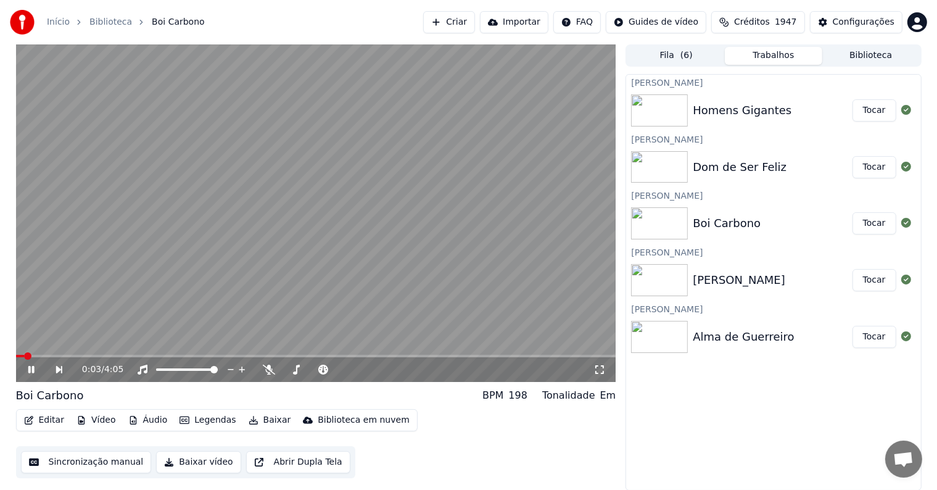
click at [426, 199] on video at bounding box center [316, 212] width 600 height 337
click at [871, 167] on button "Tocar" at bounding box center [875, 167] width 44 height 22
click at [408, 192] on video at bounding box center [316, 212] width 600 height 337
click at [53, 421] on button "Editar" at bounding box center [44, 420] width 50 height 17
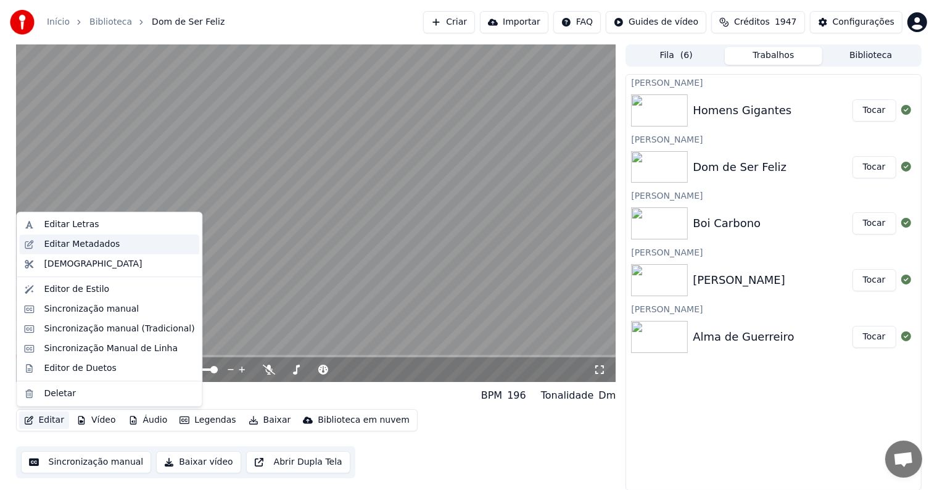
click at [76, 243] on div "Editar Metadados" at bounding box center [82, 244] width 76 height 12
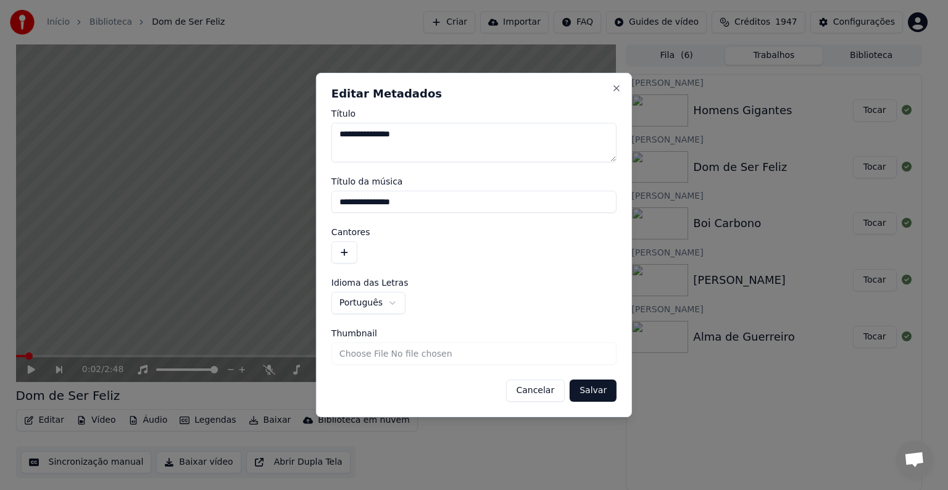
drag, startPoint x: 416, startPoint y: 198, endPoint x: 337, endPoint y: 189, distance: 79.4
click at [337, 189] on div "**********" at bounding box center [473, 195] width 285 height 36
click at [363, 197] on input "Título da música" at bounding box center [473, 202] width 285 height 22
paste input "**********"
type input "**********"
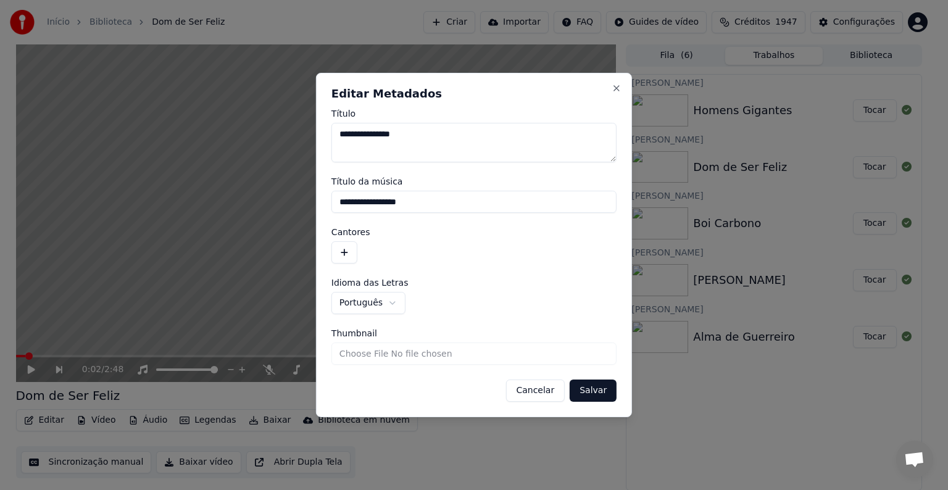
drag, startPoint x: 424, startPoint y: 200, endPoint x: 310, endPoint y: 183, distance: 116.0
click at [310, 183] on body "**********" at bounding box center [468, 245] width 937 height 490
click at [341, 247] on button "button" at bounding box center [344, 252] width 26 height 22
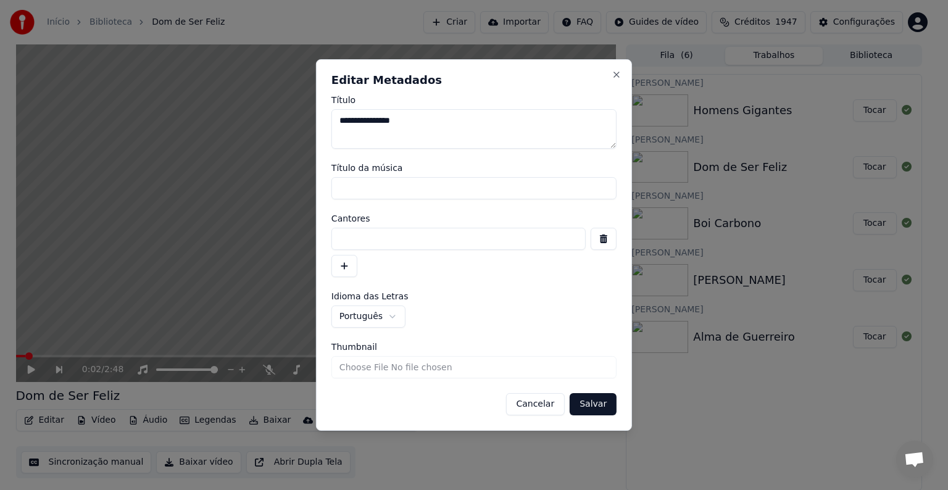
click at [339, 226] on div "Cantores" at bounding box center [473, 245] width 285 height 63
click at [340, 232] on input at bounding box center [458, 239] width 254 height 22
paste input "**********"
type input "**********"
click at [602, 402] on button "Salvar" at bounding box center [592, 404] width 47 height 22
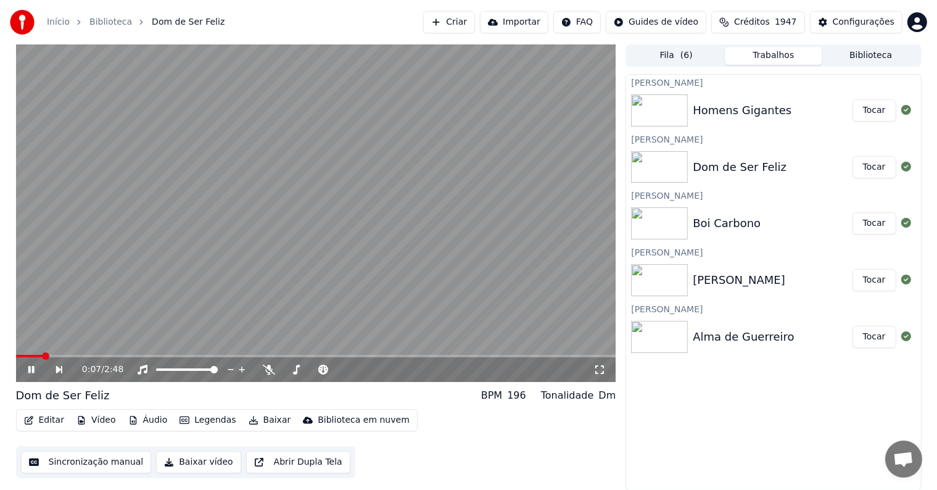
click at [334, 201] on video at bounding box center [316, 212] width 600 height 337
click at [93, 461] on button "Sincronização manual" at bounding box center [86, 462] width 131 height 22
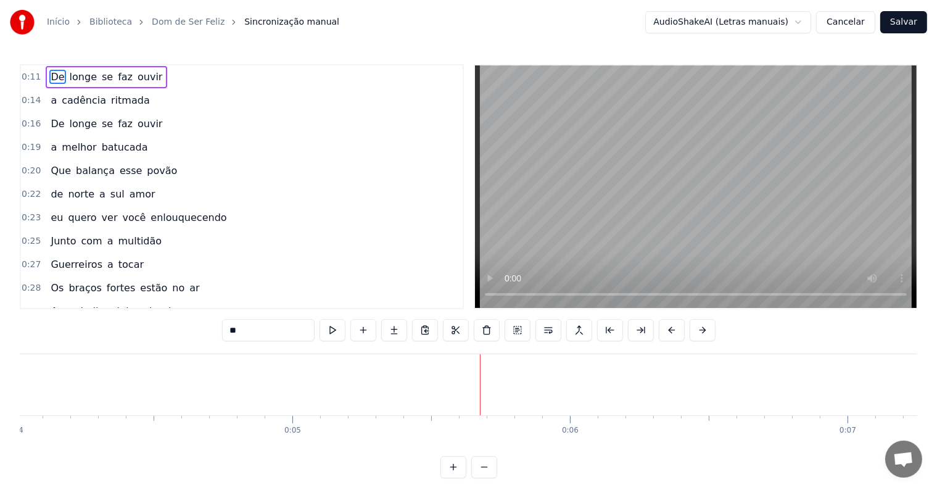
scroll to position [0, 1339]
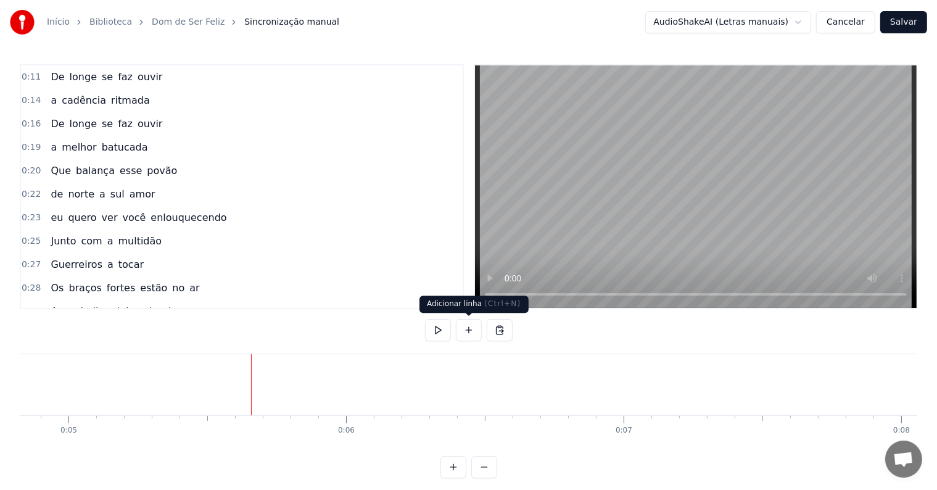
click at [466, 331] on button at bounding box center [469, 330] width 26 height 22
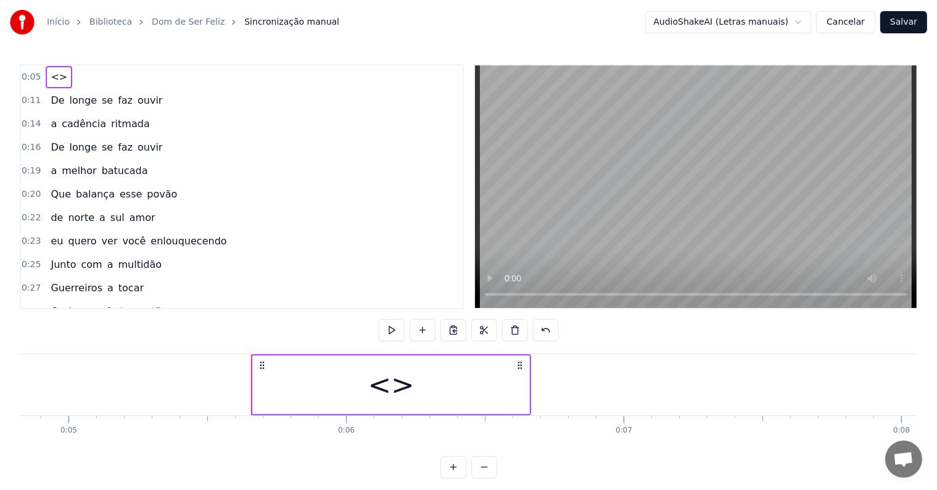
click at [335, 386] on div "<>" at bounding box center [391, 384] width 276 height 59
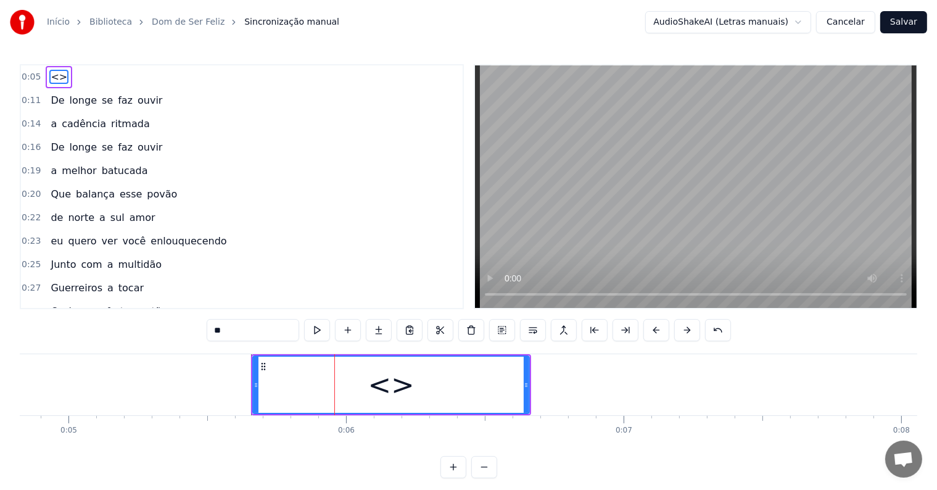
click at [305, 395] on div "<>" at bounding box center [391, 385] width 275 height 56
drag, startPoint x: 247, startPoint y: 328, endPoint x: 184, endPoint y: 317, distance: 63.9
click at [184, 317] on div "0:05 <> 0:11 De longe se faz ouvir 0:14 a cadência ritmada 0:16 De longe se faz…" at bounding box center [469, 271] width 898 height 414
paste input "**********"
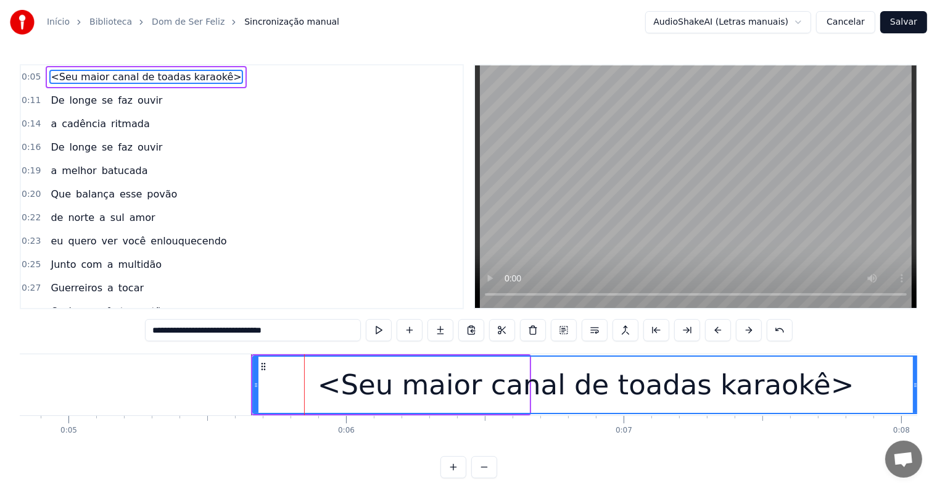
drag, startPoint x: 526, startPoint y: 383, endPoint x: 915, endPoint y: 399, distance: 389.6
click at [915, 399] on div at bounding box center [915, 385] width 5 height 56
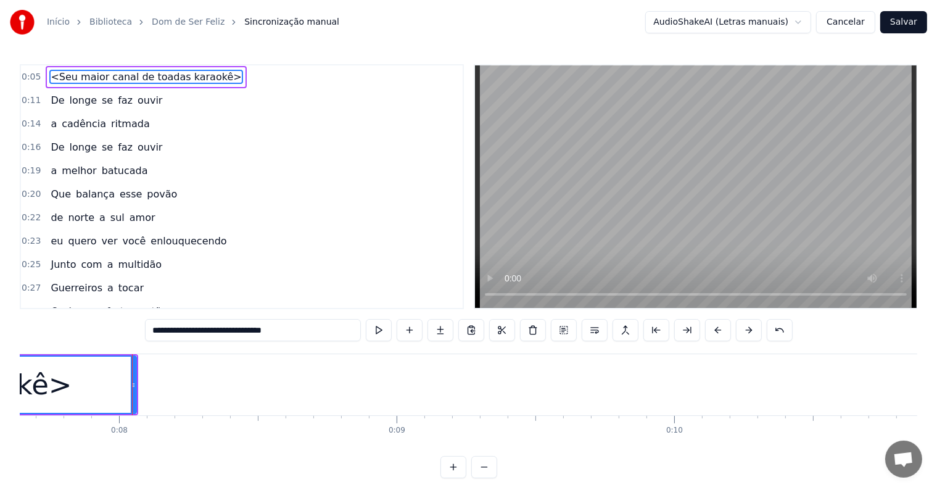
scroll to position [0, 2172]
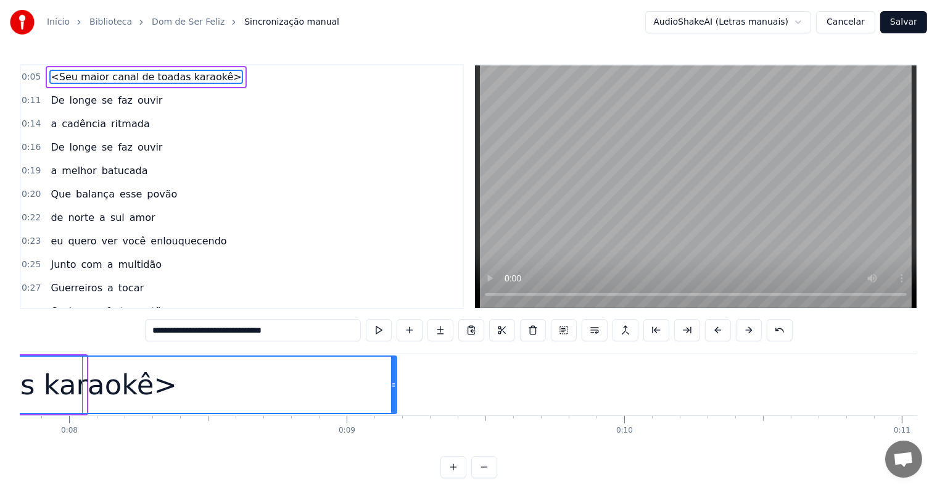
drag, startPoint x: 85, startPoint y: 385, endPoint x: 395, endPoint y: 385, distance: 310.3
click at [395, 385] on icon at bounding box center [393, 385] width 5 height 10
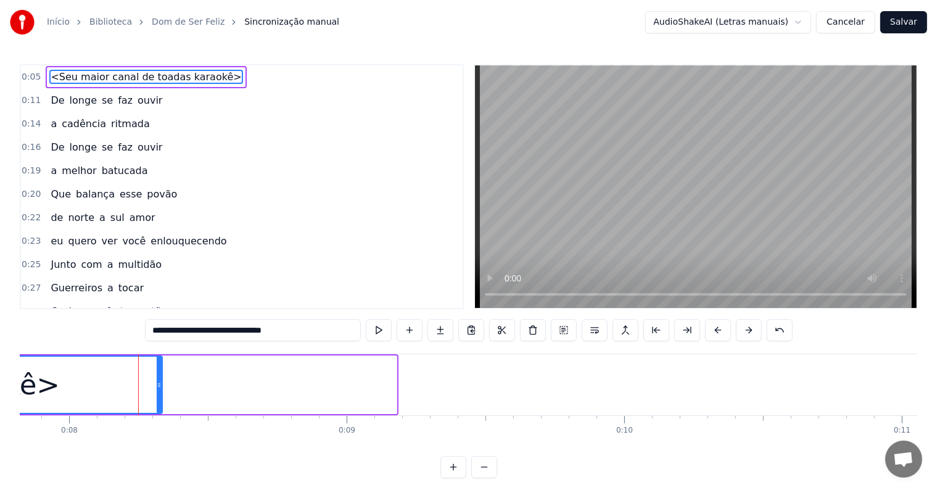
drag, startPoint x: 395, startPoint y: 380, endPoint x: 160, endPoint y: 380, distance: 234.5
click at [160, 380] on icon at bounding box center [159, 385] width 5 height 10
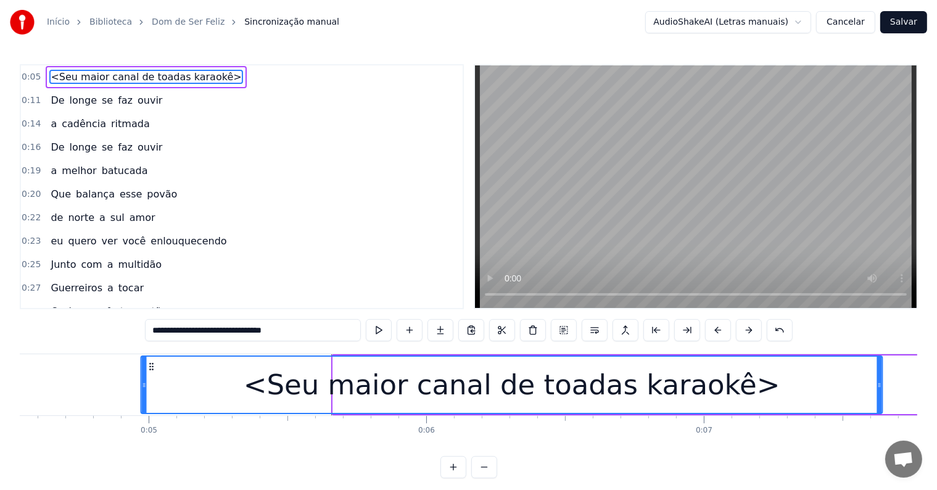
scroll to position [0, 1233]
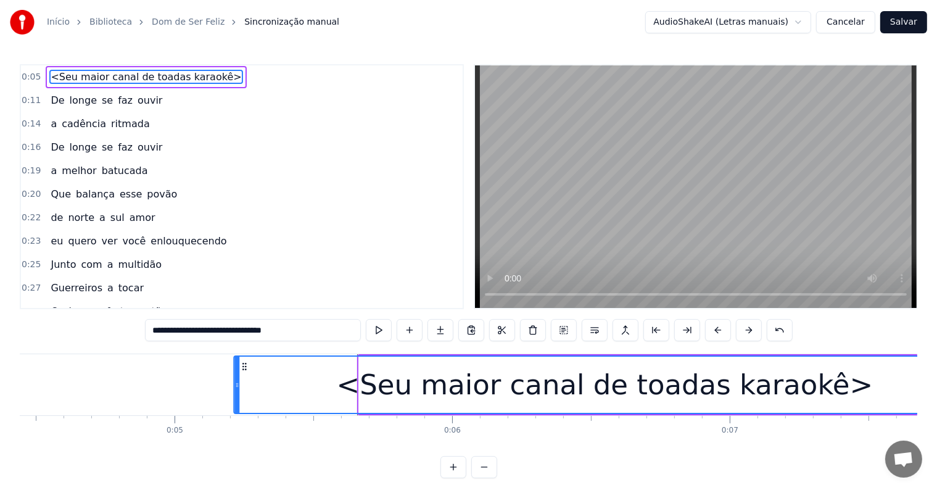
drag, startPoint x: 46, startPoint y: 365, endPoint x: 242, endPoint y: 378, distance: 196.7
click at [242, 378] on div "<Seu maior canal de toadas karaokê>" at bounding box center [605, 385] width 740 height 56
click at [376, 381] on div "<Seu maior canal de toadas karaokê>" at bounding box center [605, 385] width 537 height 42
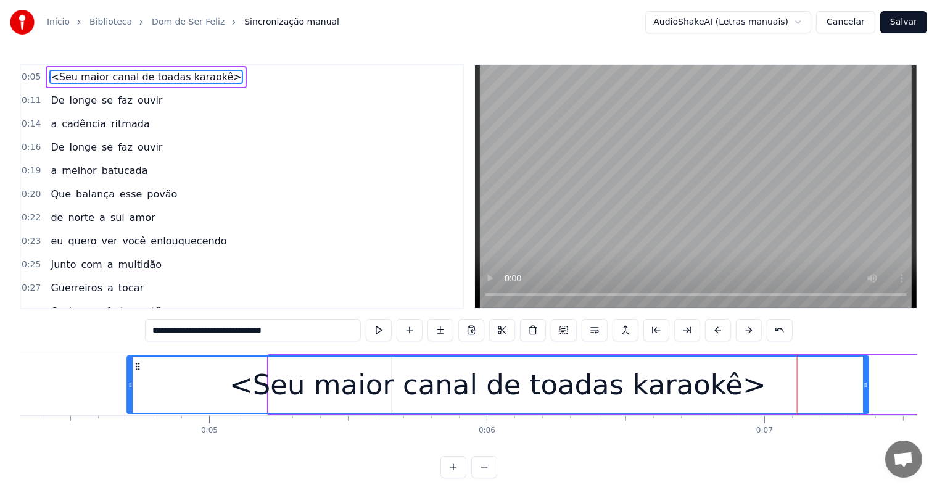
scroll to position [0, 1127]
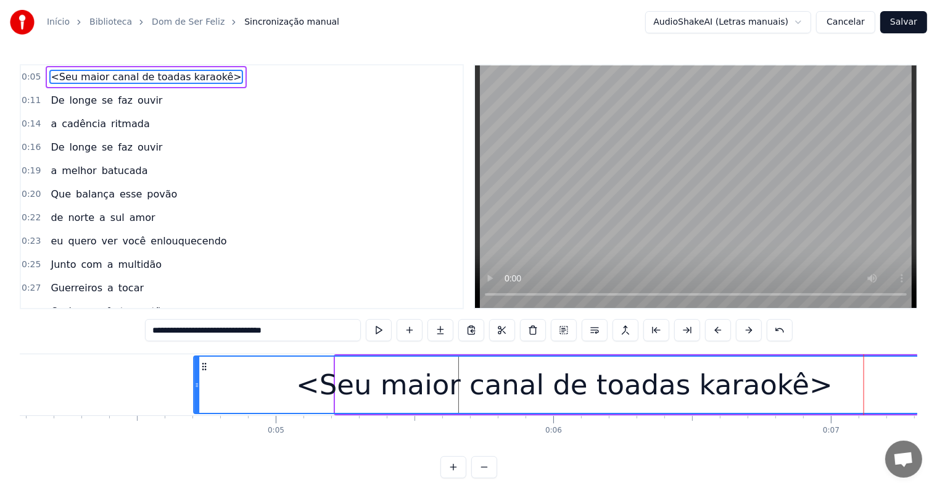
drag, startPoint x: 242, startPoint y: 364, endPoint x: 138, endPoint y: 363, distance: 103.7
click at [199, 363] on icon at bounding box center [204, 367] width 10 height 10
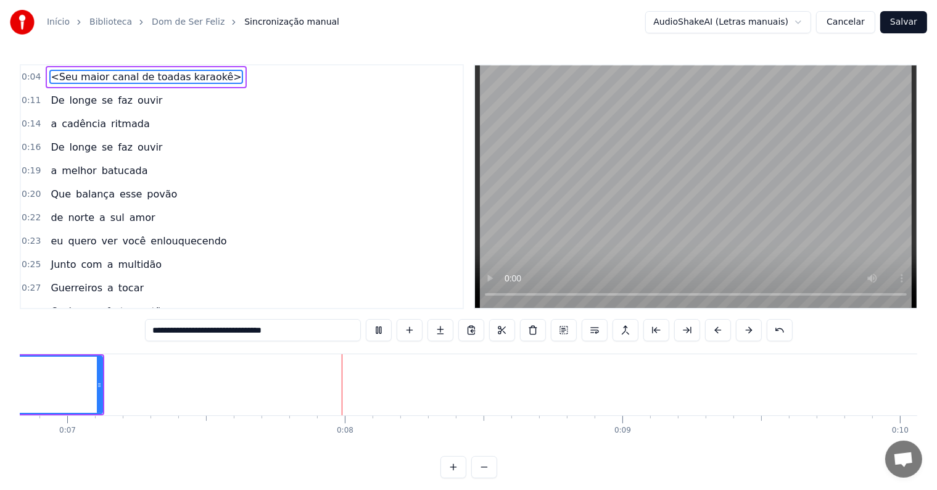
scroll to position [0, 1998]
click at [151, 74] on span "<Seu maior canal de toadas karaokê>" at bounding box center [145, 77] width 193 height 14
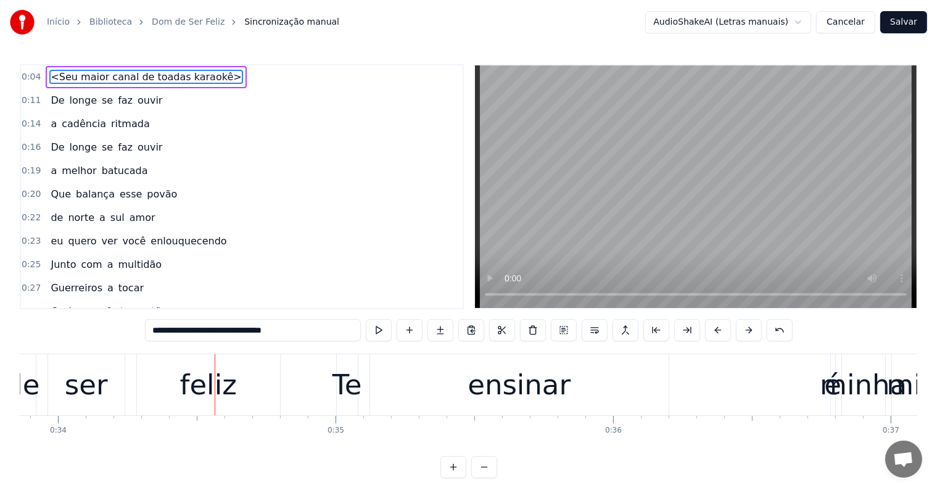
scroll to position [0, 9534]
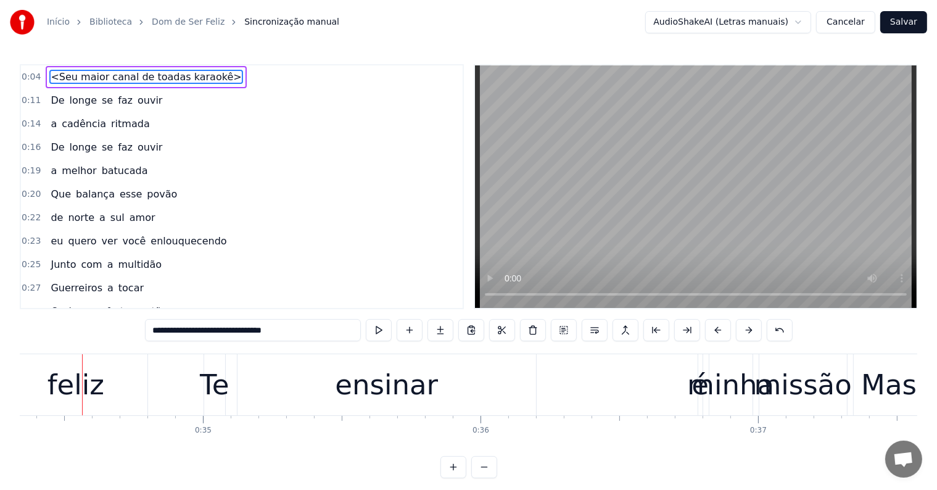
click at [100, 378] on div "feliz" at bounding box center [75, 384] width 143 height 61
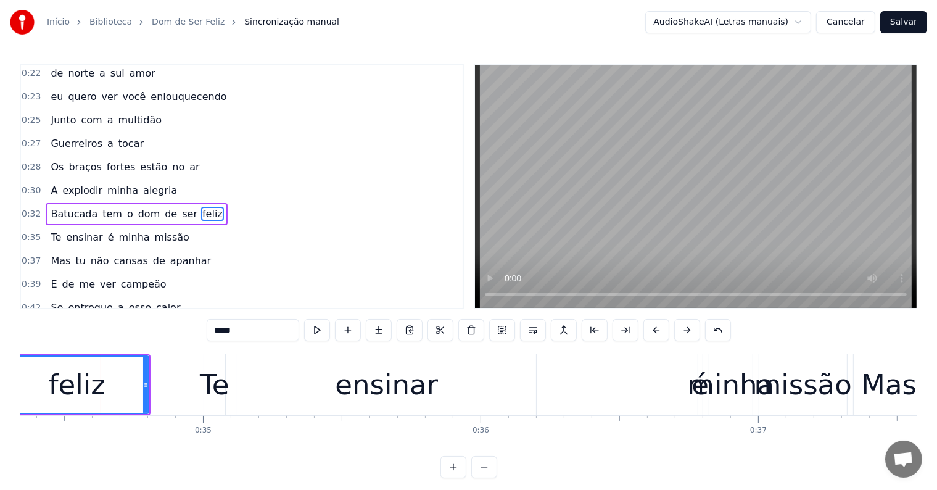
scroll to position [162, 0]
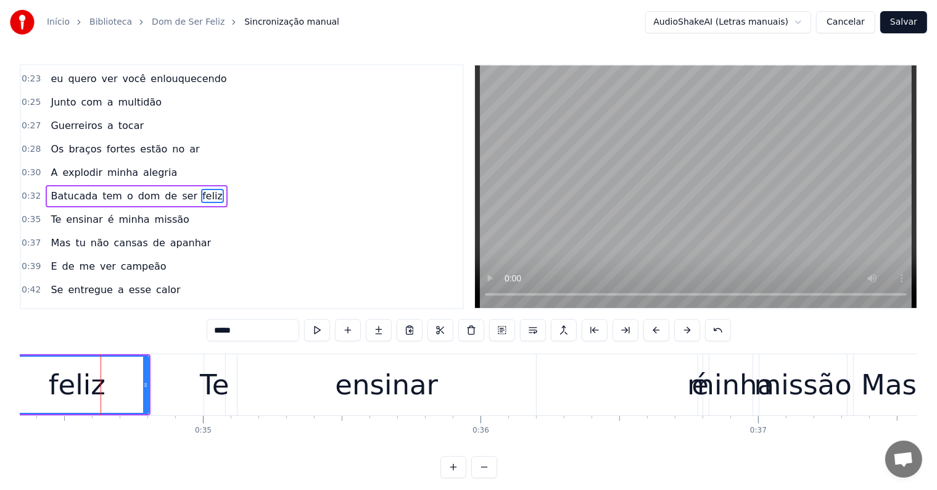
click at [106, 165] on span "minha" at bounding box center [122, 172] width 33 height 14
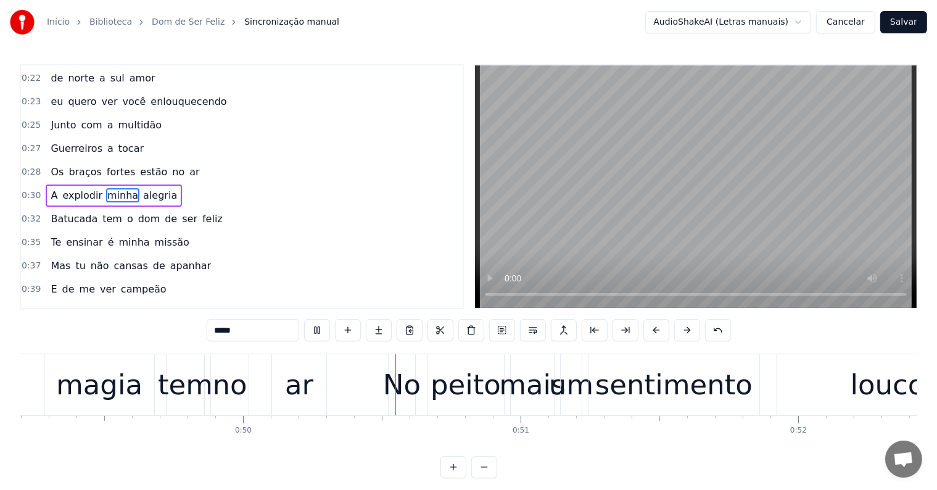
scroll to position [0, 13731]
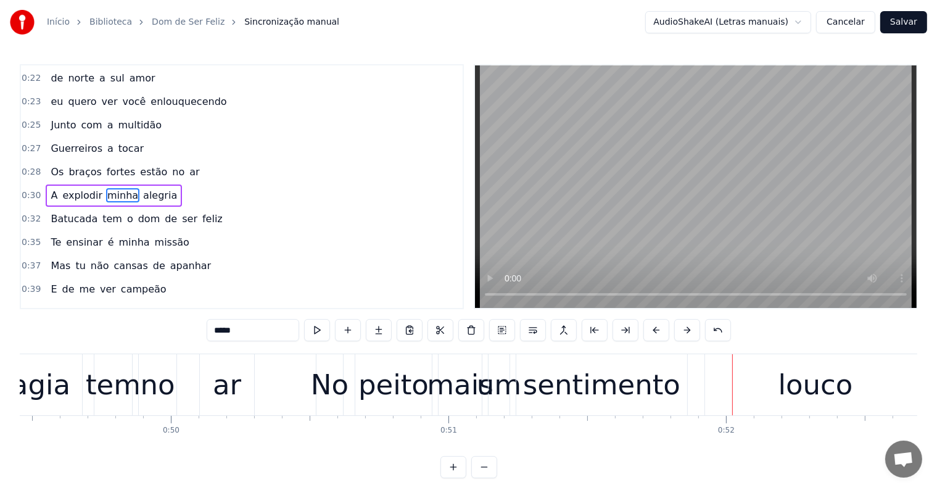
click at [531, 379] on div "sentimento" at bounding box center [601, 384] width 171 height 61
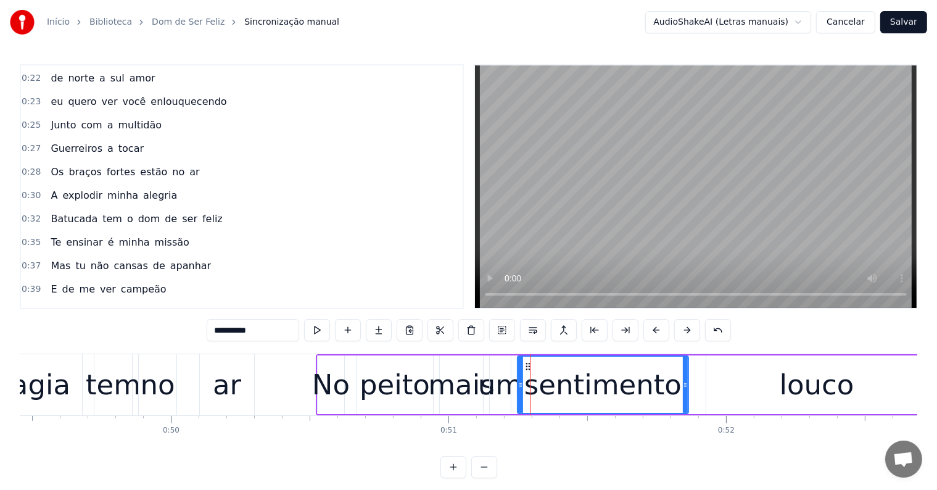
scroll to position [344, 0]
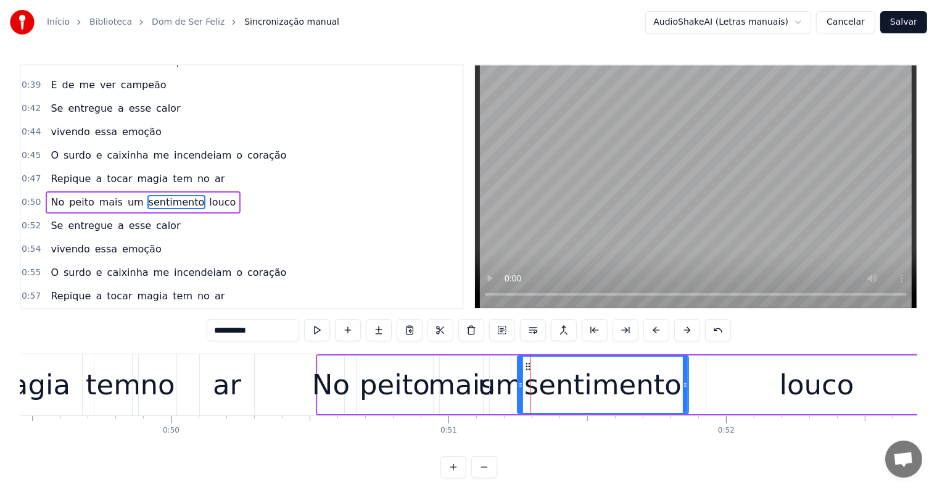
click at [208, 195] on span "louco" at bounding box center [222, 202] width 29 height 14
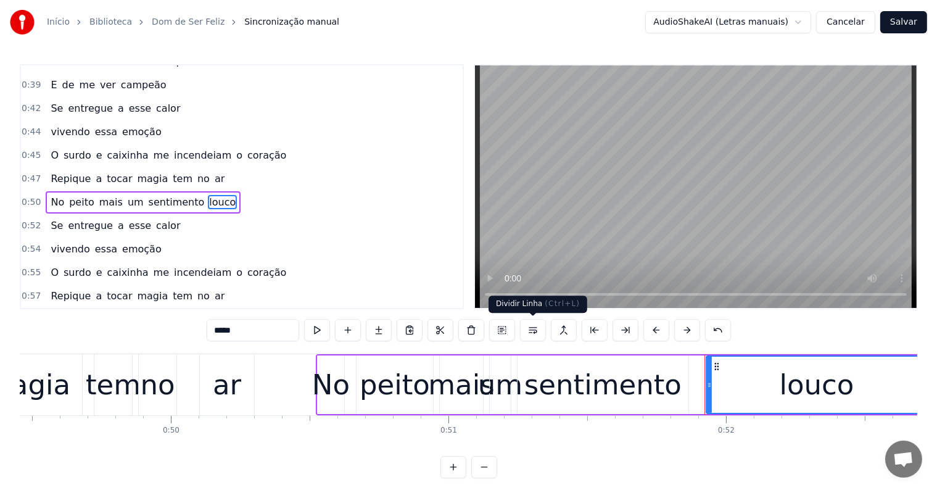
click at [530, 330] on button at bounding box center [533, 330] width 26 height 22
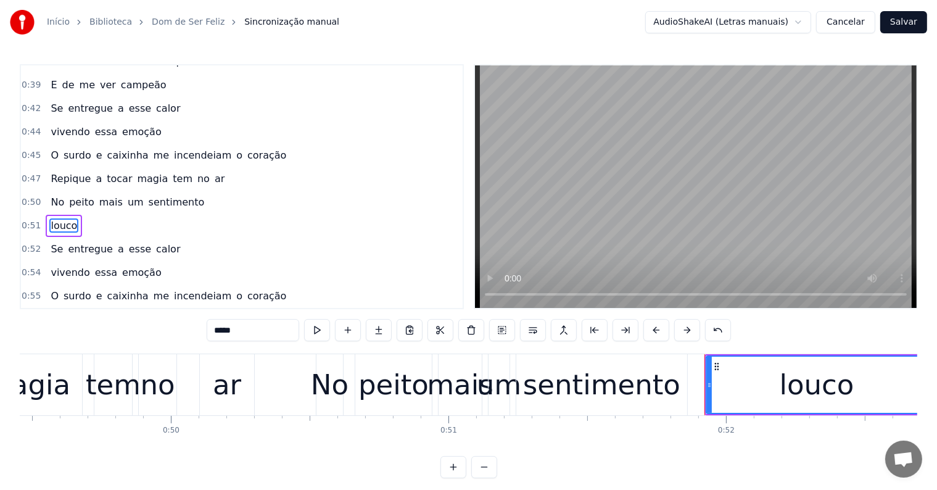
scroll to position [366, 0]
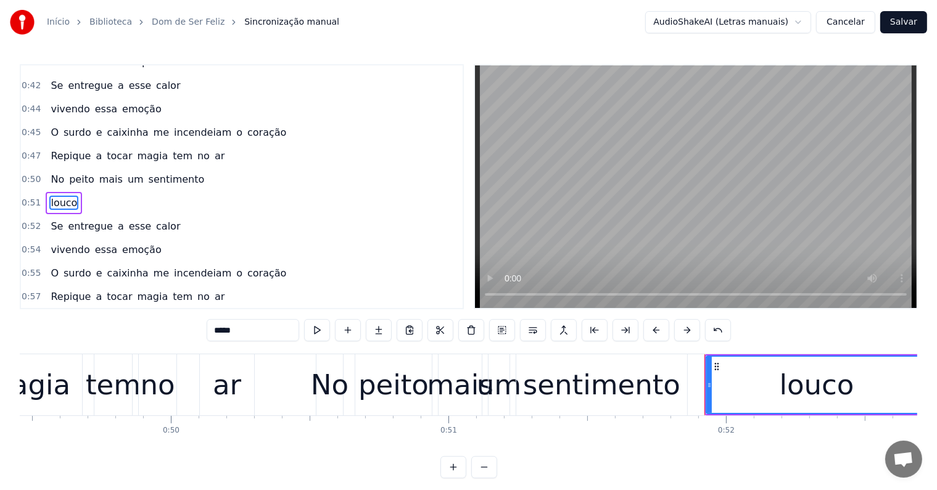
click at [169, 172] on span "sentimento" at bounding box center [176, 179] width 59 height 14
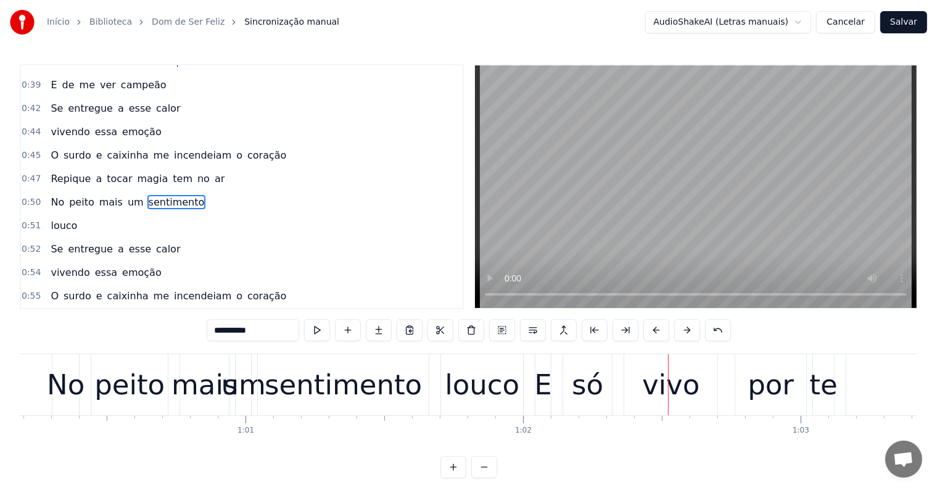
scroll to position [0, 17125]
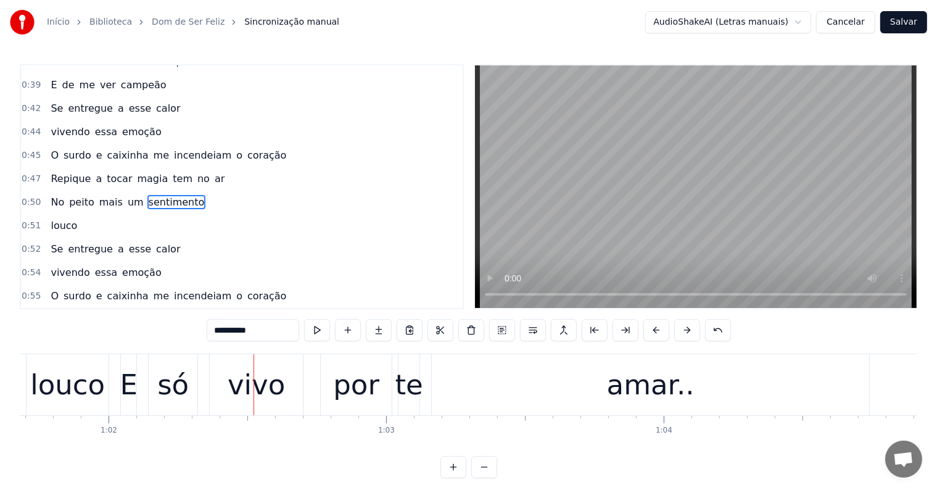
click at [241, 392] on div "vivo" at bounding box center [256, 385] width 57 height 42
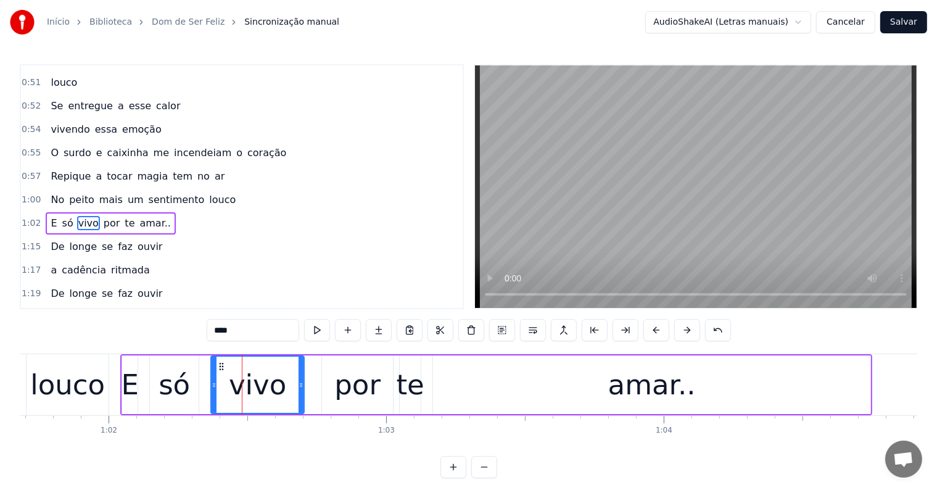
scroll to position [503, 0]
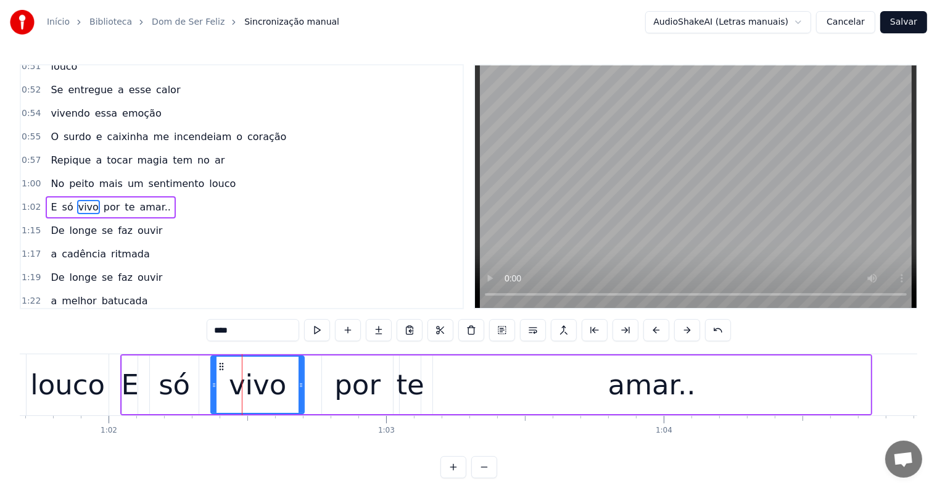
click at [208, 176] on span "louco" at bounding box center [222, 183] width 29 height 14
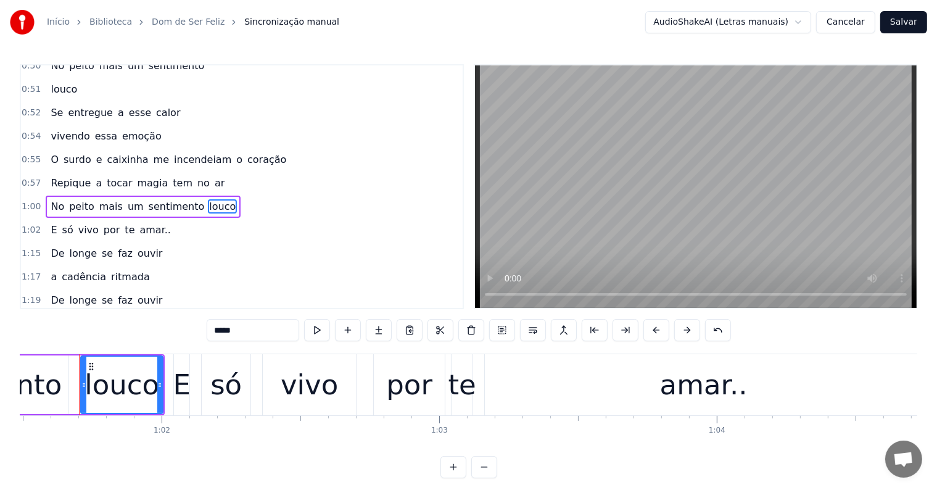
scroll to position [0, 17069]
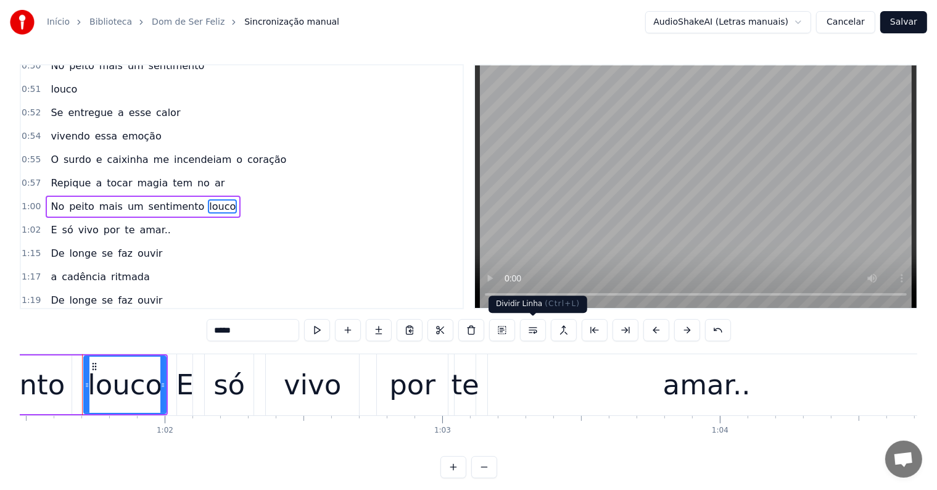
click at [528, 329] on button at bounding box center [533, 330] width 26 height 22
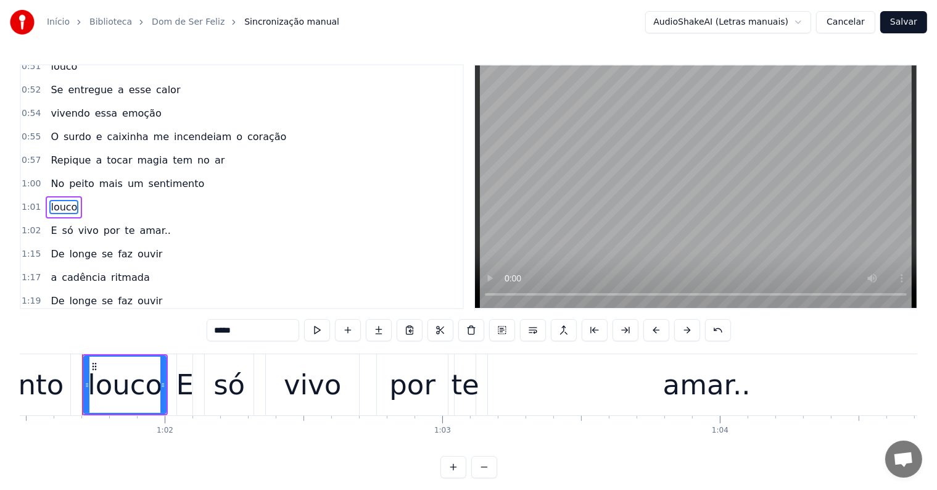
click at [147, 176] on span "sentimento" at bounding box center [176, 183] width 59 height 14
type input "**********"
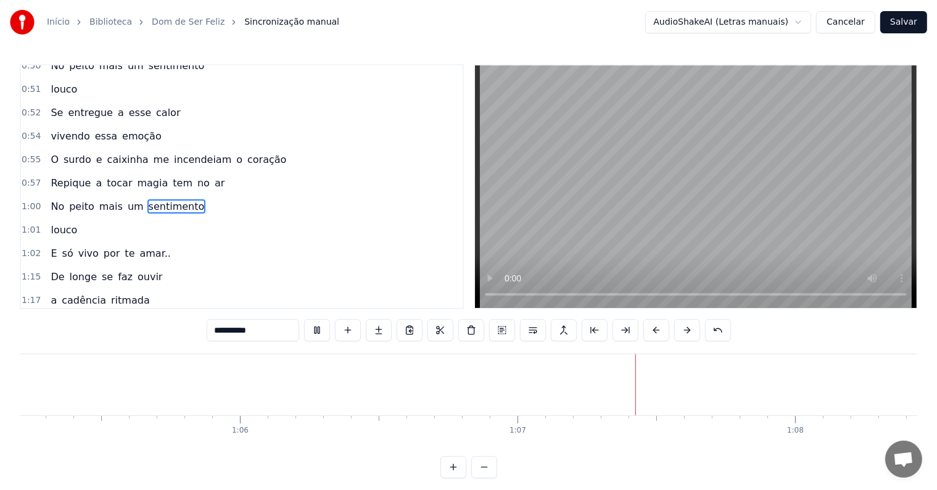
scroll to position [0, 18496]
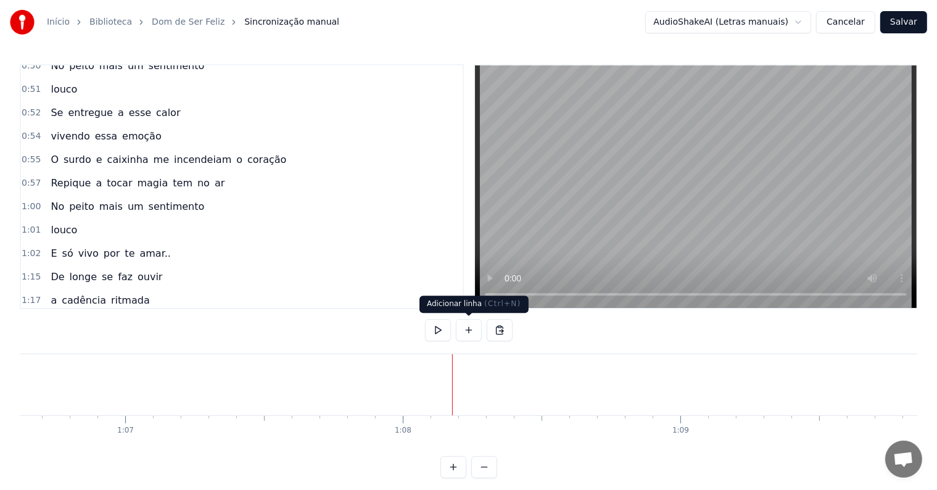
click at [461, 328] on button at bounding box center [469, 330] width 26 height 22
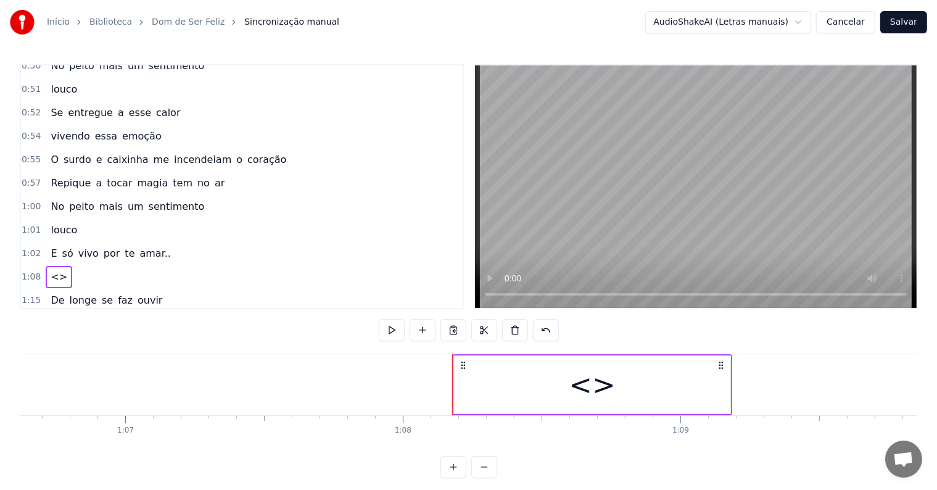
click at [479, 360] on div "<>" at bounding box center [592, 384] width 276 height 59
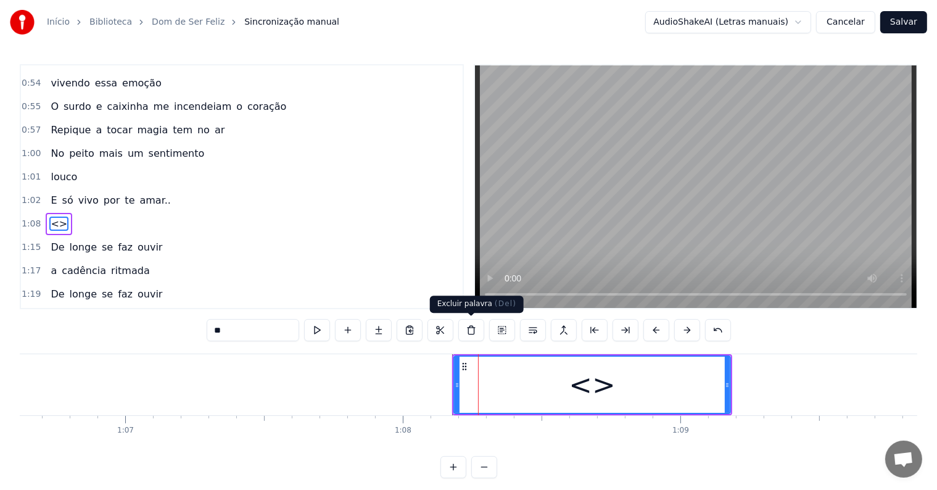
scroll to position [548, 0]
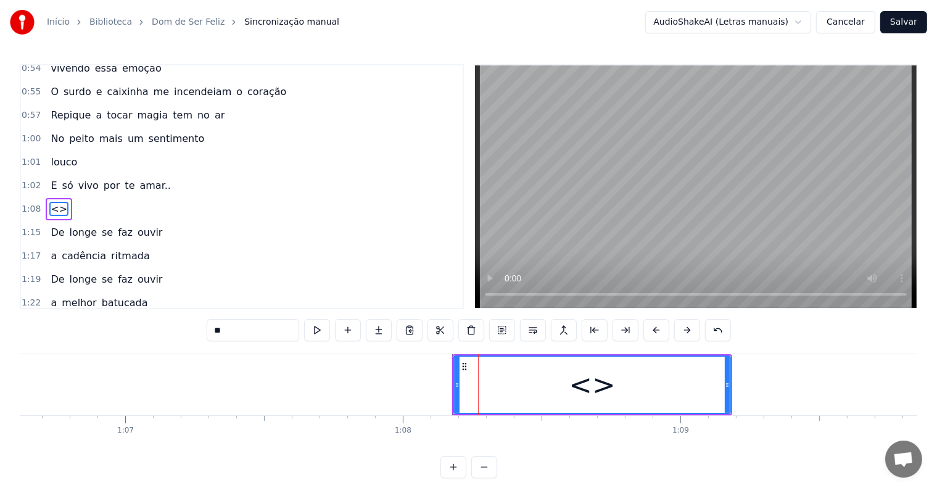
click at [491, 378] on div "<>" at bounding box center [592, 385] width 275 height 56
click at [129, 304] on div "0:04 <Seu maior canal de toadas karaokê> 0:11 De longe se faz ouvir 0:14 a cadê…" at bounding box center [469, 271] width 898 height 414
paste input "**********"
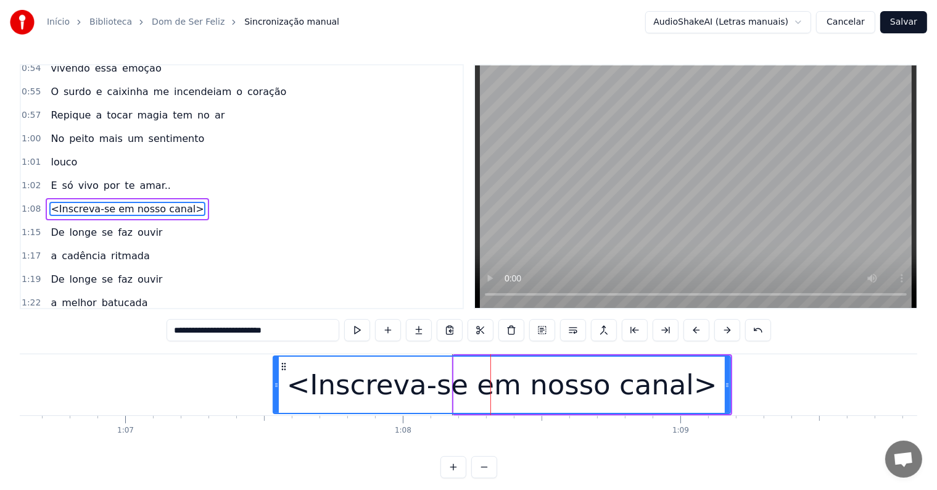
drag, startPoint x: 454, startPoint y: 384, endPoint x: 273, endPoint y: 365, distance: 181.7
click at [274, 365] on div at bounding box center [276, 385] width 5 height 56
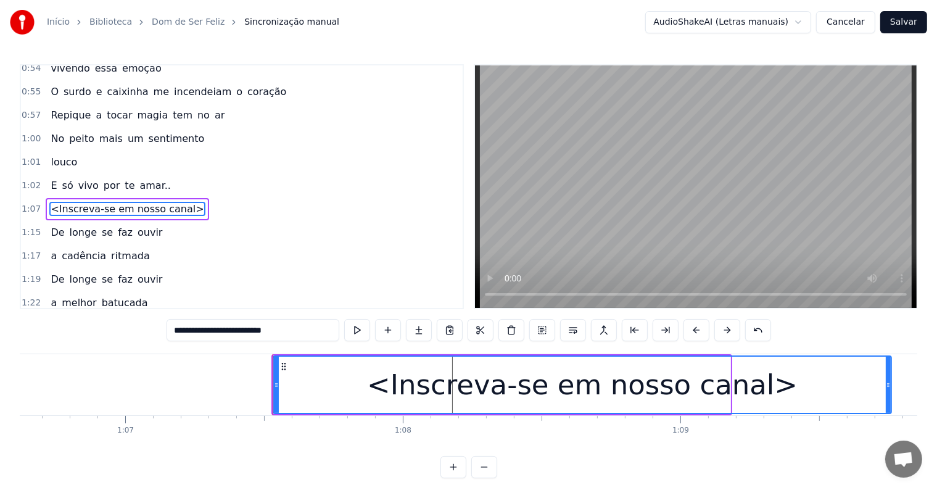
drag, startPoint x: 727, startPoint y: 384, endPoint x: 890, endPoint y: 379, distance: 162.3
click at [890, 380] on icon at bounding box center [888, 385] width 5 height 10
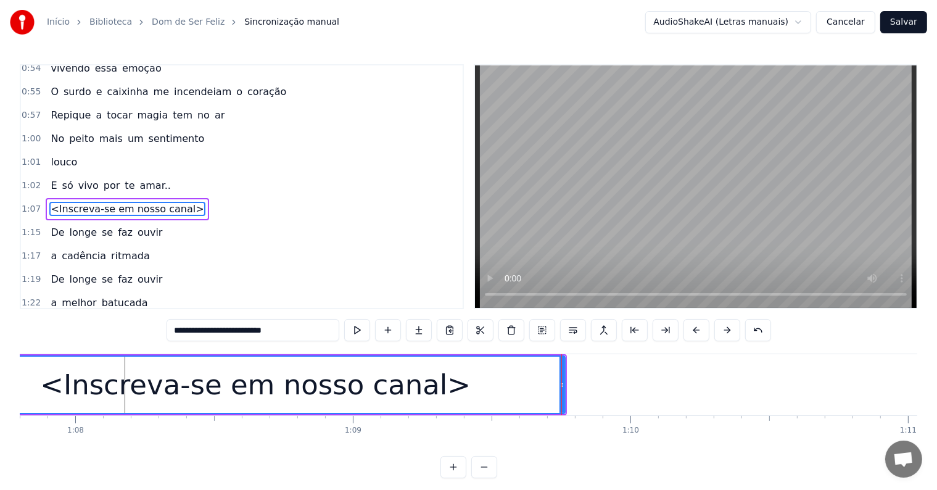
click at [175, 384] on div "<Inscreva-se em nosso canal>" at bounding box center [255, 385] width 431 height 42
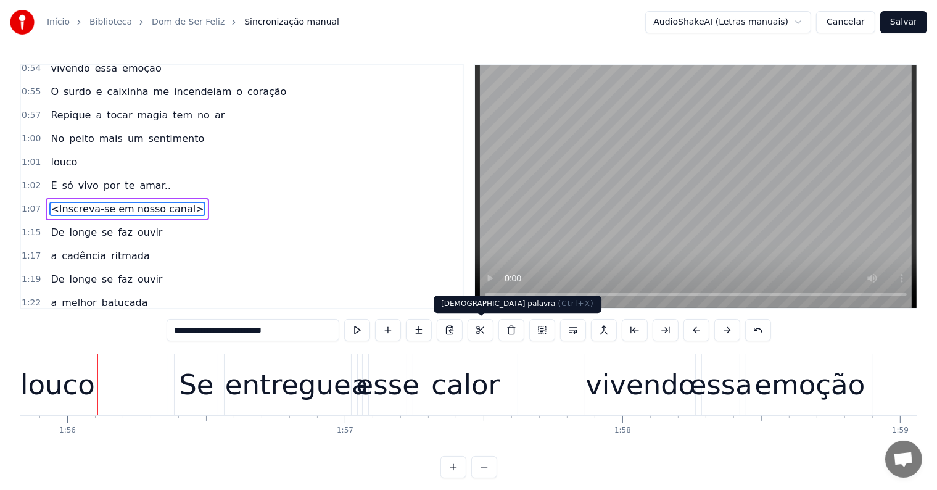
scroll to position [0, 32174]
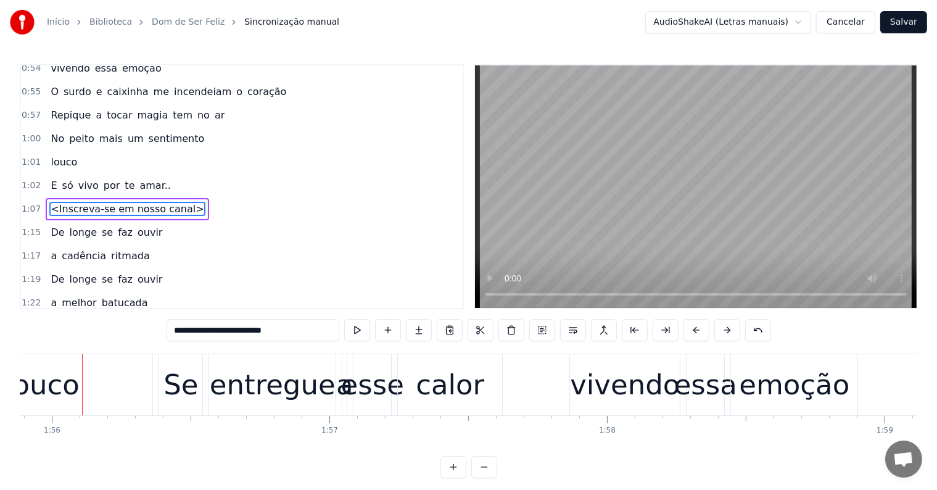
click at [51, 392] on div "louco" at bounding box center [42, 385] width 75 height 42
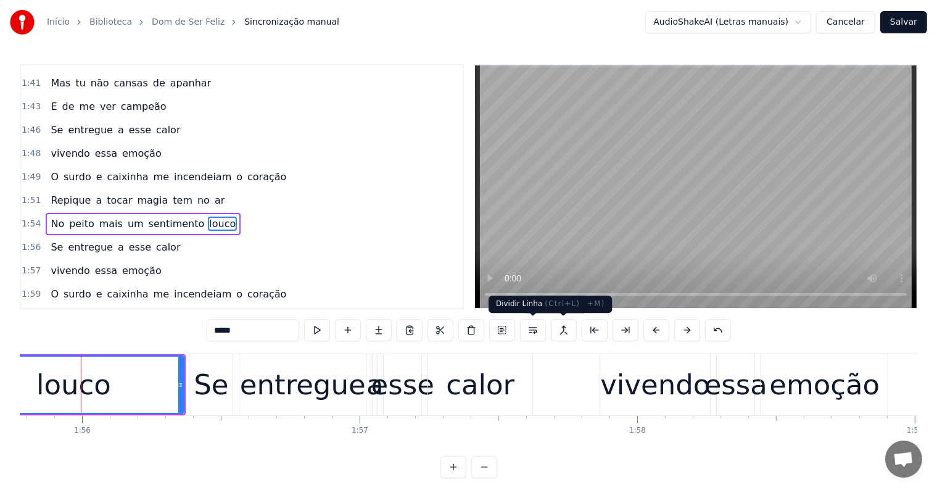
scroll to position [0, 32143]
click at [527, 329] on button at bounding box center [533, 330] width 26 height 22
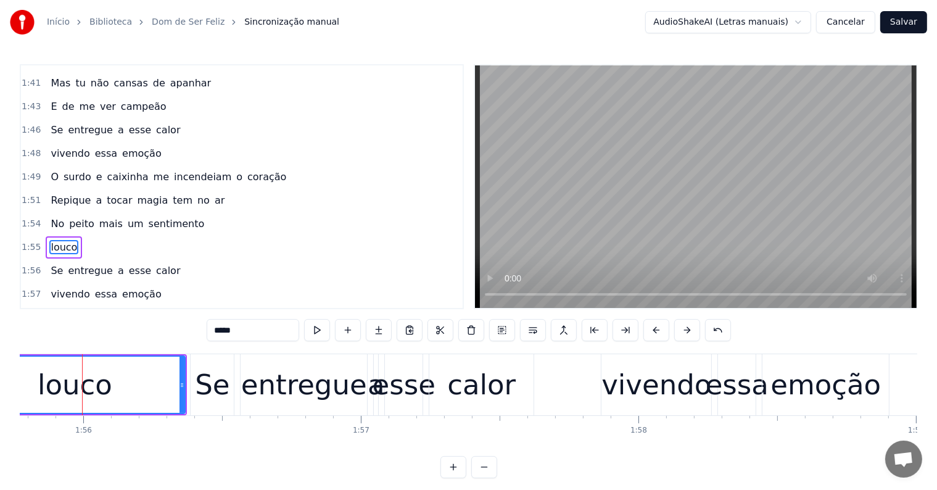
scroll to position [1025, 0]
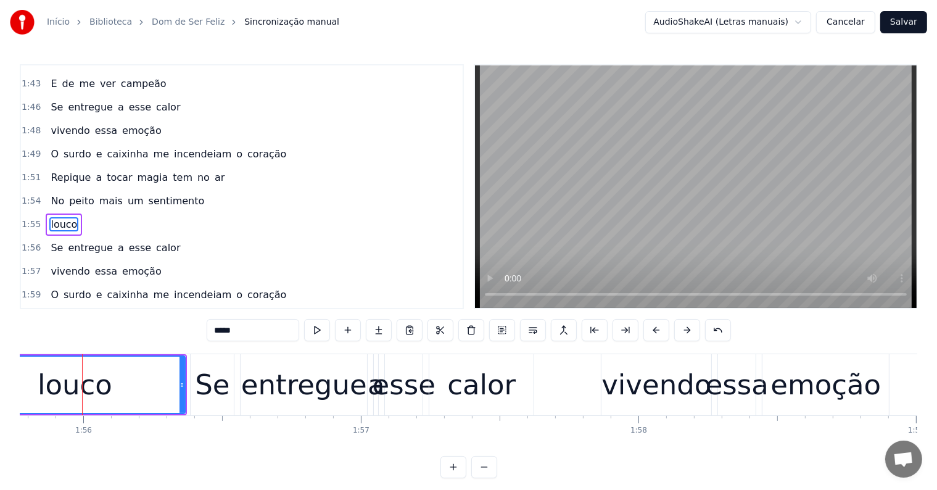
click at [151, 194] on span "sentimento" at bounding box center [176, 201] width 59 height 14
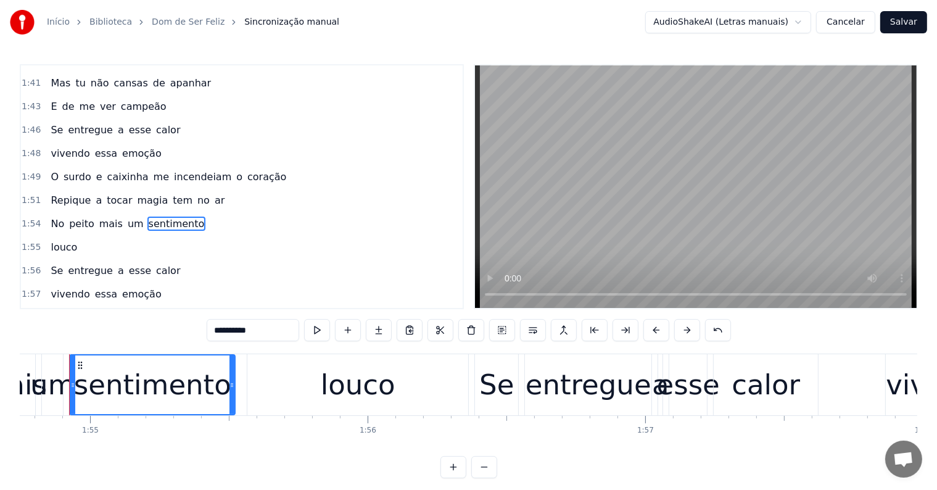
scroll to position [0, 31846]
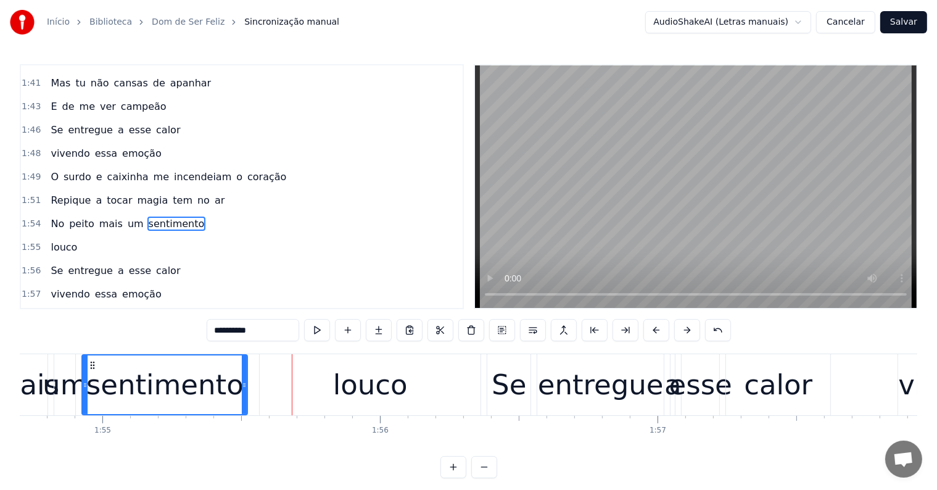
click at [49, 217] on span "No" at bounding box center [57, 224] width 16 height 14
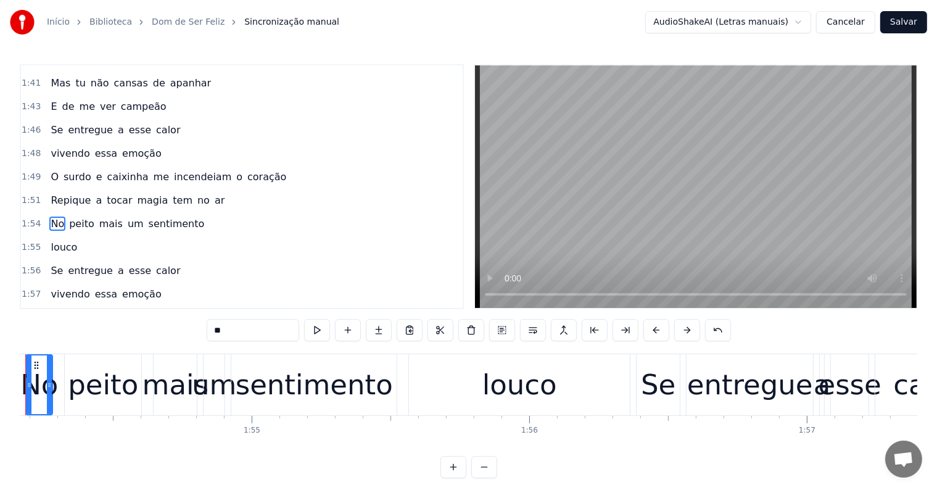
scroll to position [0, 31641]
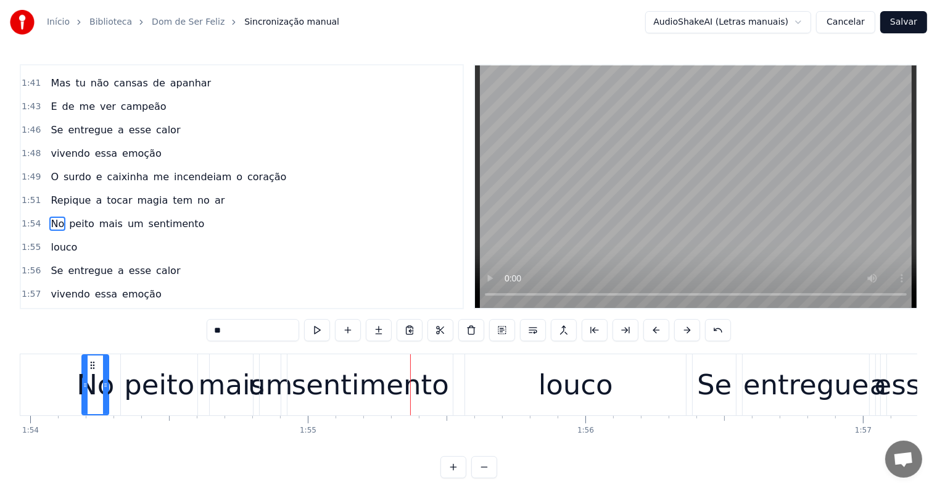
click at [106, 217] on span "mais" at bounding box center [111, 224] width 26 height 14
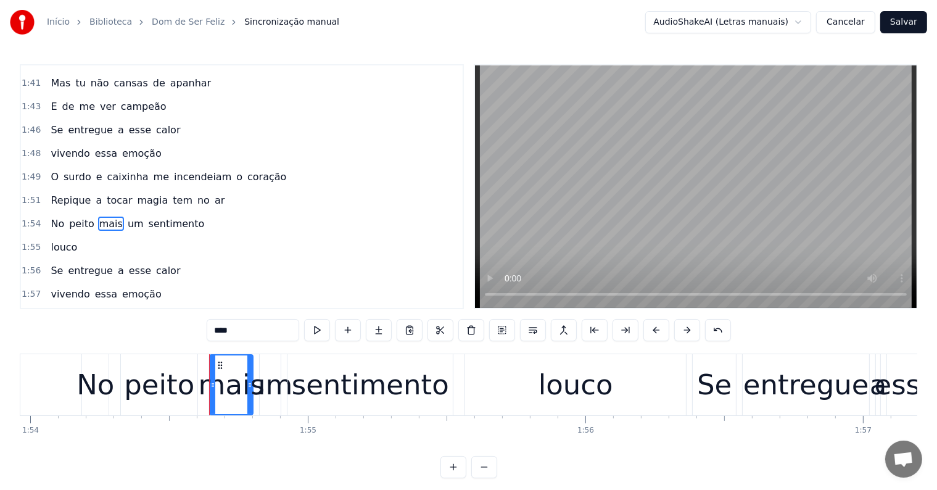
drag, startPoint x: 241, startPoint y: 329, endPoint x: 158, endPoint y: 328, distance: 83.3
click at [158, 328] on div "0:04 <Seu maior canal de toadas karaokê> 0:11 De longe se faz ouvir 0:14 a cadê…" at bounding box center [469, 271] width 898 height 414
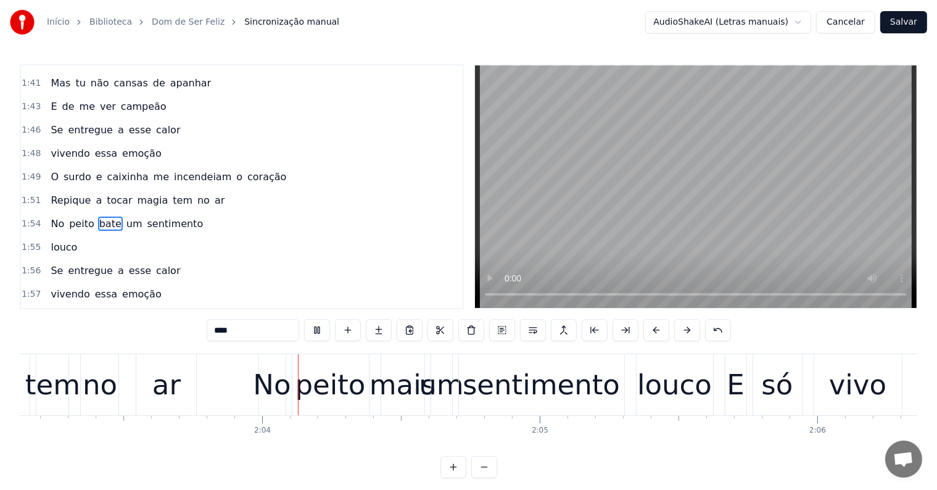
scroll to position [0, 34189]
click at [398, 383] on div "mais" at bounding box center [399, 385] width 66 height 42
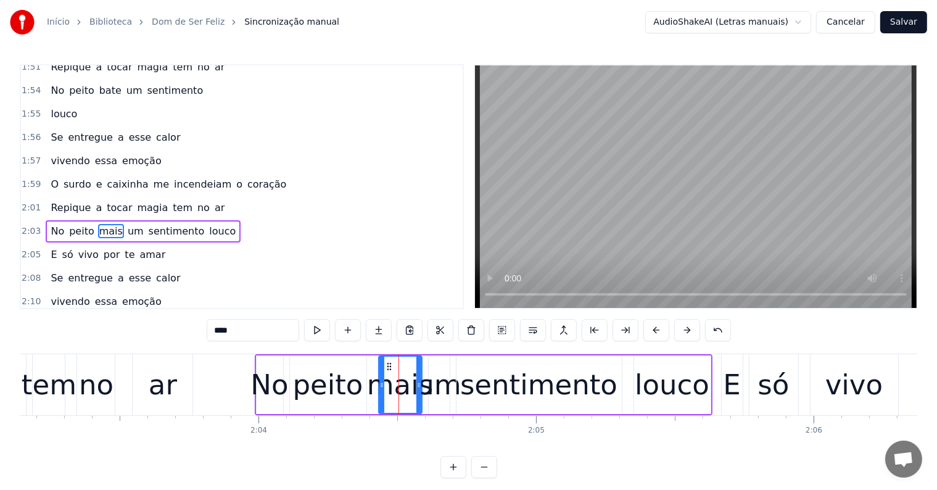
scroll to position [1138, 0]
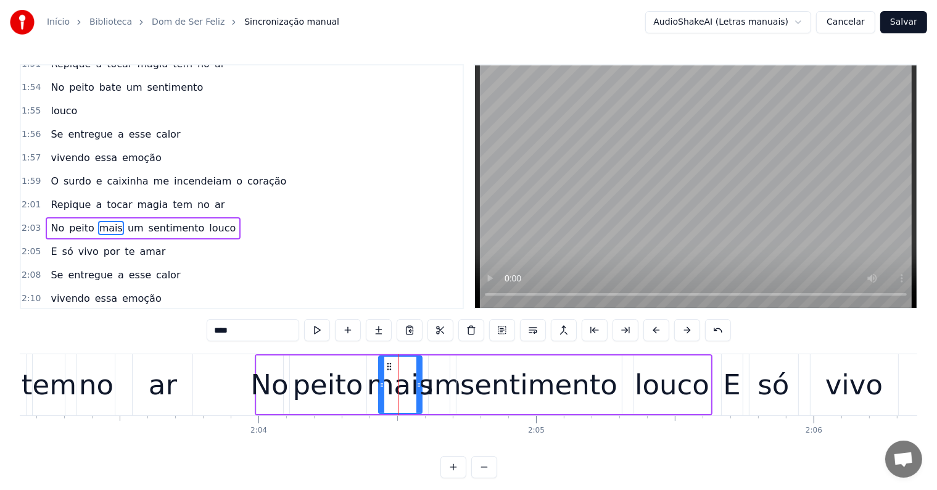
click at [137, 337] on div "0:04 <Seu maior canal de toadas karaokê> 0:11 De longe se faz ouvir 0:14 a cadê…" at bounding box center [469, 271] width 898 height 414
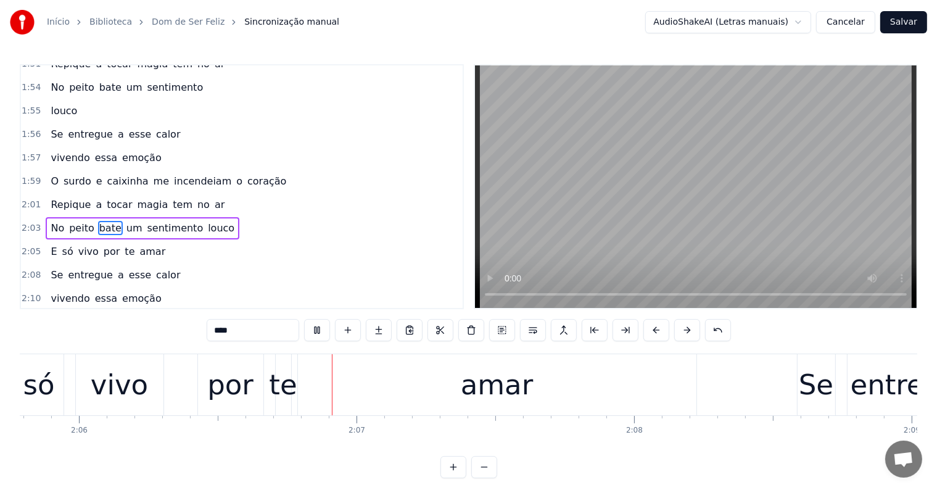
scroll to position [0, 34970]
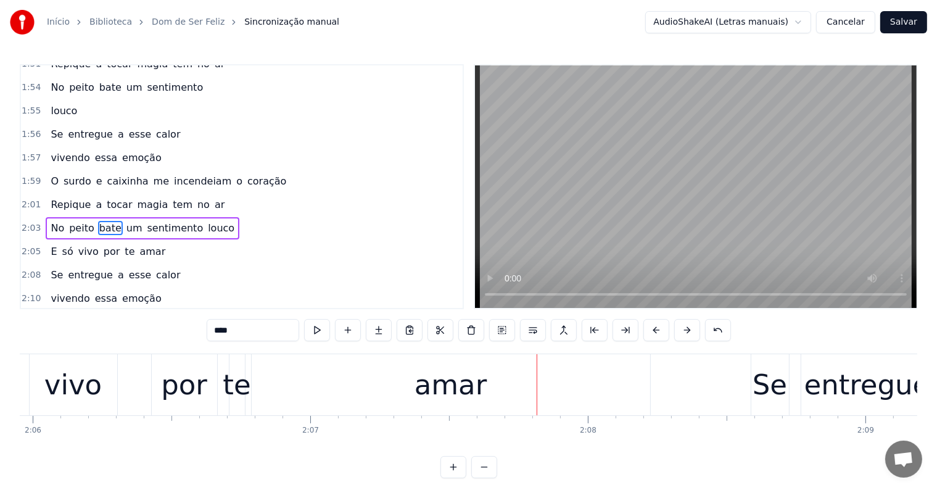
click at [71, 385] on div "vivo" at bounding box center [72, 385] width 57 height 42
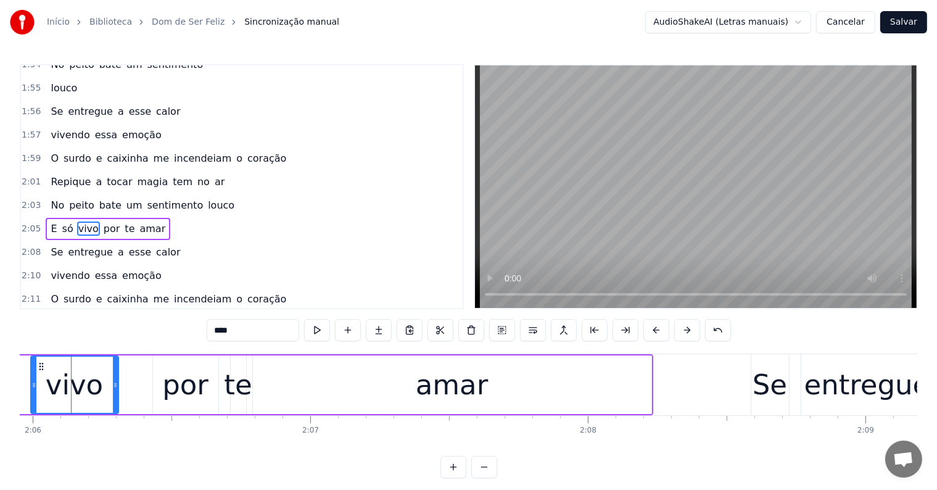
scroll to position [0, 34959]
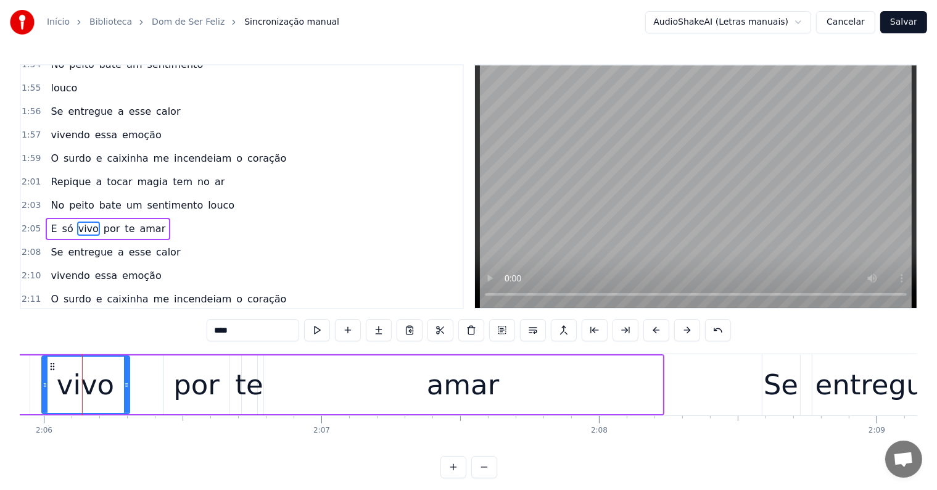
click at [207, 198] on span "louco" at bounding box center [221, 205] width 29 height 14
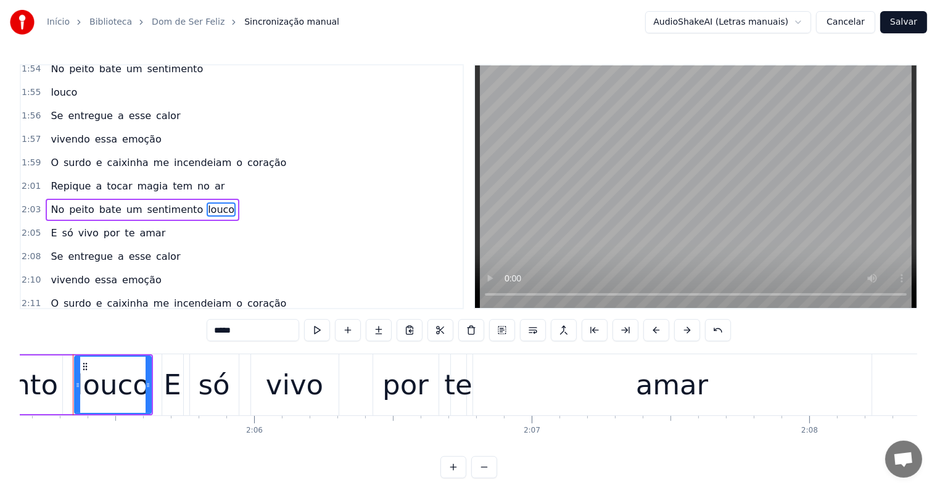
scroll to position [0, 34739]
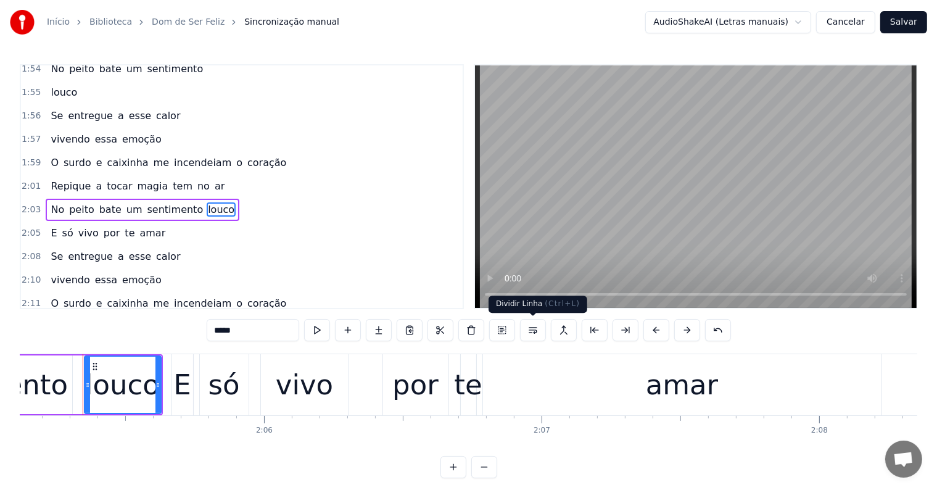
click at [531, 329] on button at bounding box center [533, 330] width 26 height 22
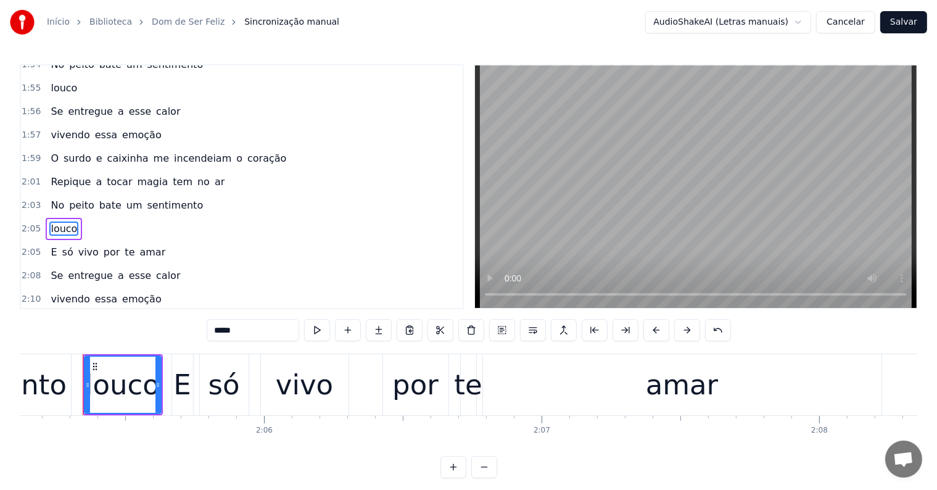
click at [146, 198] on span "sentimento" at bounding box center [175, 205] width 59 height 14
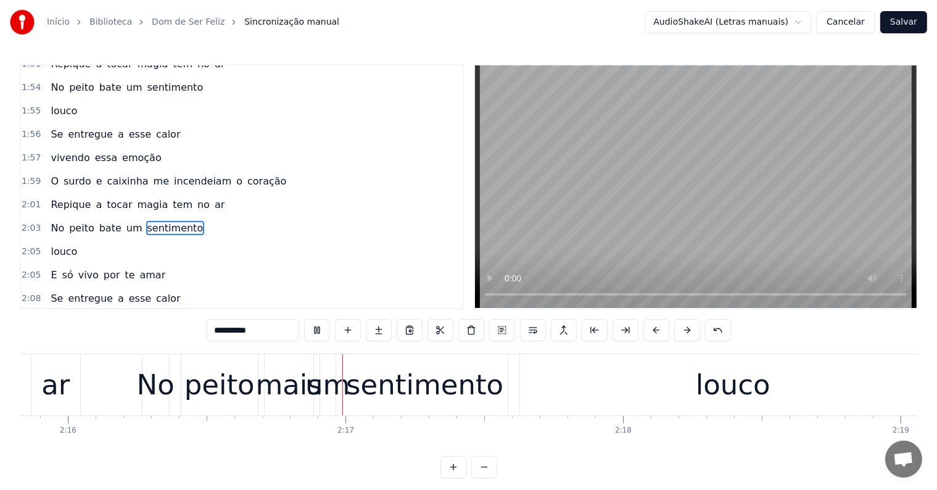
scroll to position [0, 37773]
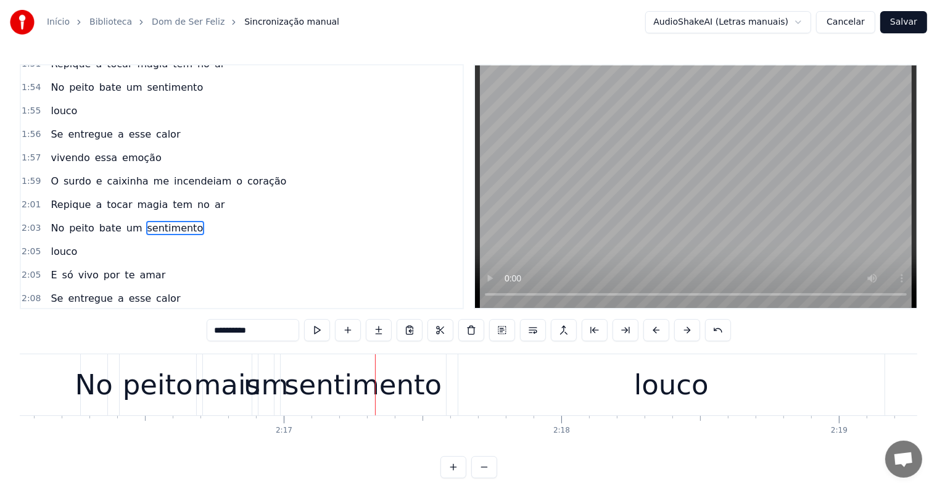
click at [227, 383] on div "mais" at bounding box center [227, 385] width 66 height 42
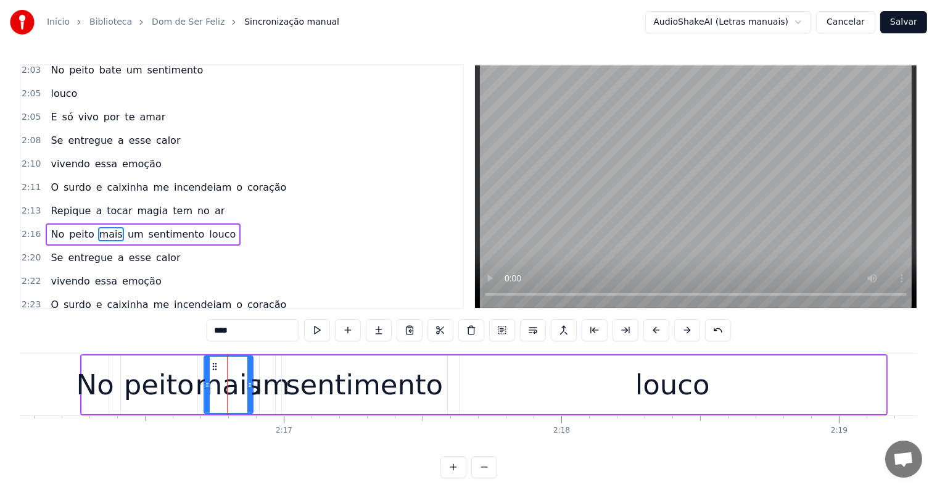
scroll to position [1298, 0]
drag, startPoint x: 238, startPoint y: 333, endPoint x: 176, endPoint y: 327, distance: 62.0
click at [176, 327] on div "0:04 <Seu maior canal de toadas karaokê> 0:11 De longe se faz ouvir 0:14 a cadê…" at bounding box center [469, 271] width 898 height 414
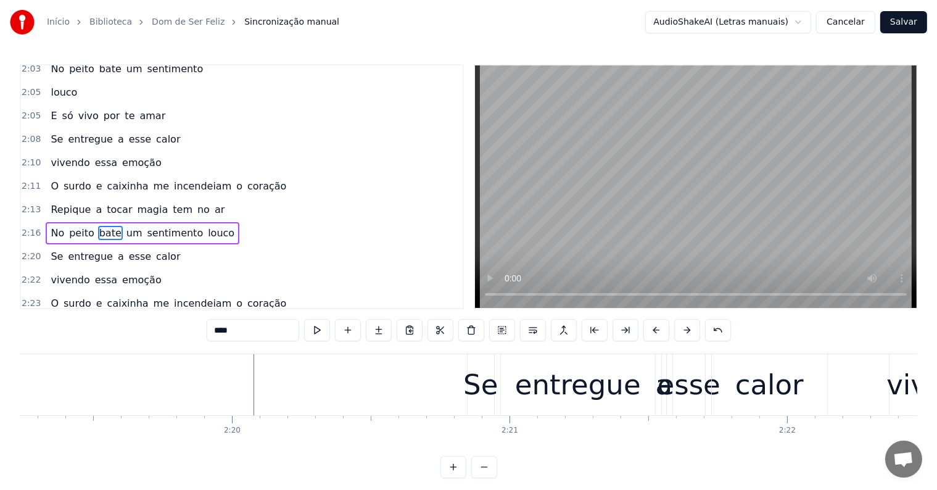
scroll to position [0, 38720]
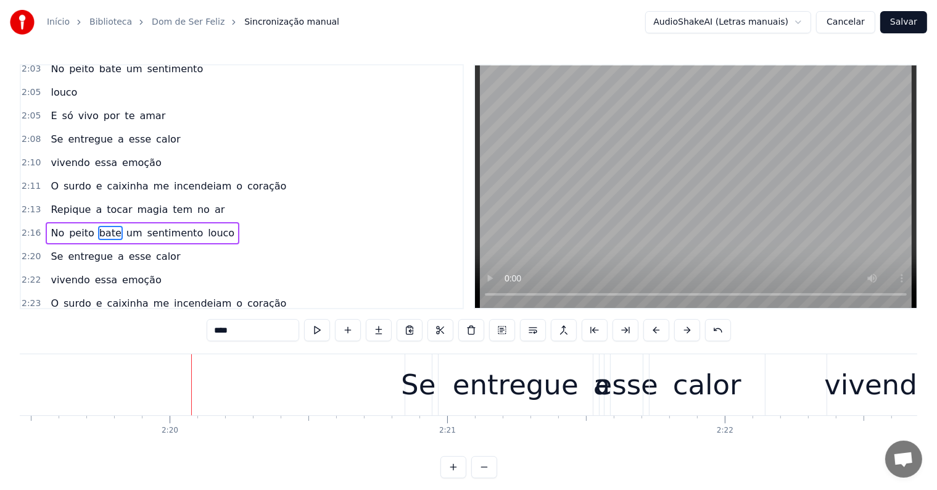
click at [207, 226] on span "louco" at bounding box center [221, 233] width 29 height 14
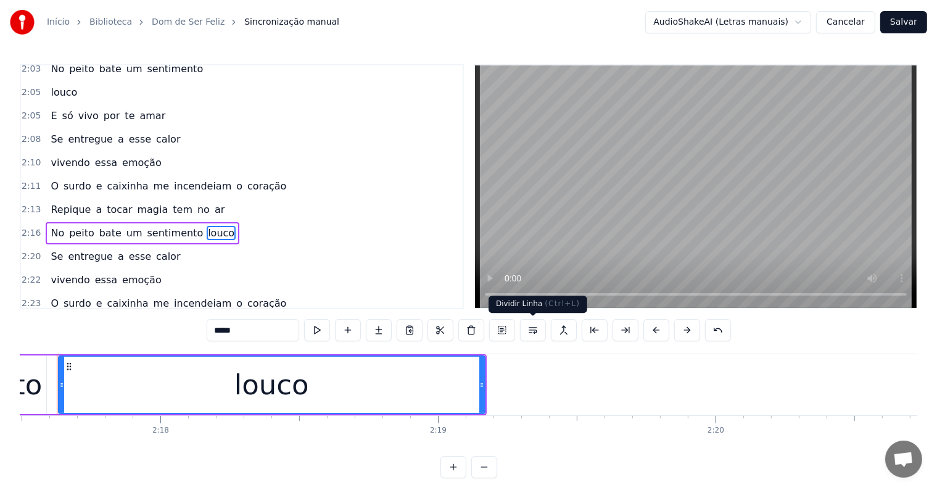
scroll to position [0, 38149]
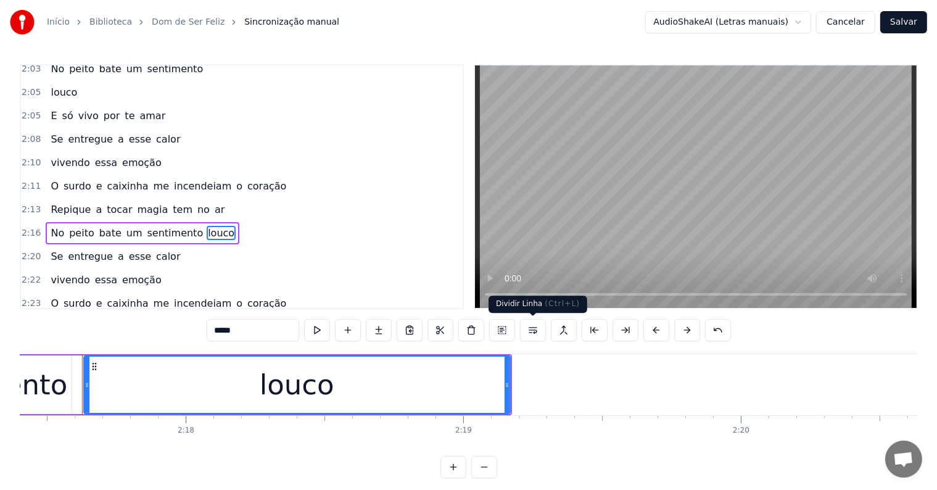
click at [531, 329] on button at bounding box center [533, 330] width 26 height 22
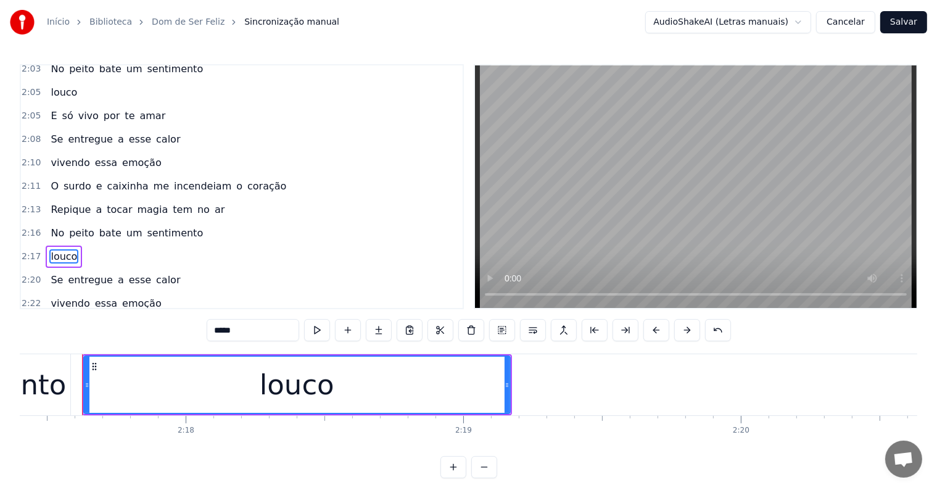
scroll to position [1320, 0]
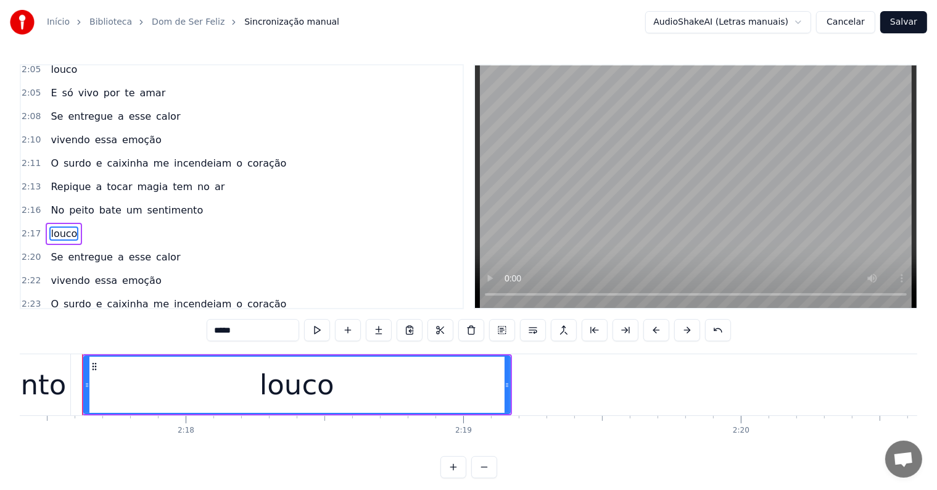
click at [148, 203] on span "sentimento" at bounding box center [175, 210] width 59 height 14
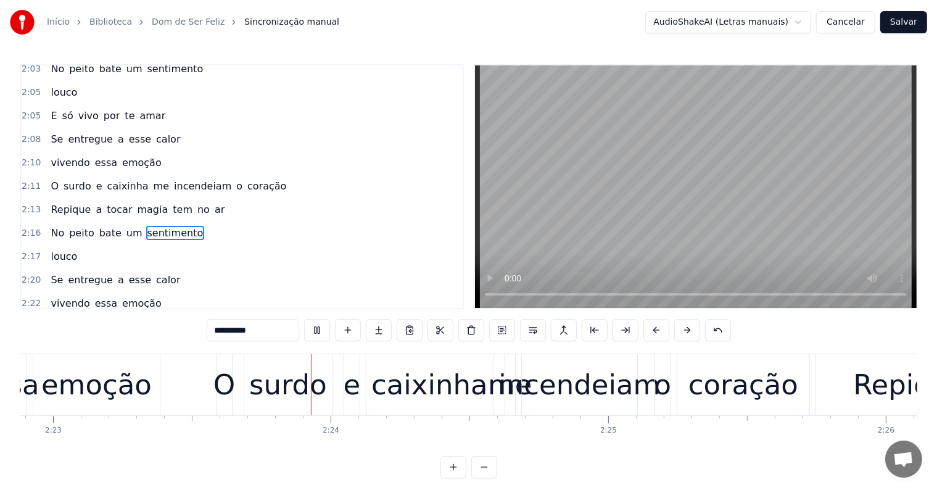
scroll to position [0, 39672]
click at [721, 387] on div "coração" at bounding box center [741, 385] width 110 height 42
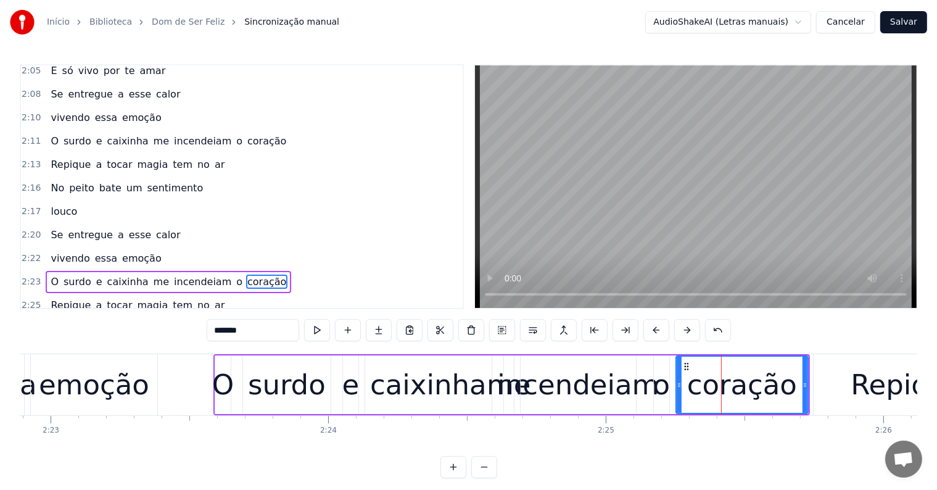
scroll to position [1346, 0]
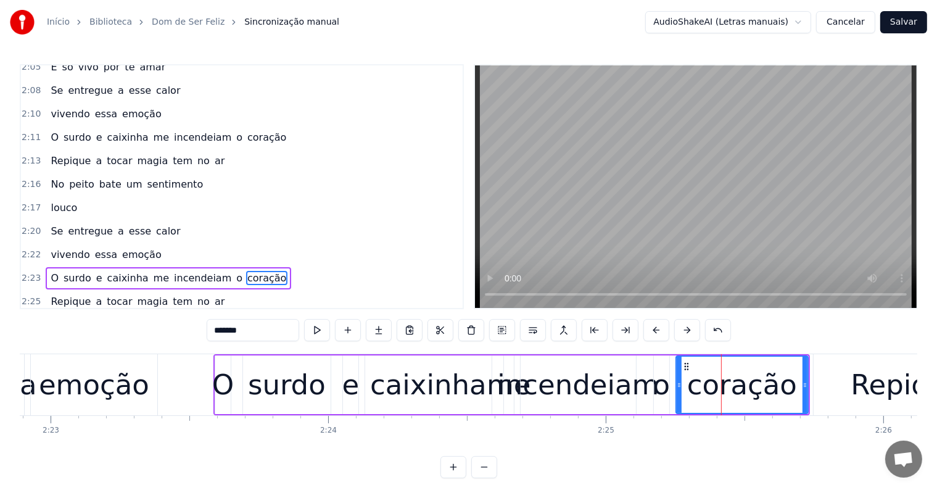
click at [532, 393] on div "incendeiam" at bounding box center [578, 385] width 162 height 42
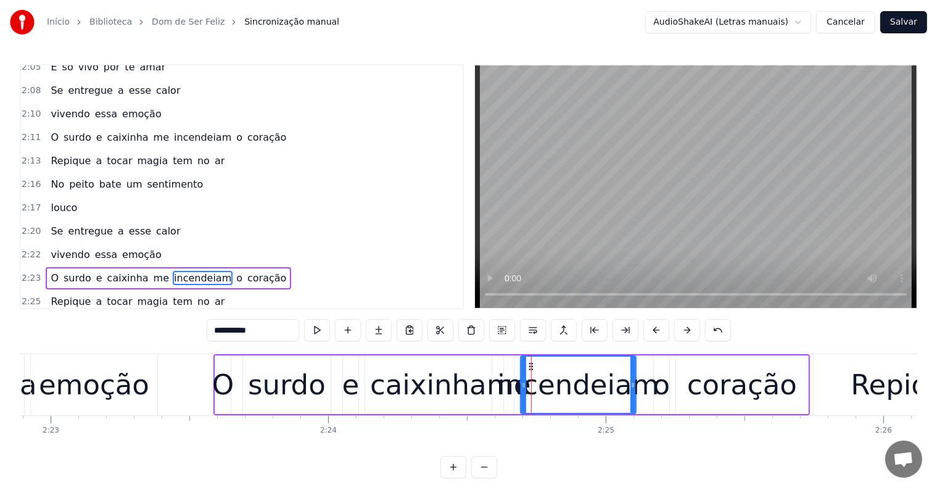
click at [152, 271] on span "me" at bounding box center [161, 278] width 18 height 14
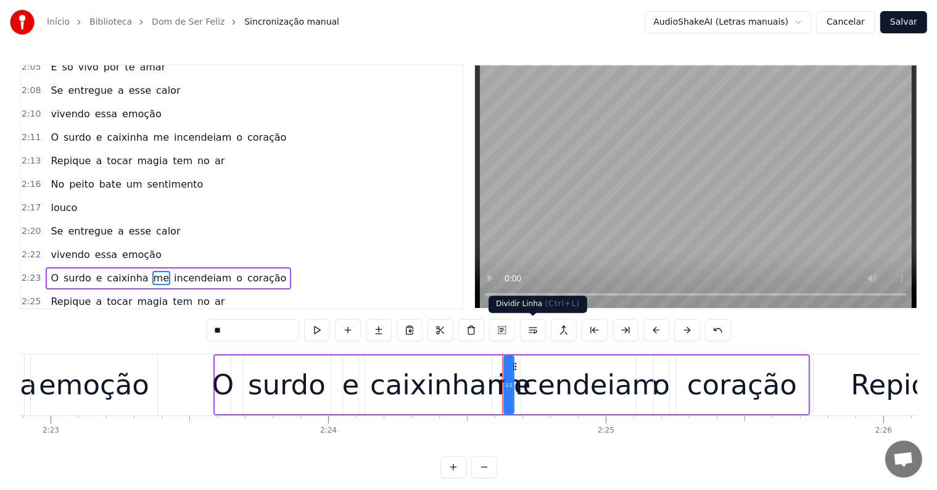
click at [531, 331] on button at bounding box center [533, 330] width 26 height 22
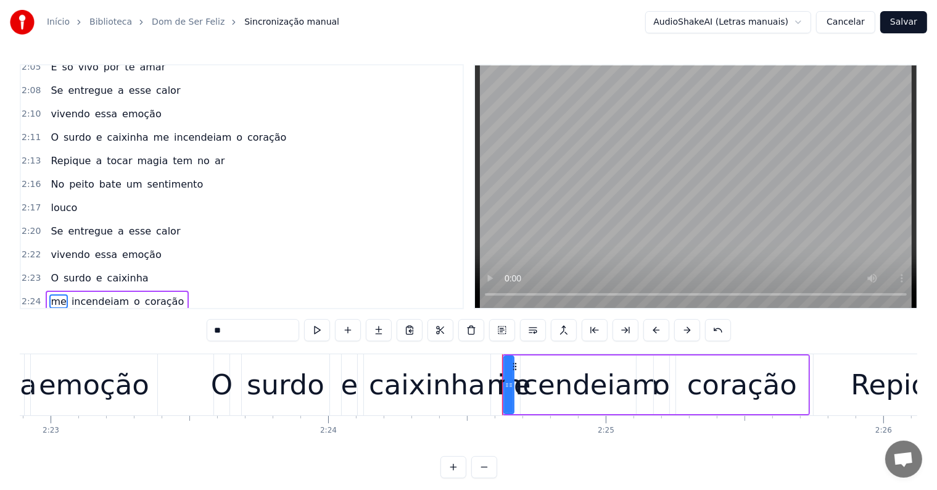
scroll to position [1369, 0]
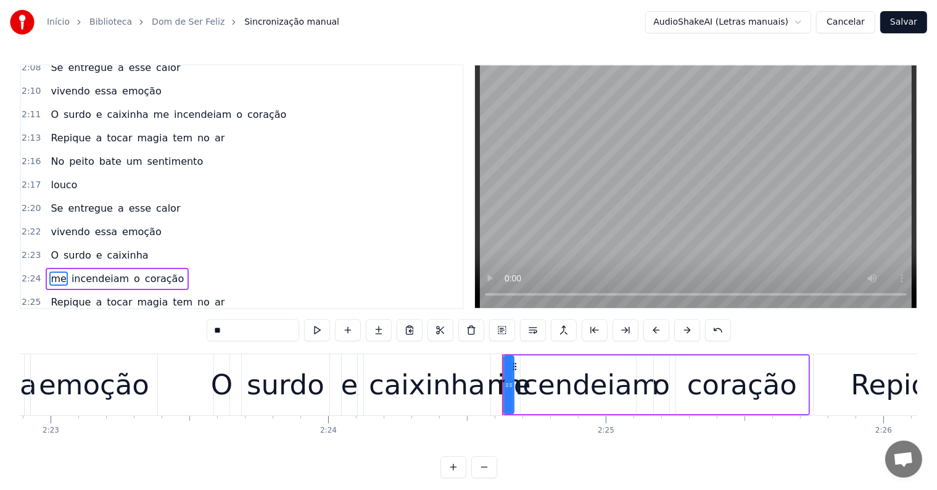
click at [106, 248] on span "caixinha" at bounding box center [128, 255] width 44 height 14
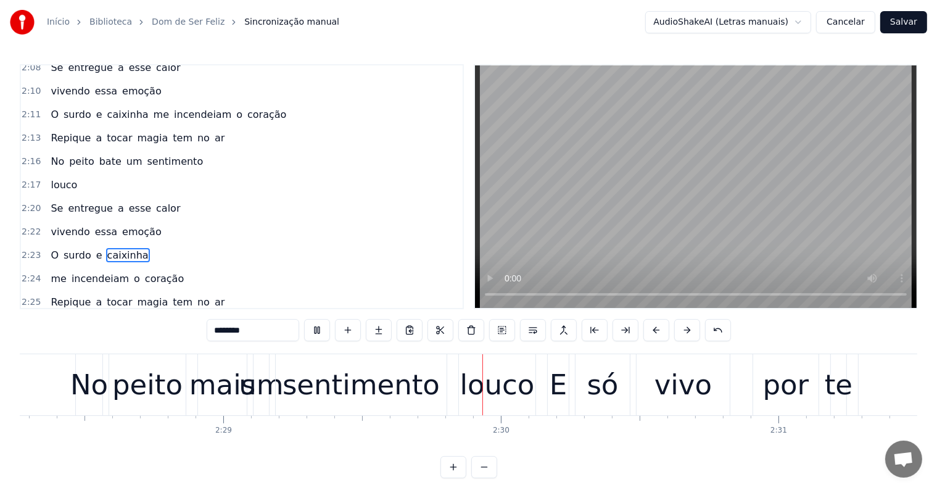
scroll to position [0, 41335]
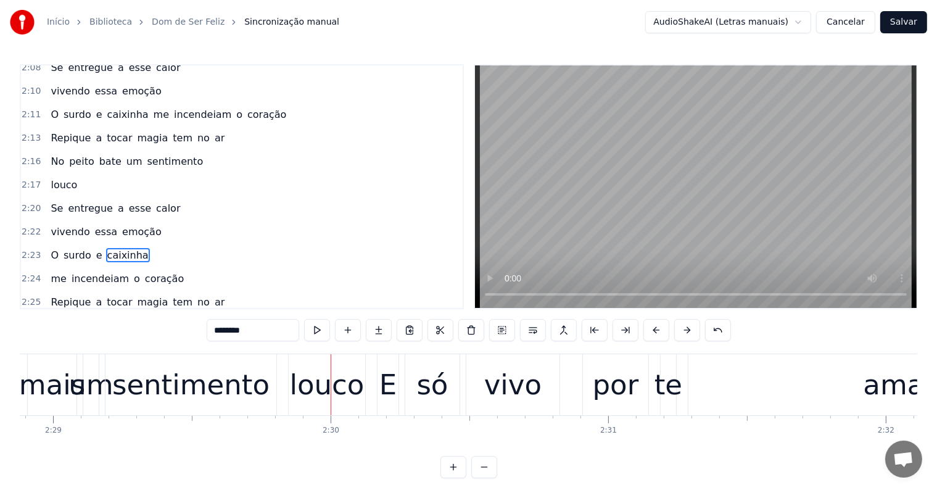
click at [49, 385] on div "mais" at bounding box center [52, 385] width 66 height 42
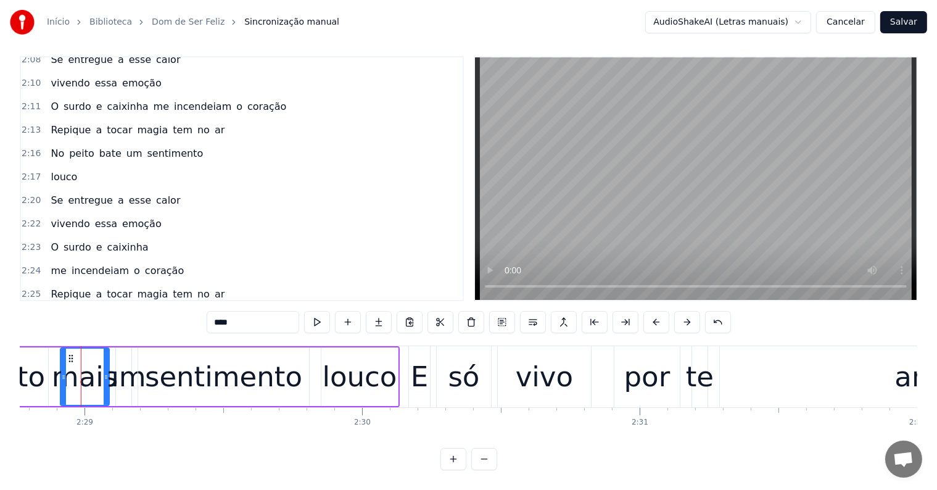
scroll to position [0, 41303]
drag, startPoint x: 252, startPoint y: 312, endPoint x: 117, endPoint y: 291, distance: 136.6
click at [117, 291] on div "0:04 <Seu maior canal de toadas karaokê> 0:11 De longe se faz ouvir 0:14 a cadê…" at bounding box center [469, 263] width 898 height 414
click at [379, 373] on div "louco" at bounding box center [360, 377] width 75 height 42
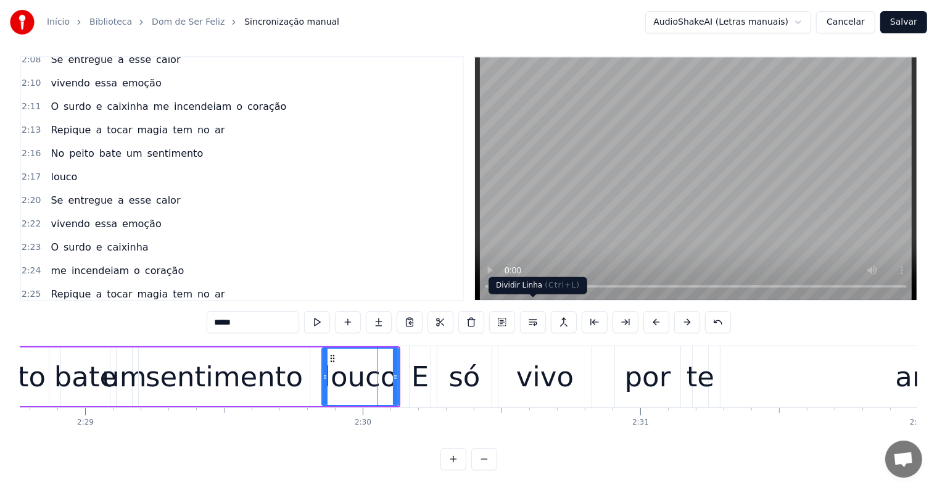
click at [533, 311] on button at bounding box center [533, 322] width 26 height 22
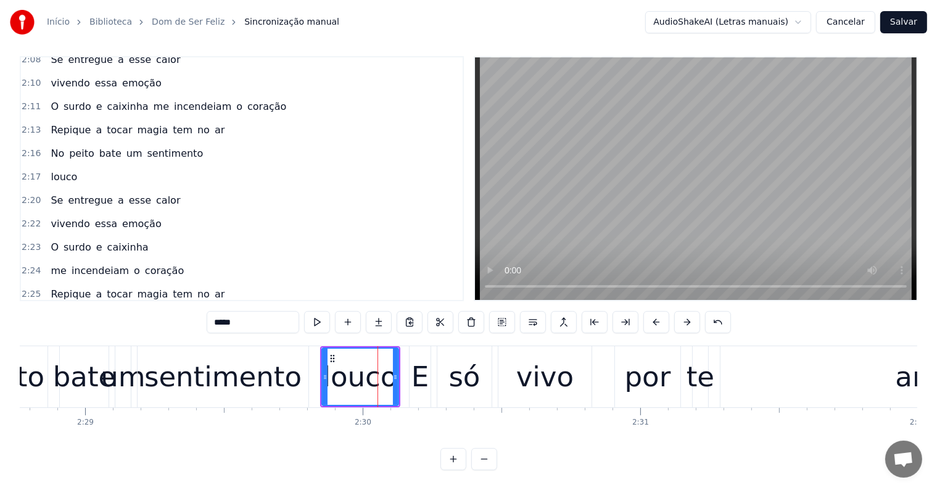
scroll to position [1392, 0]
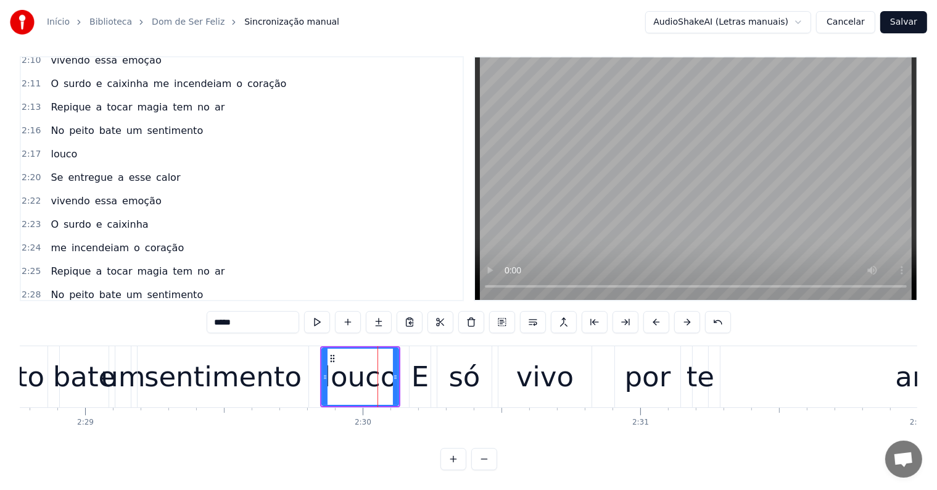
click at [255, 356] on div "sentimento" at bounding box center [222, 377] width 157 height 42
type input "**********"
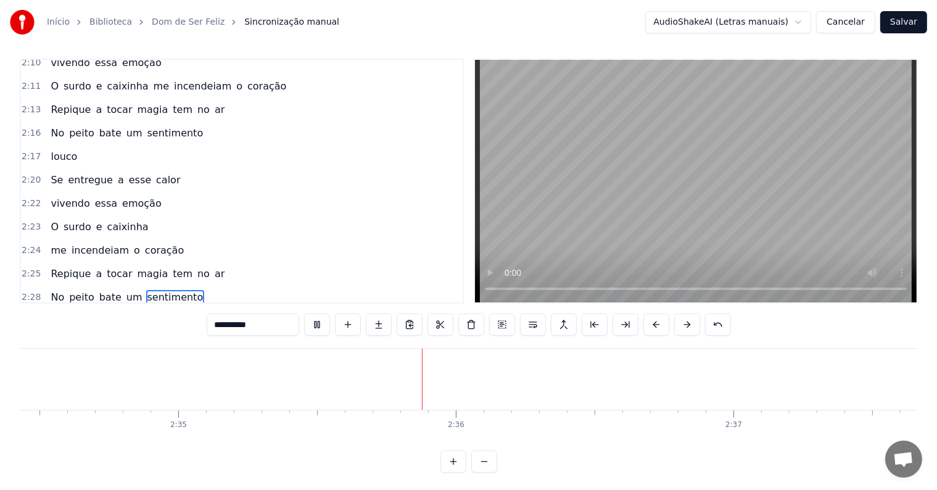
scroll to position [0, 42986]
click at [359, 381] on div at bounding box center [359, 379] width 1 height 61
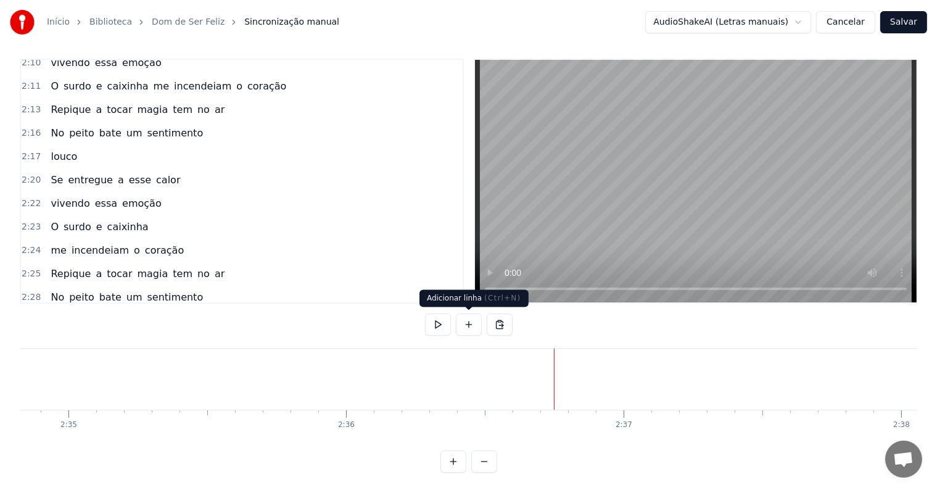
click at [470, 329] on button at bounding box center [469, 324] width 26 height 22
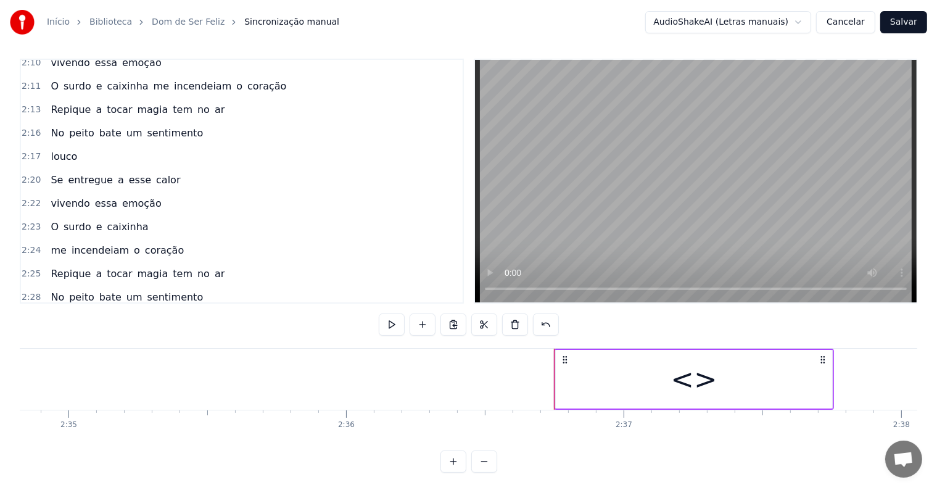
click at [589, 384] on div "<>" at bounding box center [694, 379] width 276 height 59
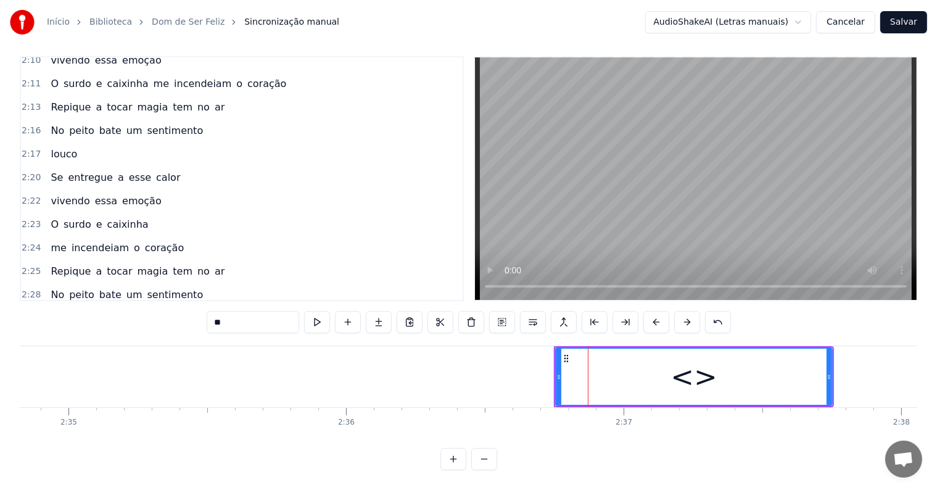
scroll to position [1414, 0]
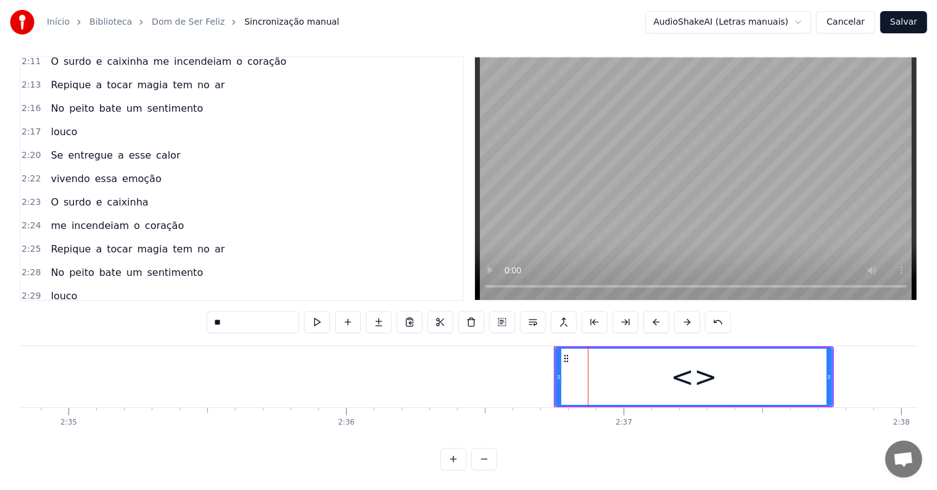
drag, startPoint x: 250, startPoint y: 308, endPoint x: 146, endPoint y: 300, distance: 104.6
click at [146, 300] on div "0:04 <Seu maior canal de toadas karaokê> 0:11 De longe se faz ouvir 0:14 a cadê…" at bounding box center [469, 263] width 898 height 414
paste input "**********"
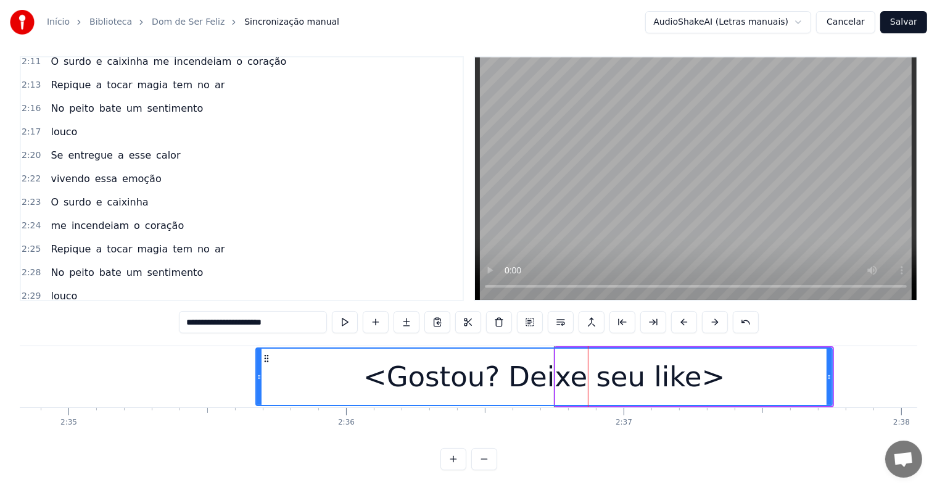
drag, startPoint x: 559, startPoint y: 364, endPoint x: 259, endPoint y: 330, distance: 301.8
click at [259, 330] on div "0:04 <Seu maior canal de toadas karaokê> 0:11 De longe se faz ouvir 0:14 a cadê…" at bounding box center [469, 263] width 898 height 414
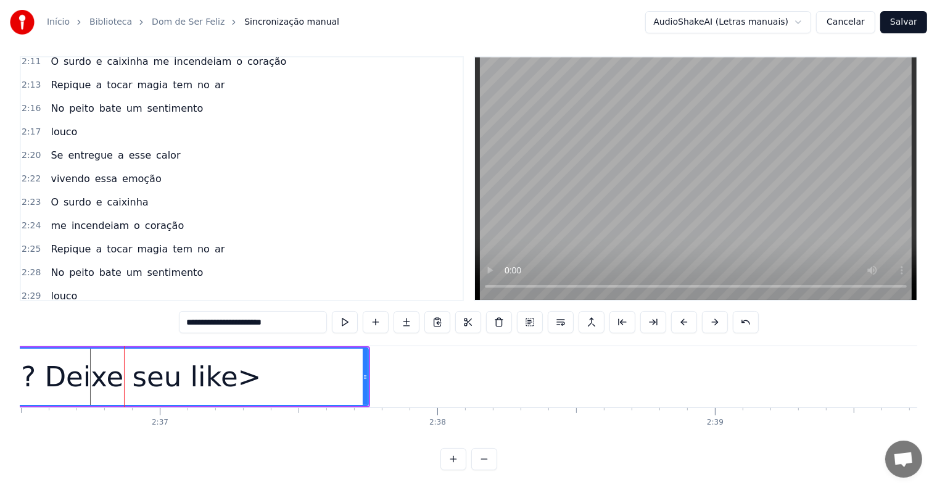
scroll to position [0, 43455]
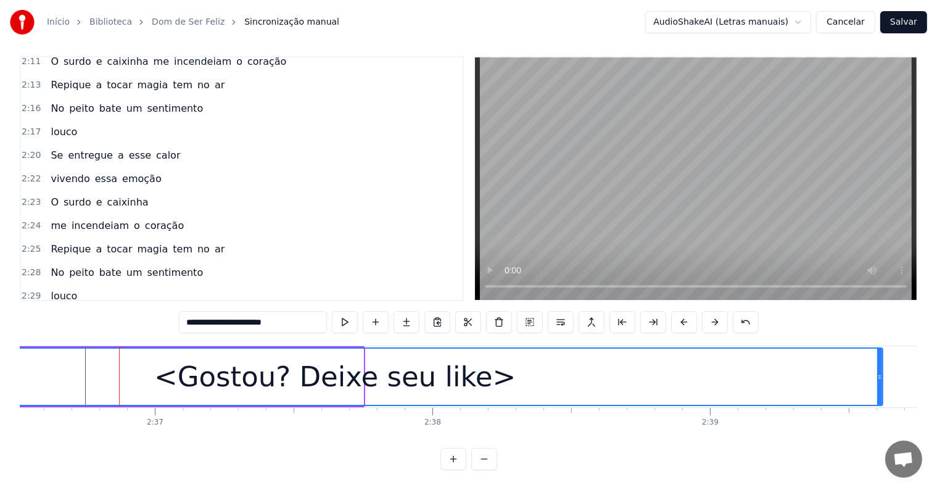
drag, startPoint x: 362, startPoint y: 365, endPoint x: 881, endPoint y: 378, distance: 519.7
click at [881, 378] on div at bounding box center [879, 377] width 5 height 56
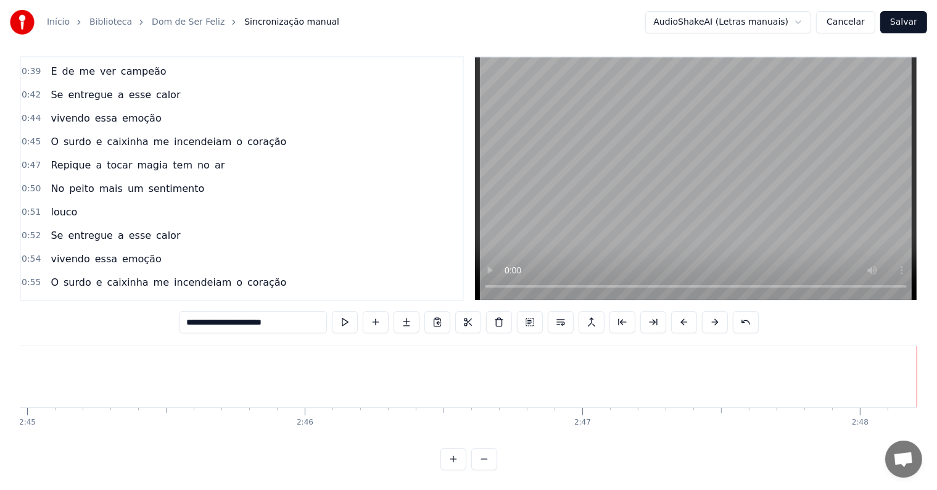
scroll to position [370, 0]
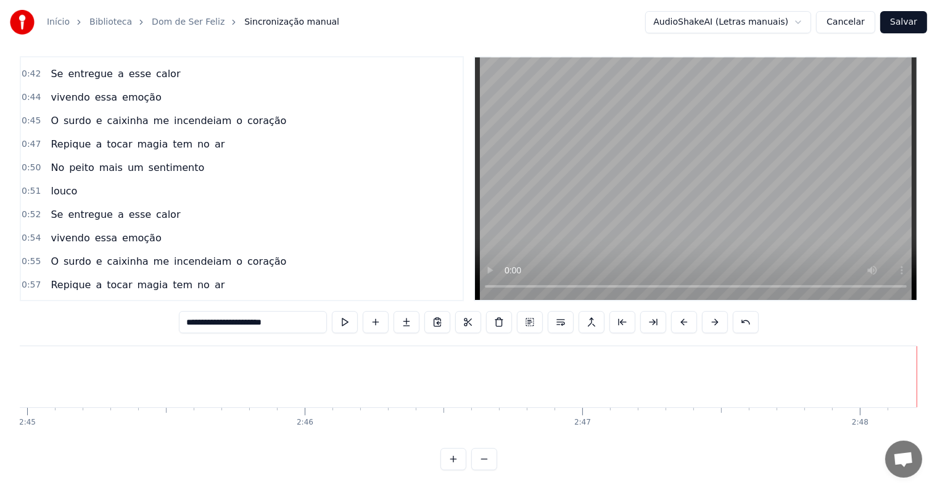
click at [104, 160] on span "mais" at bounding box center [111, 167] width 26 height 14
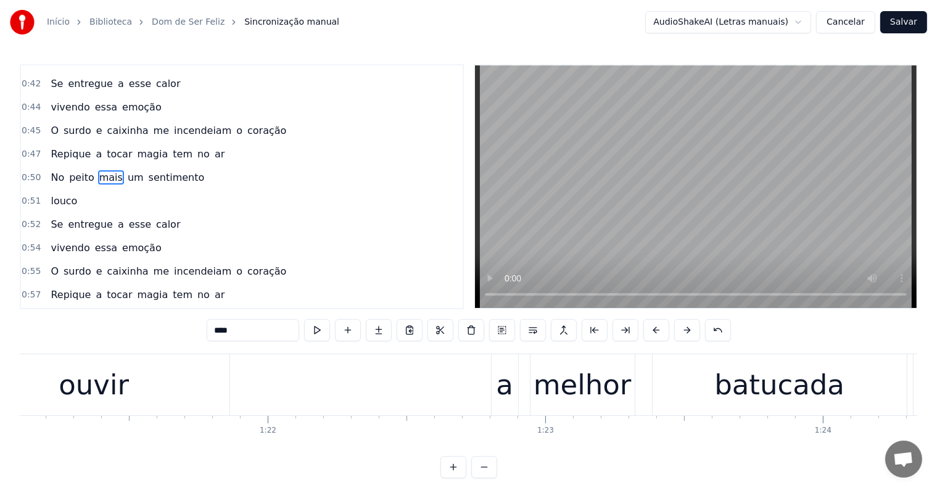
scroll to position [0, 14087]
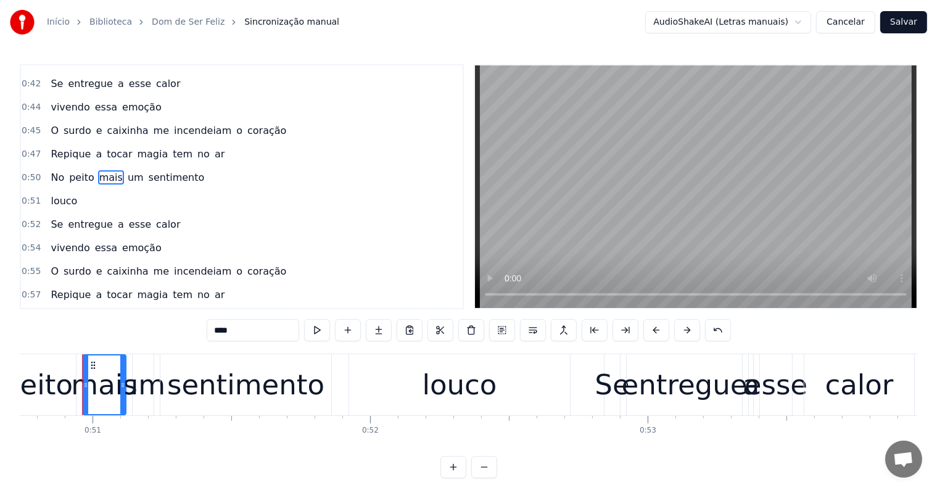
drag, startPoint x: 241, startPoint y: 328, endPoint x: 168, endPoint y: 332, distance: 72.9
click at [168, 332] on div "0:04 <Seu maior canal de toadas karaokê> 0:11 De longe se faz ouvir 0:14 a cadê…" at bounding box center [469, 271] width 898 height 414
click at [101, 311] on span "mais" at bounding box center [111, 318] width 26 height 14
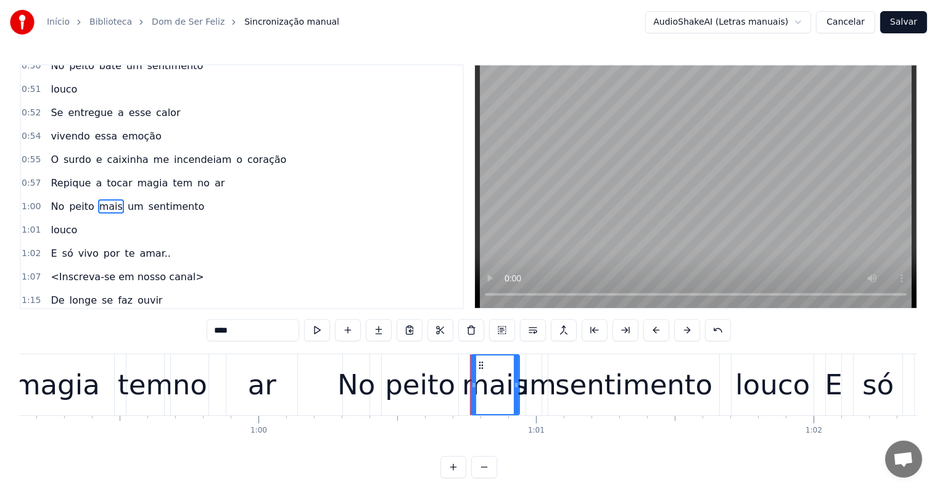
scroll to position [0, 16808]
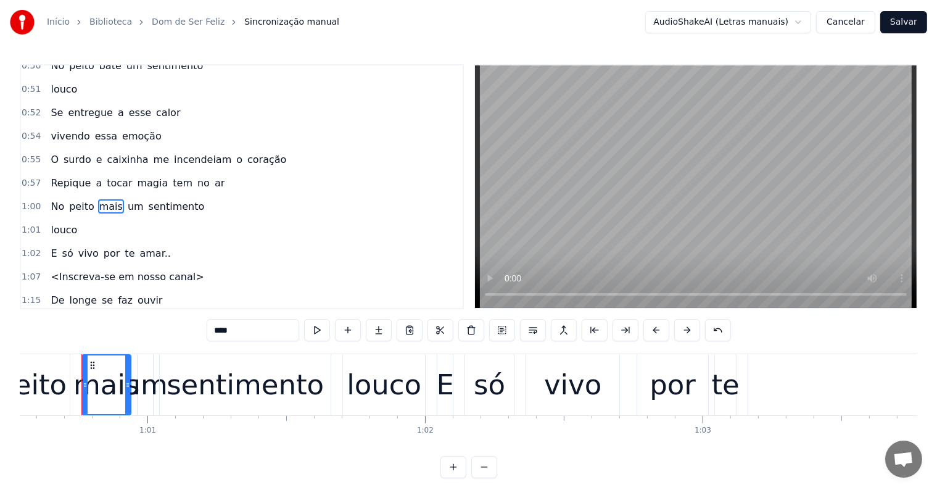
drag, startPoint x: 246, startPoint y: 334, endPoint x: 159, endPoint y: 335, distance: 86.4
click at [159, 335] on div "0:04 <Seu maior canal de toadas karaokê> 0:11 De longe se faz ouvir 0:14 a cadê…" at bounding box center [469, 271] width 898 height 414
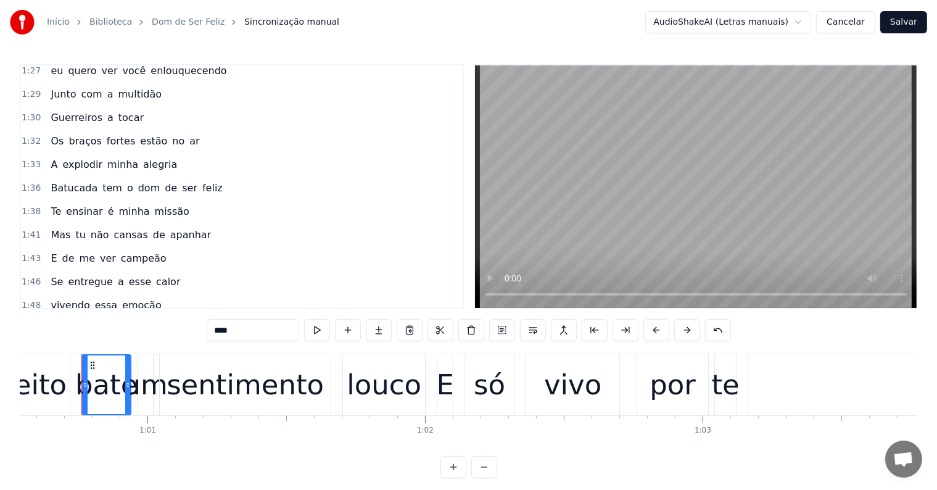
scroll to position [912, 0]
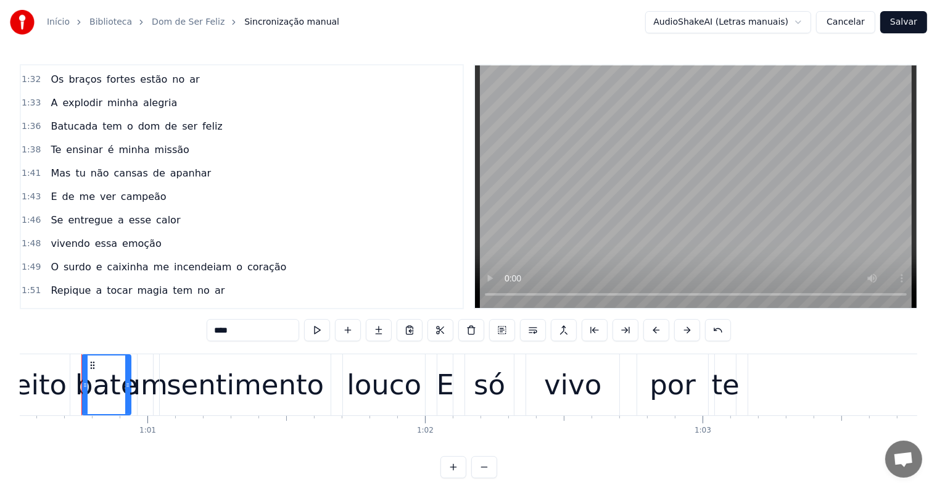
type input "****"
click at [908, 15] on button "Salvar" at bounding box center [903, 22] width 47 height 22
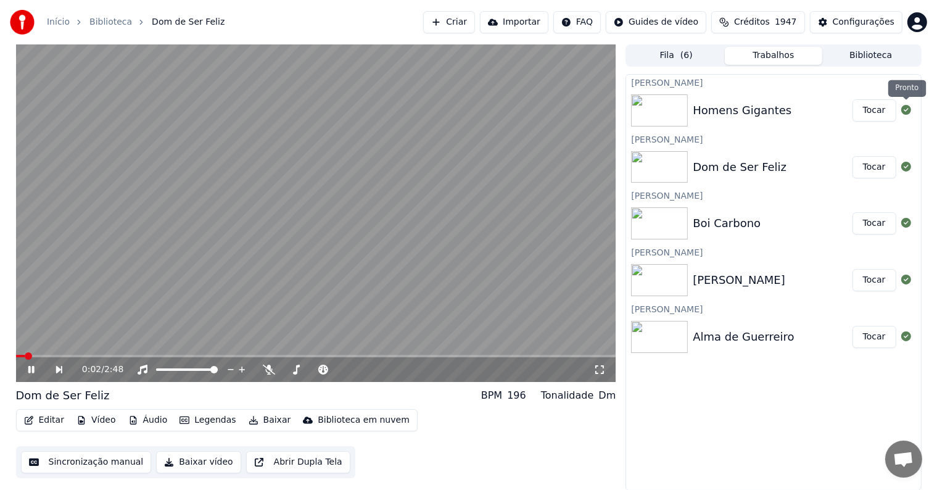
click at [872, 112] on button "Tocar" at bounding box center [875, 110] width 44 height 22
click at [329, 256] on video at bounding box center [316, 212] width 600 height 337
click at [47, 421] on button "Editar" at bounding box center [44, 420] width 50 height 17
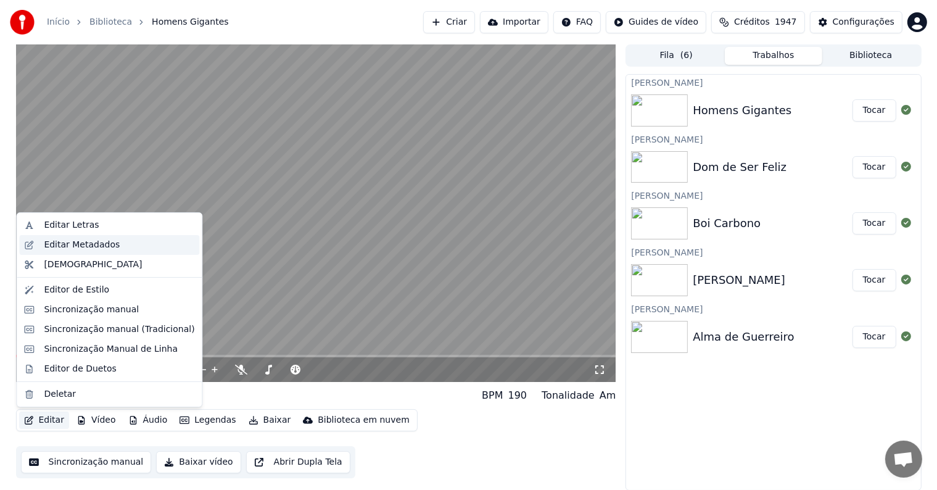
click at [60, 242] on div "Editar Metadados" at bounding box center [82, 245] width 76 height 12
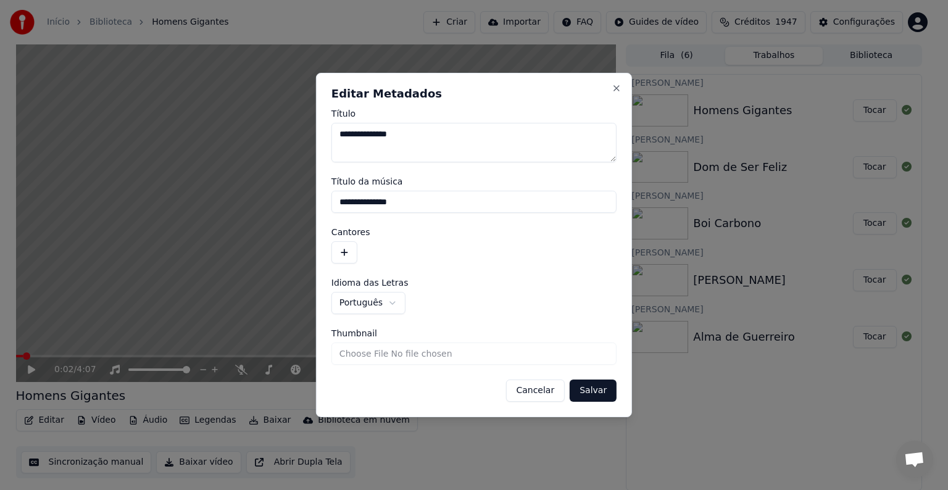
click at [294, 196] on body "**********" at bounding box center [468, 245] width 937 height 490
click at [351, 254] on button "button" at bounding box center [344, 252] width 26 height 22
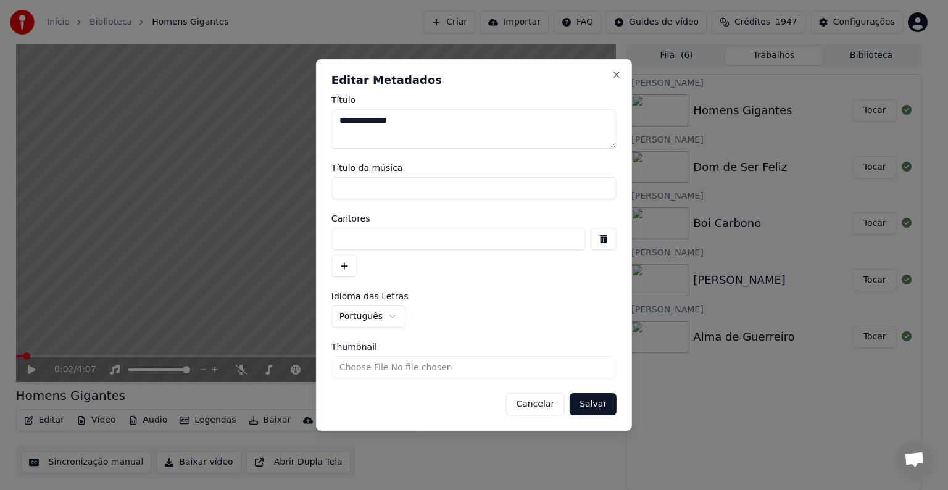
click at [346, 236] on input at bounding box center [458, 239] width 254 height 22
paste input "**********"
type input "**********"
click at [595, 400] on button "Salvar" at bounding box center [592, 404] width 47 height 22
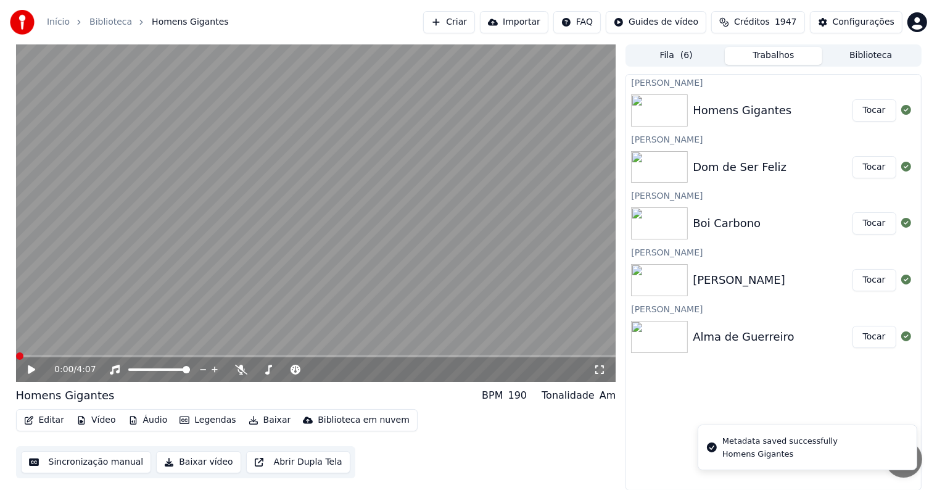
click at [125, 279] on video at bounding box center [316, 212] width 600 height 337
click at [81, 464] on button "Sincronização manual" at bounding box center [86, 462] width 131 height 22
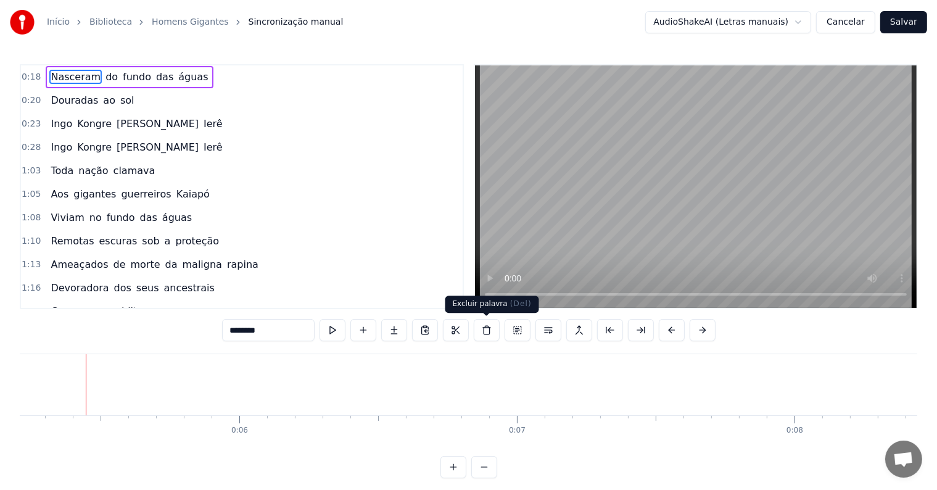
scroll to position [0, 1450]
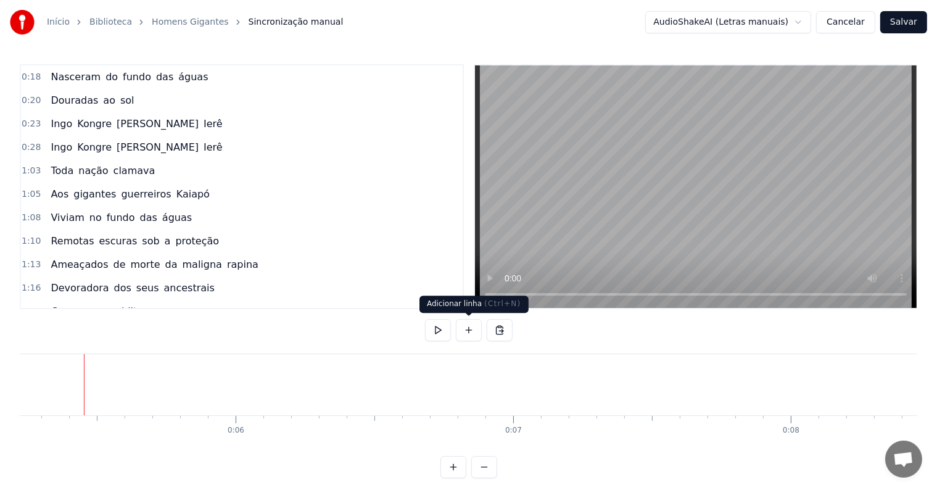
click at [464, 331] on button at bounding box center [469, 330] width 26 height 22
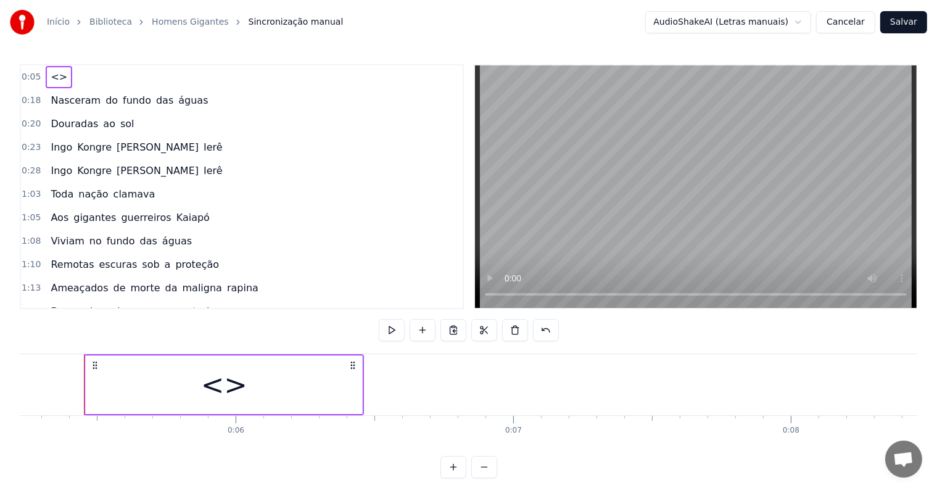
click at [265, 365] on div "<>" at bounding box center [224, 384] width 276 height 59
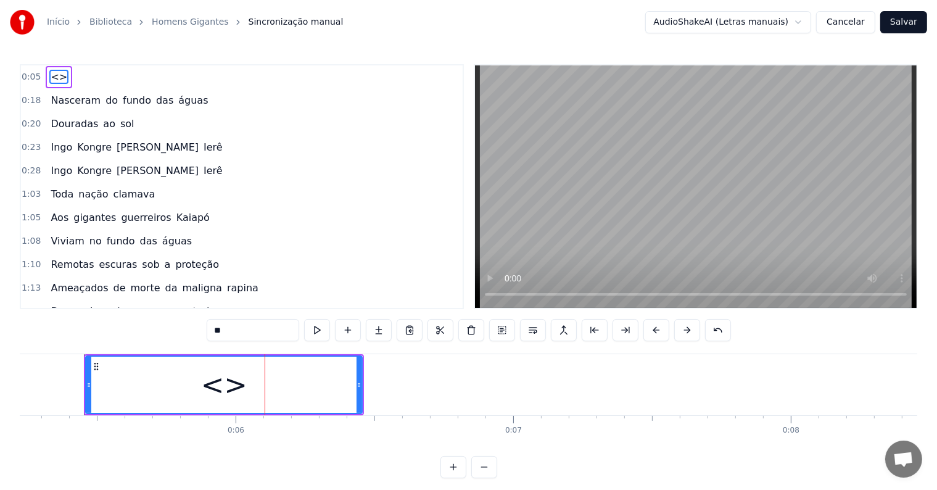
drag, startPoint x: 251, startPoint y: 329, endPoint x: 169, endPoint y: 325, distance: 82.2
click at [169, 325] on div "0:05 <> 0:18 Nasceram do fundo das águas 0:20 Douradas ao sol 0:23 Ingo Kongre …" at bounding box center [469, 271] width 898 height 414
paste input "**********"
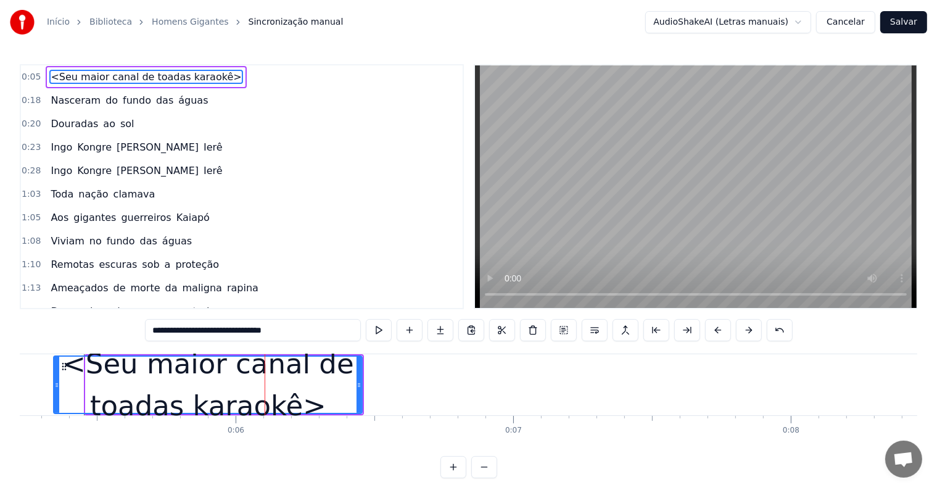
drag, startPoint x: 86, startPoint y: 380, endPoint x: 54, endPoint y: 380, distance: 32.1
click at [54, 380] on icon at bounding box center [56, 385] width 5 height 10
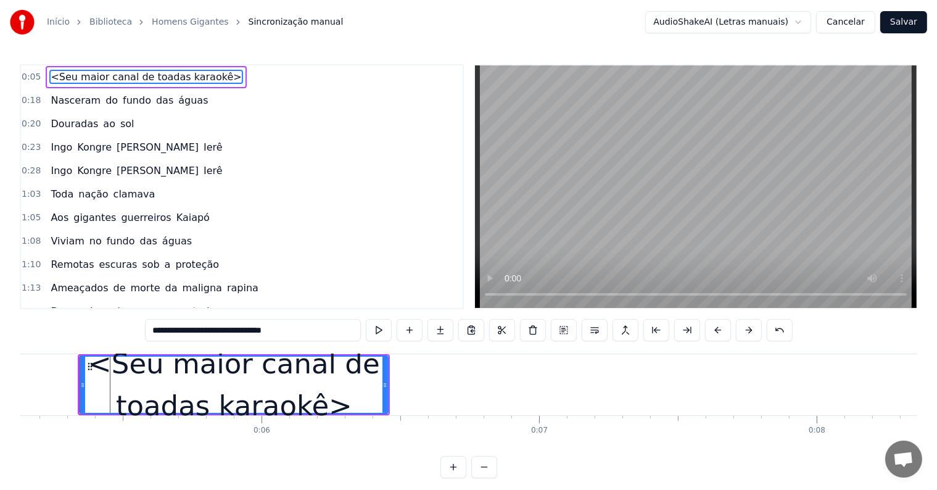
scroll to position [0, 1422]
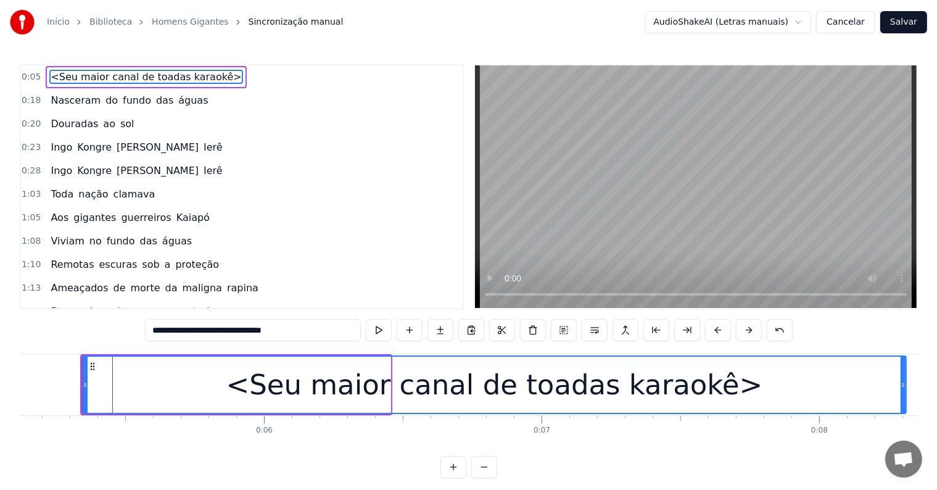
drag, startPoint x: 386, startPoint y: 382, endPoint x: 902, endPoint y: 405, distance: 516.3
click at [902, 405] on div at bounding box center [903, 385] width 5 height 56
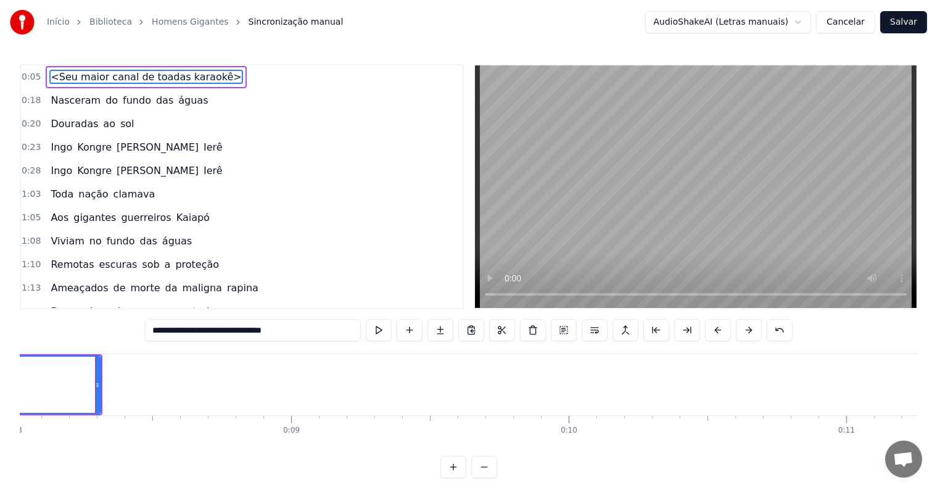
scroll to position [0, 2241]
type input "**********"
click at [76, 72] on span "<Seu maior canal de toadas karaokê>" at bounding box center [145, 77] width 193 height 14
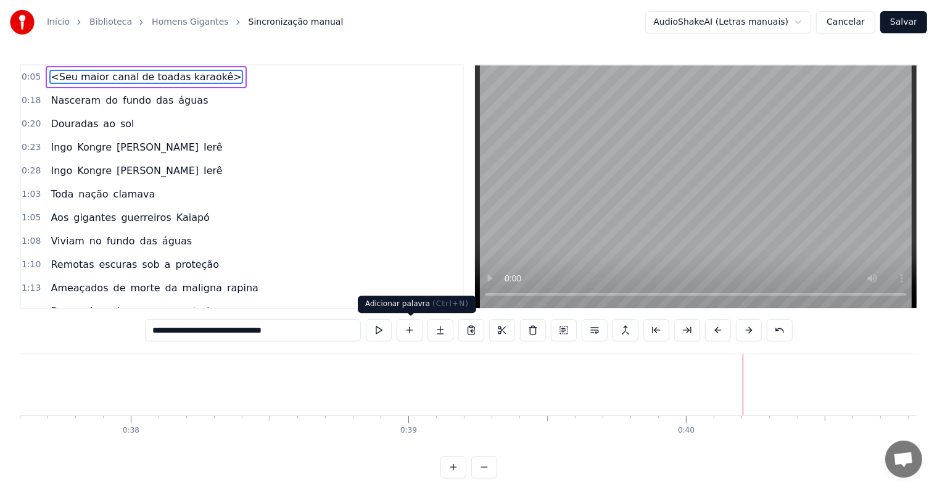
click at [407, 331] on button at bounding box center [410, 330] width 26 height 22
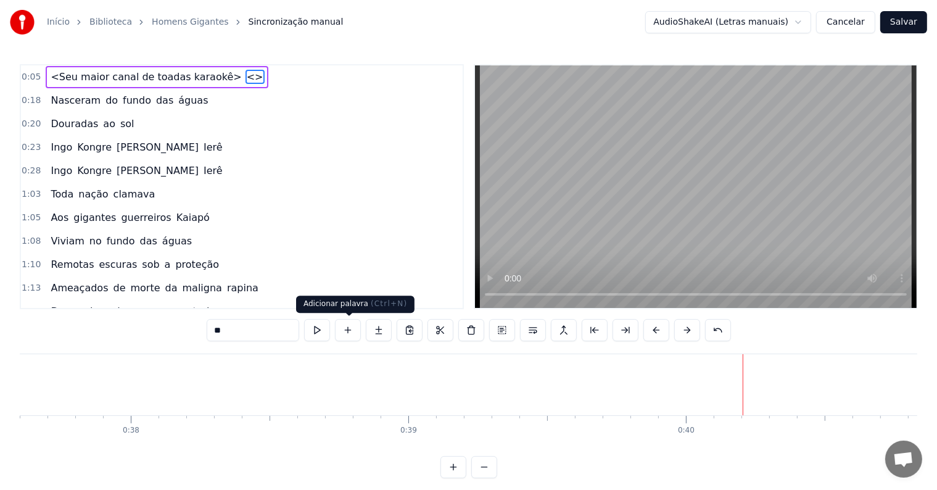
click at [350, 329] on button at bounding box center [348, 330] width 26 height 22
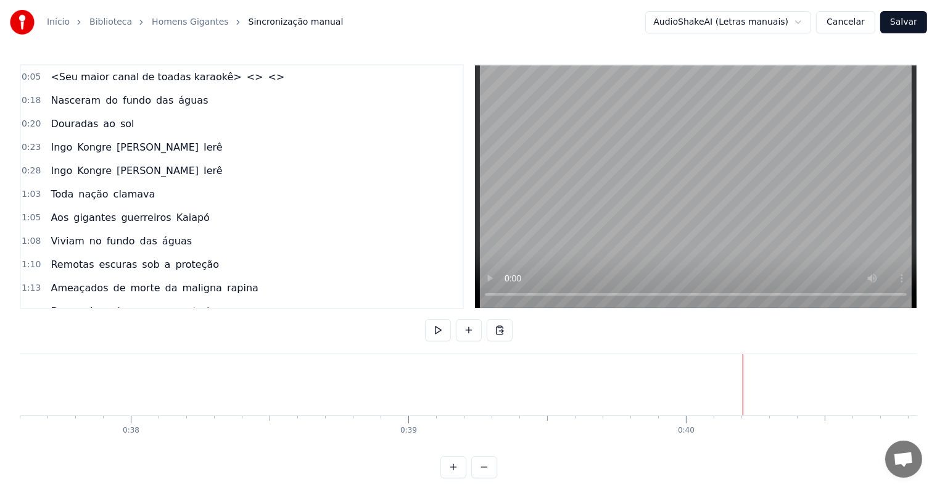
click at [246, 77] on span "<>" at bounding box center [255, 77] width 19 height 14
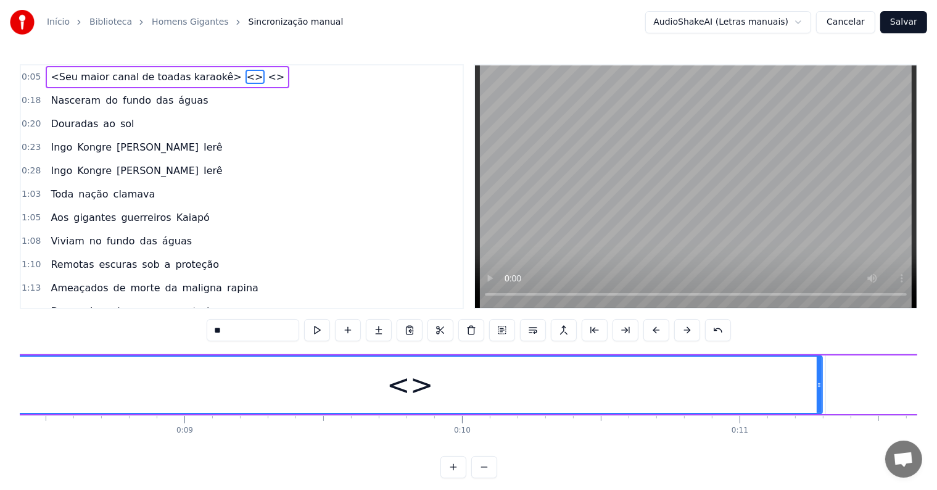
scroll to position [0, 2248]
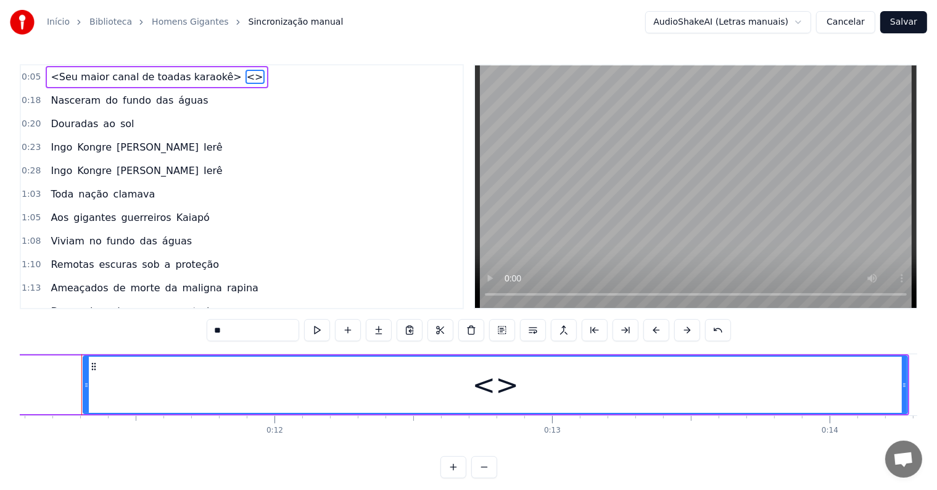
type input "********"
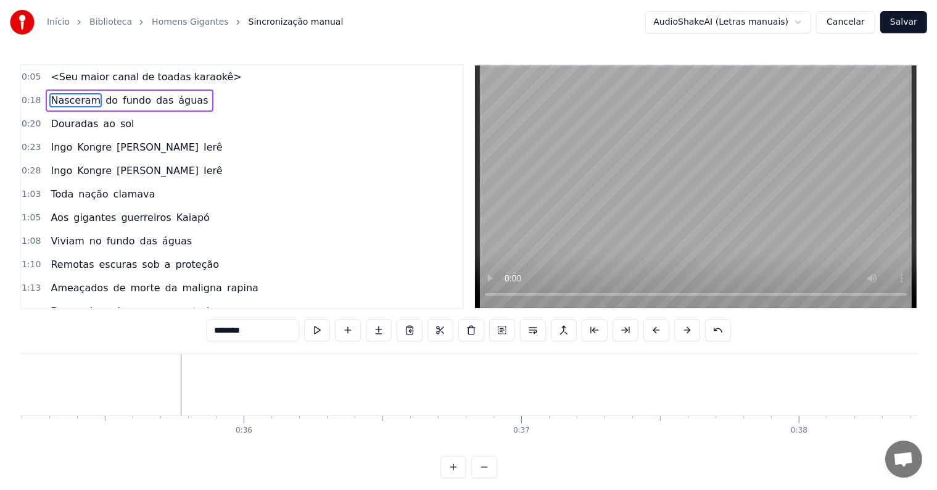
scroll to position [0, 9790]
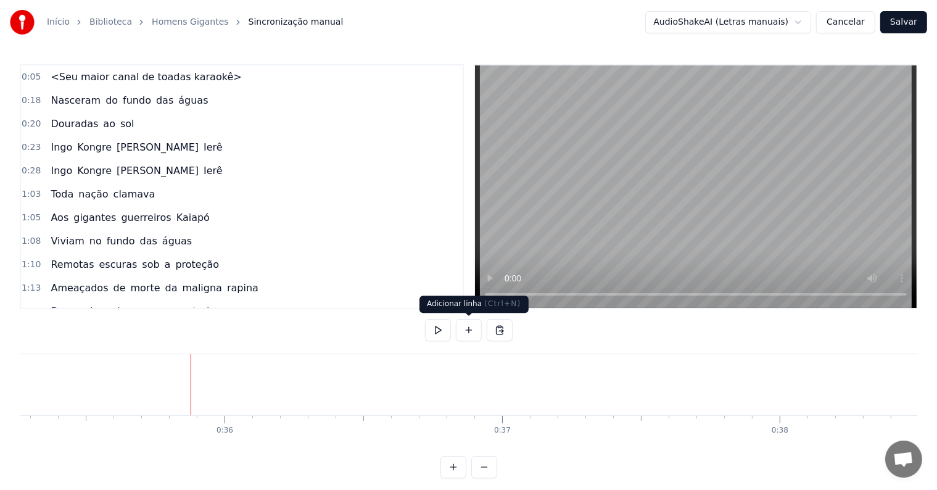
click at [469, 328] on button at bounding box center [469, 330] width 26 height 22
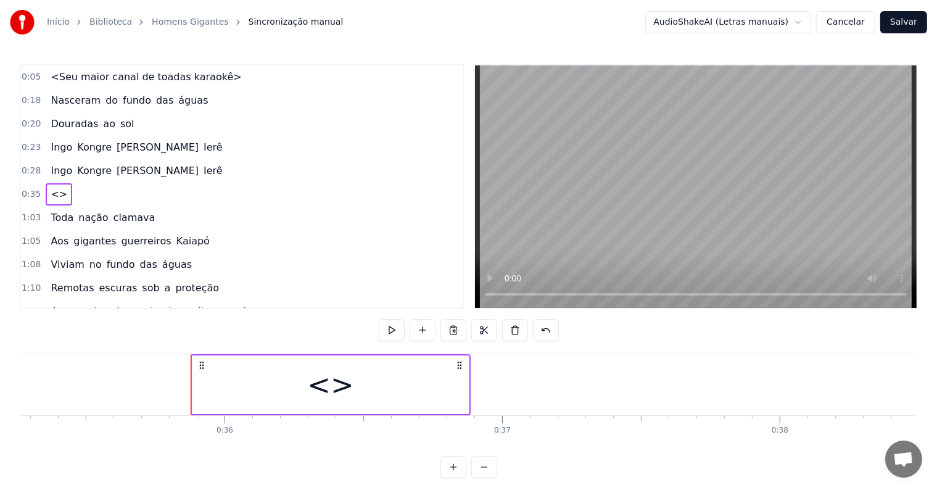
click at [380, 370] on div "<>" at bounding box center [330, 384] width 276 height 59
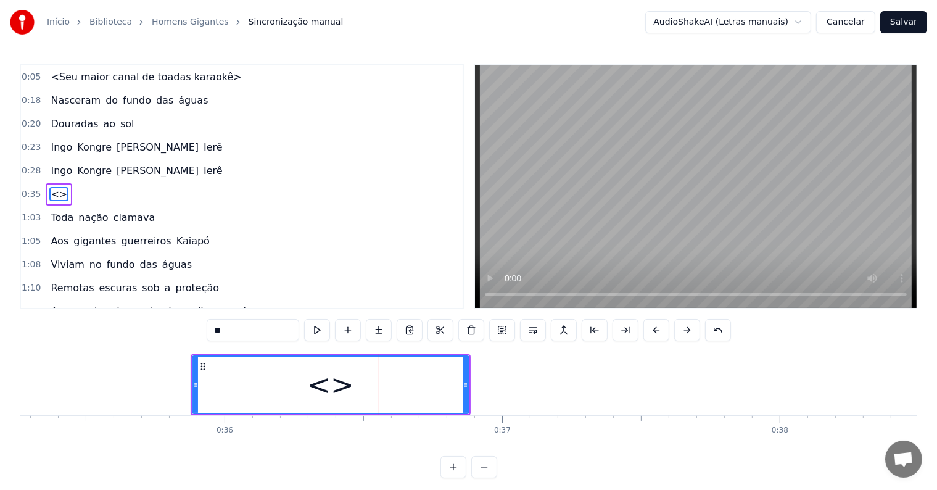
scroll to position [3, 0]
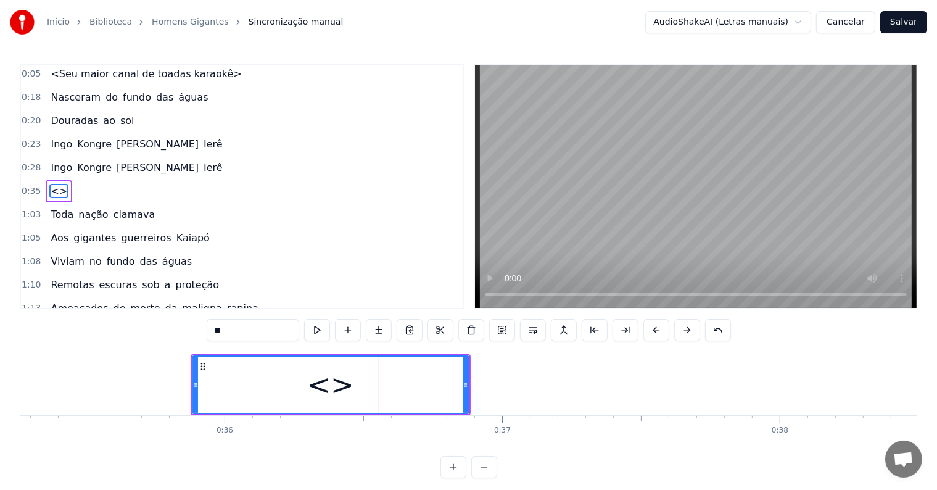
drag, startPoint x: 291, startPoint y: 331, endPoint x: 186, endPoint y: 323, distance: 105.8
click at [186, 323] on div "0:05 <Seu maior canal de toadas karaokê> 0:18 Nasceram do fundo das águas 0:20 …" at bounding box center [469, 271] width 898 height 414
paste input "**********"
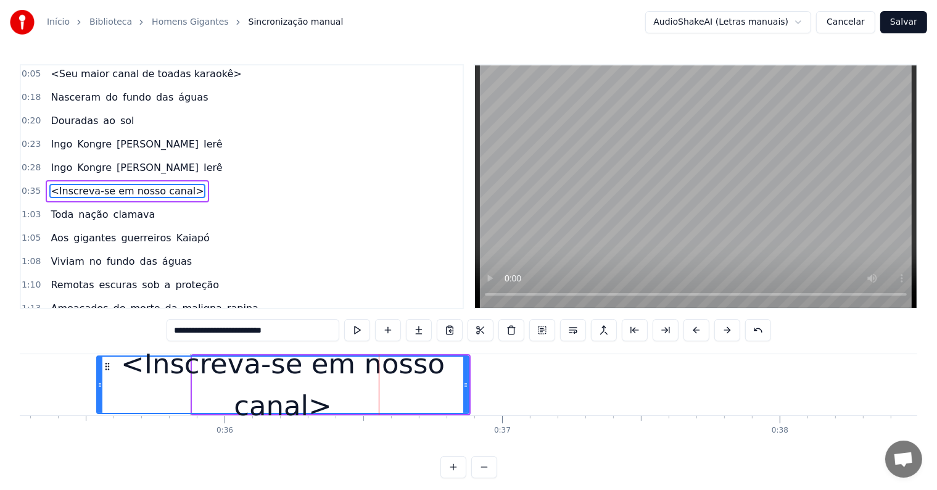
drag, startPoint x: 193, startPoint y: 377, endPoint x: 88, endPoint y: 378, distance: 104.9
click at [97, 378] on div at bounding box center [99, 385] width 5 height 56
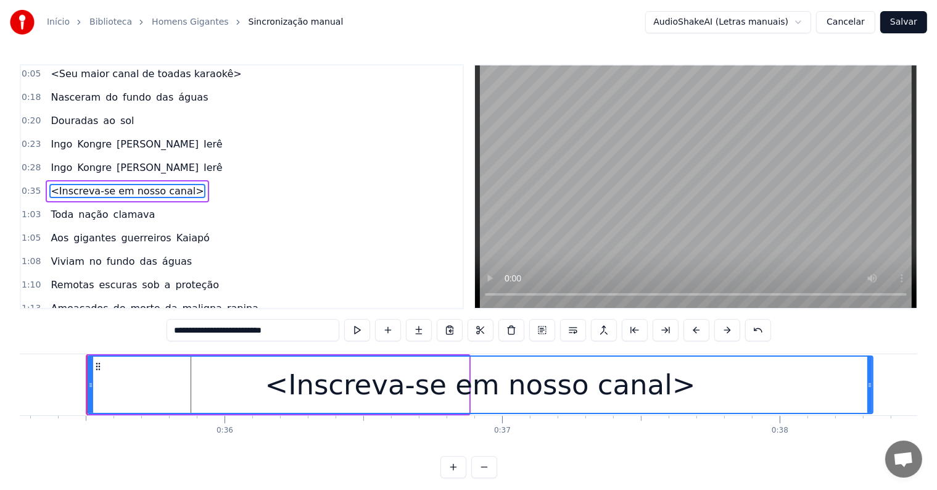
drag, startPoint x: 465, startPoint y: 387, endPoint x: 868, endPoint y: 389, distance: 403.5
click at [868, 389] on icon at bounding box center [869, 385] width 5 height 10
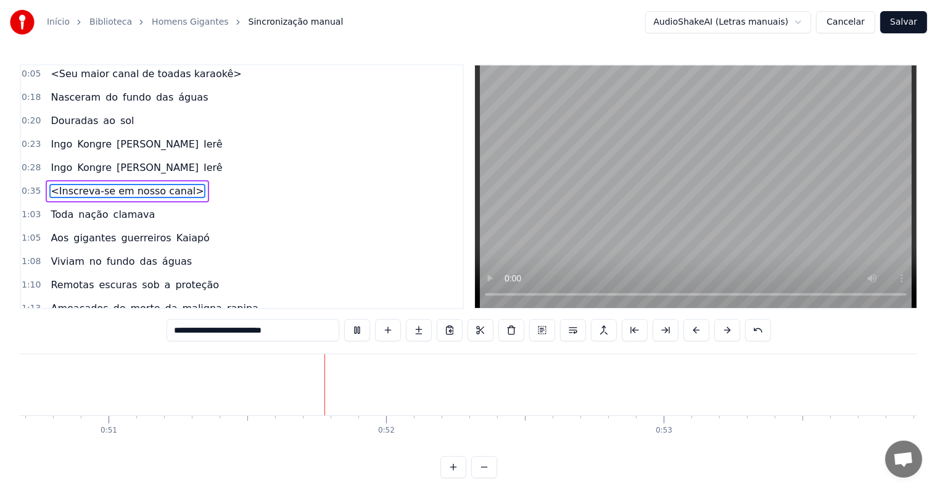
scroll to position [0, 14080]
click at [147, 184] on span "<Inscreva-se em nosso canal>" at bounding box center [126, 191] width 155 height 14
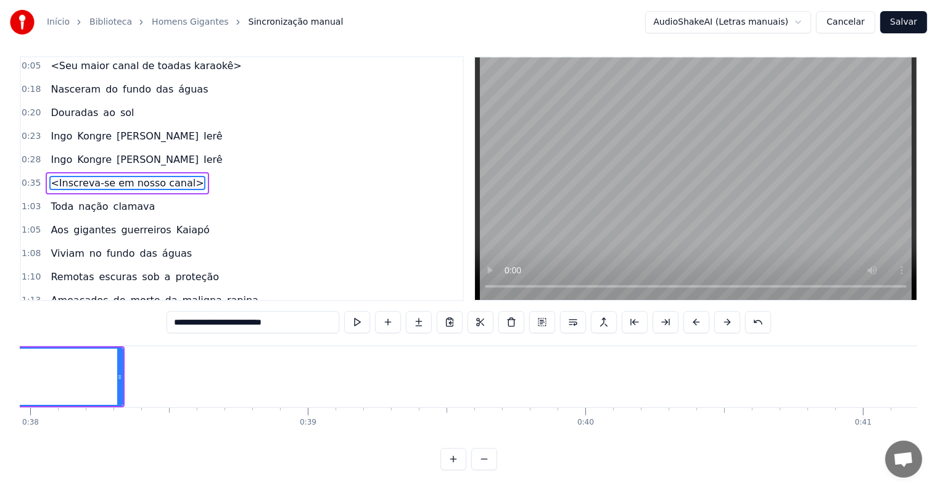
scroll to position [0, 10608]
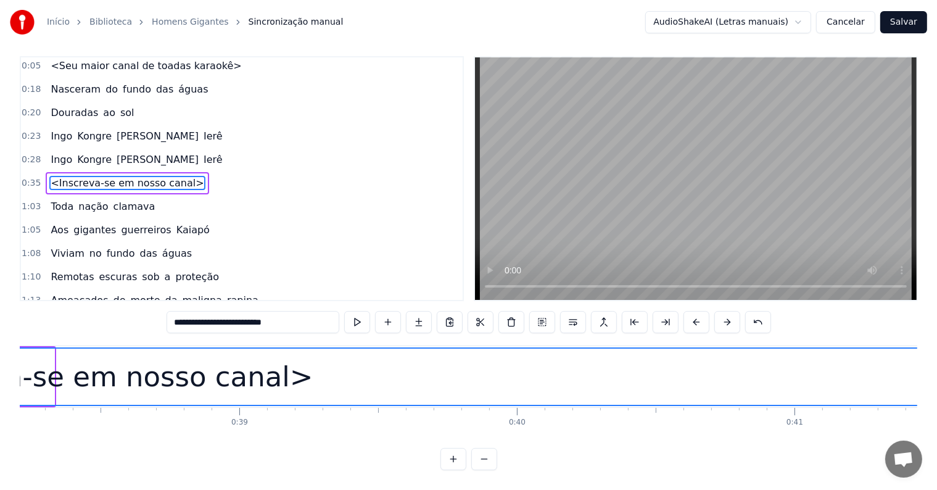
drag, startPoint x: 53, startPoint y: 364, endPoint x: 925, endPoint y: 369, distance: 871.8
click at [925, 369] on div "Início Biblioteca Homens Gigantes Sincronização manual AudioShakeAI (Letras man…" at bounding box center [468, 231] width 937 height 478
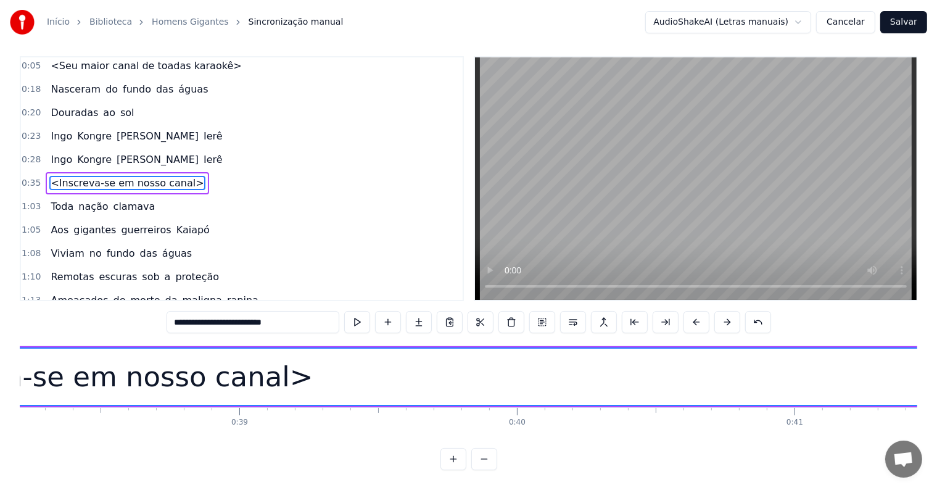
click at [562, 353] on div "<Inscreva-se em nosso canal>" at bounding box center [97, 377] width 1655 height 56
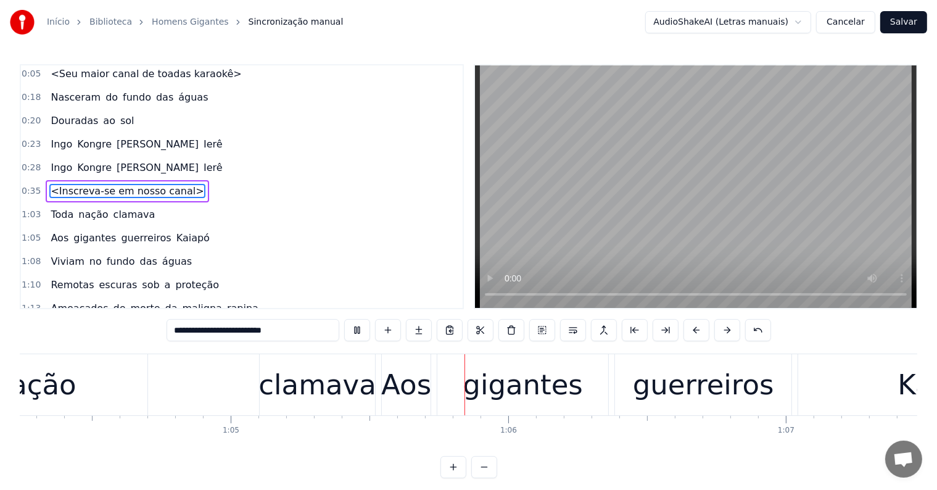
scroll to position [0, 17981]
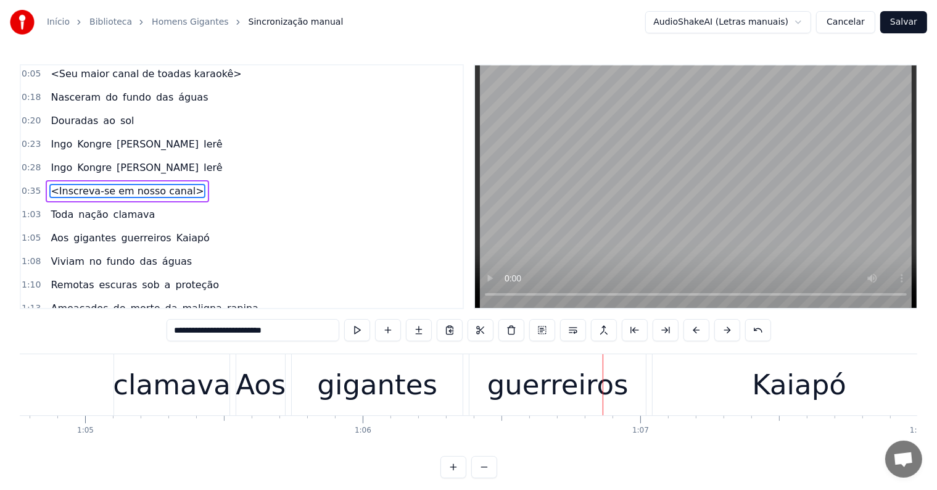
click at [116, 211] on span "clamava" at bounding box center [134, 214] width 44 height 14
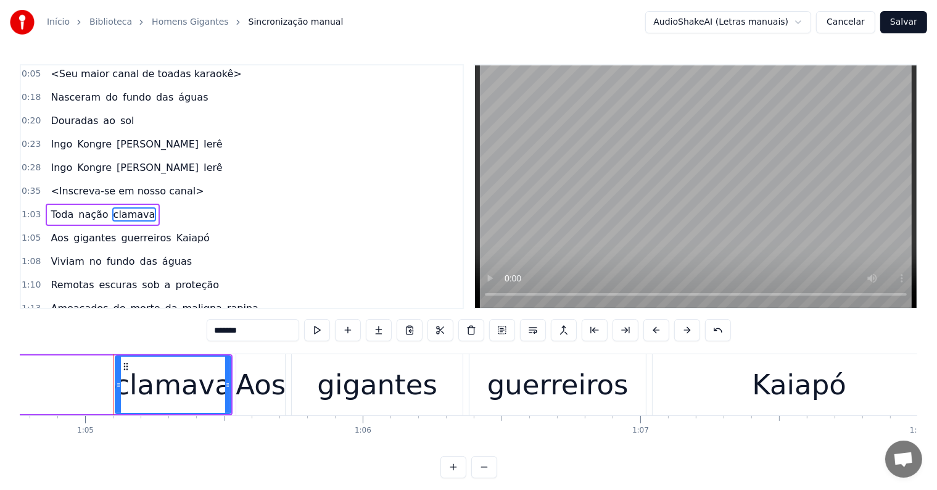
scroll to position [26, 0]
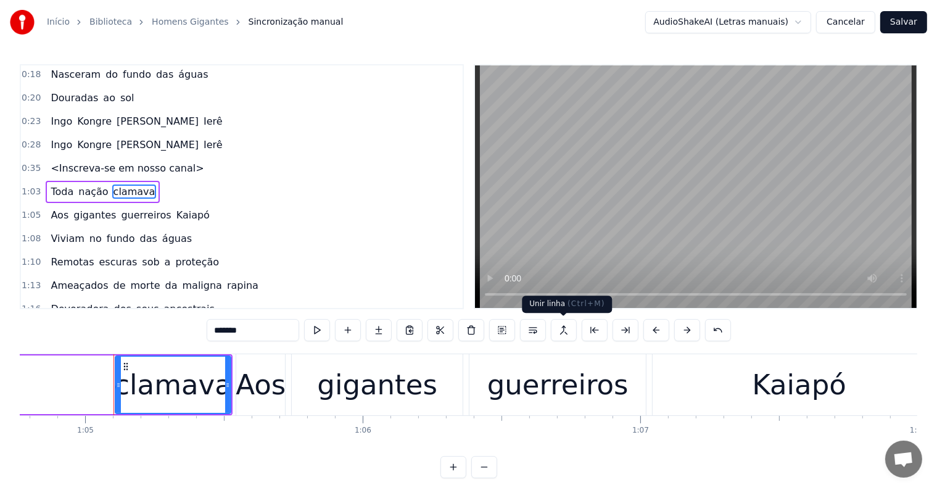
click at [560, 329] on button at bounding box center [564, 330] width 26 height 22
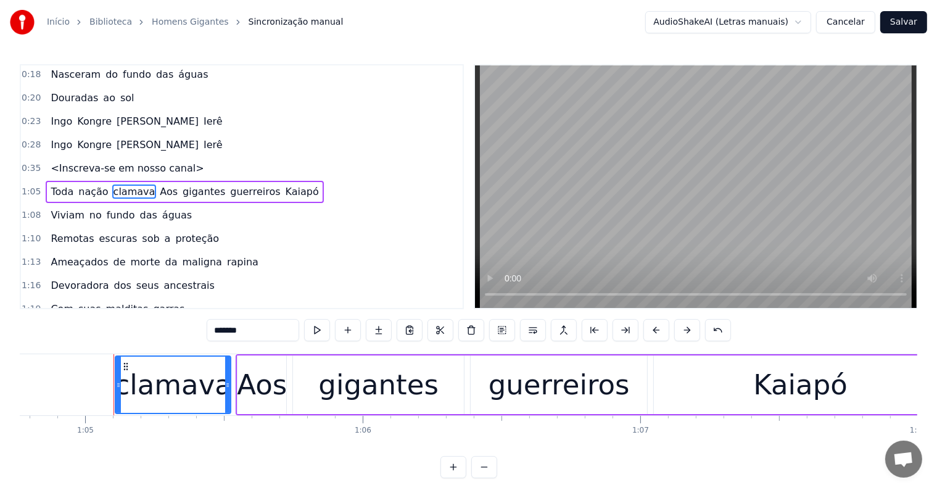
click at [159, 186] on span "Aos" at bounding box center [169, 191] width 20 height 14
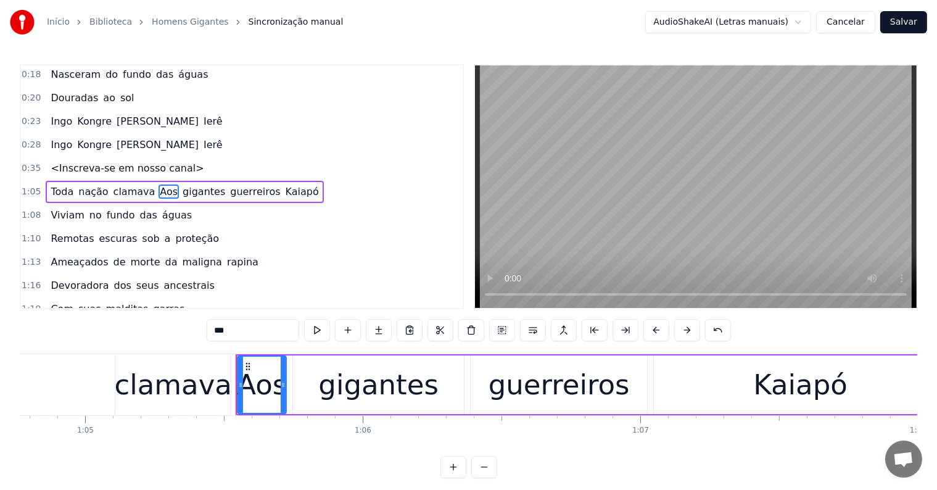
drag, startPoint x: 221, startPoint y: 328, endPoint x: 201, endPoint y: 329, distance: 20.4
click at [201, 329] on div "0:05 <Seu maior canal de toadas karaokê> 0:18 Nasceram do fundo das águas 0:20 …" at bounding box center [469, 271] width 898 height 414
click at [112, 189] on span "clamava" at bounding box center [134, 191] width 44 height 14
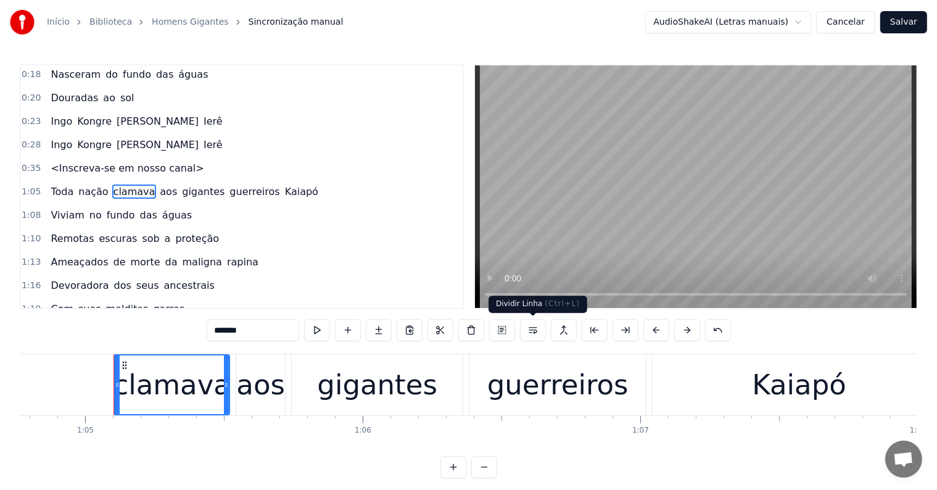
click at [534, 329] on button at bounding box center [533, 330] width 26 height 22
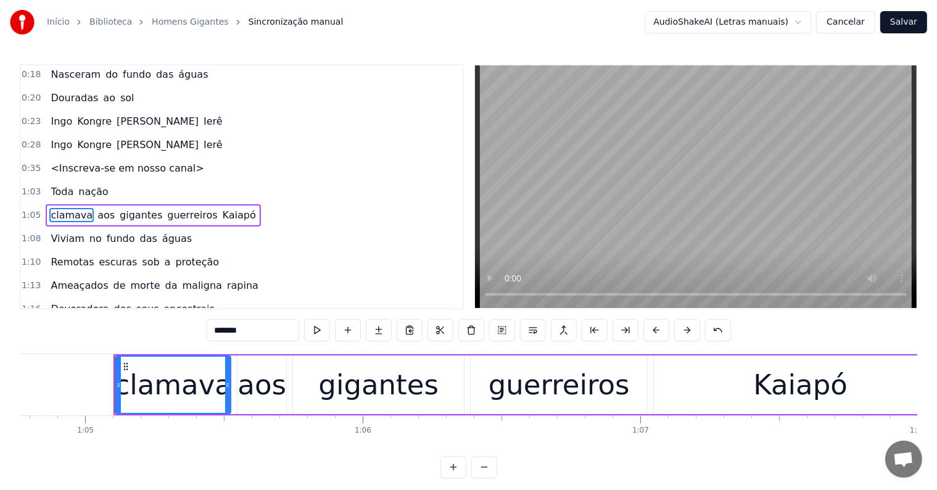
scroll to position [49, 0]
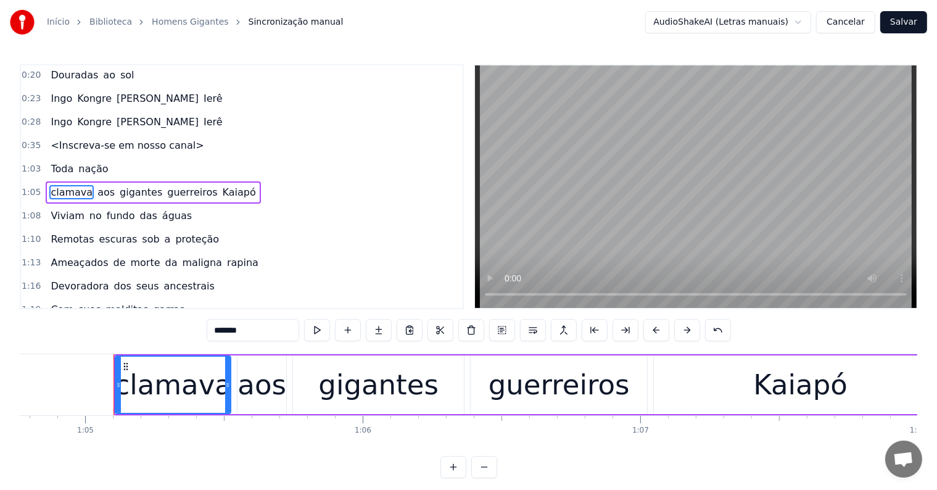
click at [77, 163] on span "nação" at bounding box center [93, 169] width 32 height 14
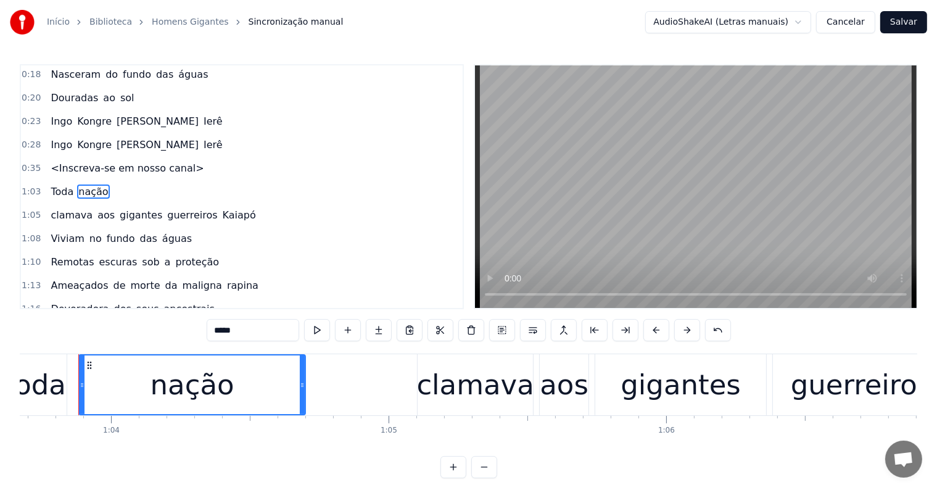
scroll to position [0, 17674]
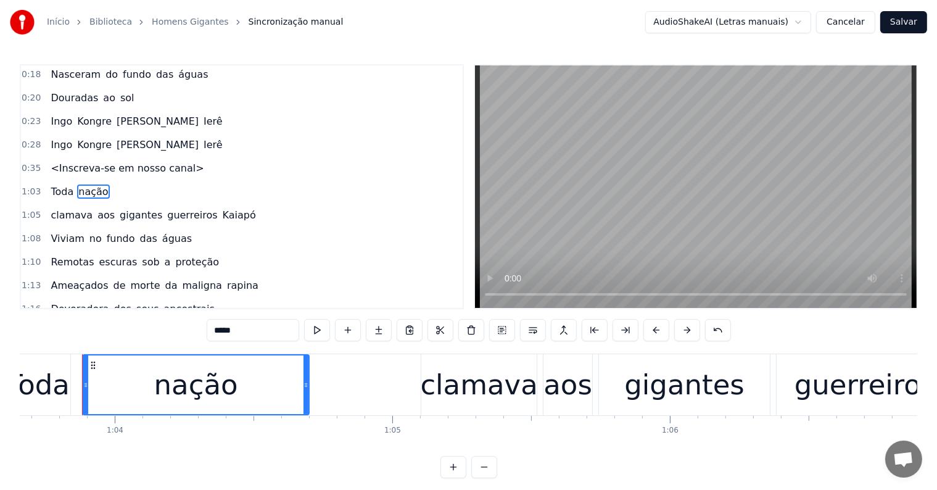
click at [66, 208] on span "clamava" at bounding box center [71, 215] width 44 height 14
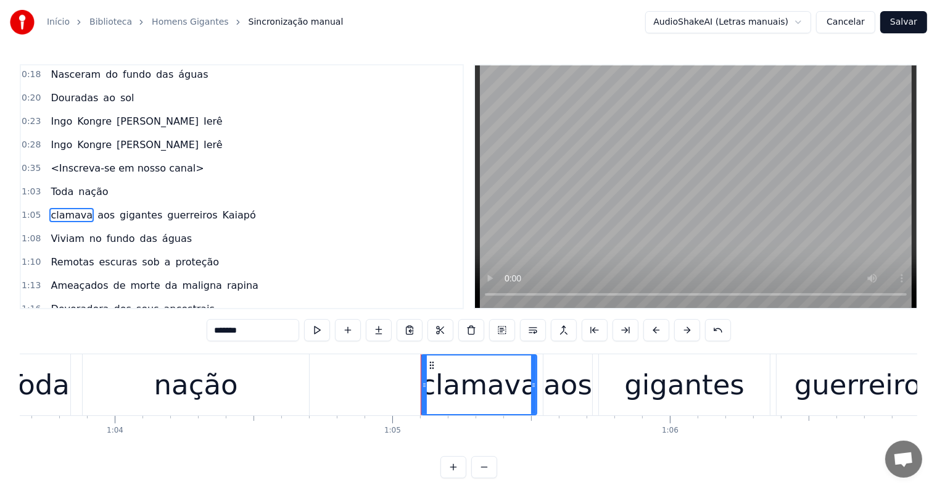
scroll to position [49, 0]
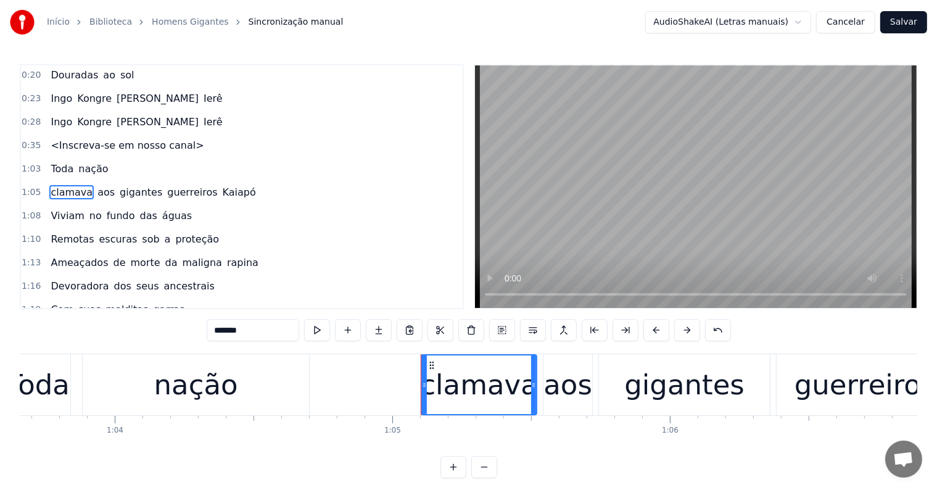
click at [221, 190] on span "Kaiapó" at bounding box center [239, 192] width 36 height 14
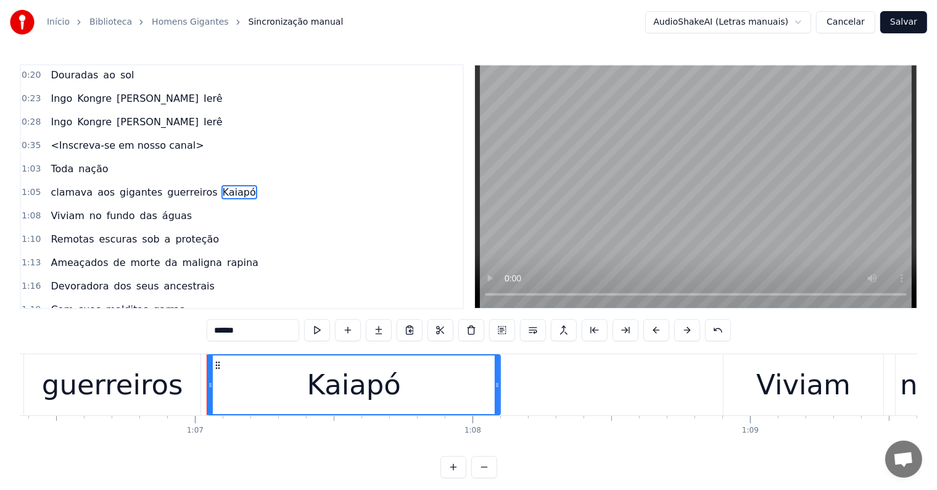
scroll to position [0, 18551]
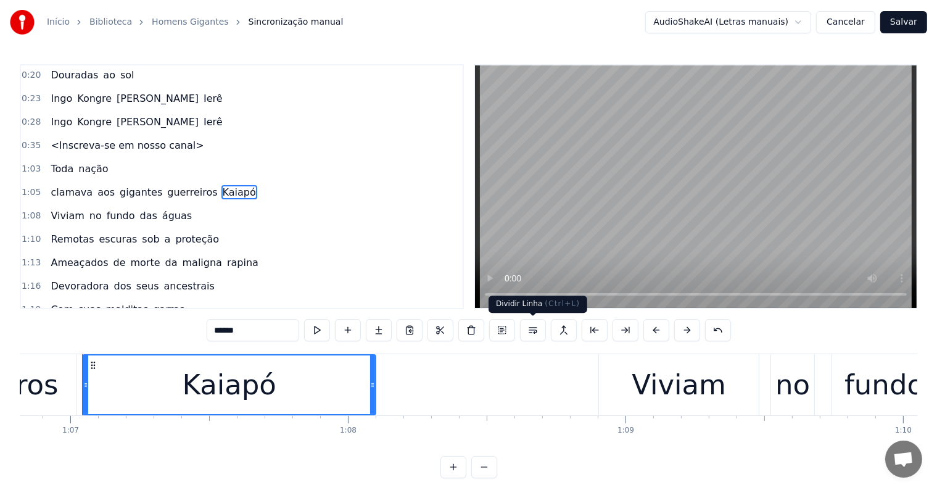
click at [532, 331] on button at bounding box center [533, 330] width 26 height 22
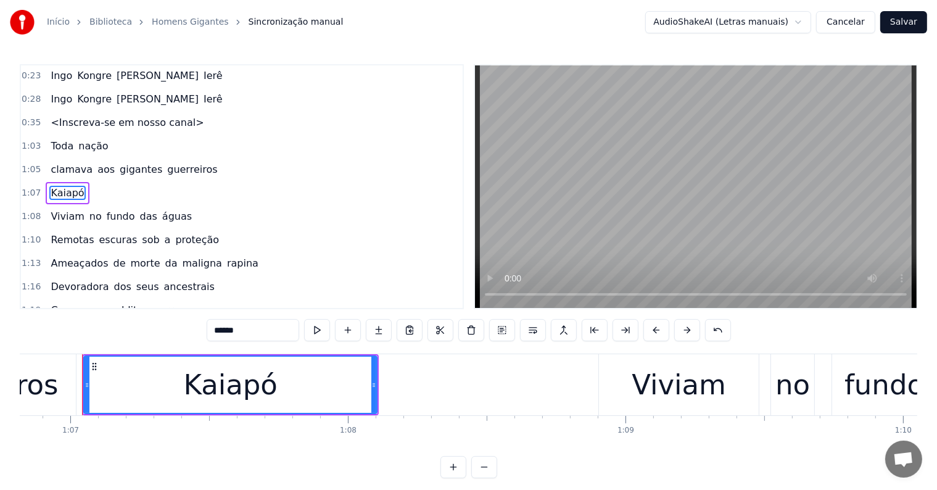
click at [178, 167] on span "guerreiros" at bounding box center [192, 169] width 52 height 14
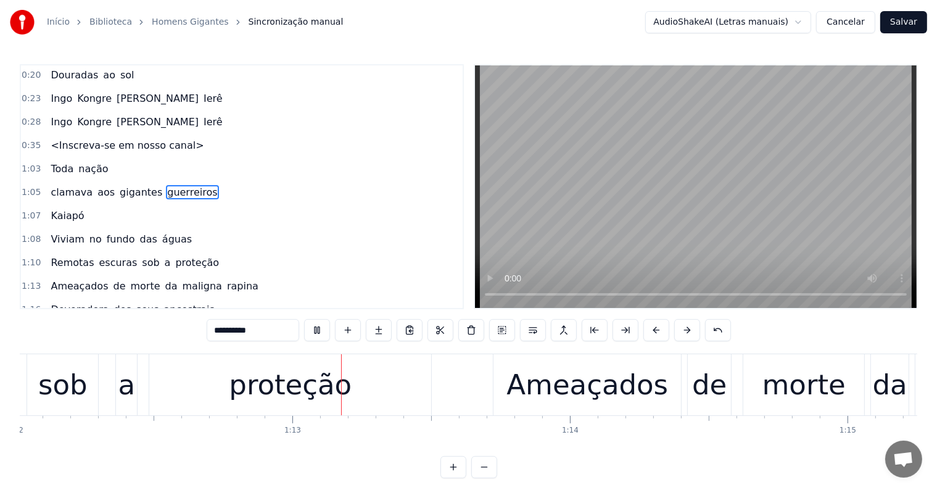
scroll to position [0, 20007]
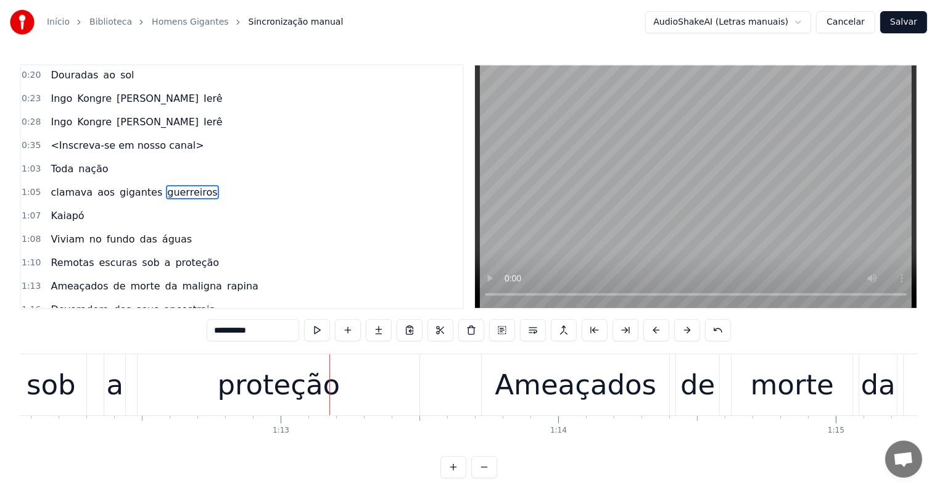
click at [291, 394] on div "proteção" at bounding box center [278, 385] width 123 height 42
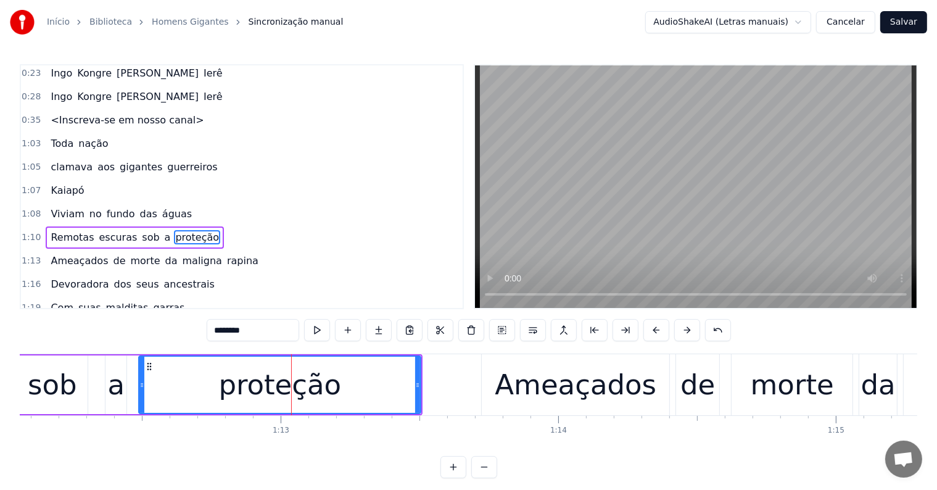
scroll to position [117, 0]
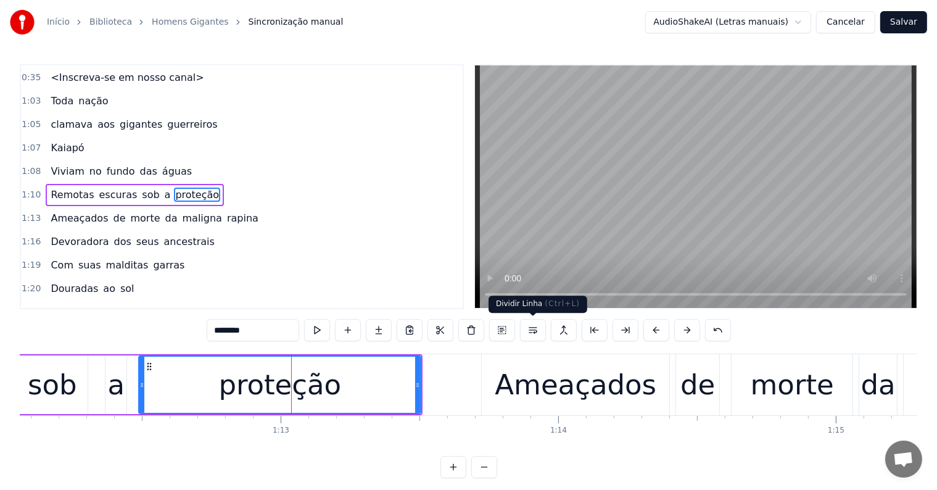
click at [531, 328] on button at bounding box center [533, 330] width 26 height 22
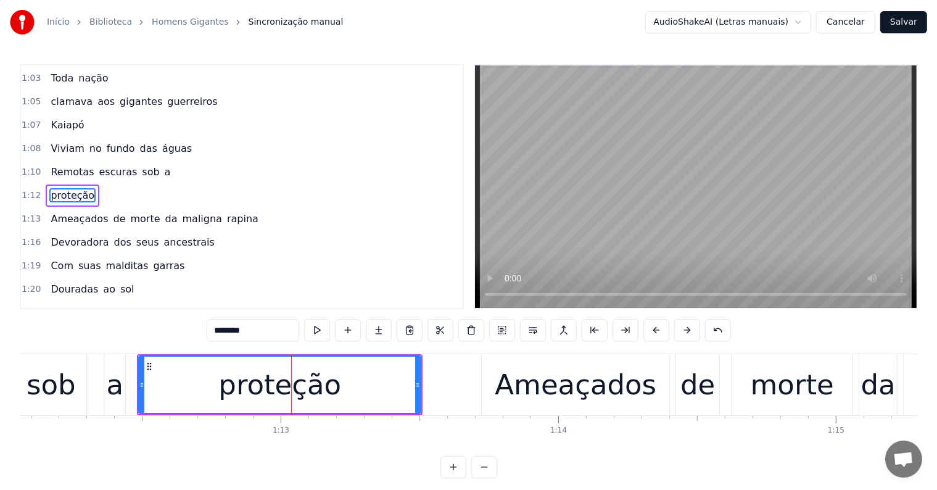
click at [164, 165] on span "a" at bounding box center [168, 172] width 9 height 14
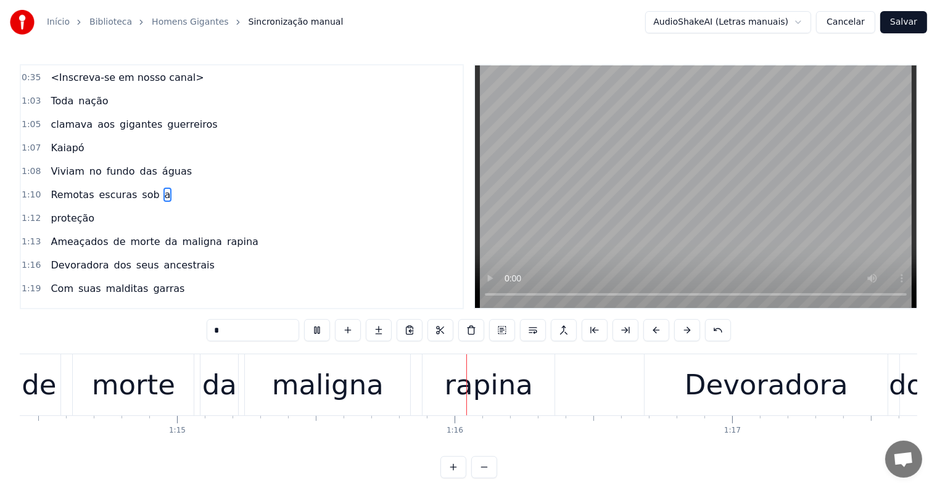
scroll to position [0, 20781]
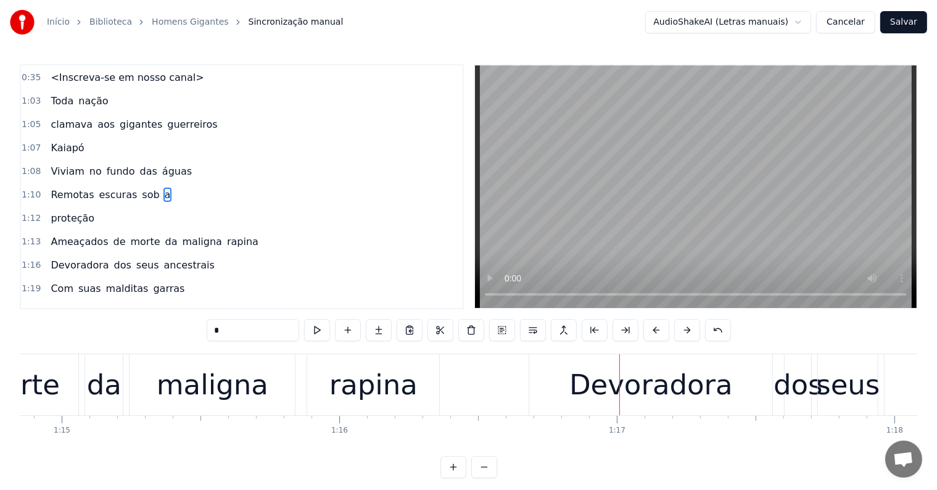
click at [357, 400] on div "rapina" at bounding box center [373, 385] width 88 height 42
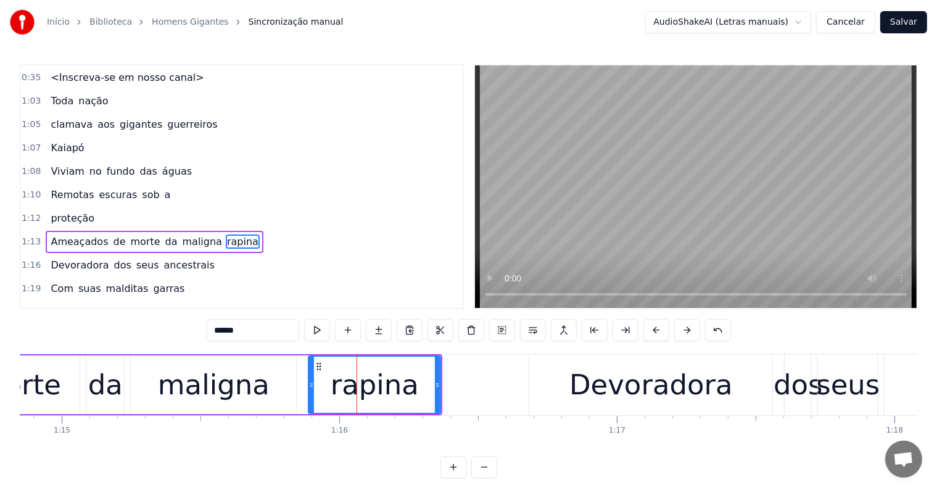
scroll to position [162, 0]
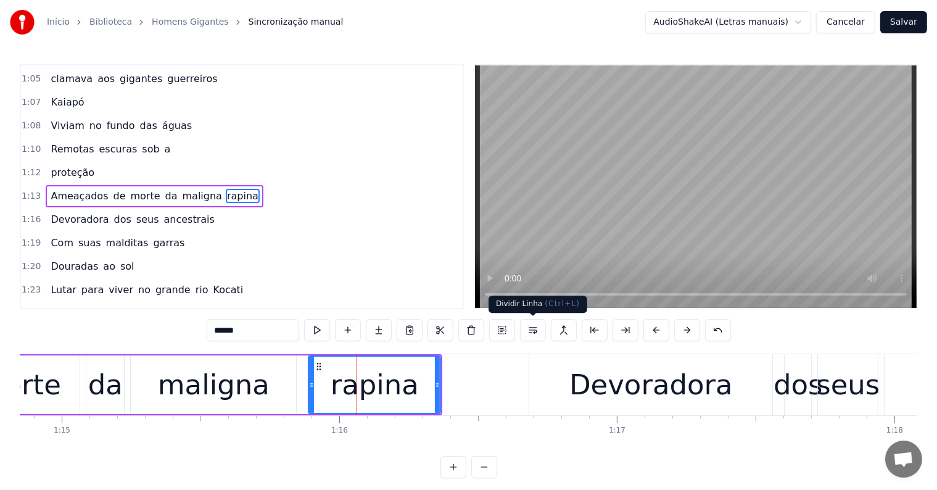
click at [531, 330] on button at bounding box center [533, 330] width 26 height 22
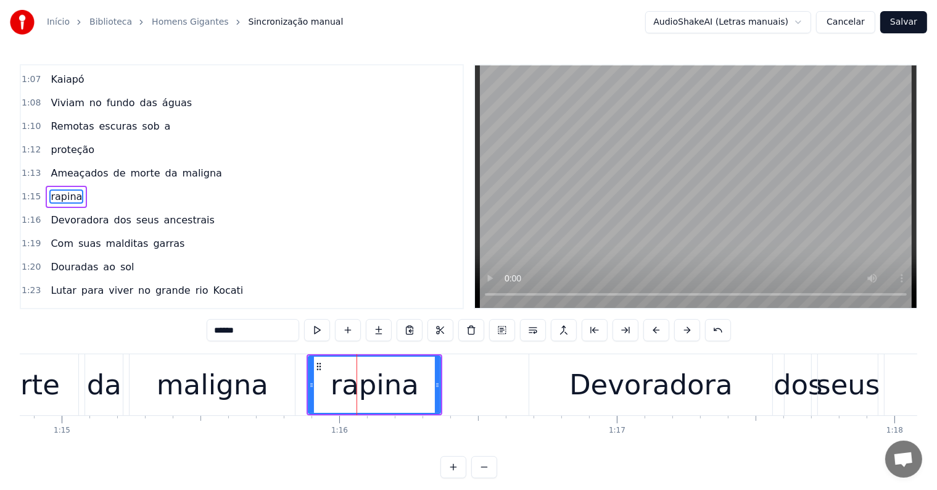
click at [181, 166] on span "maligna" at bounding box center [202, 173] width 42 height 14
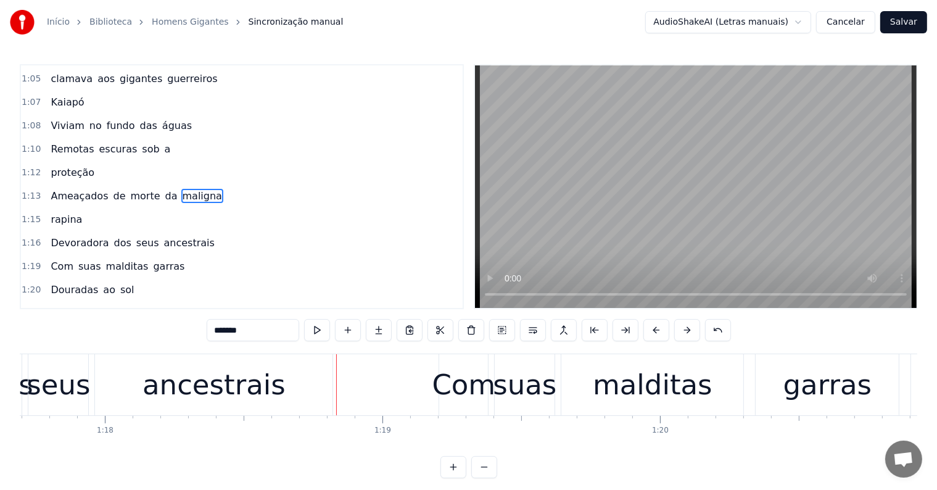
scroll to position [0, 21591]
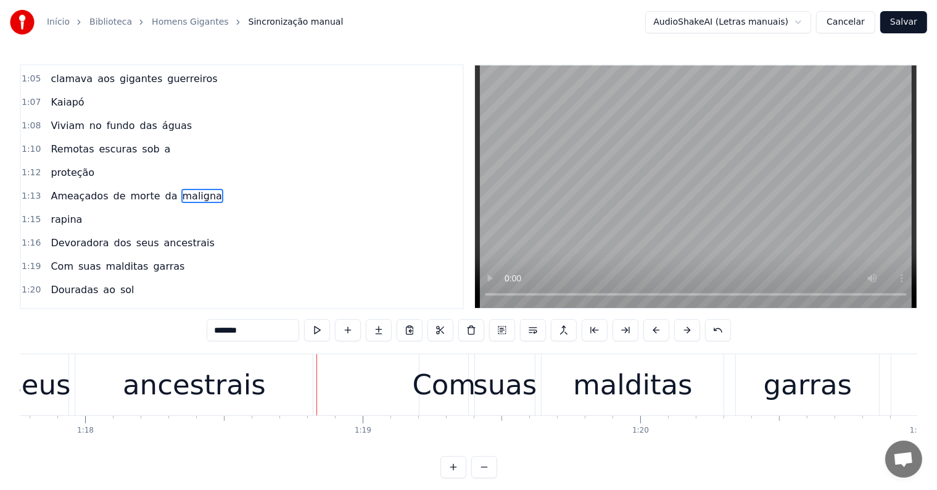
click at [255, 386] on div "ancestrais" at bounding box center [194, 384] width 238 height 61
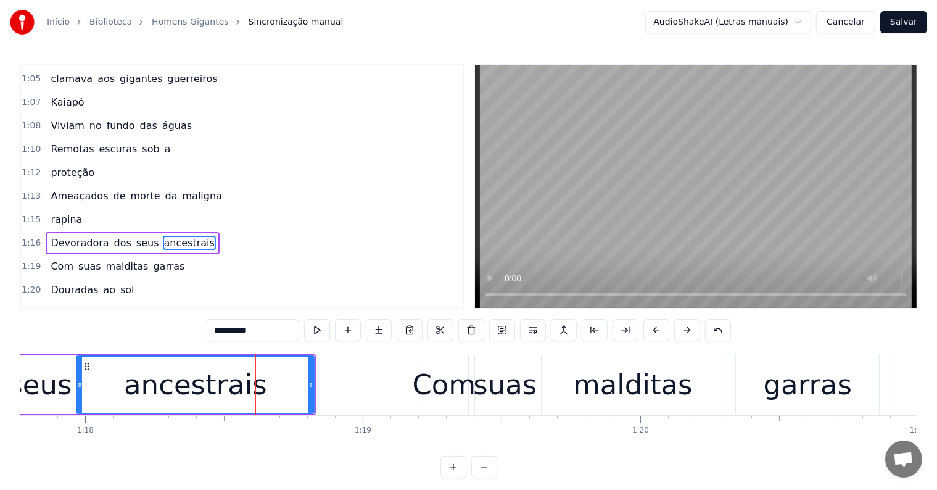
scroll to position [207, 0]
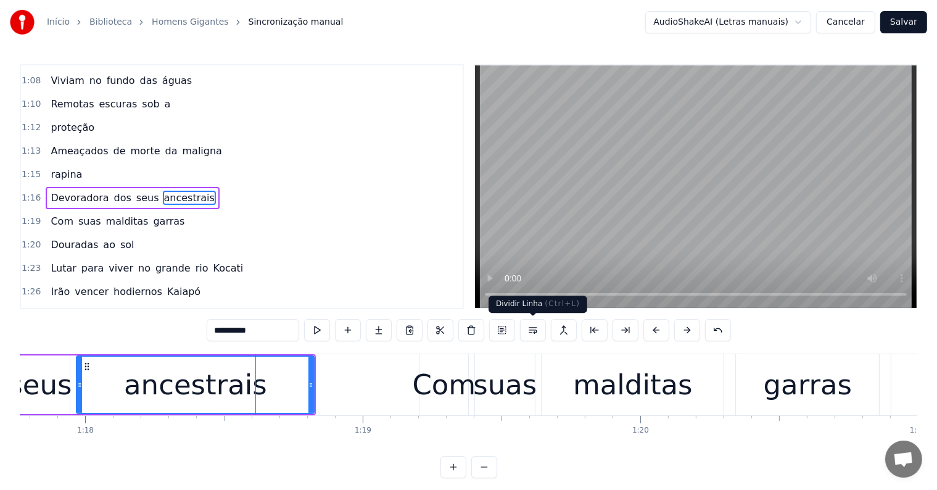
click at [530, 331] on button at bounding box center [533, 330] width 26 height 22
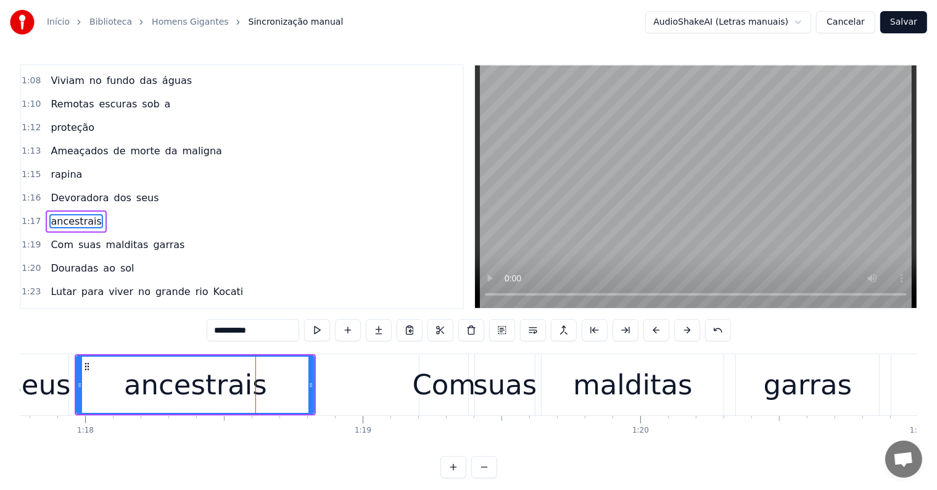
scroll to position [230, 0]
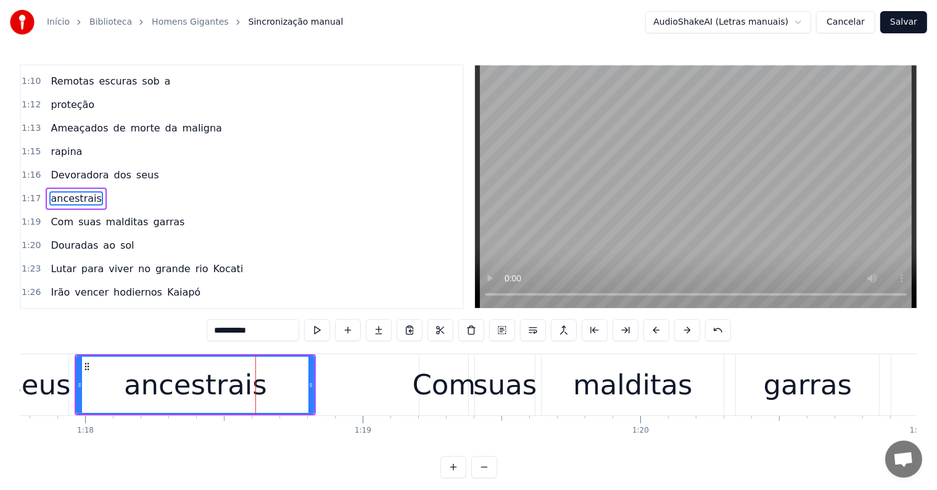
click at [135, 168] on span "seus" at bounding box center [147, 175] width 25 height 14
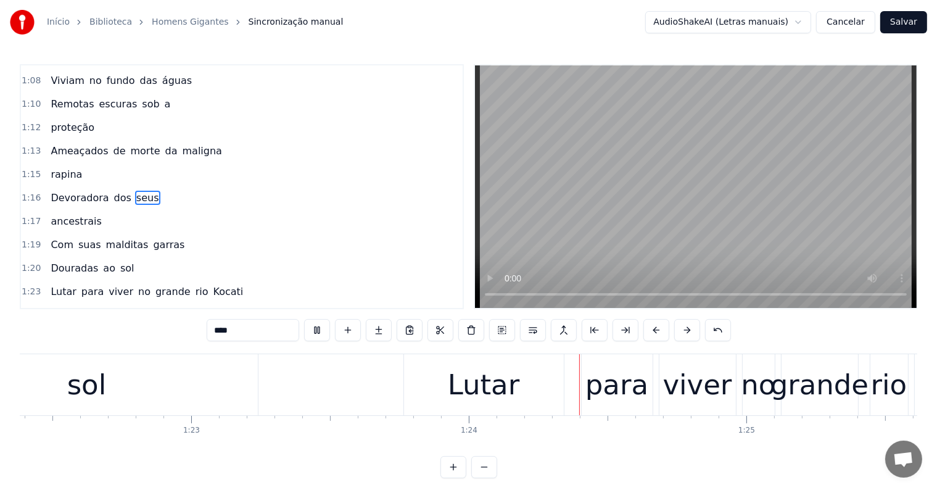
scroll to position [0, 23141]
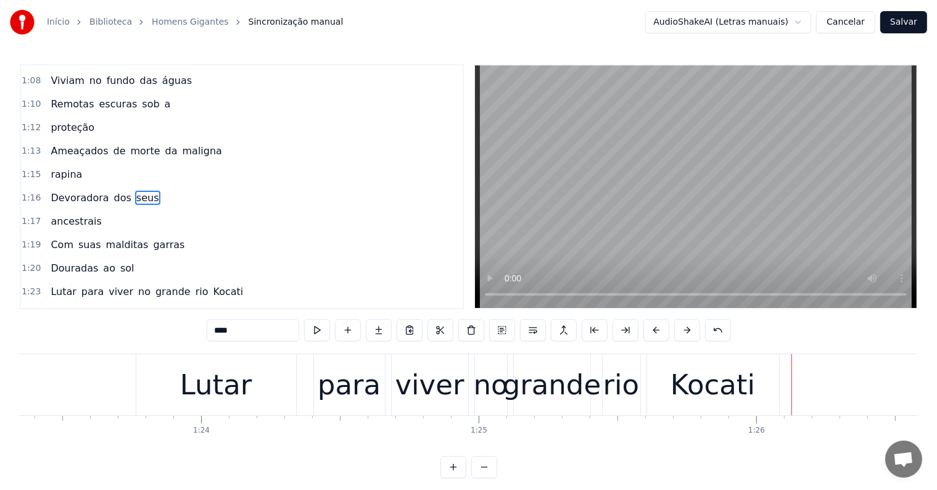
click at [668, 391] on div "Kocati" at bounding box center [713, 384] width 132 height 61
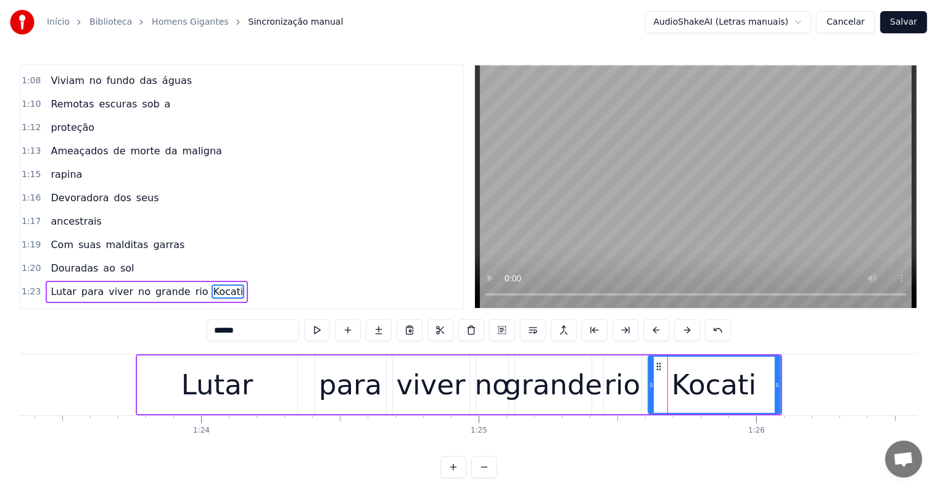
scroll to position [299, 0]
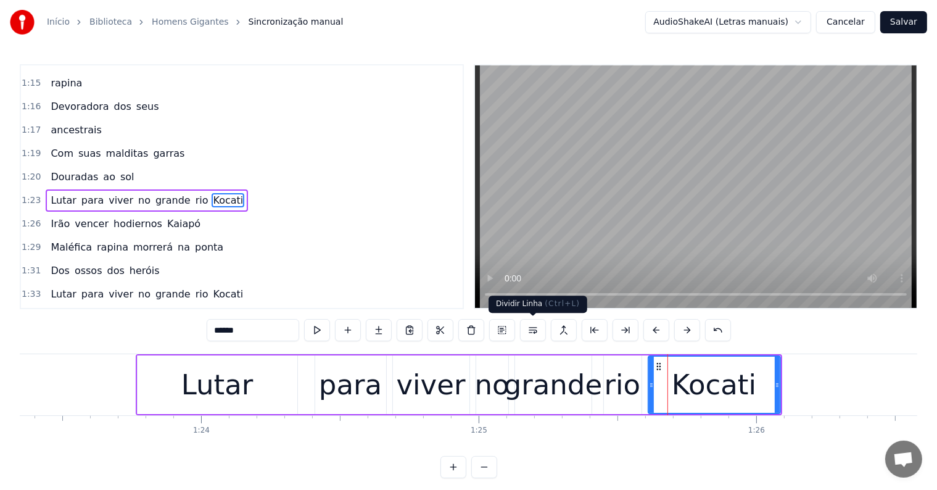
click at [530, 329] on button at bounding box center [533, 330] width 26 height 22
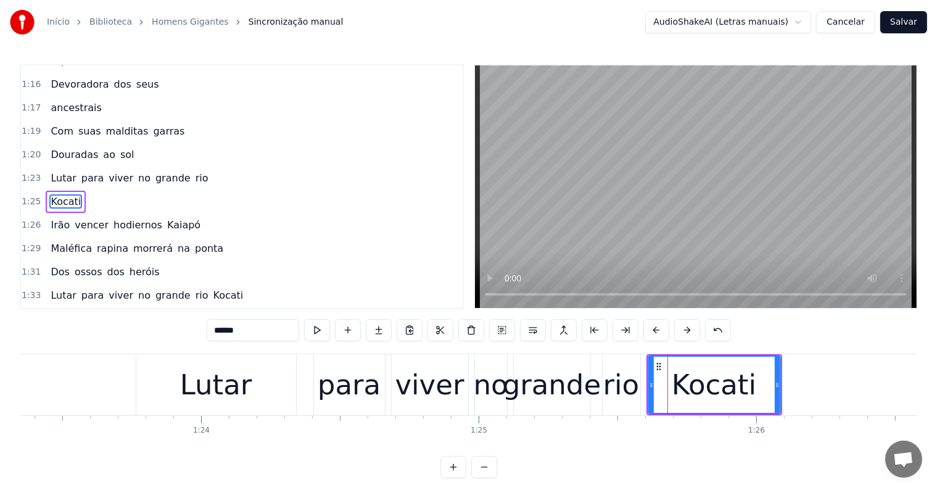
click at [558, 388] on div "grande" at bounding box center [552, 385] width 98 height 42
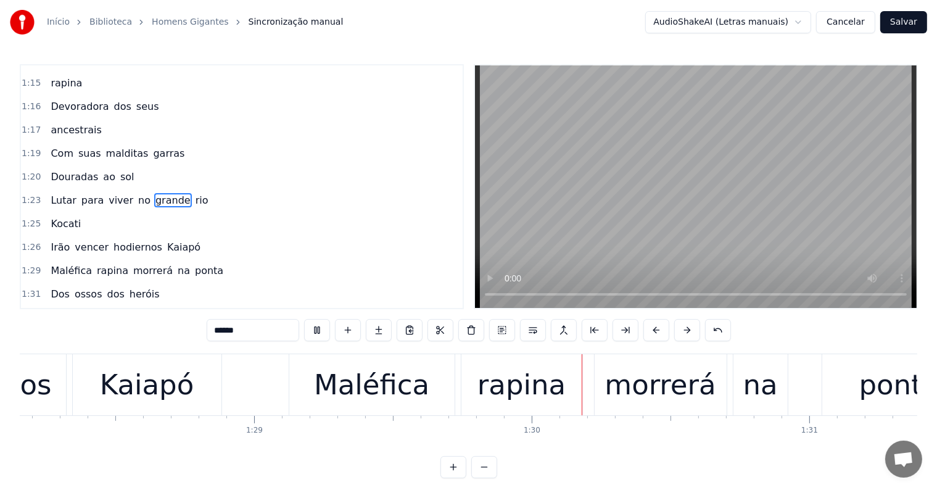
scroll to position [0, 24772]
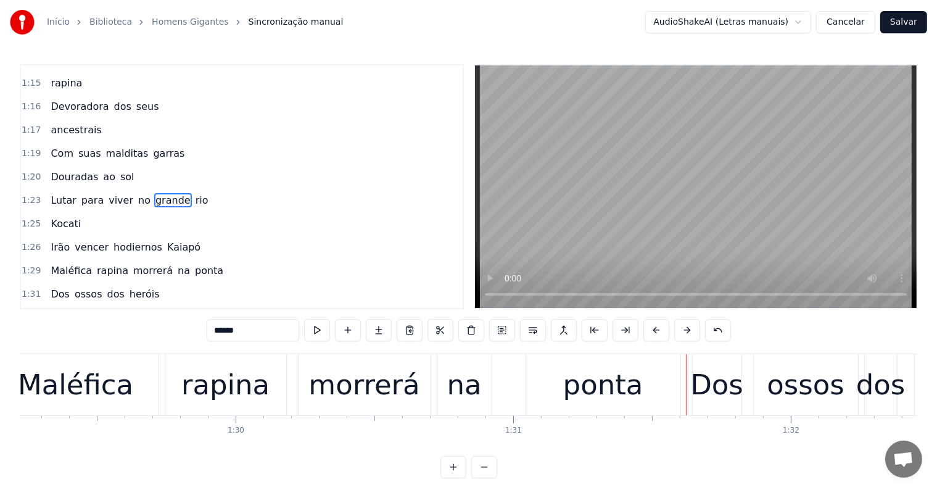
click at [573, 390] on div "ponta" at bounding box center [603, 385] width 80 height 42
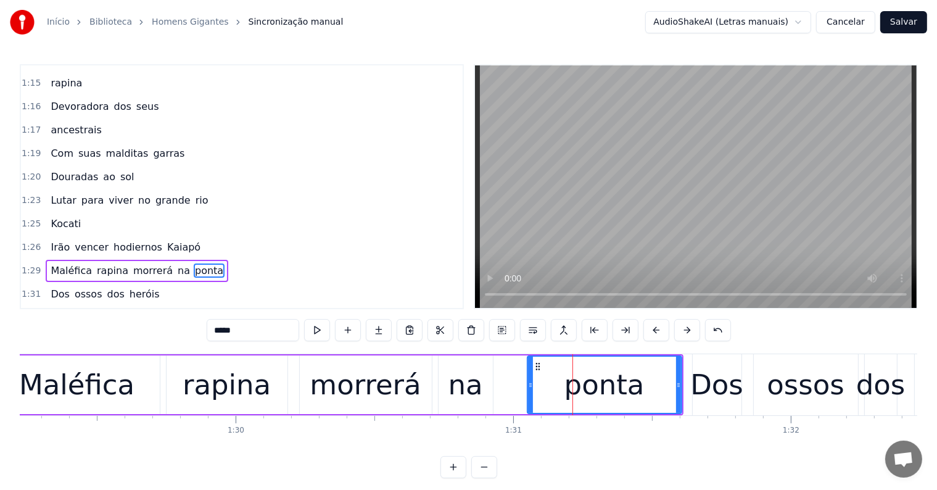
scroll to position [366, 0]
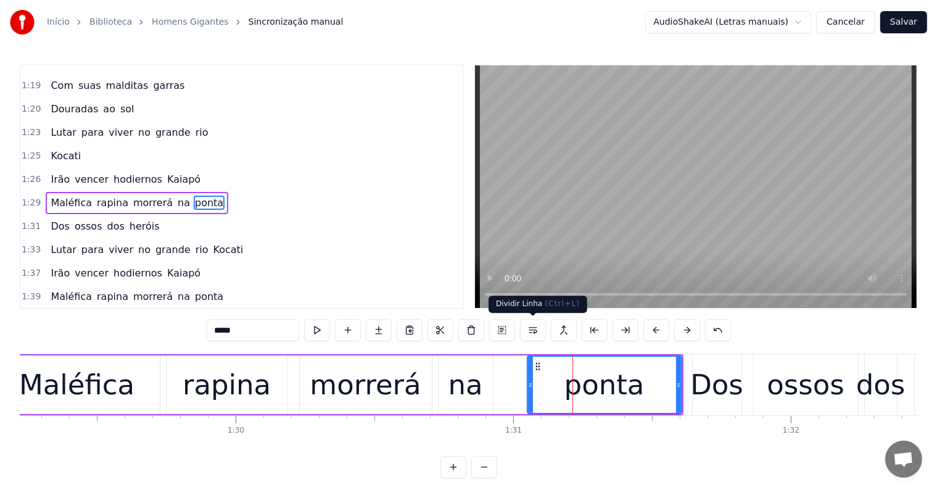
click at [534, 333] on button at bounding box center [533, 330] width 26 height 22
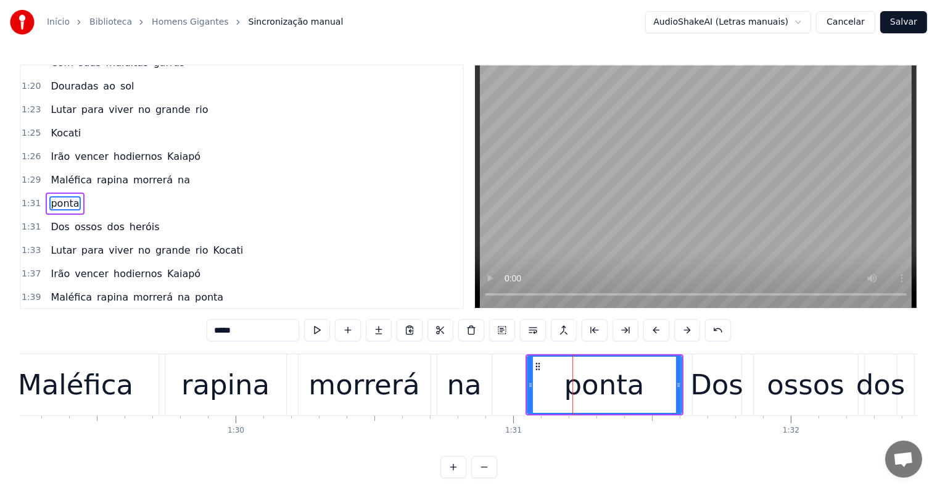
click at [474, 392] on div "na" at bounding box center [464, 385] width 35 height 42
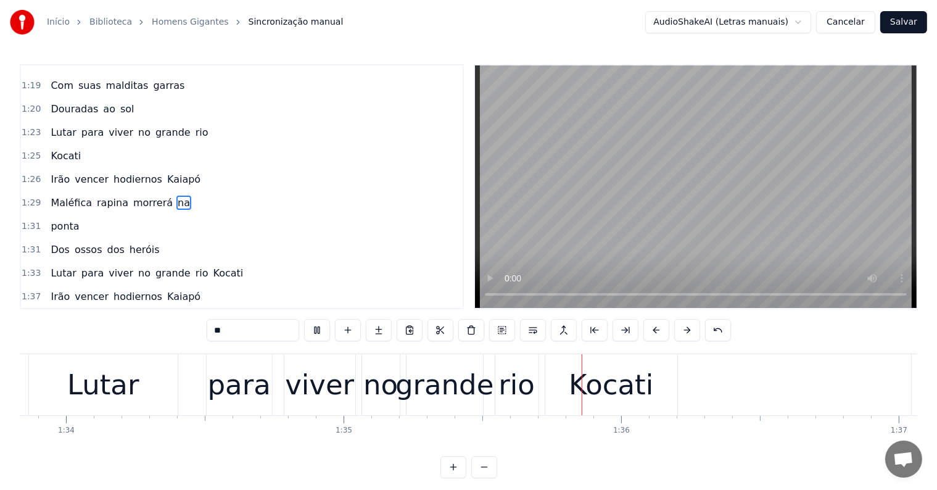
scroll to position [0, 26370]
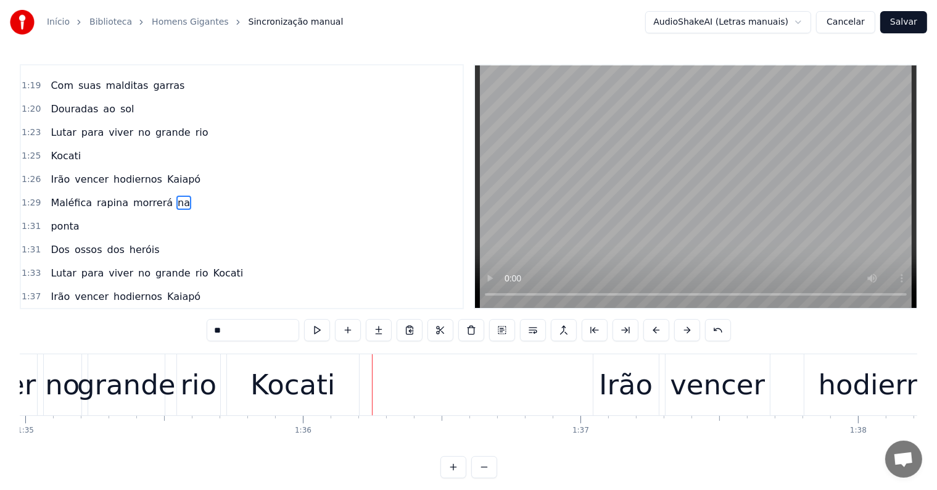
click at [350, 394] on div "Kocati" at bounding box center [293, 384] width 132 height 61
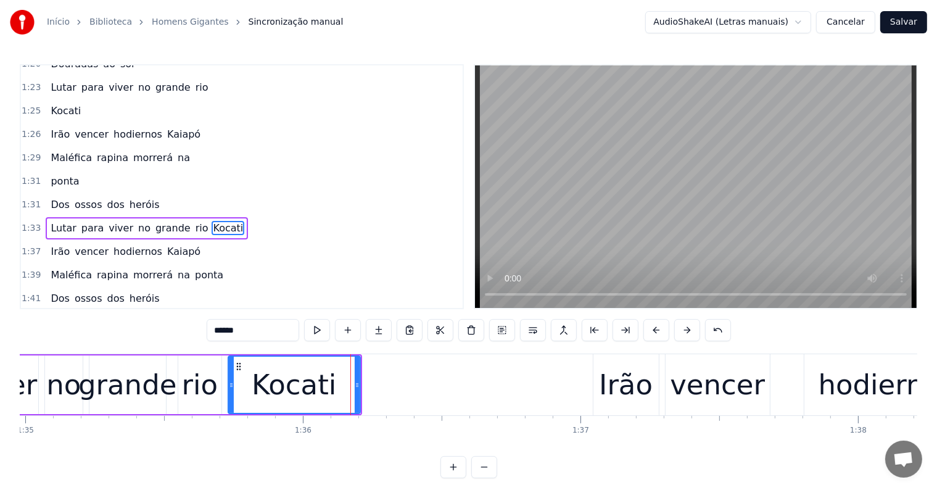
scroll to position [434, 0]
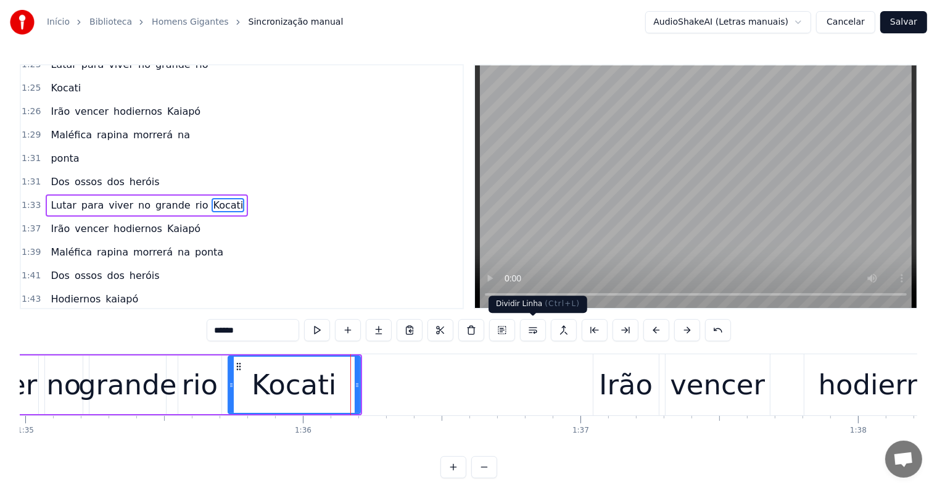
click at [531, 331] on button at bounding box center [533, 330] width 26 height 22
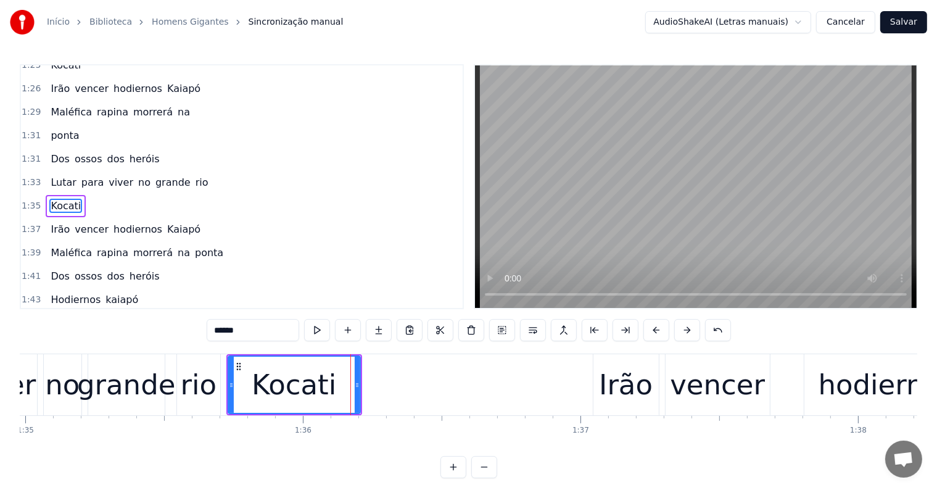
click at [187, 390] on div "rio" at bounding box center [198, 385] width 36 height 42
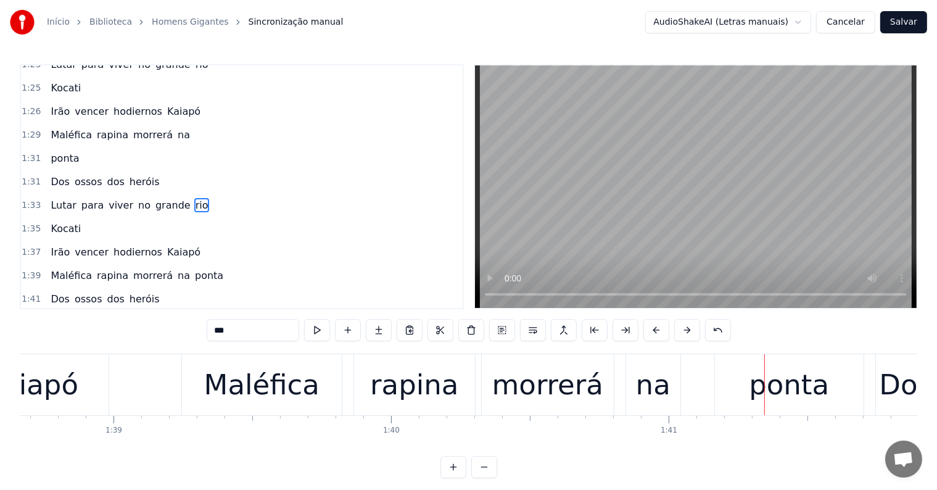
scroll to position [0, 27948]
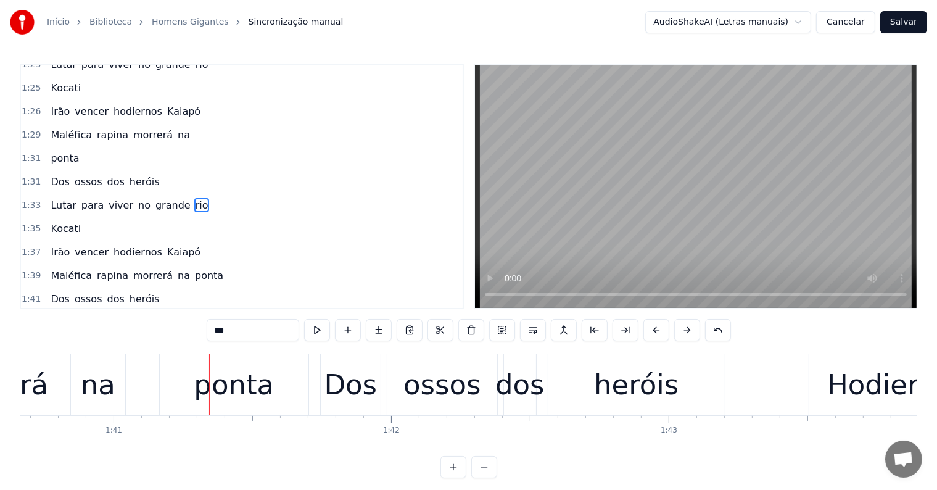
click at [267, 387] on div "ponta" at bounding box center [234, 385] width 80 height 42
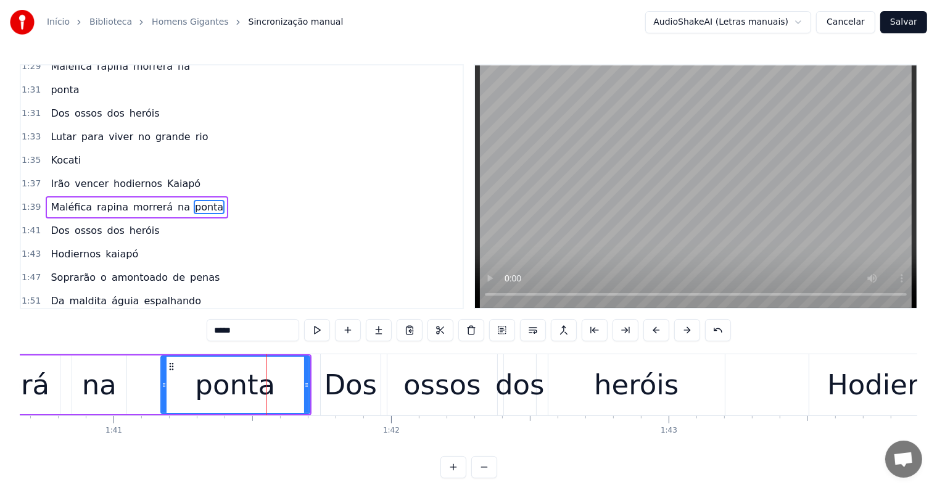
click at [526, 331] on button at bounding box center [533, 330] width 26 height 22
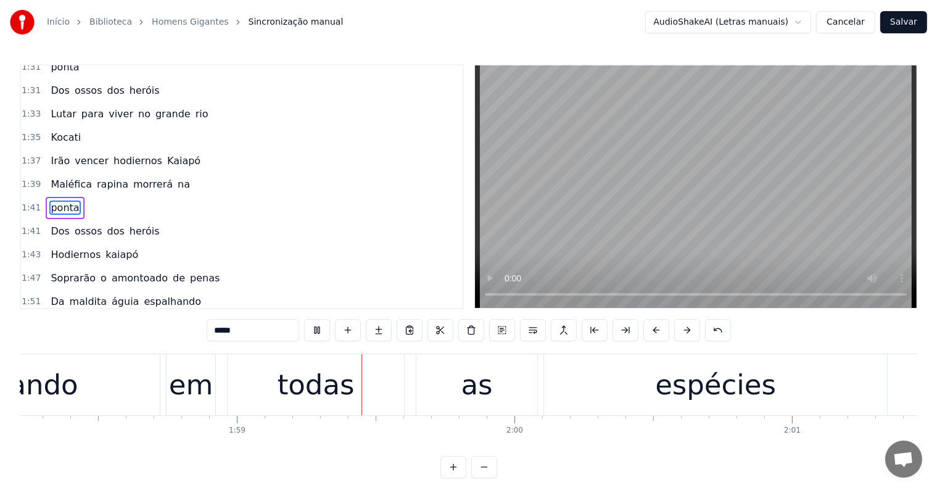
scroll to position [0, 32901]
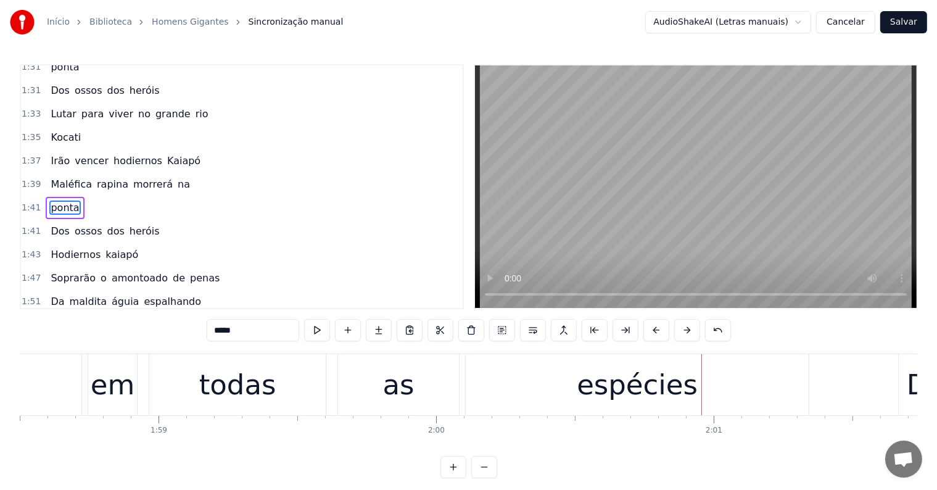
click at [579, 399] on div "espécies" at bounding box center [637, 384] width 343 height 61
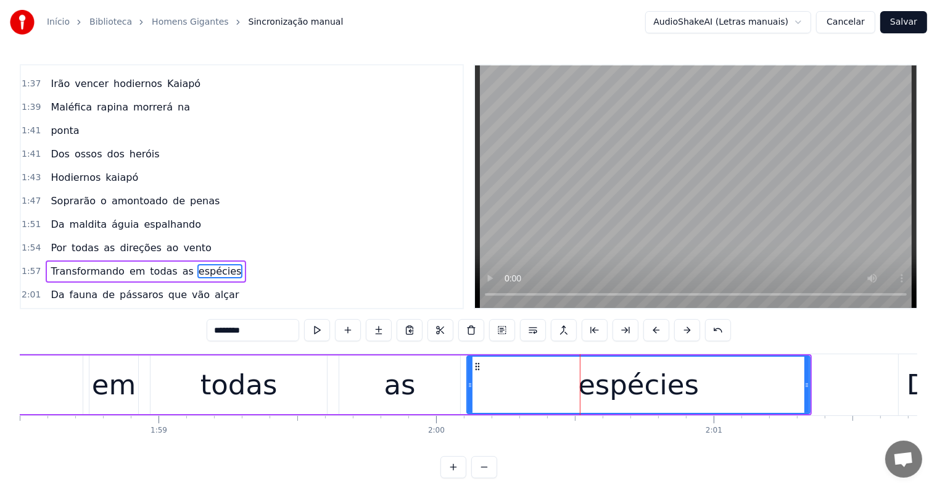
scroll to position [661, 0]
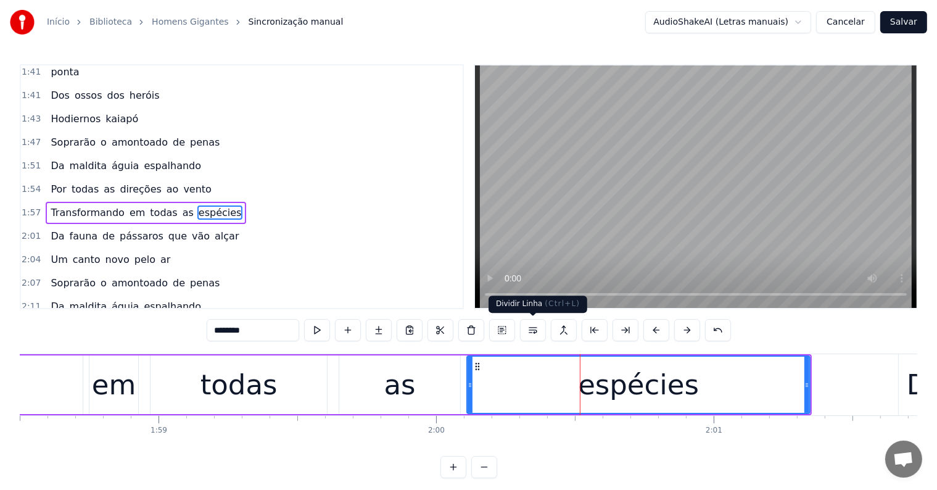
click at [536, 328] on button at bounding box center [533, 330] width 26 height 22
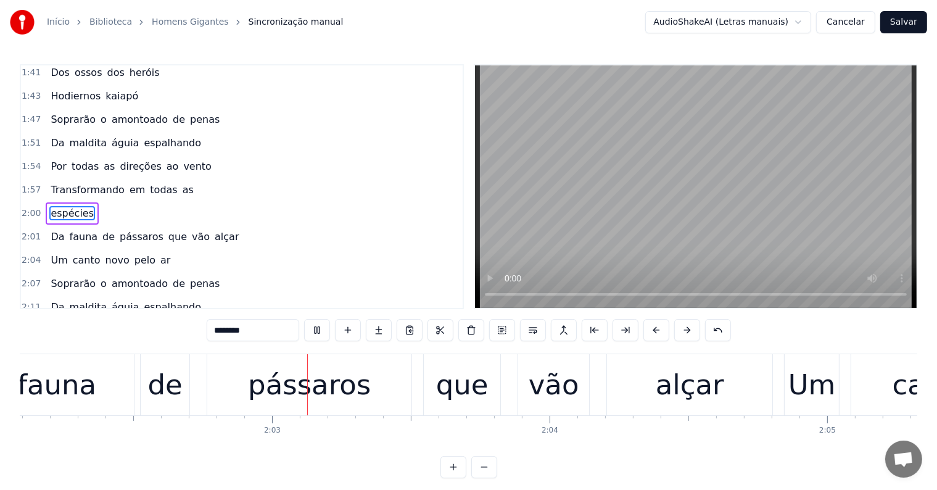
scroll to position [0, 33922]
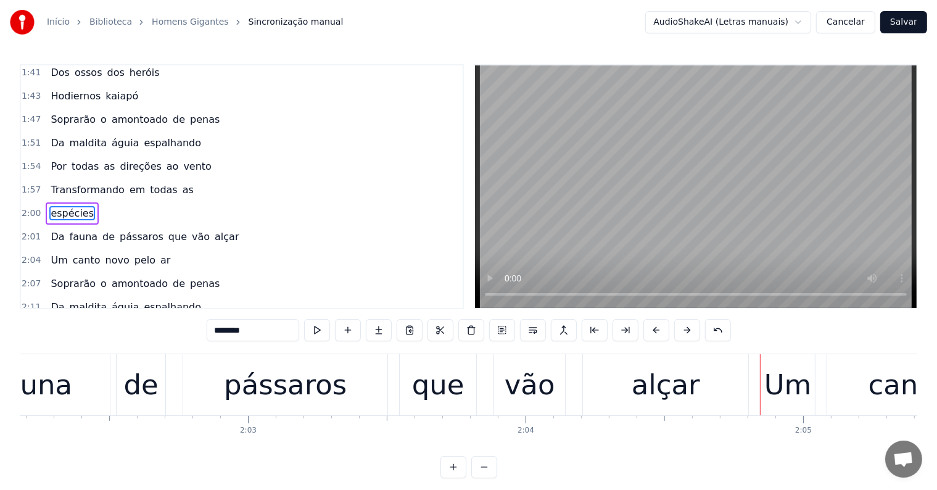
click at [510, 385] on div "vão" at bounding box center [530, 385] width 51 height 42
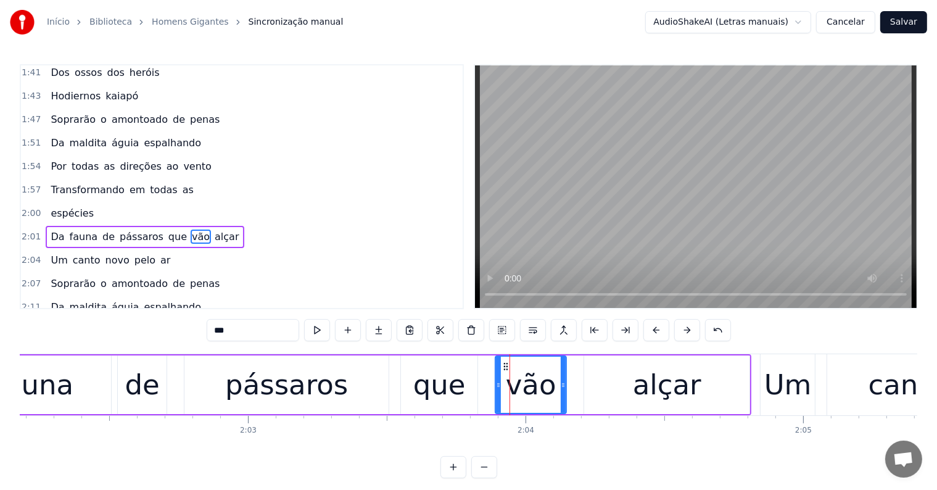
scroll to position [707, 0]
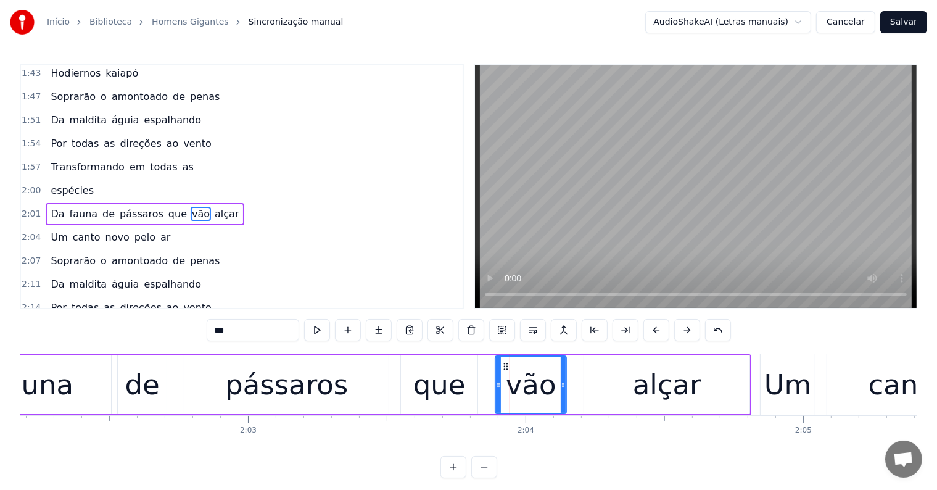
click at [213, 207] on span "alçar" at bounding box center [226, 214] width 27 height 14
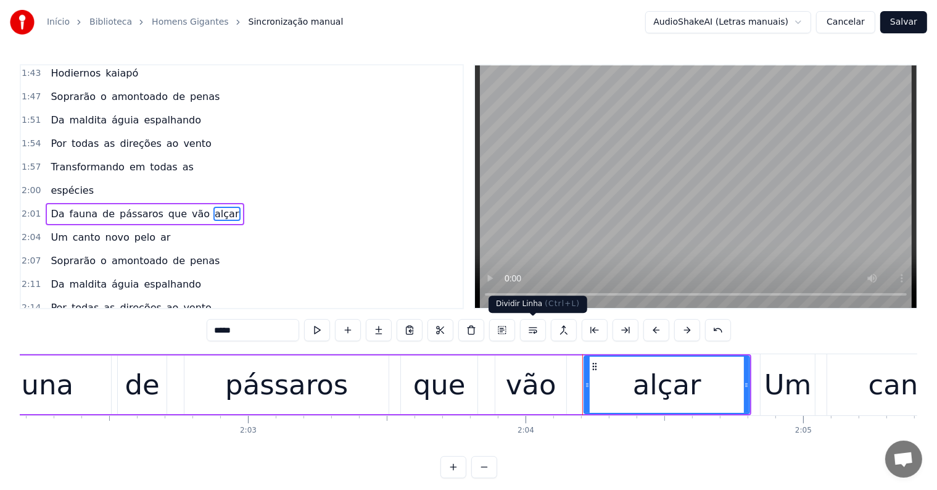
click at [531, 327] on button at bounding box center [533, 330] width 26 height 22
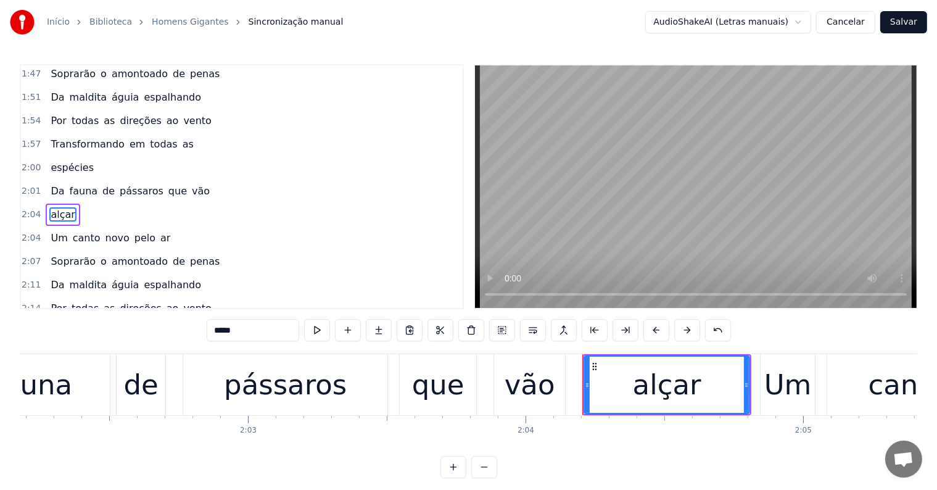
click at [534, 385] on div "vão" at bounding box center [530, 385] width 51 height 42
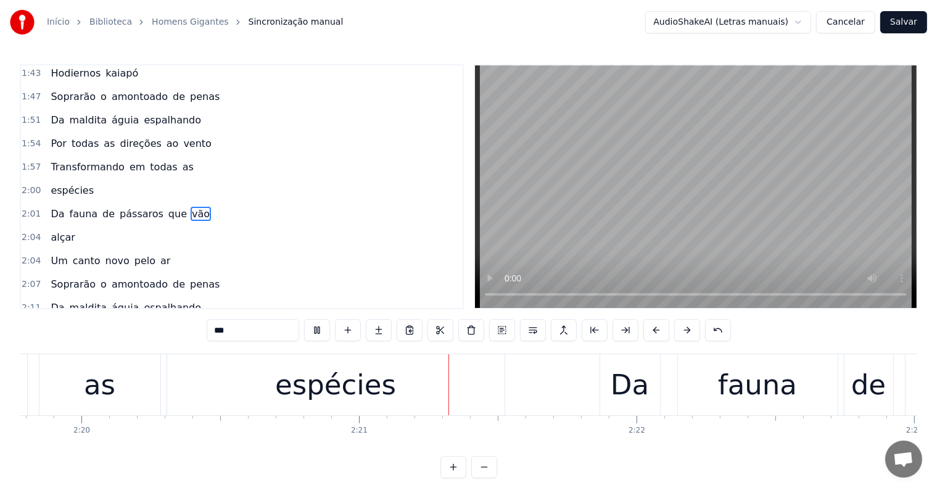
scroll to position [0, 38961]
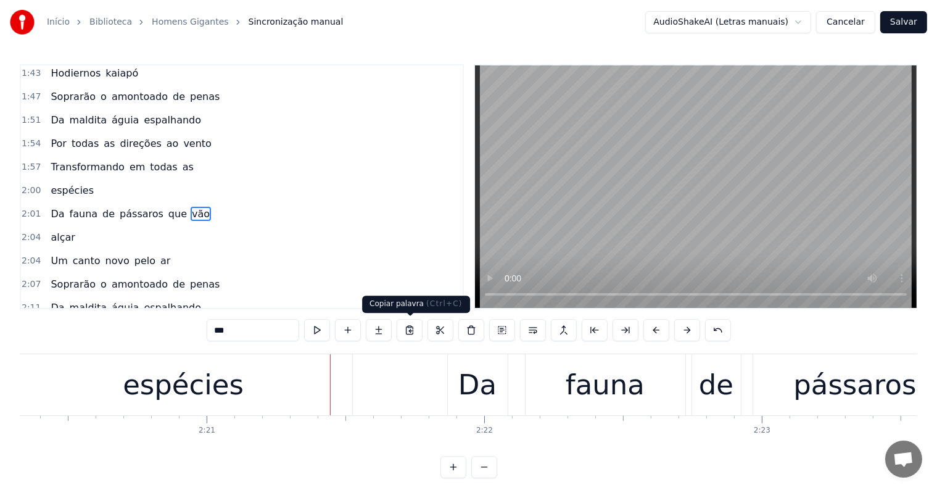
click at [267, 387] on div "espécies" at bounding box center [183, 384] width 337 height 61
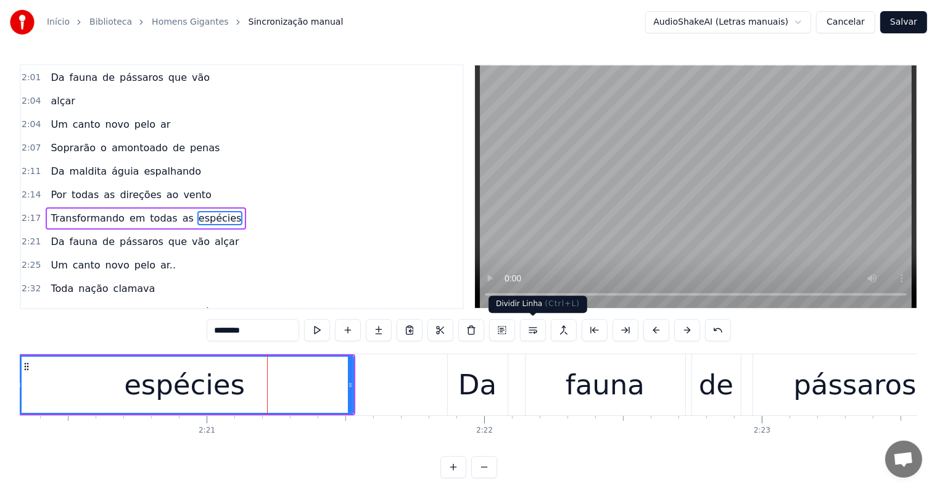
click at [531, 326] on button at bounding box center [533, 330] width 26 height 22
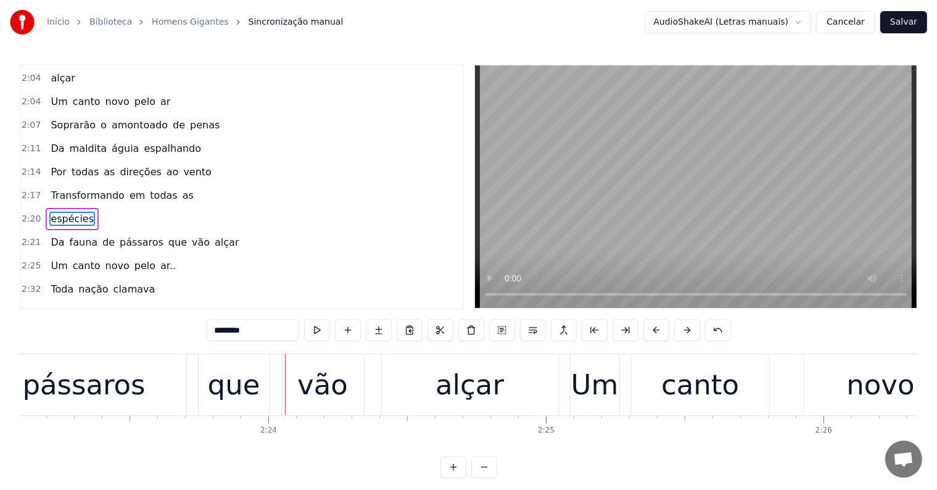
scroll to position [0, 39739]
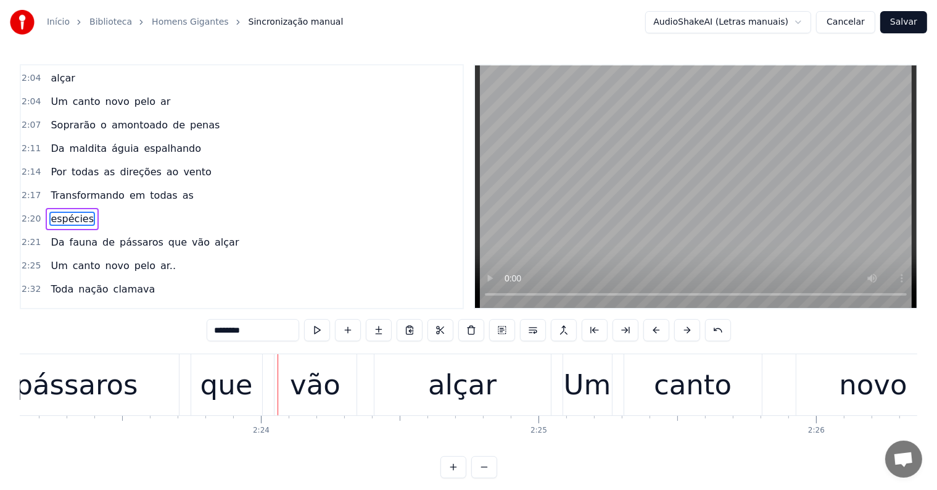
click at [480, 399] on div "alçar" at bounding box center [462, 385] width 68 height 42
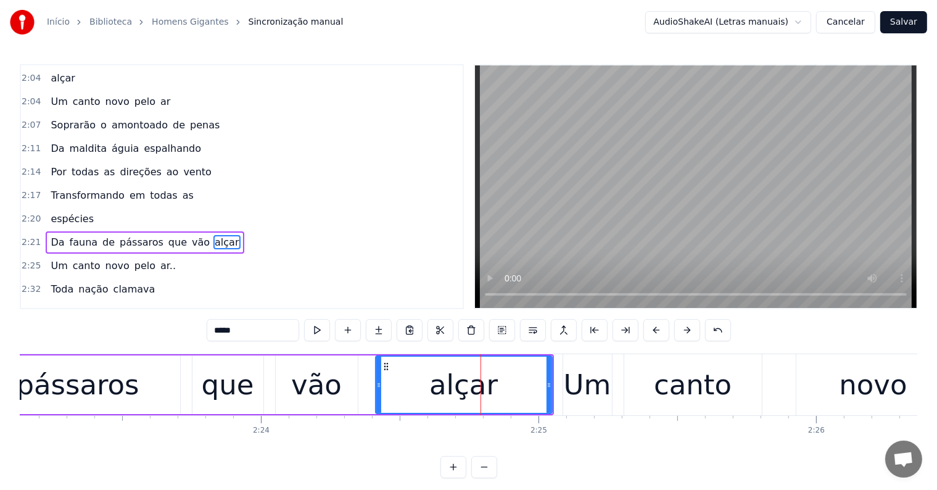
scroll to position [888, 0]
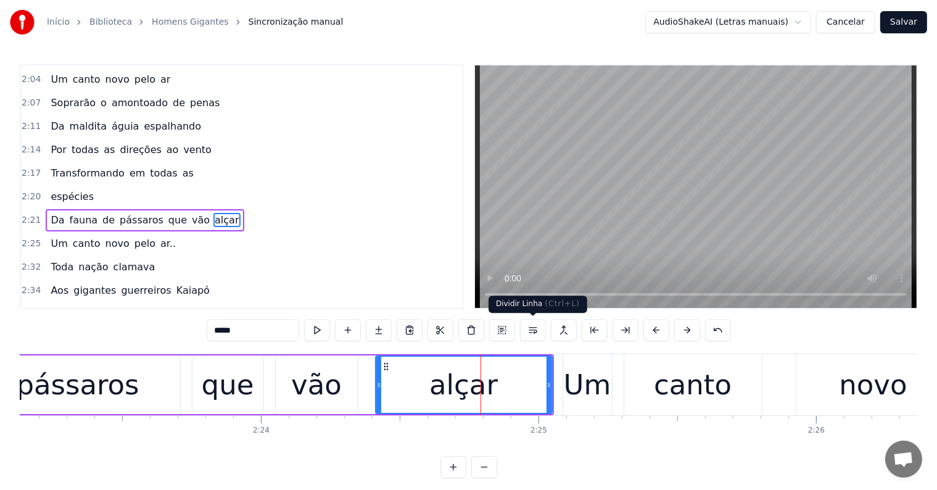
click at [534, 329] on button at bounding box center [533, 330] width 26 height 22
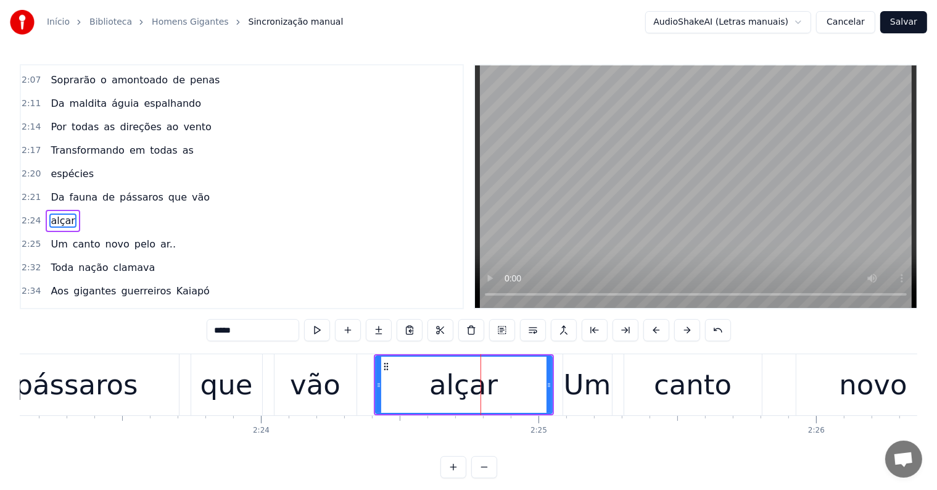
click at [326, 394] on div "vão" at bounding box center [315, 385] width 51 height 42
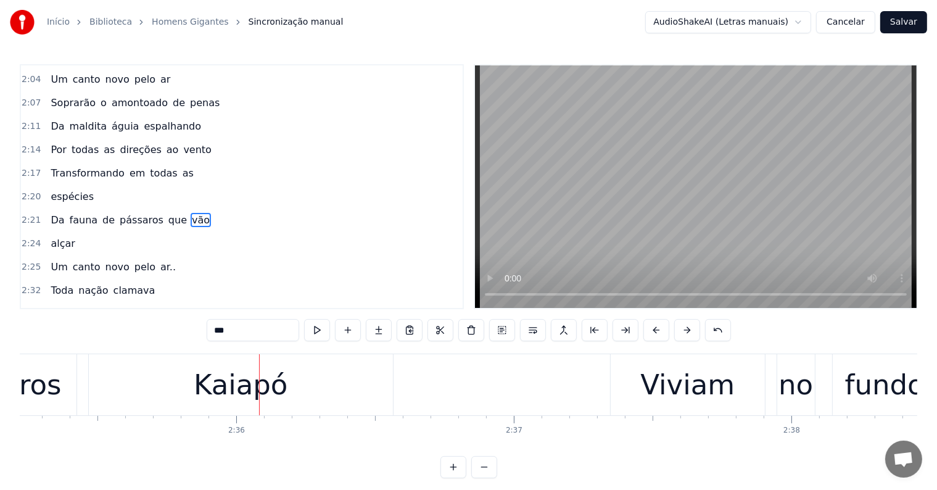
scroll to position [0, 43121]
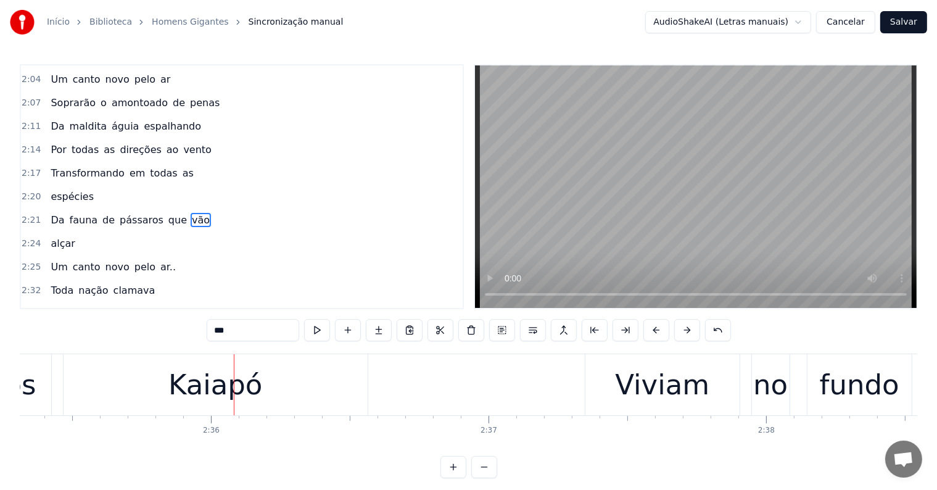
click at [195, 399] on div "Kaiapó" at bounding box center [215, 385] width 94 height 42
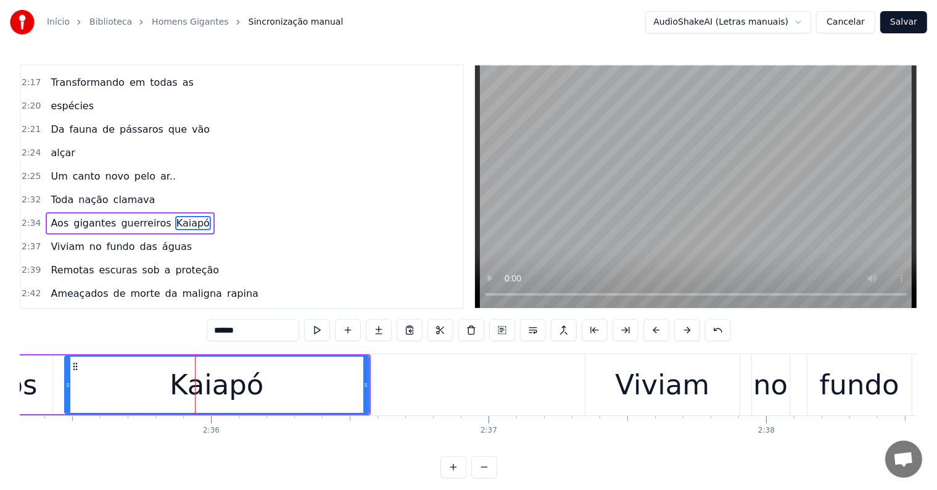
scroll to position [980, 0]
click at [126, 192] on span "clamava" at bounding box center [134, 199] width 44 height 14
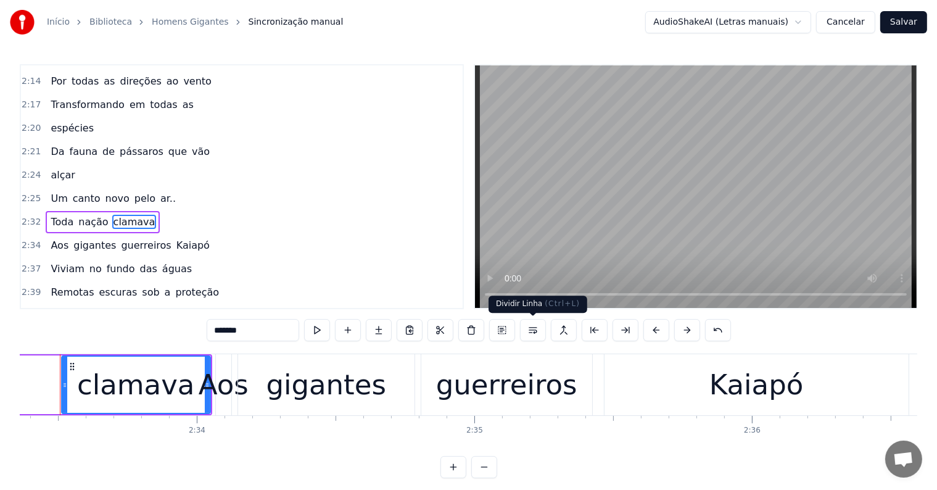
scroll to position [0, 42558]
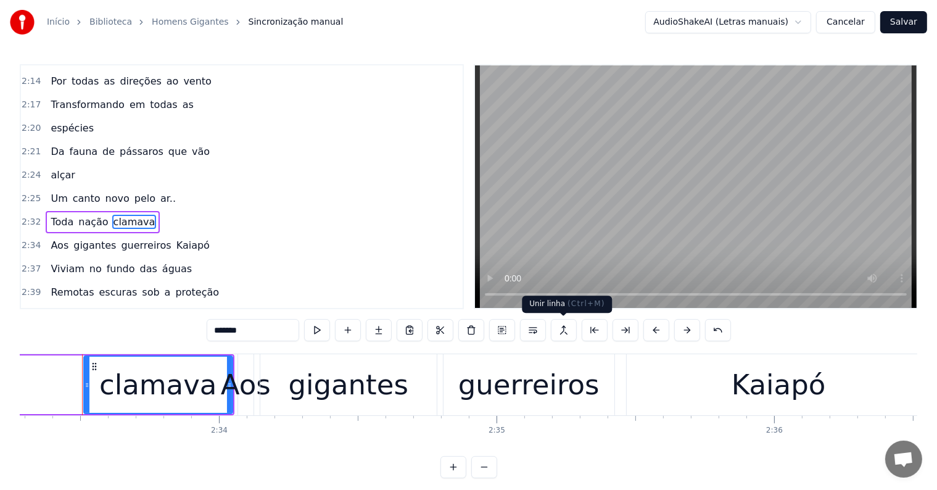
click at [561, 330] on button at bounding box center [564, 330] width 26 height 22
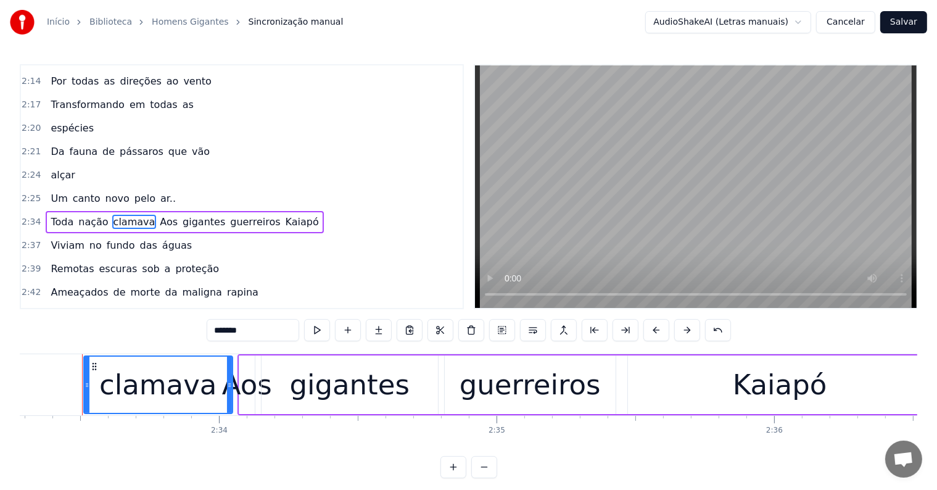
click at [159, 215] on span "Aos" at bounding box center [169, 222] width 20 height 14
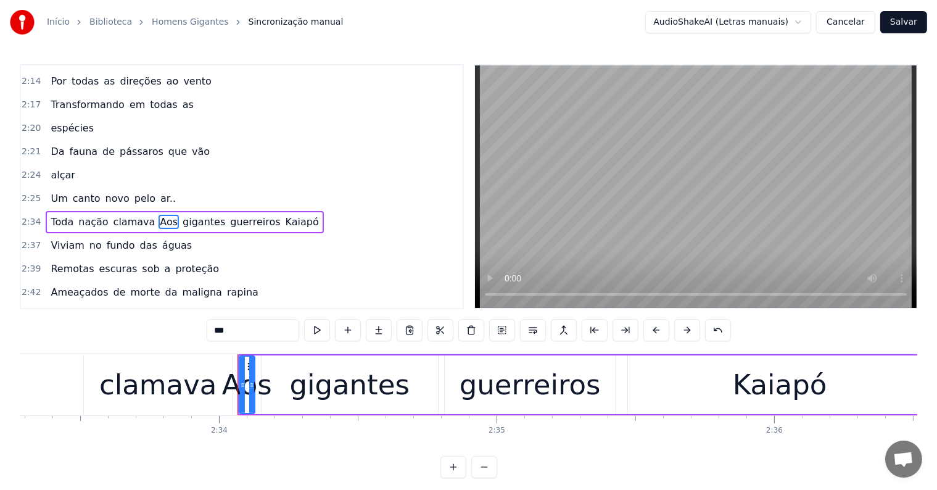
drag, startPoint x: 221, startPoint y: 331, endPoint x: 207, endPoint y: 331, distance: 14.2
click at [207, 331] on div "0:05 <Seu maior canal de toadas karaokê> 0:18 Nasceram do fundo das águas 0:20 …" at bounding box center [469, 271] width 898 height 414
click at [112, 215] on span "clamava" at bounding box center [134, 222] width 44 height 14
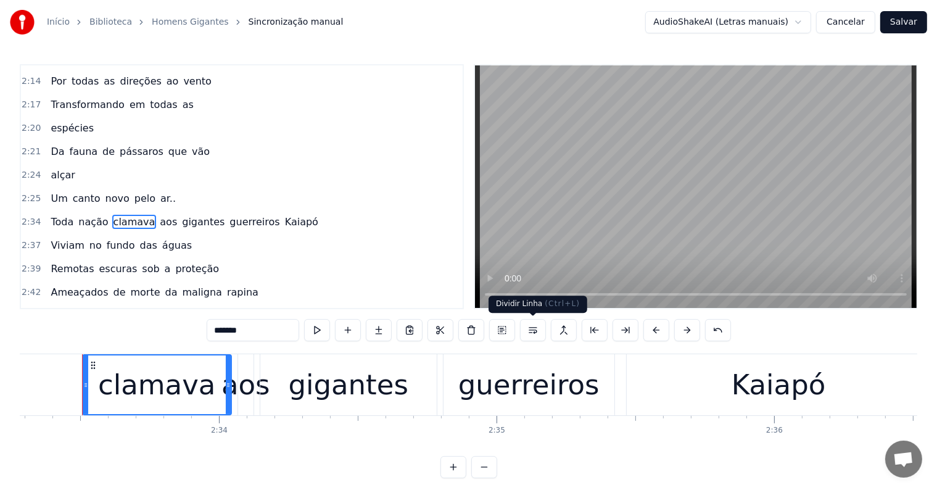
click at [531, 329] on button at bounding box center [533, 330] width 26 height 22
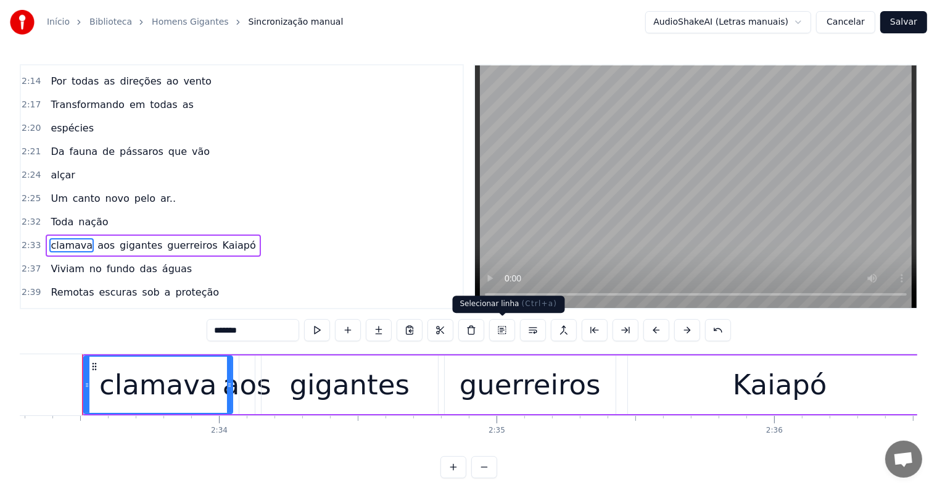
scroll to position [980, 0]
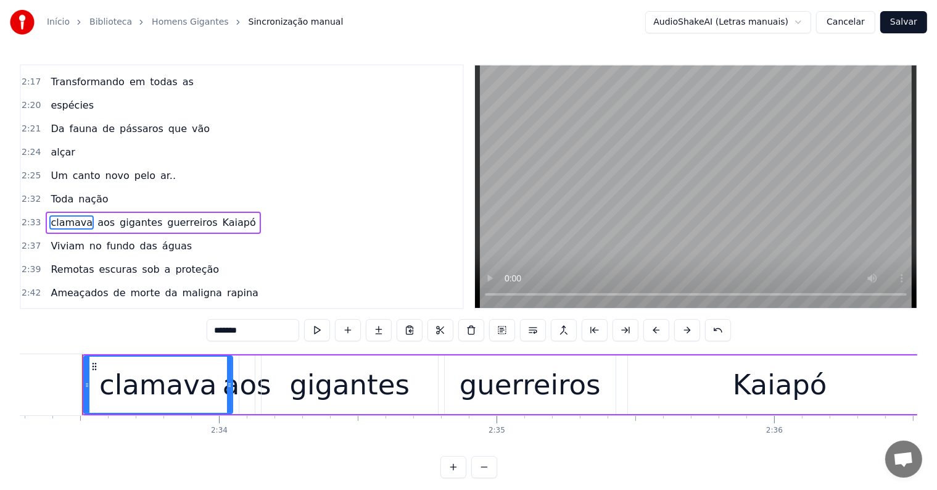
click at [221, 215] on span "Kaiapó" at bounding box center [239, 222] width 36 height 14
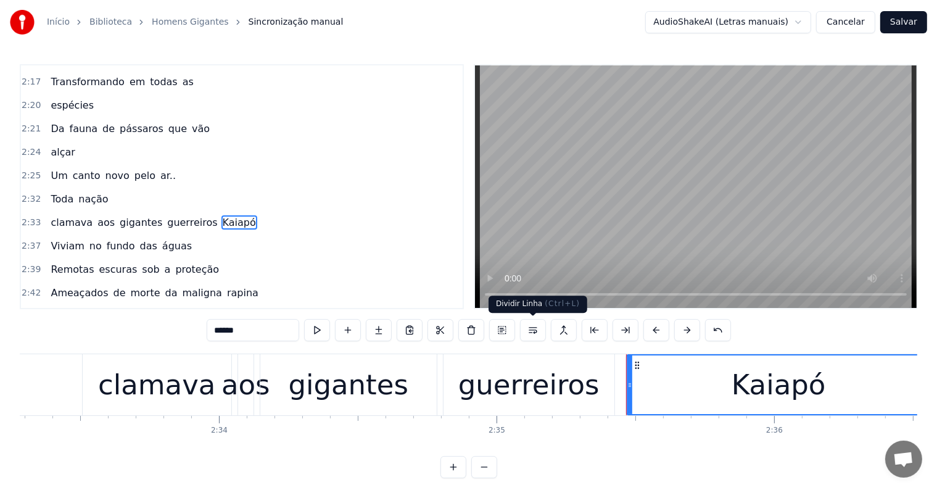
click at [531, 330] on button at bounding box center [533, 330] width 26 height 22
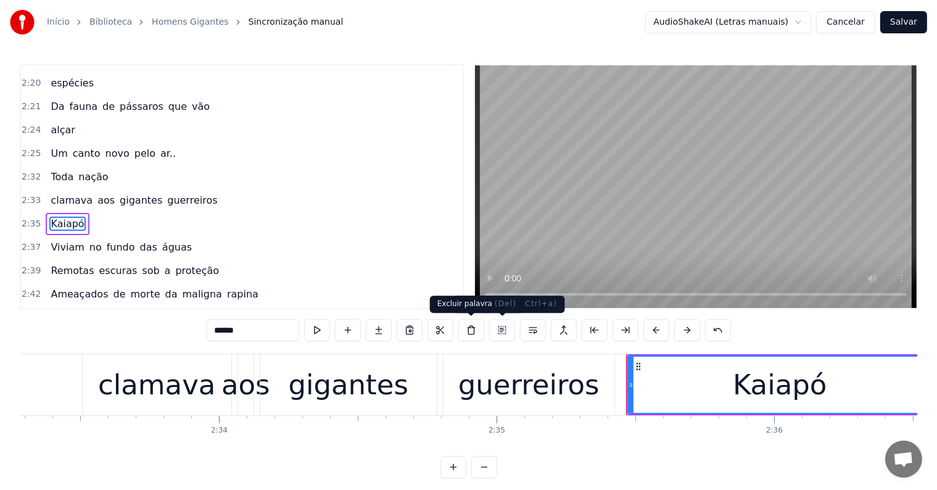
click at [364, 383] on div "gigantes" at bounding box center [348, 385] width 120 height 42
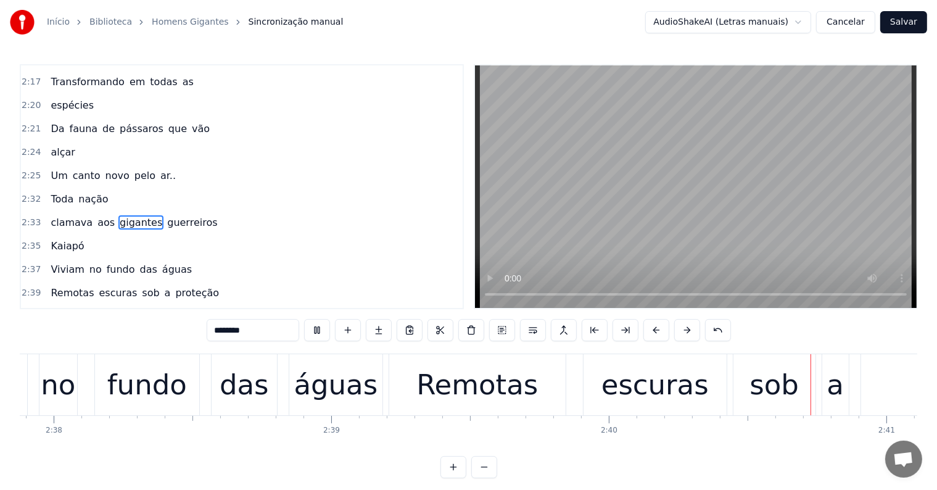
scroll to position [0, 44293]
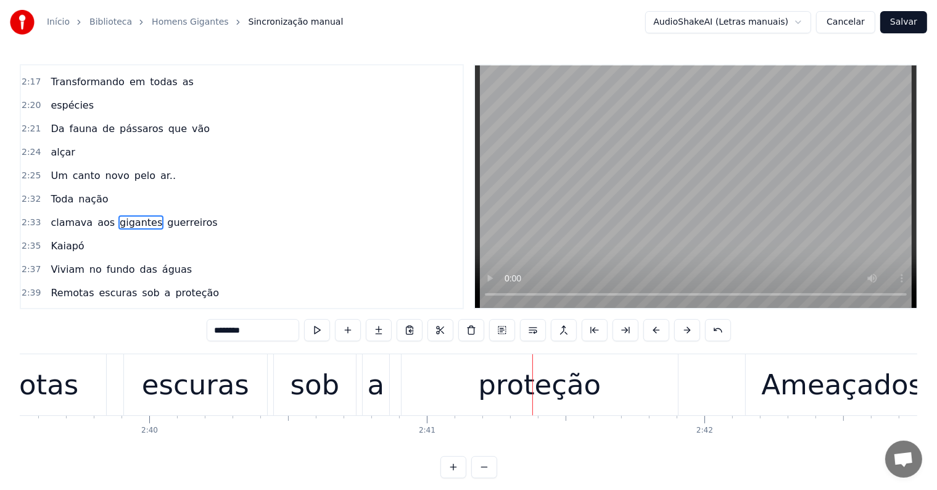
click at [522, 392] on div "proteção" at bounding box center [539, 385] width 123 height 42
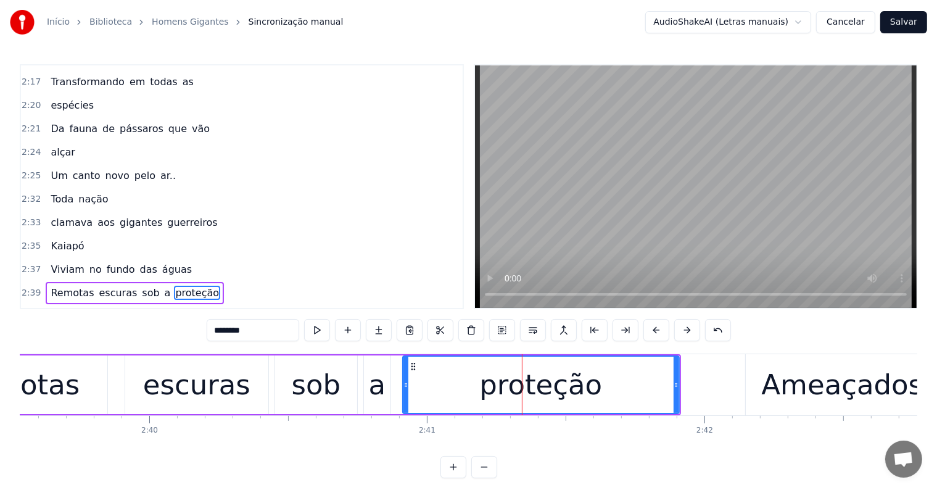
scroll to position [1048, 0]
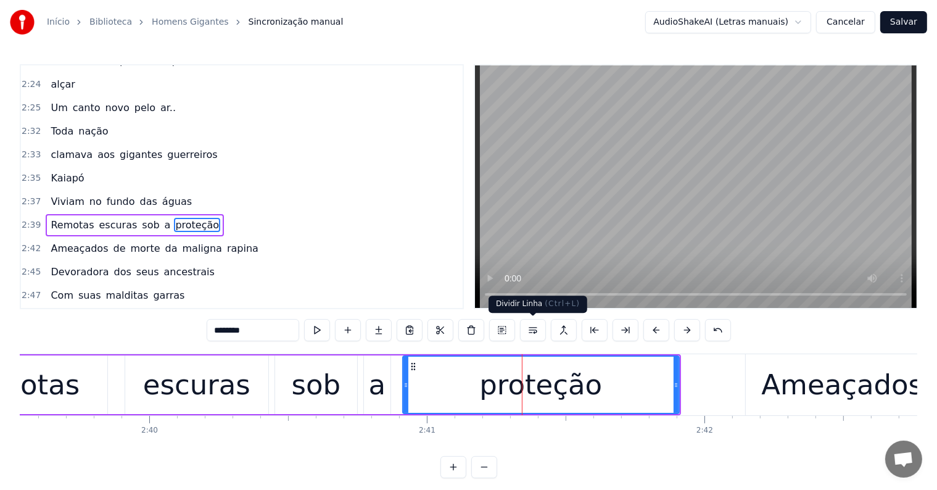
click at [531, 326] on button at bounding box center [533, 330] width 26 height 22
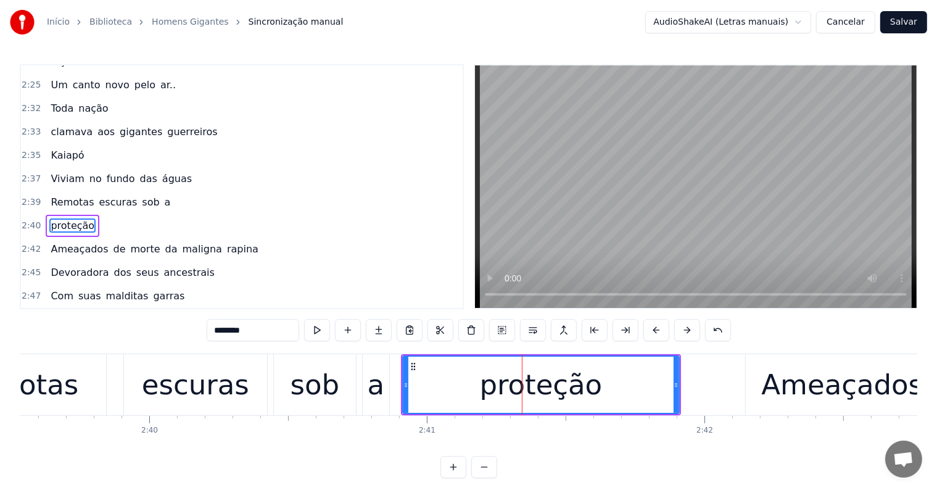
click at [336, 387] on div "sob" at bounding box center [315, 385] width 49 height 42
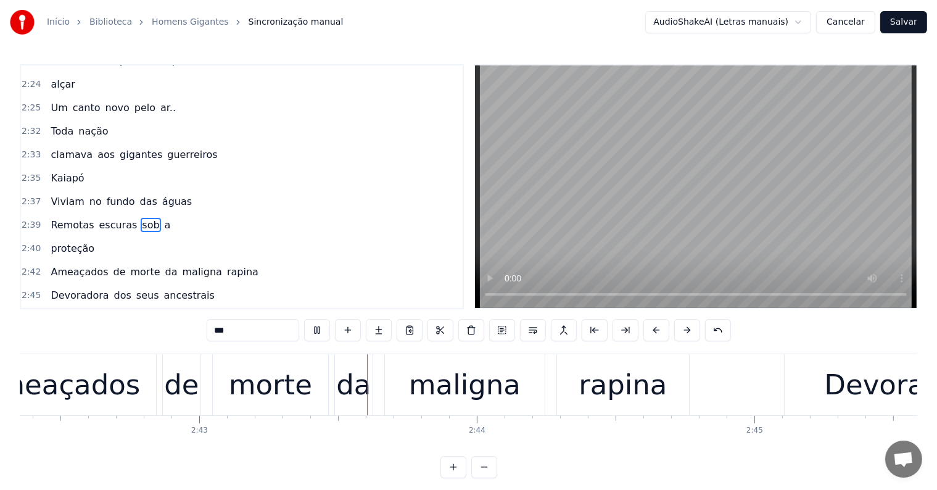
scroll to position [0, 45094]
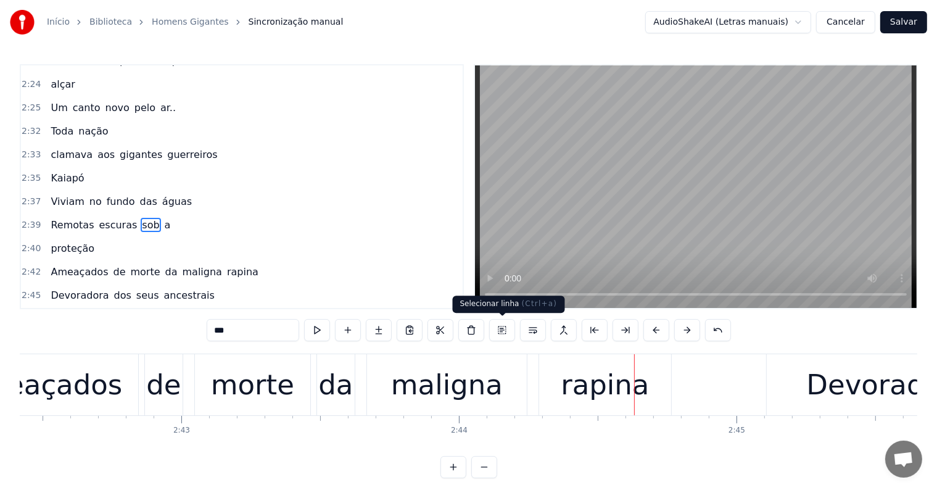
click at [577, 386] on div "rapina" at bounding box center [605, 385] width 88 height 42
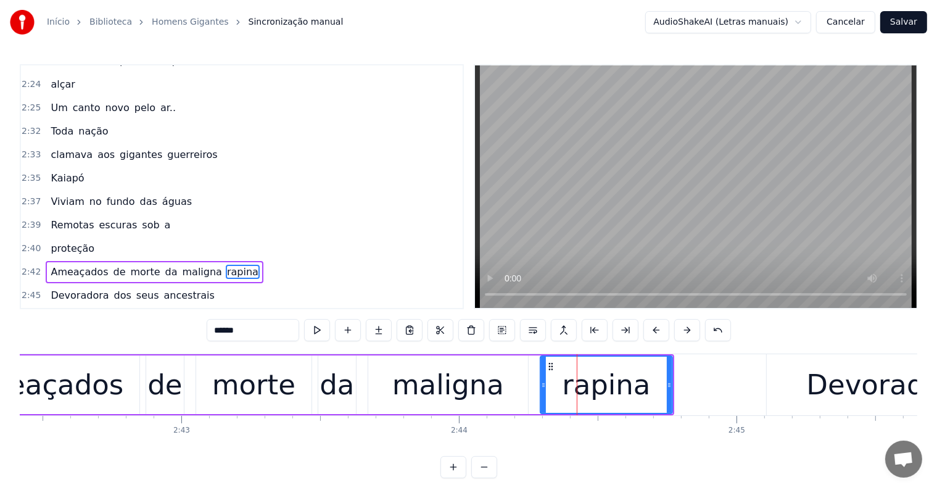
scroll to position [1093, 0]
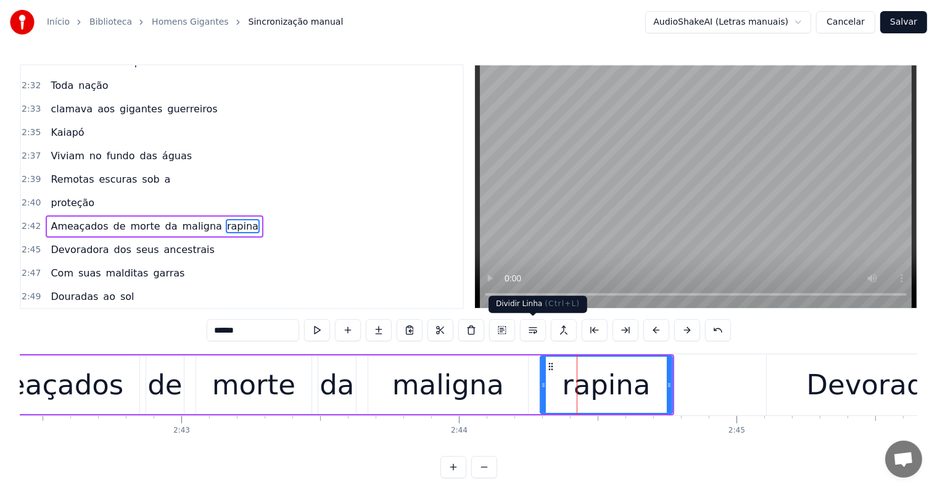
click at [529, 325] on button at bounding box center [533, 330] width 26 height 22
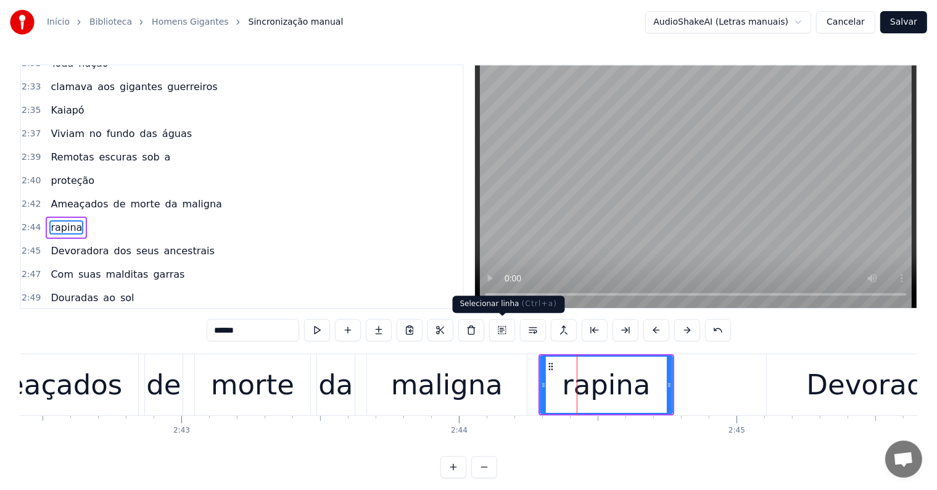
click at [449, 384] on div "maligna" at bounding box center [447, 385] width 112 height 42
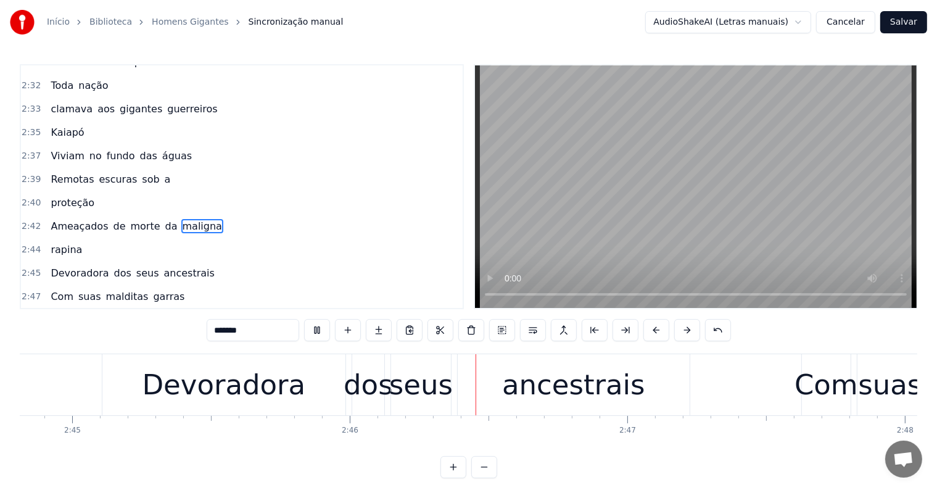
scroll to position [0, 45981]
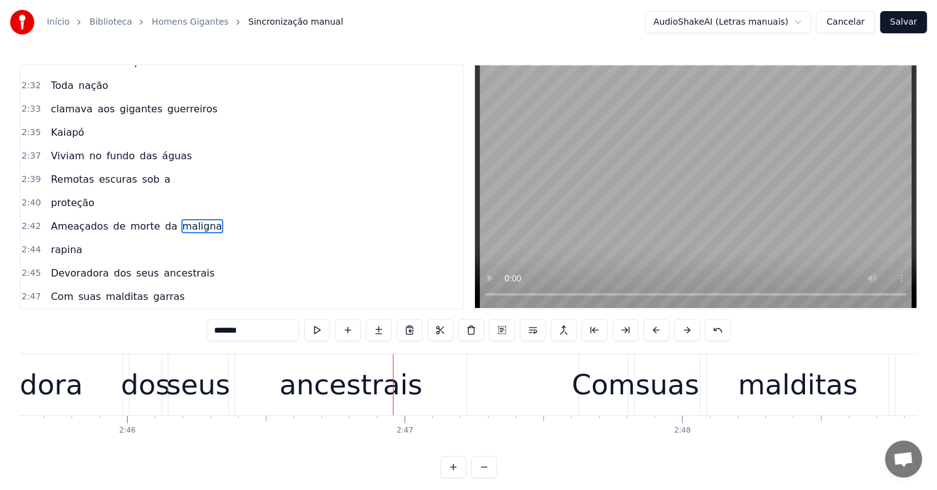
click at [380, 383] on div "ancestrais" at bounding box center [350, 385] width 143 height 42
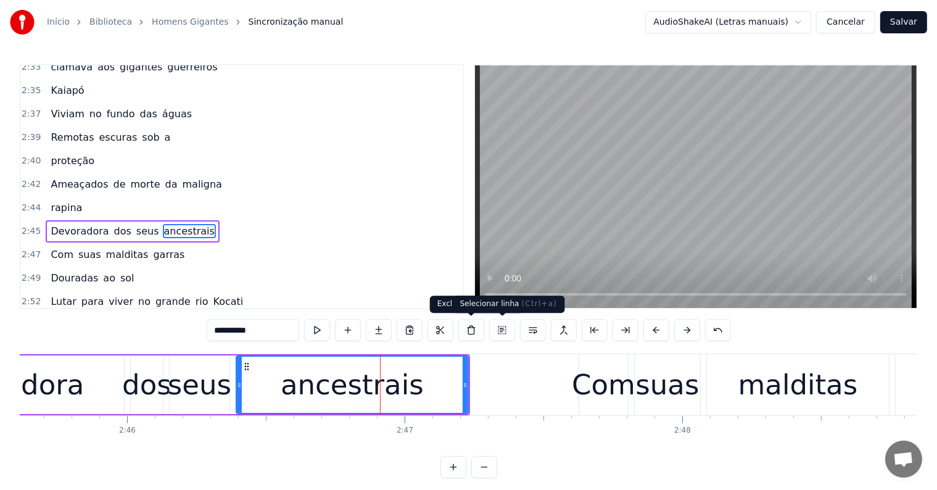
scroll to position [1138, 0]
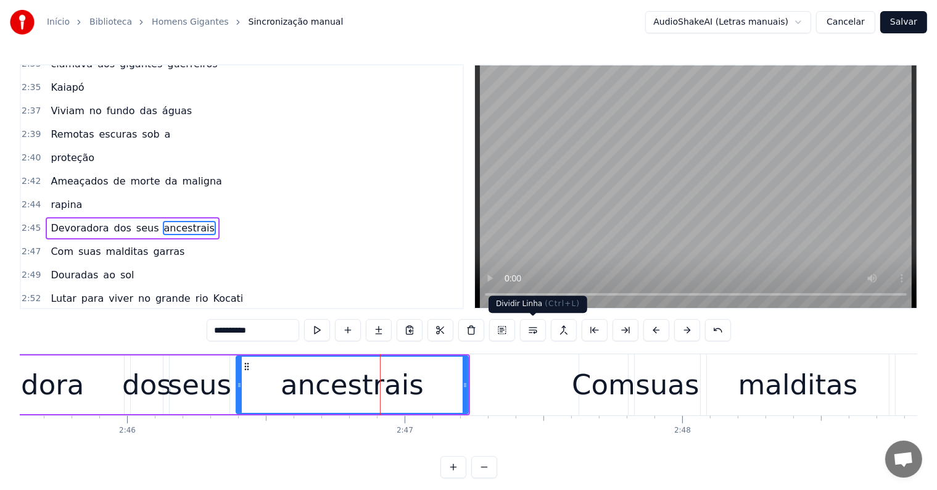
click at [532, 329] on button at bounding box center [533, 330] width 26 height 22
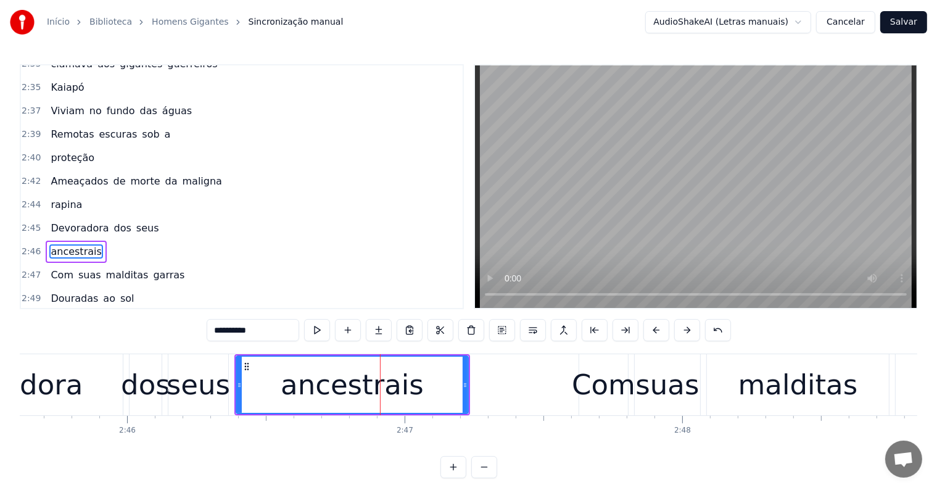
scroll to position [1161, 0]
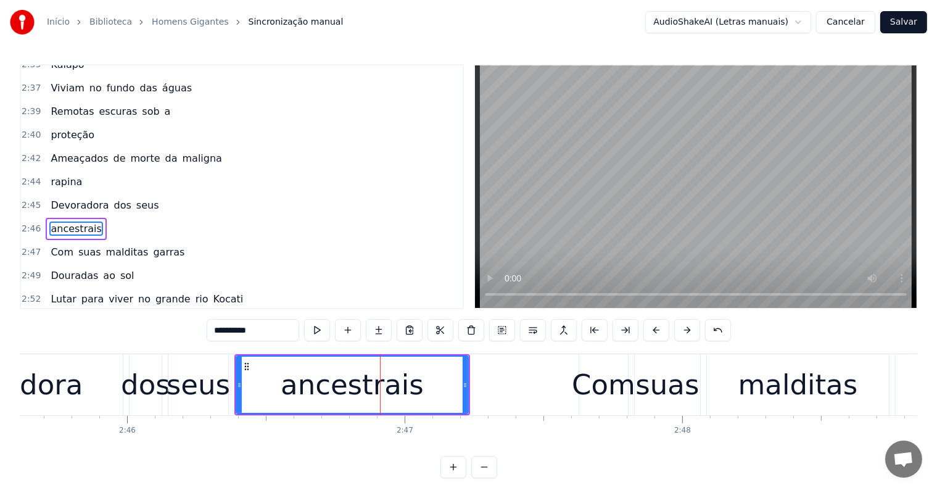
click at [227, 383] on div "seus" at bounding box center [198, 384] width 60 height 61
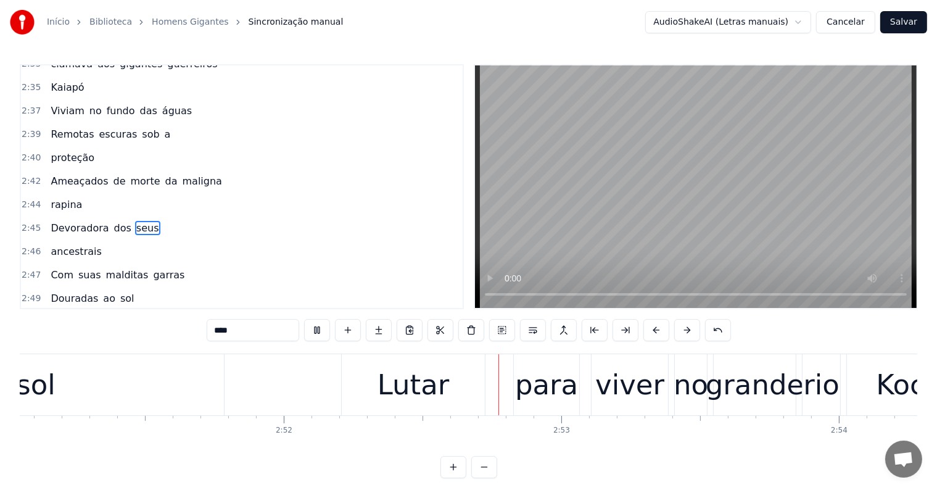
scroll to position [0, 47633]
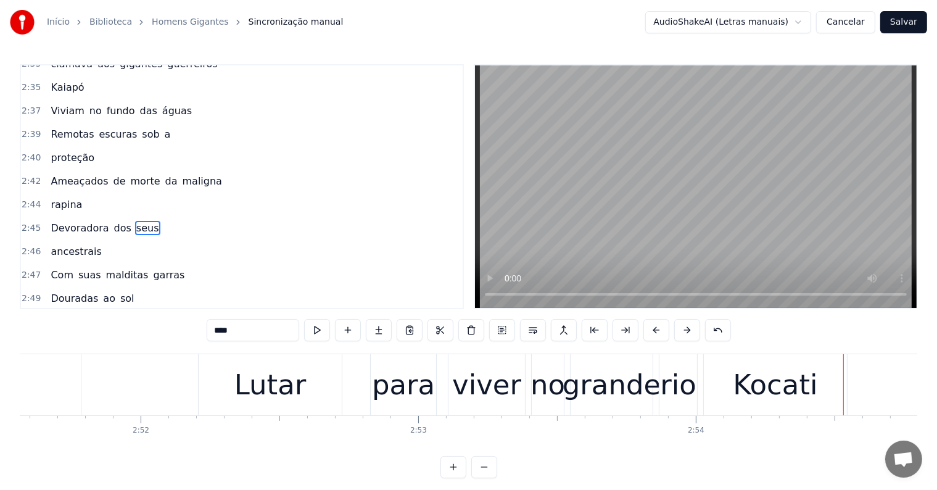
click at [769, 384] on div "Kocati" at bounding box center [775, 385] width 85 height 42
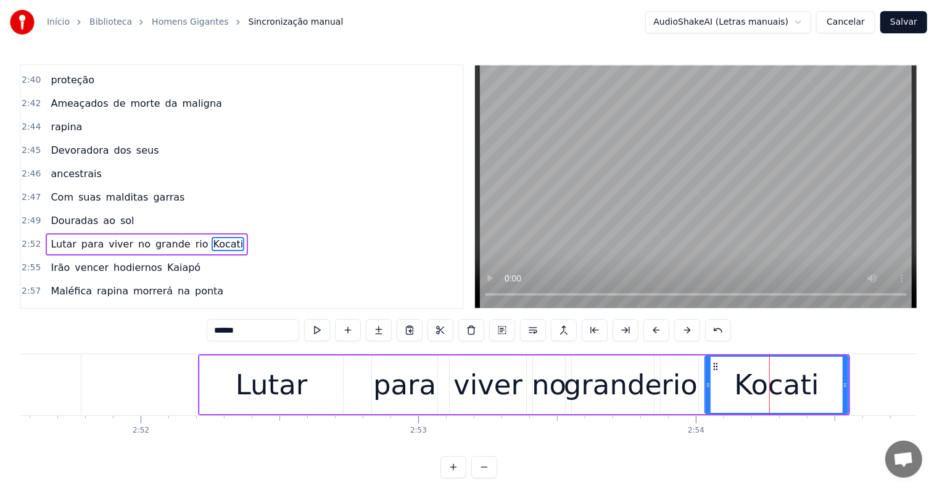
scroll to position [1229, 0]
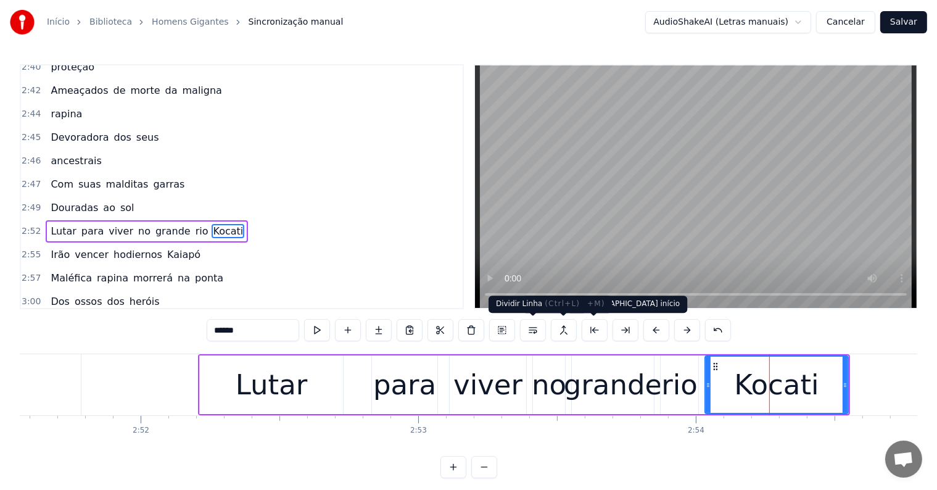
click at [529, 327] on button at bounding box center [533, 330] width 26 height 22
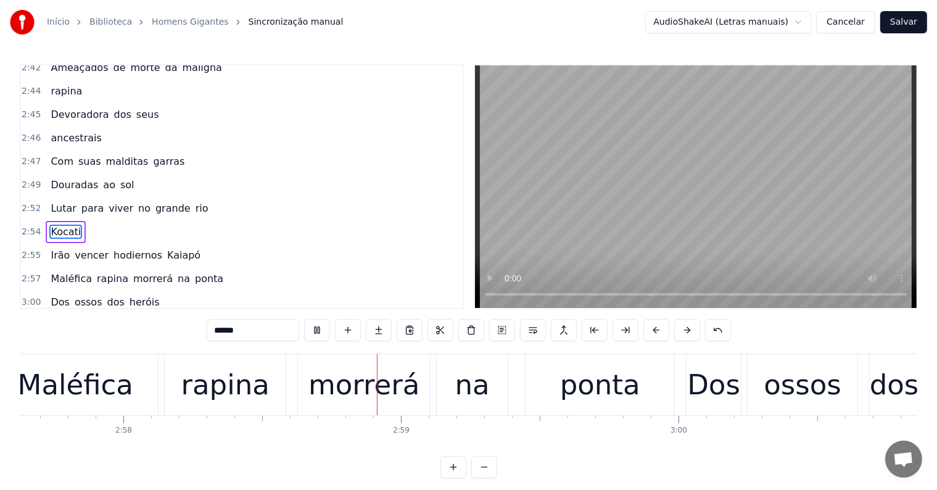
scroll to position [0, 49363]
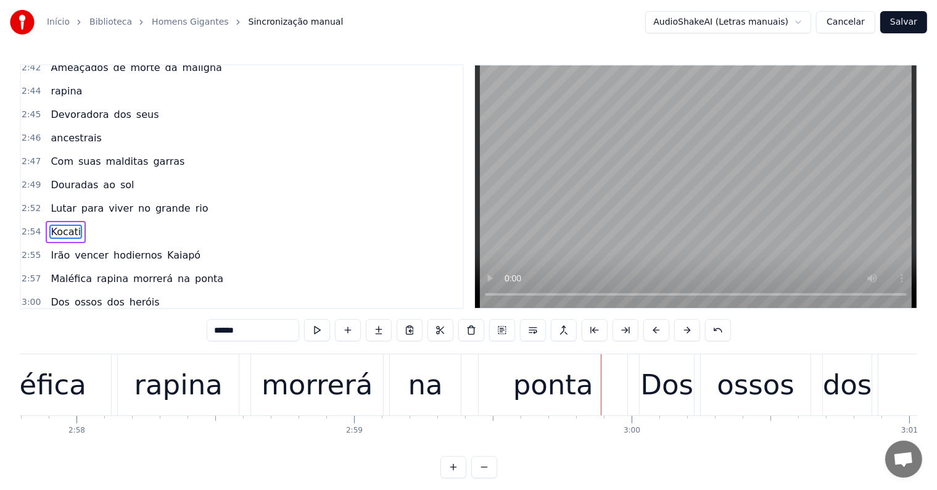
click at [530, 392] on div "ponta" at bounding box center [553, 385] width 80 height 42
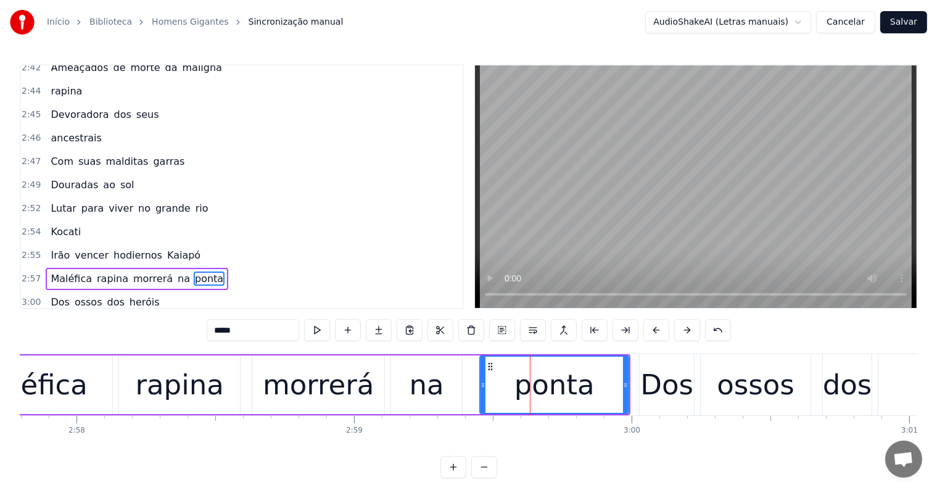
scroll to position [1298, 0]
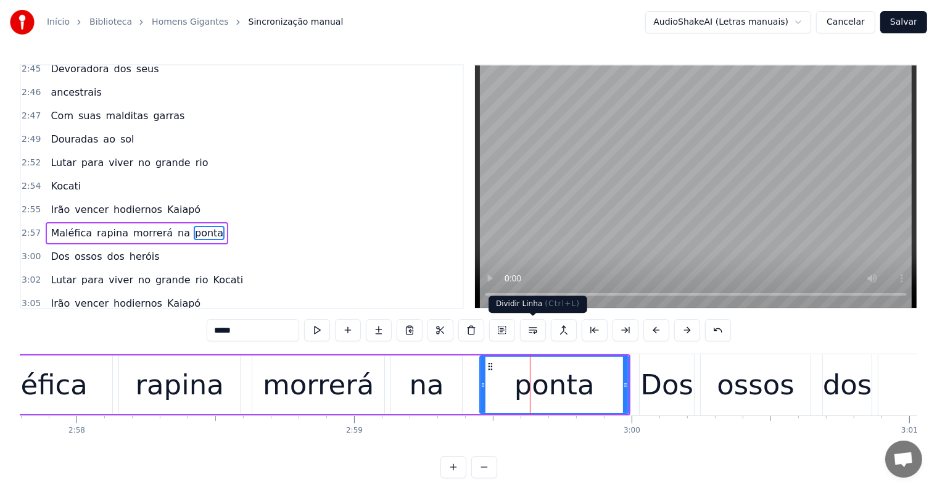
click at [532, 331] on button at bounding box center [533, 330] width 26 height 22
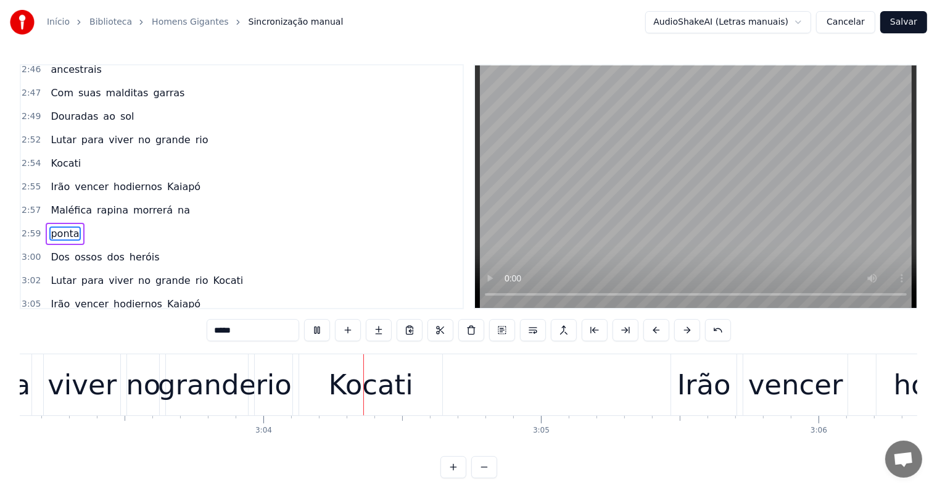
scroll to position [0, 50943]
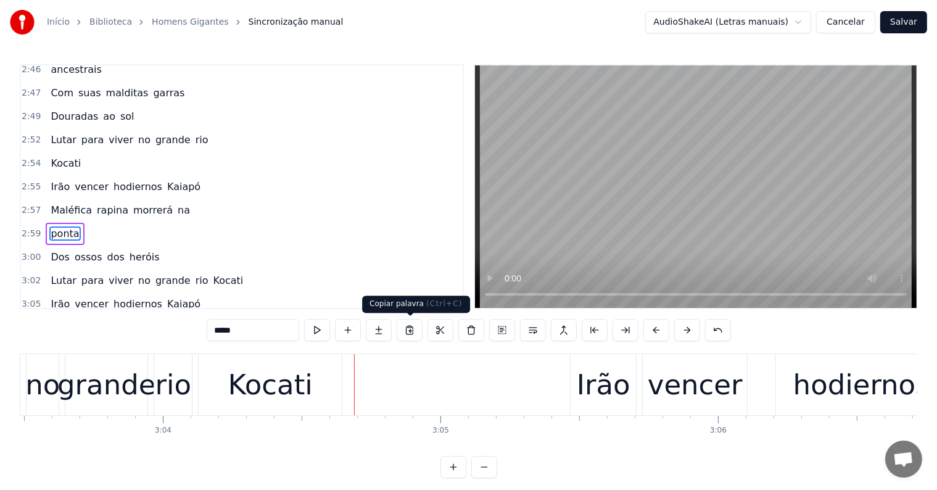
click at [316, 392] on div "Kocati" at bounding box center [270, 384] width 143 height 61
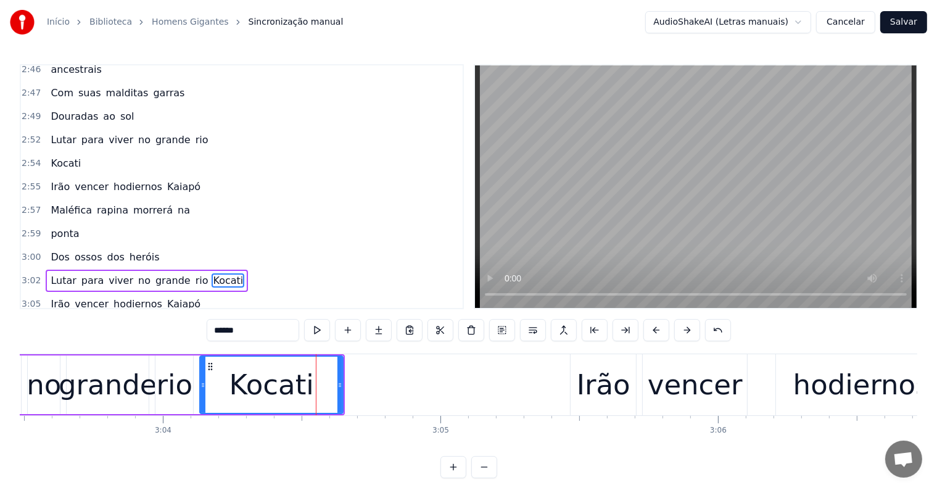
scroll to position [1365, 0]
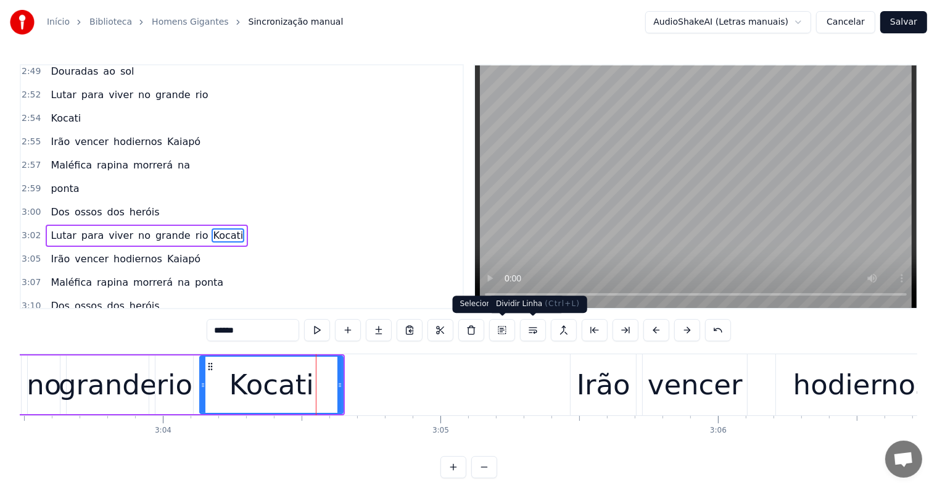
click at [532, 329] on button at bounding box center [533, 330] width 26 height 22
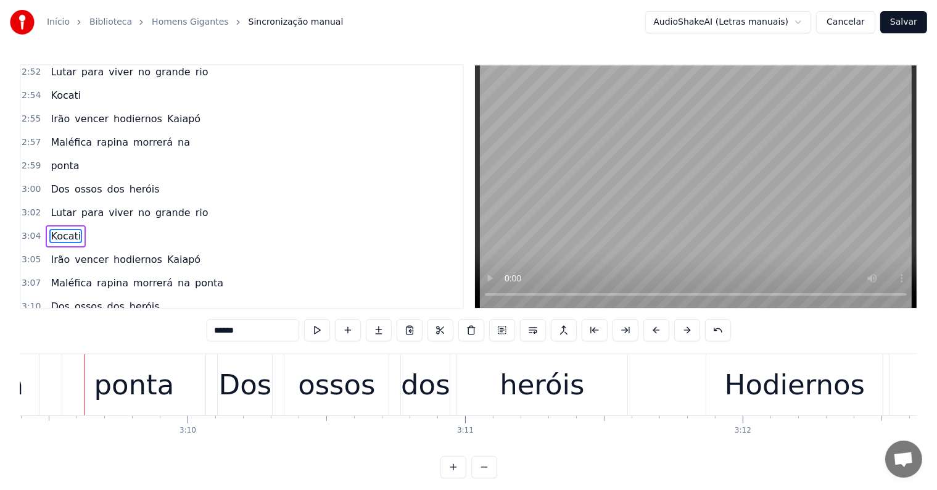
scroll to position [0, 52587]
click at [131, 400] on div "ponta" at bounding box center [131, 385] width 80 height 42
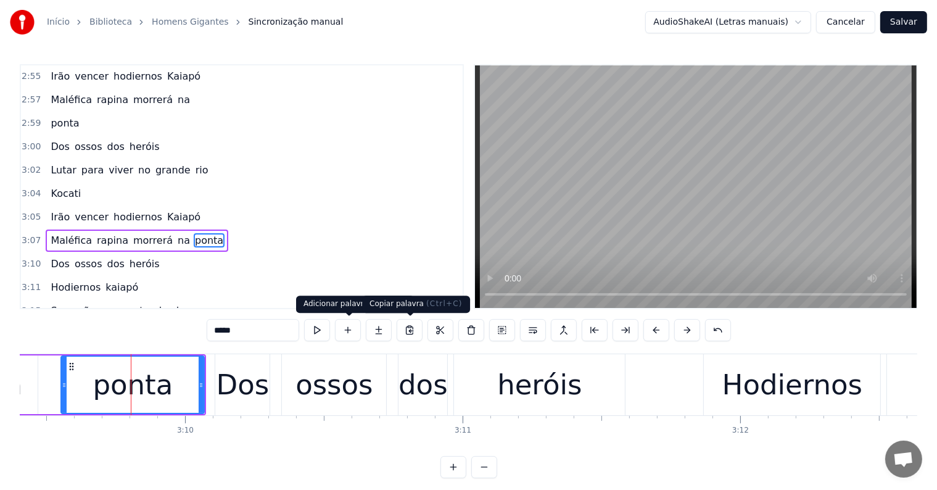
scroll to position [1434, 0]
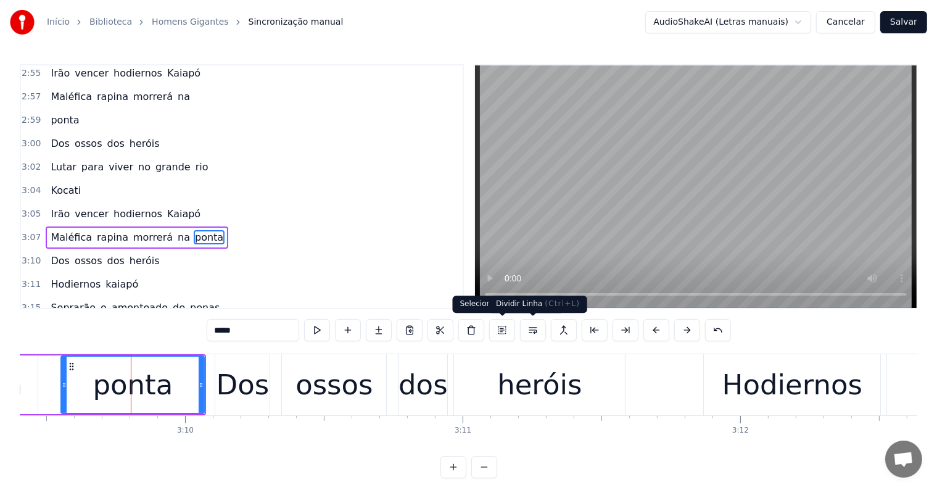
click at [536, 329] on button at bounding box center [533, 330] width 26 height 22
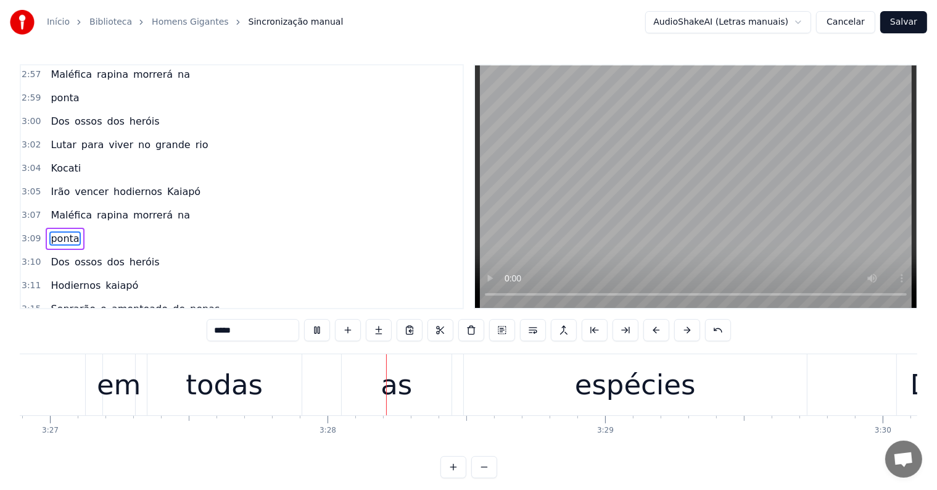
scroll to position [0, 57553]
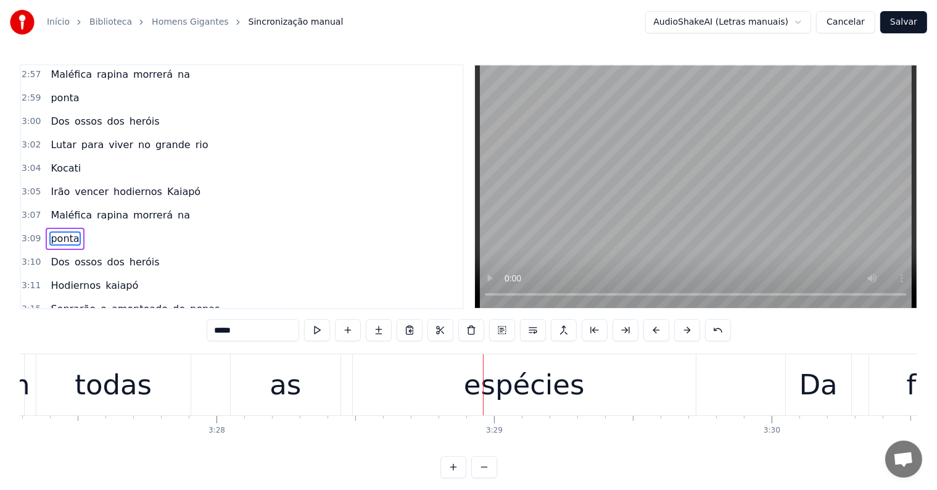
click at [508, 385] on div "espécies" at bounding box center [524, 385] width 121 height 42
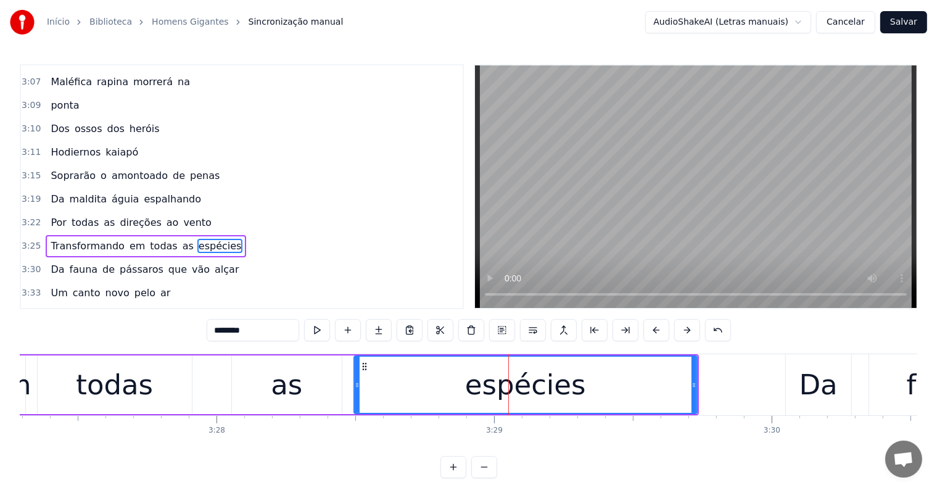
scroll to position [1592, 0]
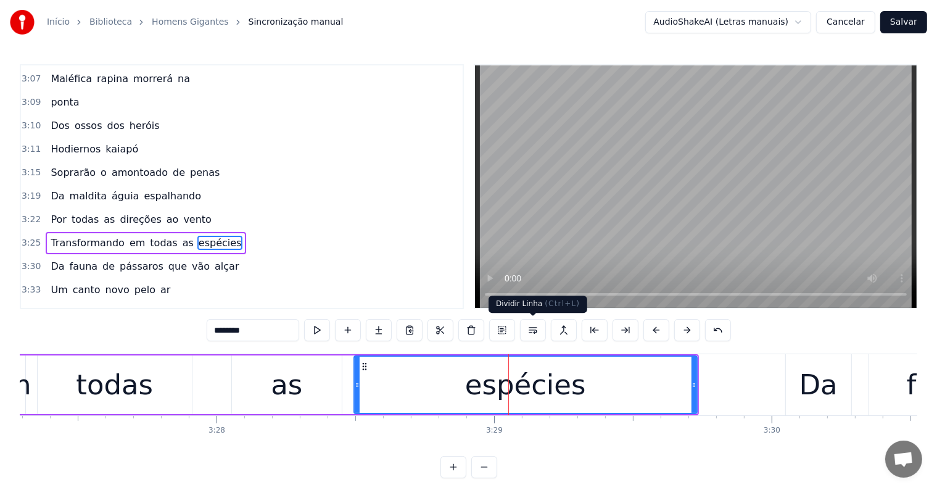
click at [533, 328] on button at bounding box center [533, 330] width 26 height 22
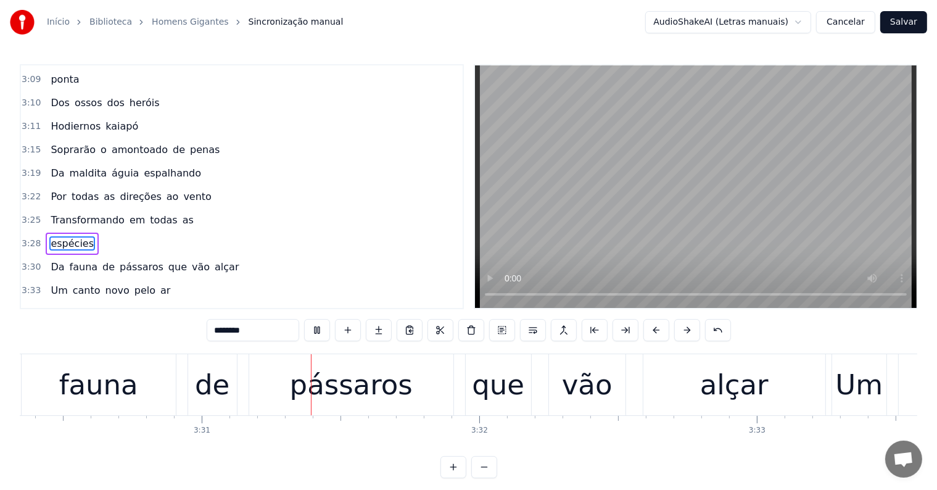
scroll to position [0, 58403]
click at [703, 385] on div "alçar" at bounding box center [732, 385] width 68 height 42
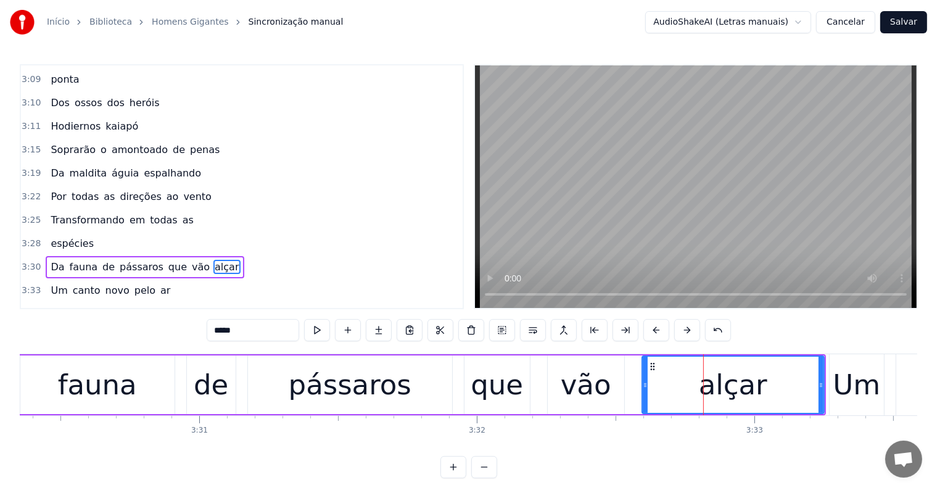
scroll to position [1638, 0]
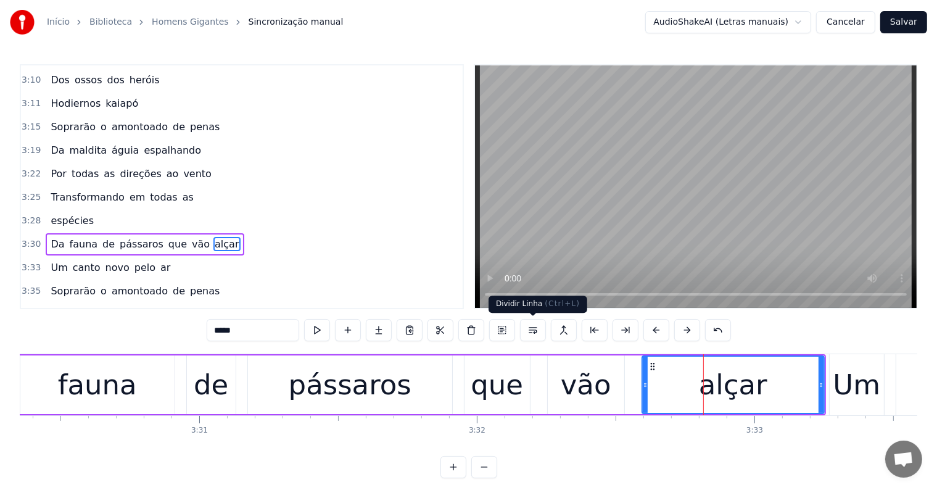
click at [534, 333] on button at bounding box center [533, 330] width 26 height 22
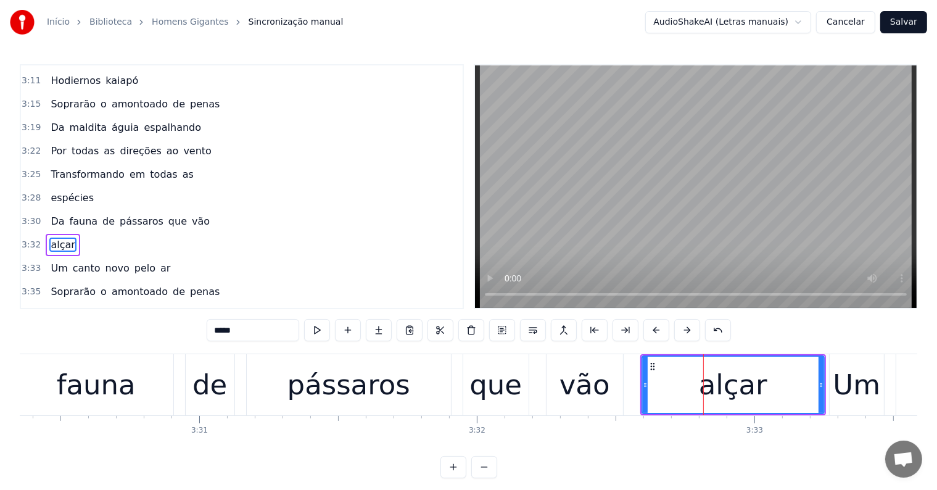
click at [572, 387] on div "vão" at bounding box center [585, 385] width 51 height 42
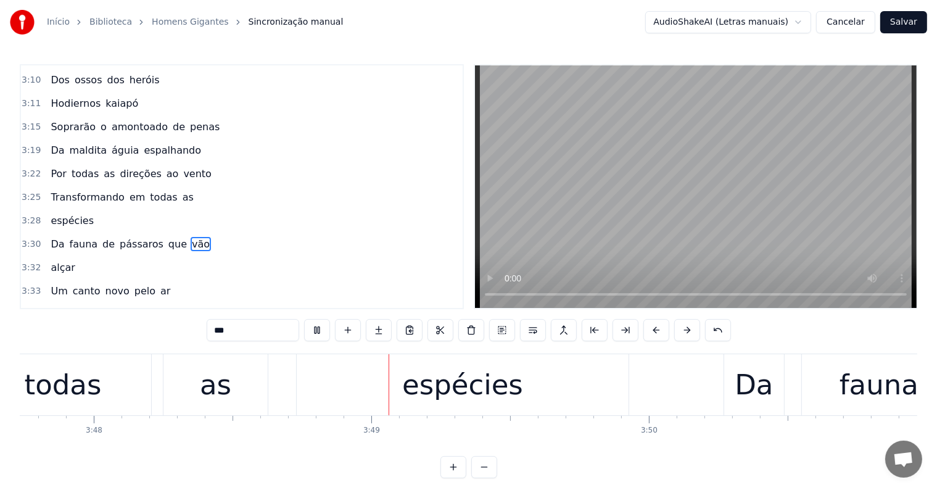
scroll to position [0, 63329]
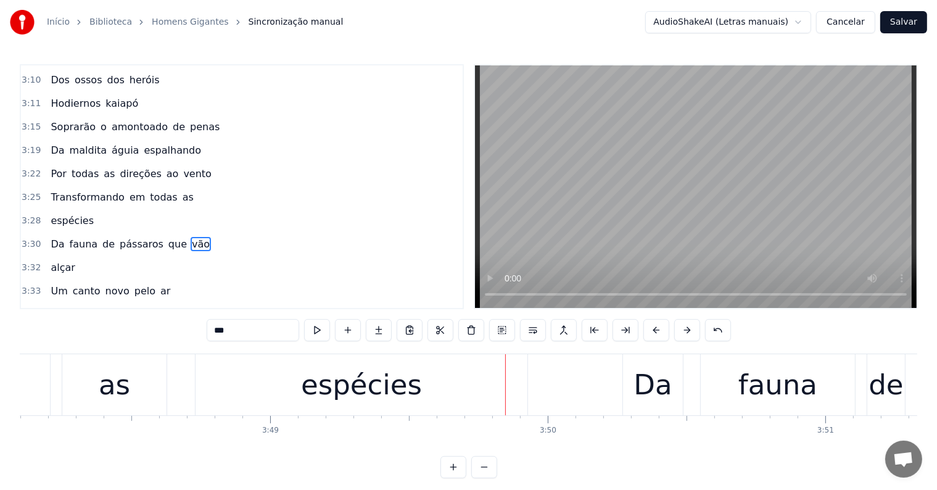
click at [439, 377] on div "espécies" at bounding box center [362, 384] width 332 height 61
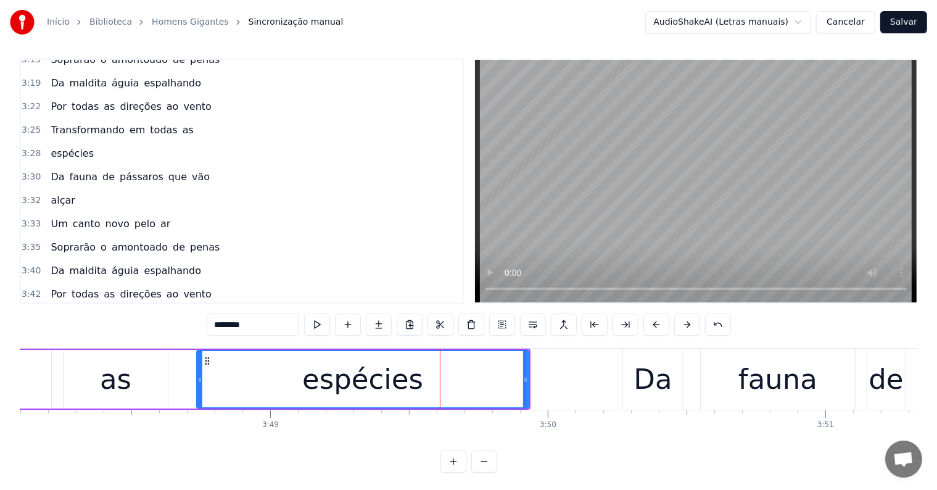
scroll to position [1710, 0]
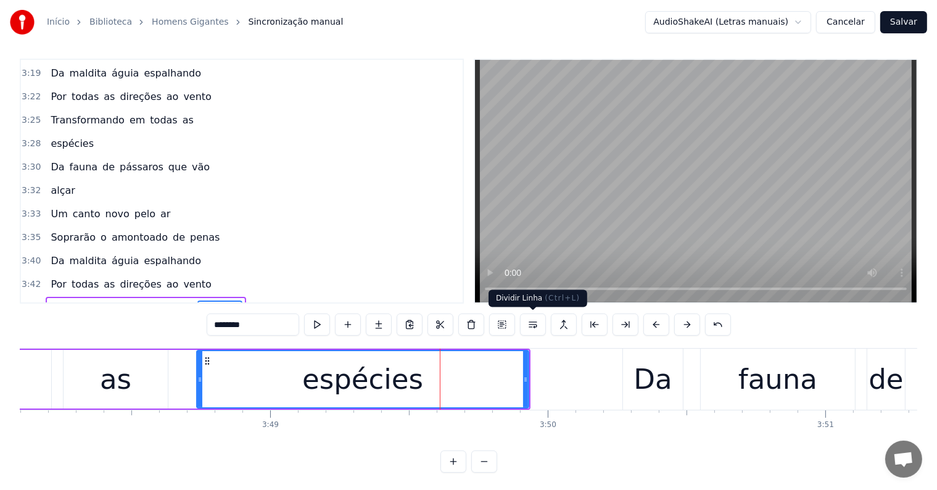
click at [536, 325] on button at bounding box center [533, 324] width 26 height 22
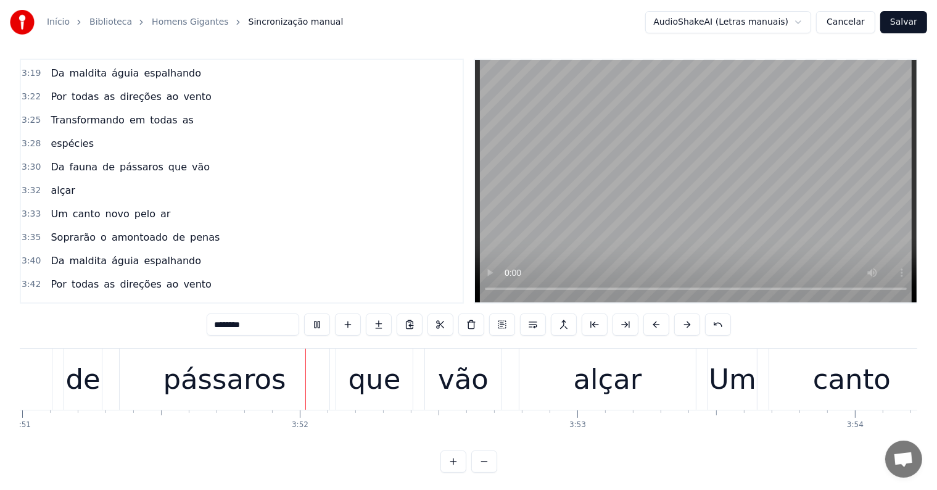
scroll to position [0, 64173]
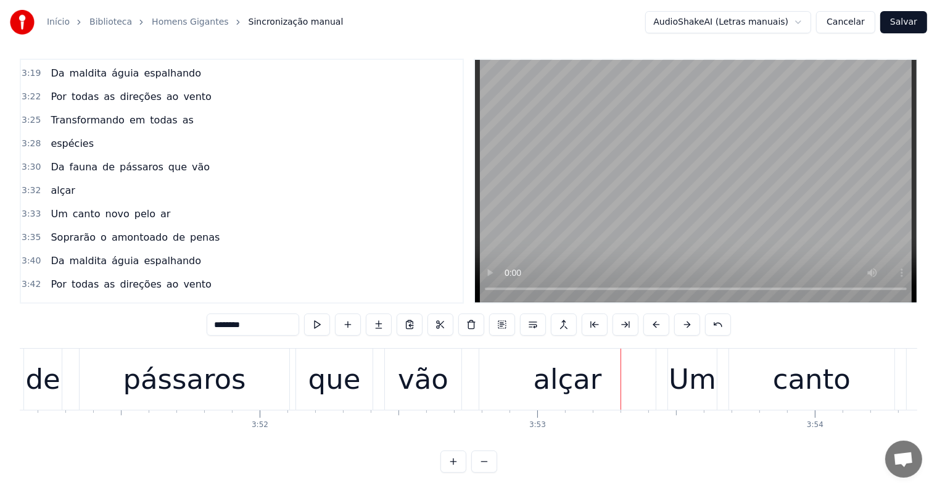
click at [532, 376] on div "alçar" at bounding box center [567, 379] width 176 height 61
type input "*****"
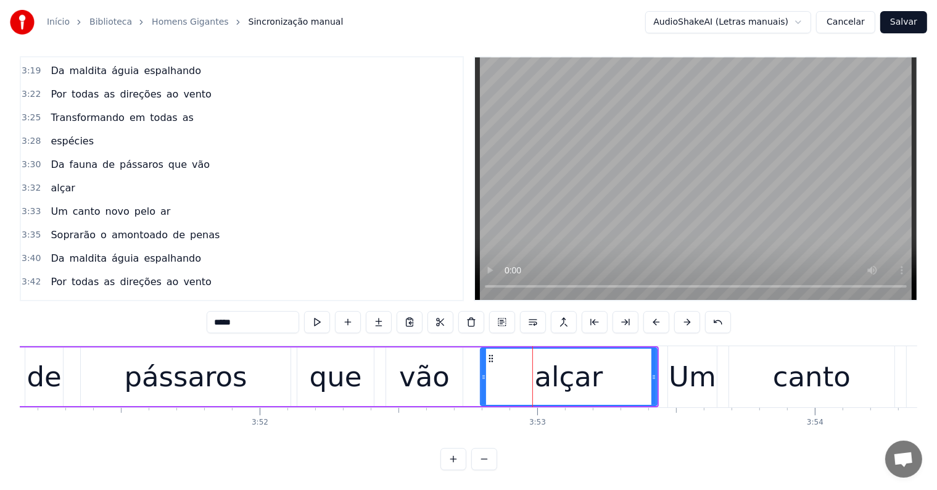
scroll to position [1732, 0]
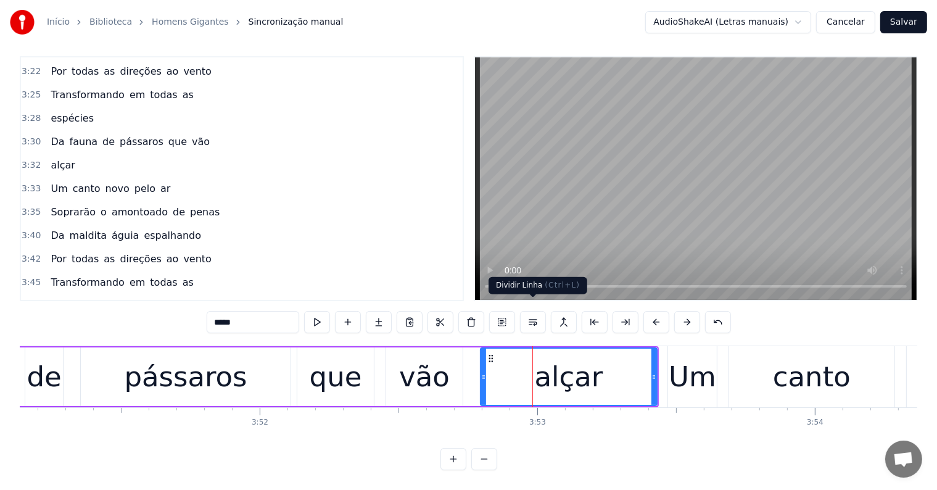
click at [534, 311] on button at bounding box center [533, 322] width 26 height 22
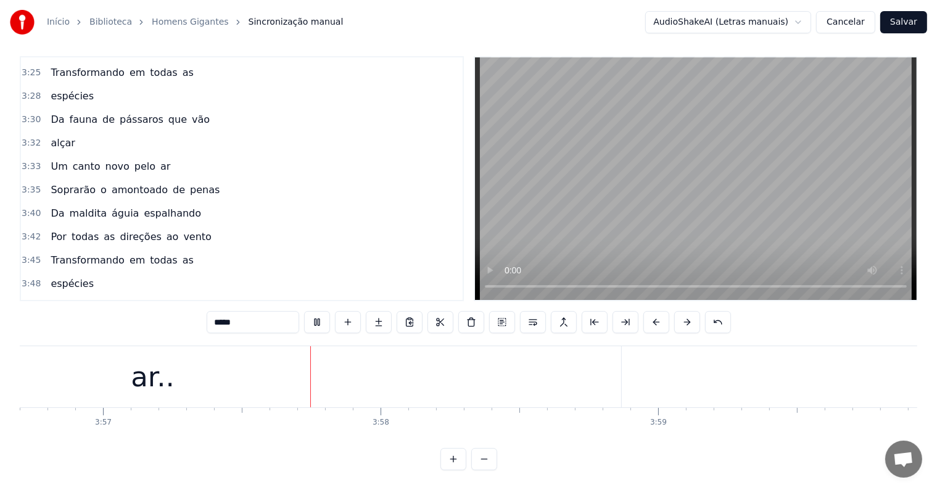
scroll to position [0, 65724]
click at [903, 20] on button "Salvar" at bounding box center [903, 22] width 47 height 22
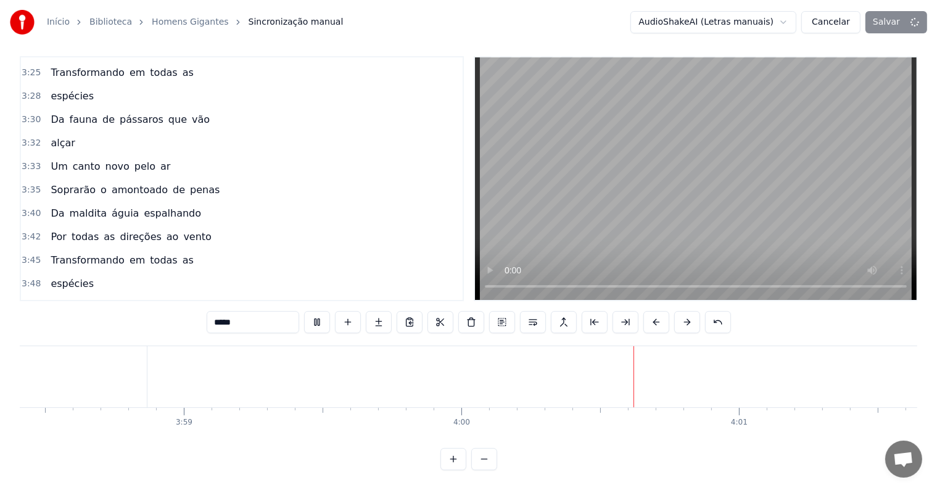
scroll to position [0, 66551]
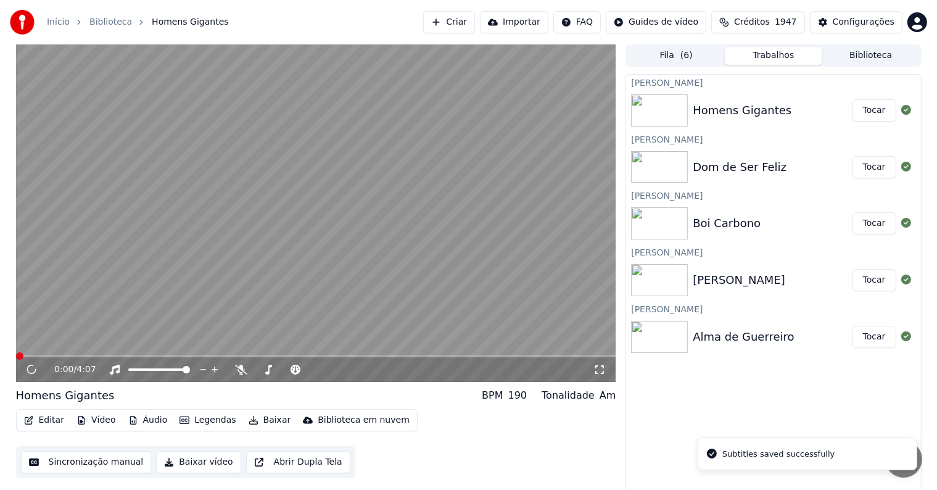
click at [400, 230] on video at bounding box center [316, 212] width 600 height 337
click at [442, 175] on video at bounding box center [316, 212] width 600 height 337
click at [880, 336] on button "Tocar" at bounding box center [875, 337] width 44 height 22
click at [257, 418] on button "Baixar" at bounding box center [270, 420] width 52 height 17
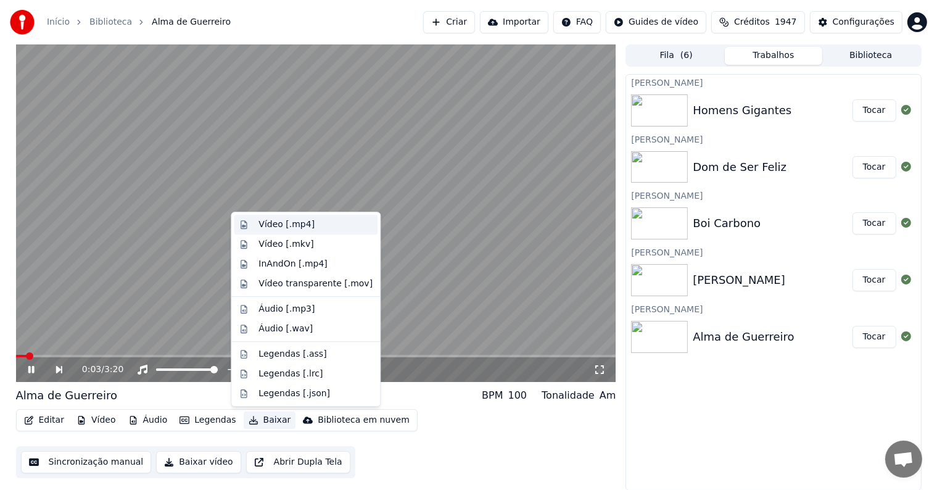
click at [268, 223] on div "Vídeo [.mp4]" at bounding box center [287, 224] width 56 height 12
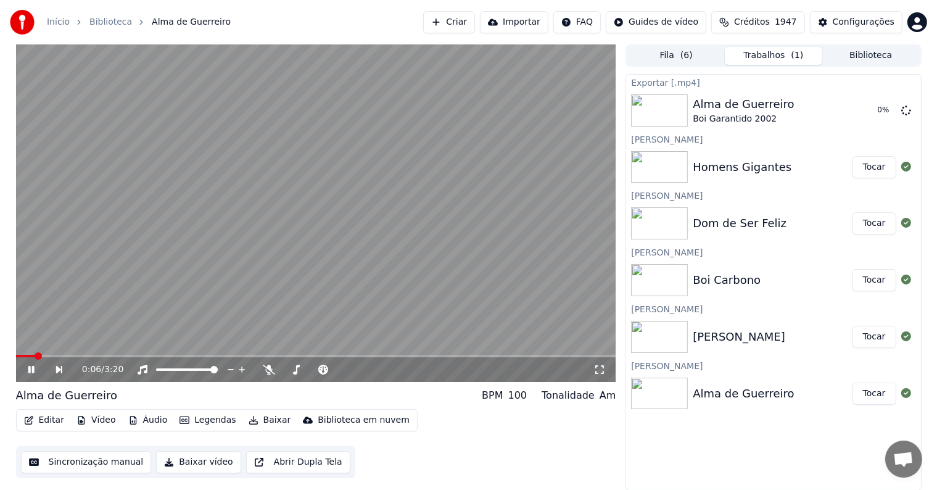
click at [879, 334] on button "Tocar" at bounding box center [875, 337] width 44 height 22
click at [257, 420] on button "Baixar" at bounding box center [270, 420] width 52 height 17
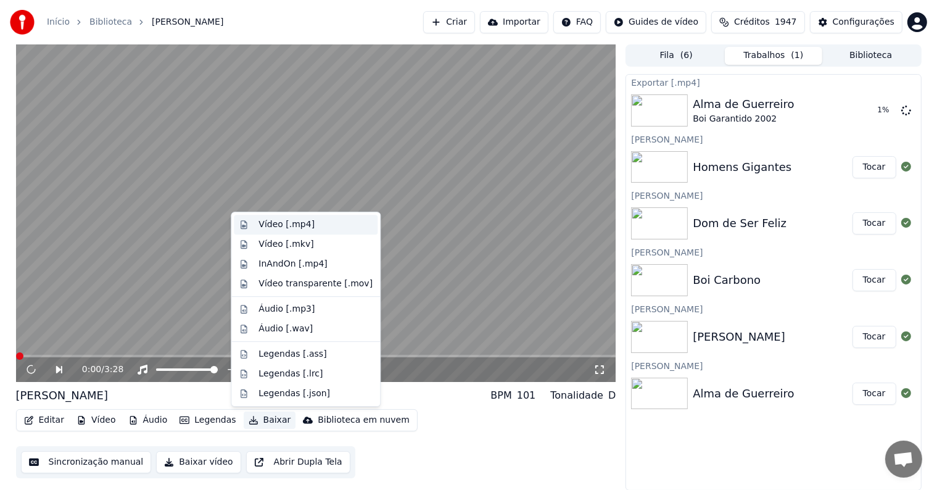
click at [262, 225] on div "Vídeo [.mp4]" at bounding box center [287, 224] width 56 height 12
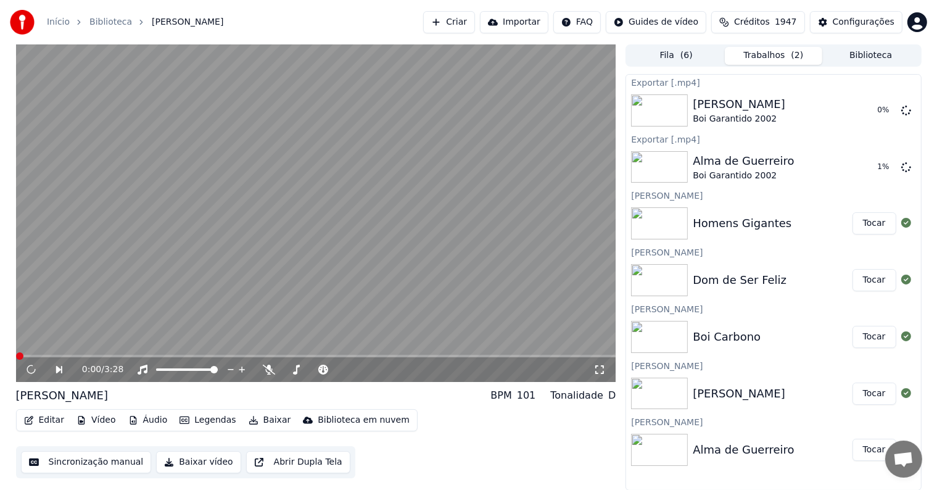
click at [870, 334] on button "Tocar" at bounding box center [875, 337] width 44 height 22
click at [255, 419] on button "Baixar" at bounding box center [270, 420] width 52 height 17
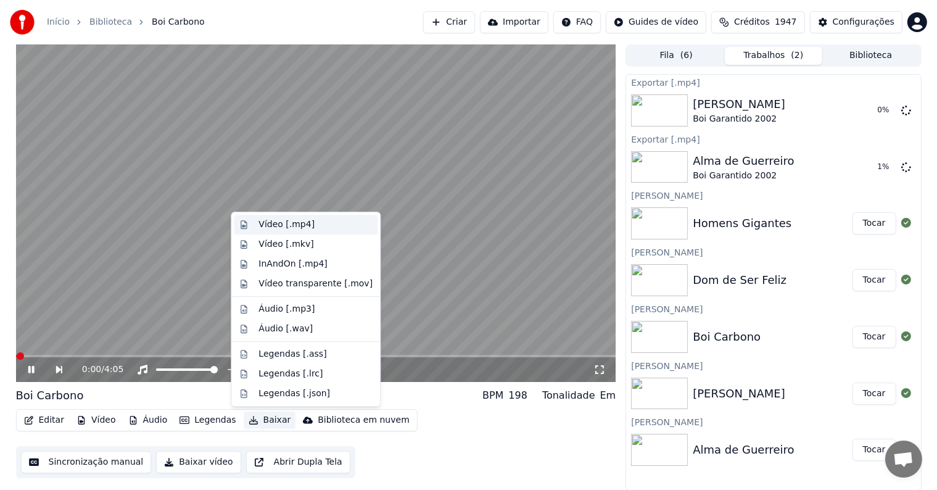
click at [272, 225] on div "Vídeo [.mp4]" at bounding box center [287, 224] width 56 height 12
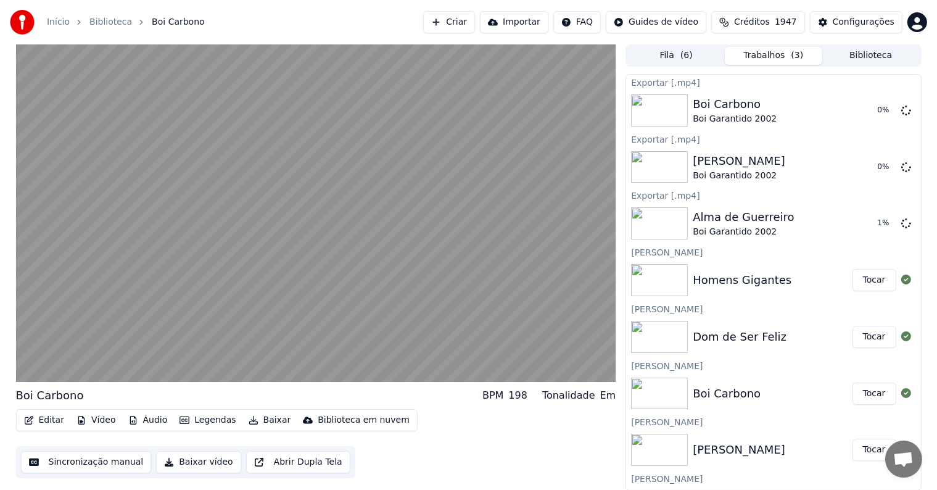
click at [476, 269] on video at bounding box center [316, 212] width 600 height 337
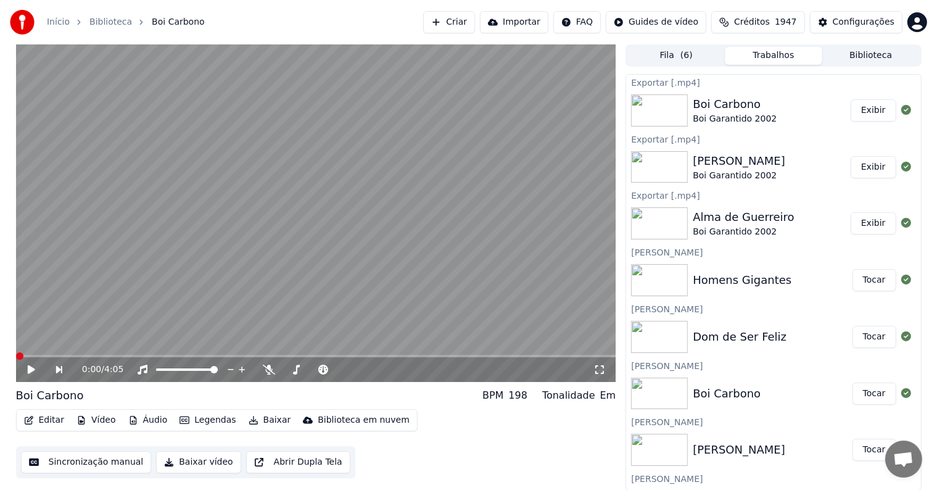
click at [855, 110] on button "Exibir" at bounding box center [874, 110] width 46 height 22
click at [868, 104] on button "Exibir" at bounding box center [874, 110] width 46 height 22
click at [866, 167] on button "Exibir" at bounding box center [874, 167] width 46 height 22
click at [858, 220] on button "Exibir" at bounding box center [874, 223] width 46 height 22
